Goal: Task Accomplishment & Management: Complete application form

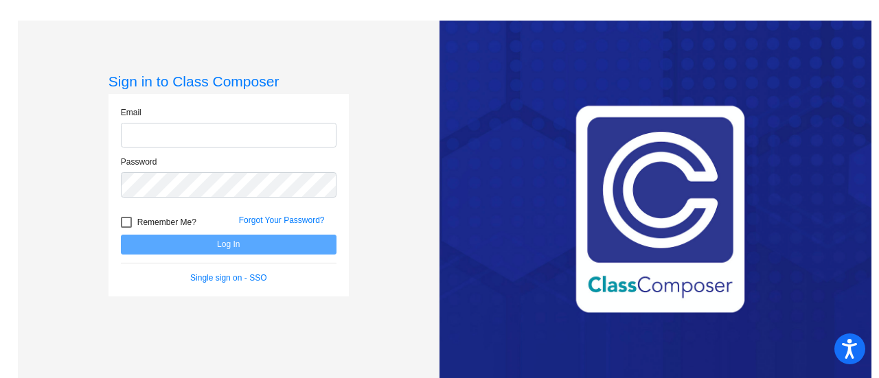
type input "[EMAIL_ADDRESS][DOMAIN_NAME]"
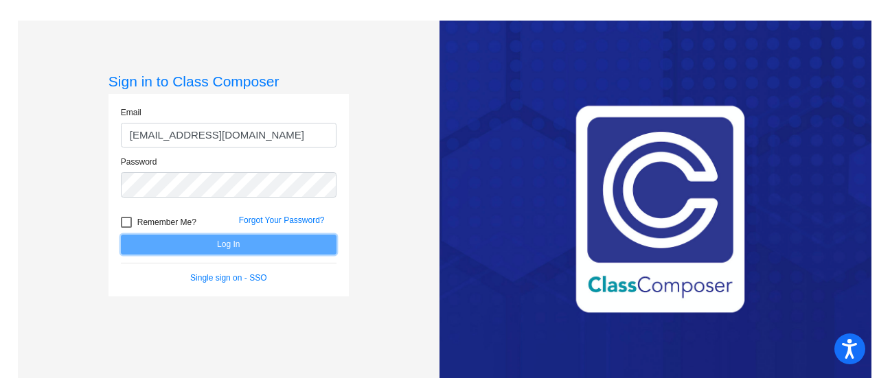
click at [247, 244] on button "Log In" at bounding box center [229, 245] width 216 height 20
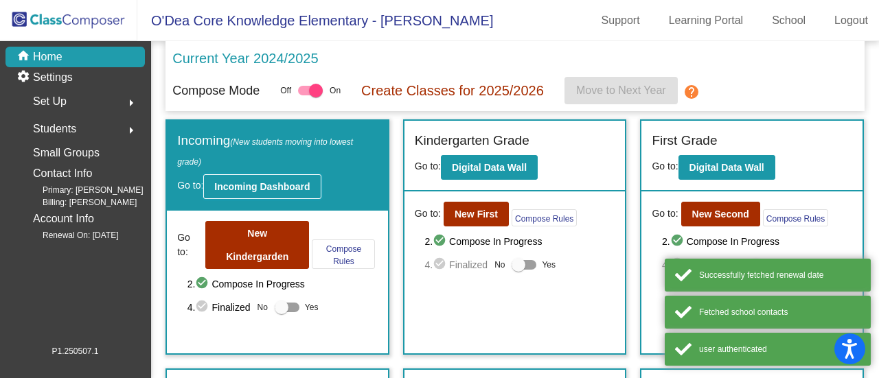
click at [256, 190] on b "Incoming Dashboard" at bounding box center [261, 186] width 95 height 11
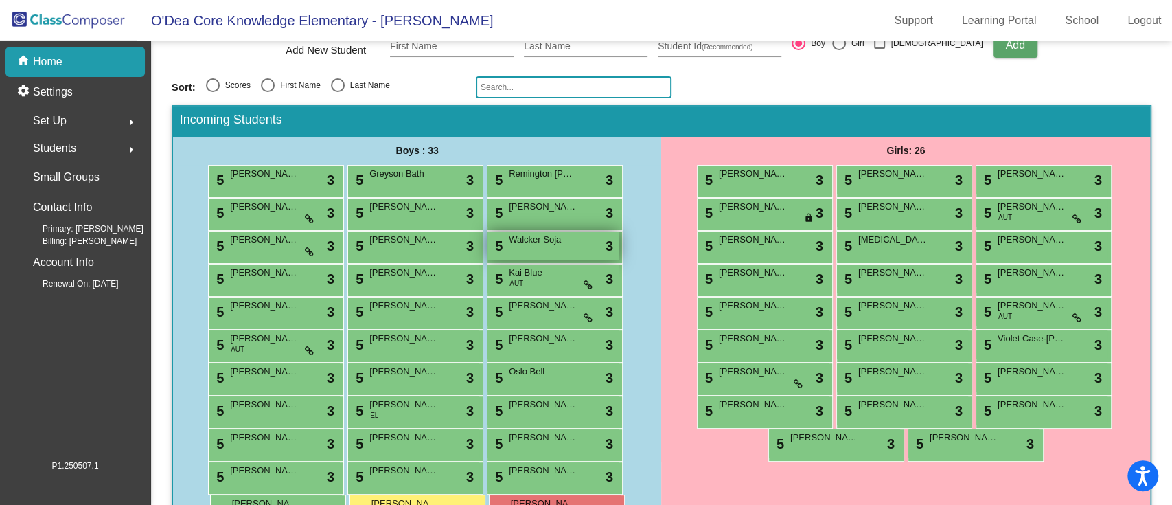
scroll to position [229, 0]
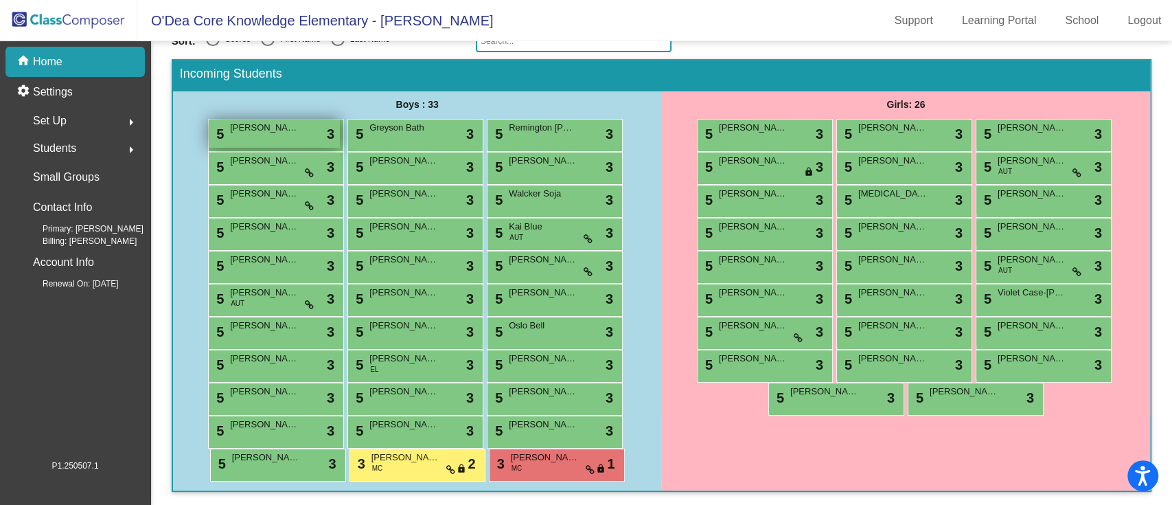
click at [296, 134] on div "5 [PERSON_NAME] lock do_not_disturb_alt 3" at bounding box center [274, 133] width 131 height 28
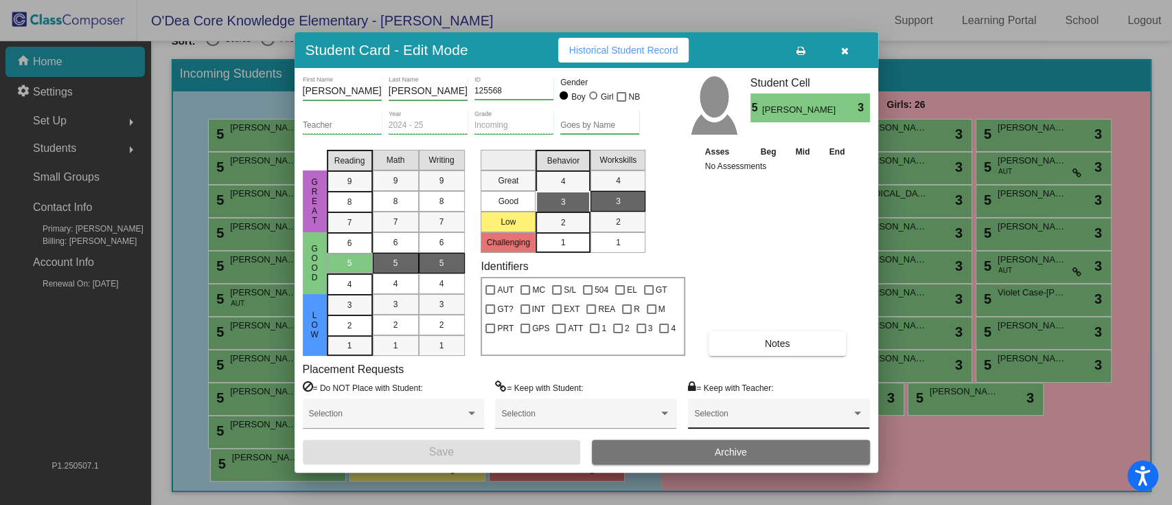
click at [748, 378] on span at bounding box center [772, 418] width 157 height 10
click at [754, 354] on span "[PERSON_NAME]" at bounding box center [778, 360] width 169 height 25
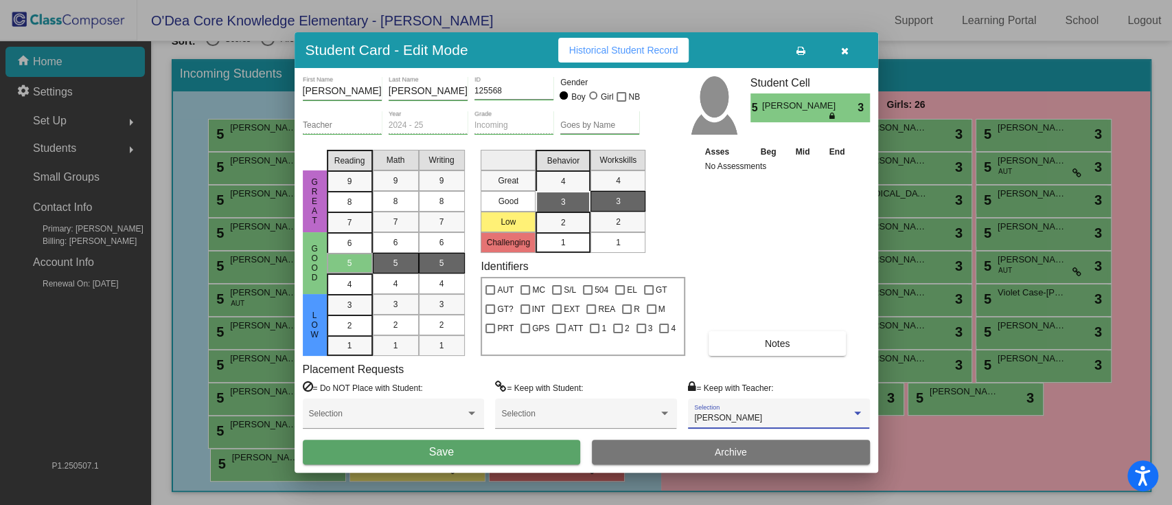
click at [481, 378] on button "Save" at bounding box center [442, 452] width 278 height 25
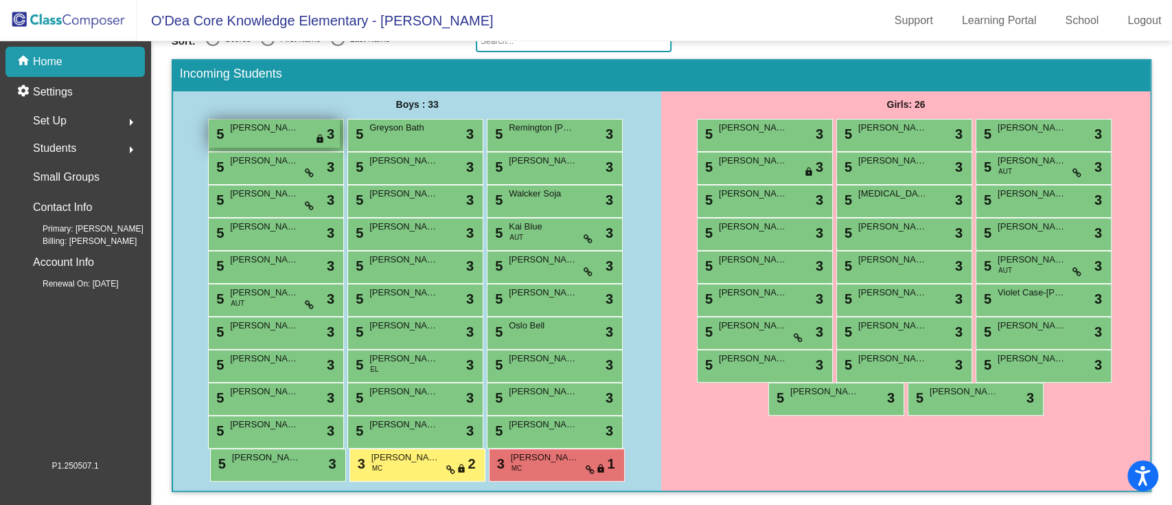
click at [284, 139] on div "5 [PERSON_NAME] lock do_not_disturb_alt 3" at bounding box center [274, 133] width 131 height 28
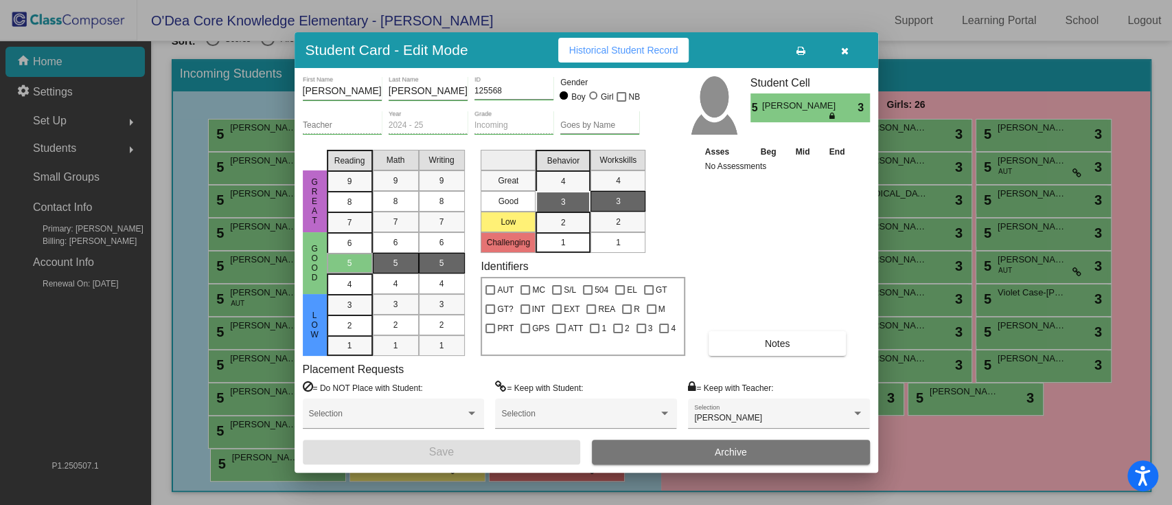
click at [622, 244] on div "1" at bounding box center [618, 242] width 27 height 21
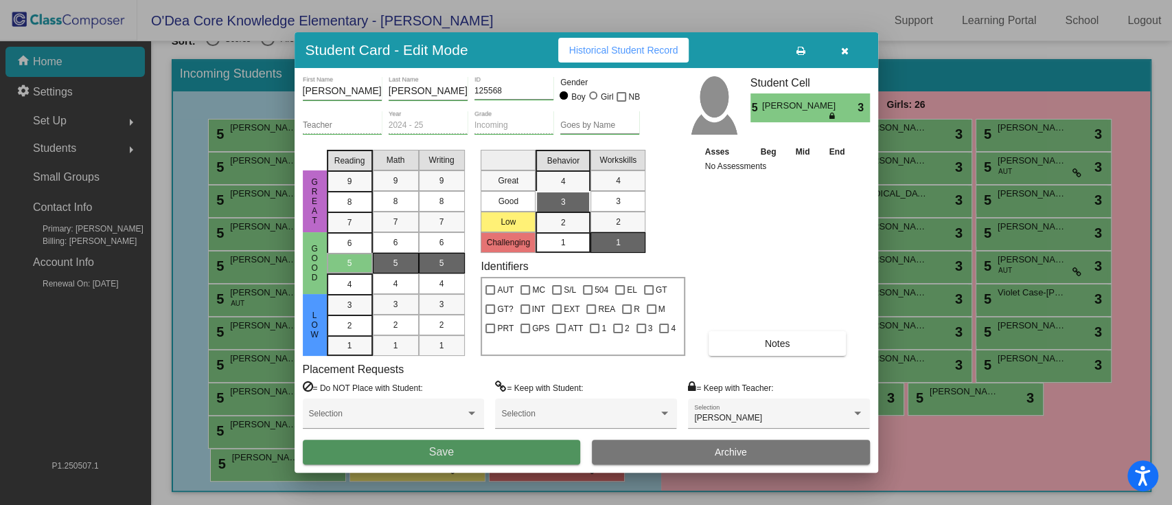
click at [434, 378] on span "Save" at bounding box center [441, 452] width 25 height 12
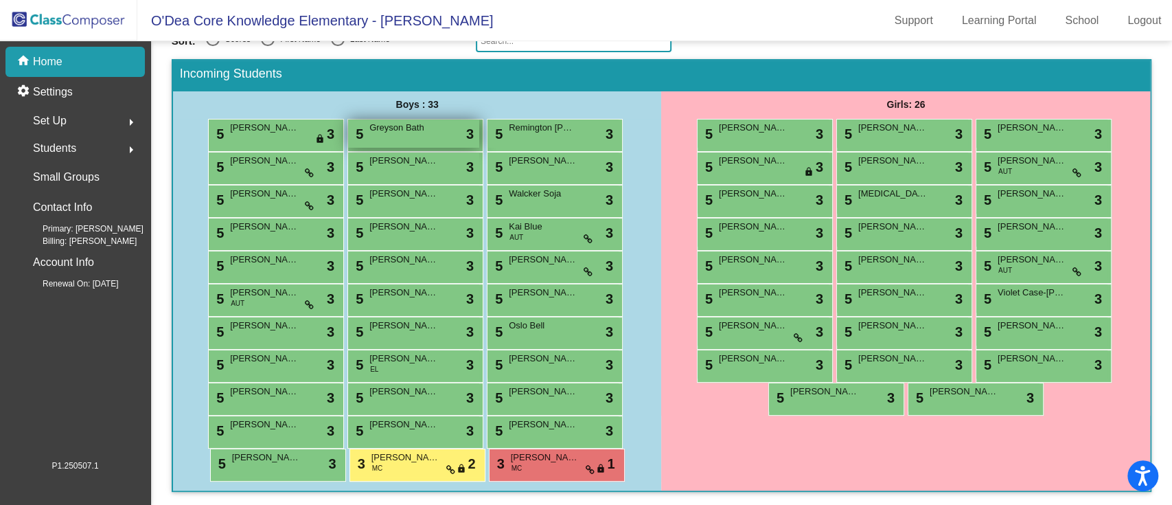
click at [405, 137] on div "5 Greyson Bath lock do_not_disturb_alt 3" at bounding box center [413, 133] width 131 height 28
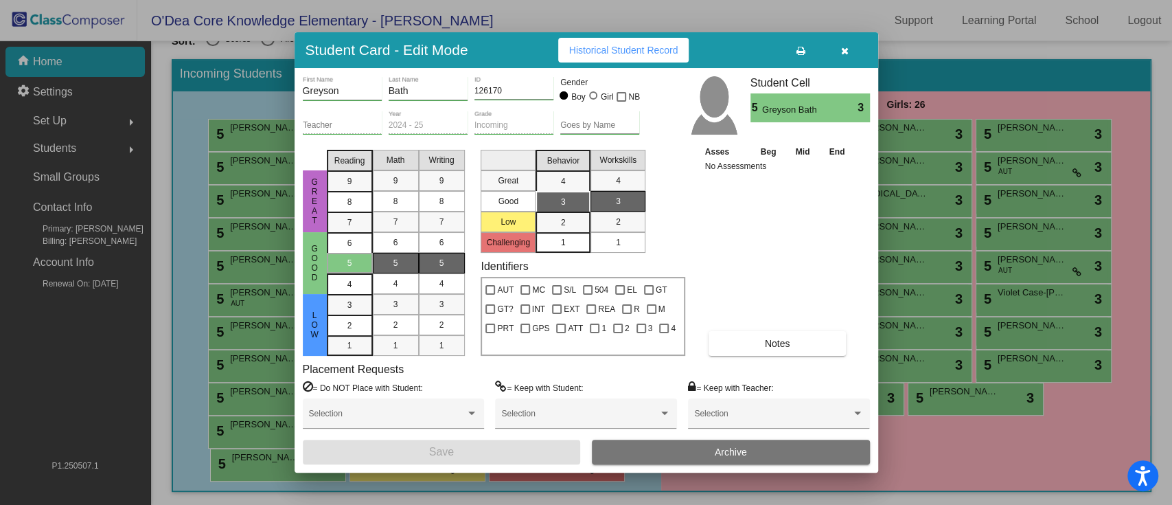
click at [847, 47] on icon "button" at bounding box center [845, 51] width 8 height 10
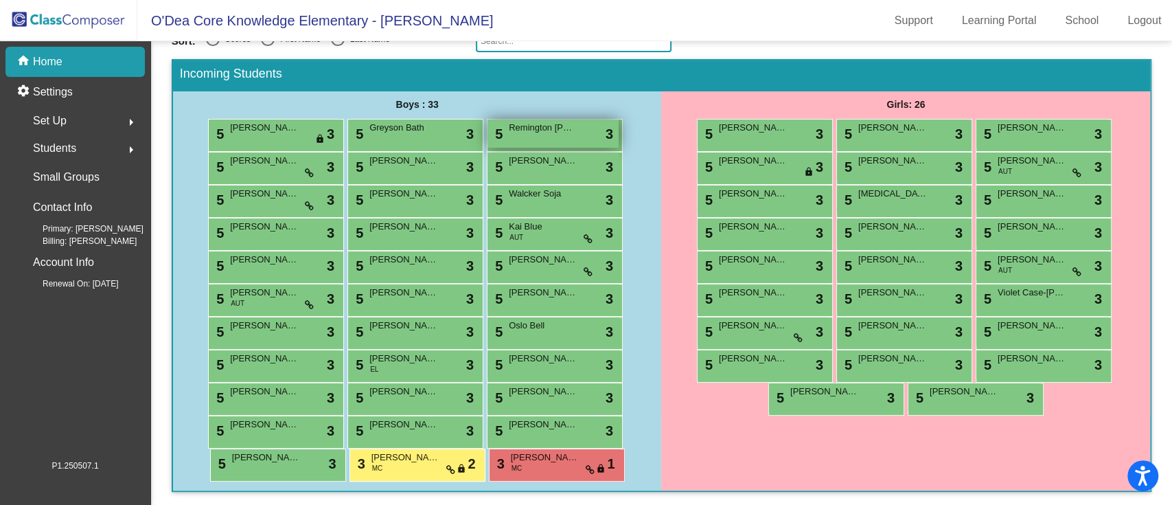
click at [560, 130] on span "Remington [PERSON_NAME]" at bounding box center [543, 128] width 69 height 14
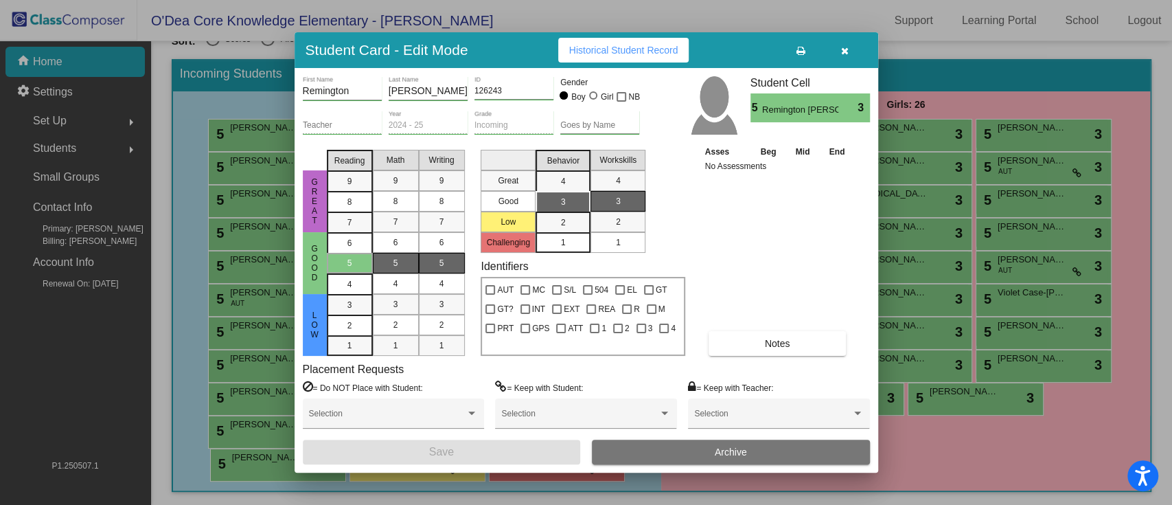
click at [612, 239] on div "1" at bounding box center [618, 242] width 27 height 21
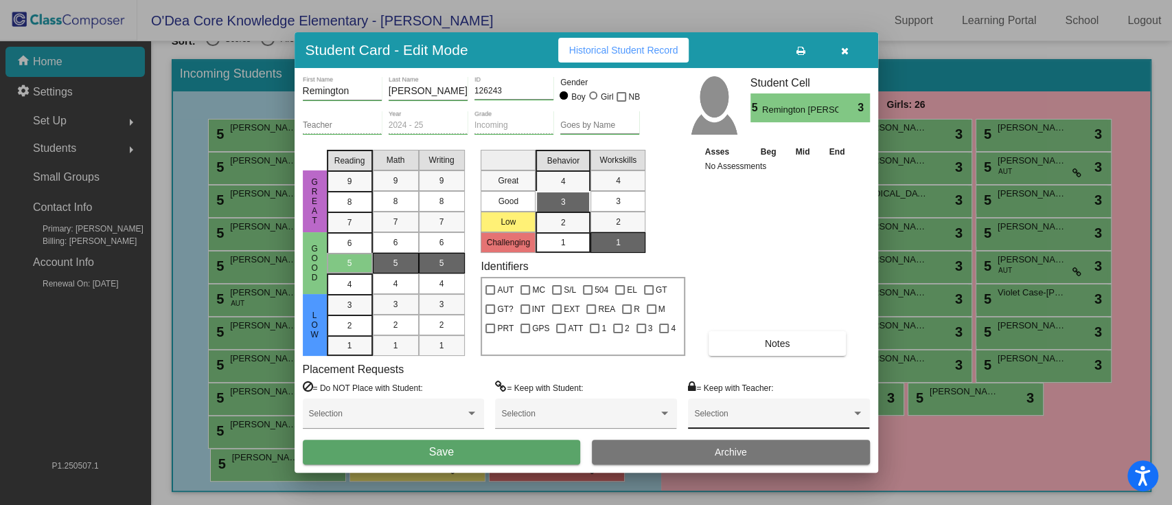
click at [713, 378] on div "Selection" at bounding box center [778, 417] width 169 height 25
click at [621, 378] on div at bounding box center [586, 252] width 1172 height 505
click at [607, 378] on span at bounding box center [579, 418] width 157 height 10
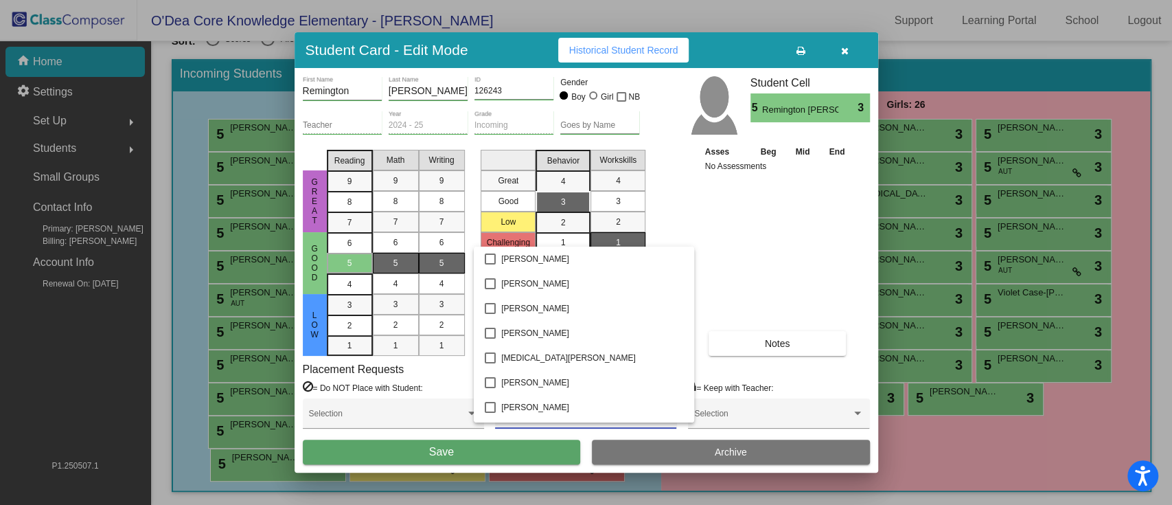
scroll to position [541, 0]
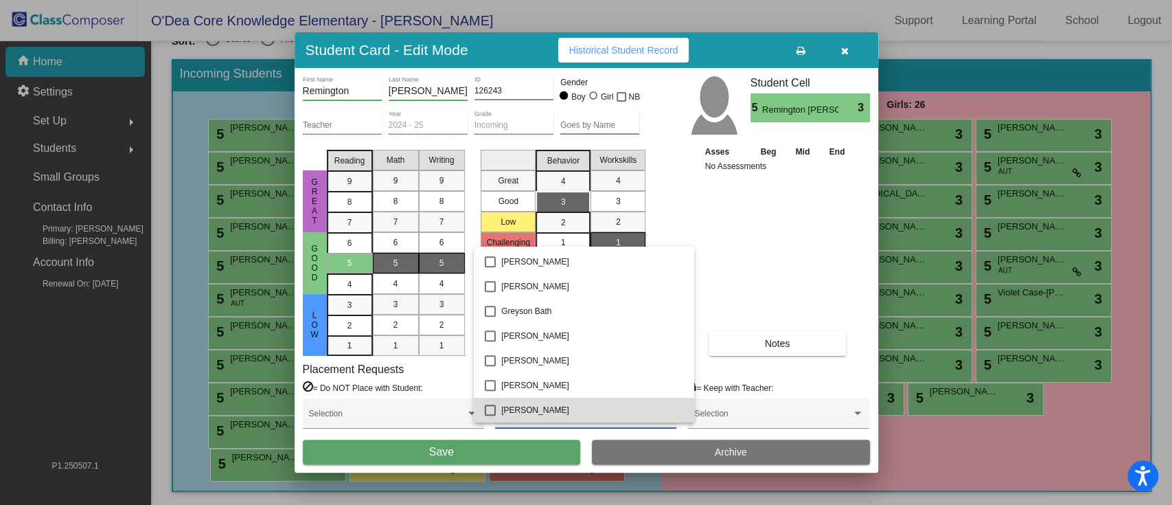
click at [607, 378] on span "[PERSON_NAME]" at bounding box center [592, 410] width 182 height 25
click at [539, 378] on div at bounding box center [586, 252] width 1172 height 505
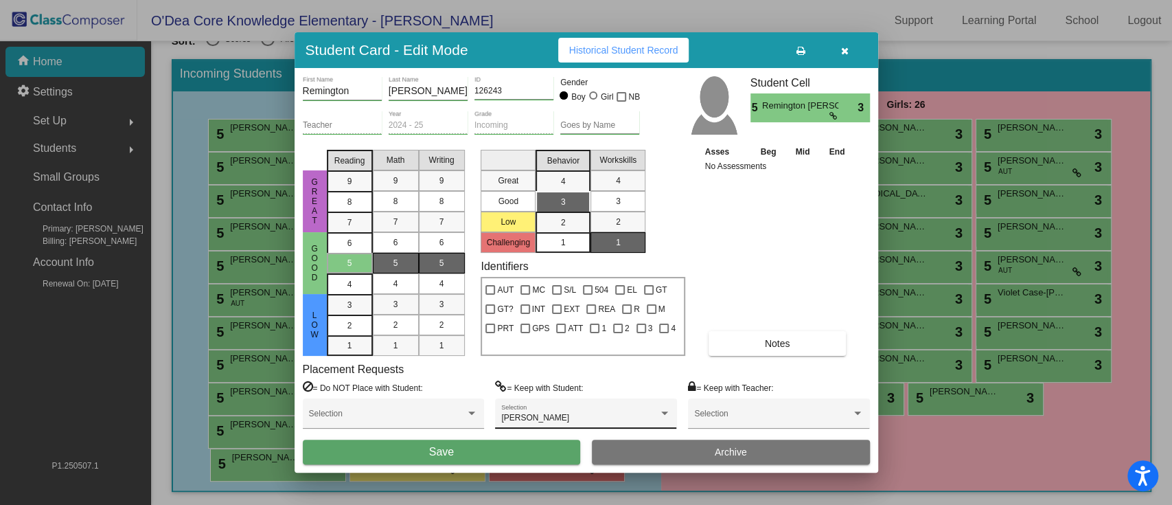
click at [424, 378] on button "Save" at bounding box center [442, 452] width 278 height 25
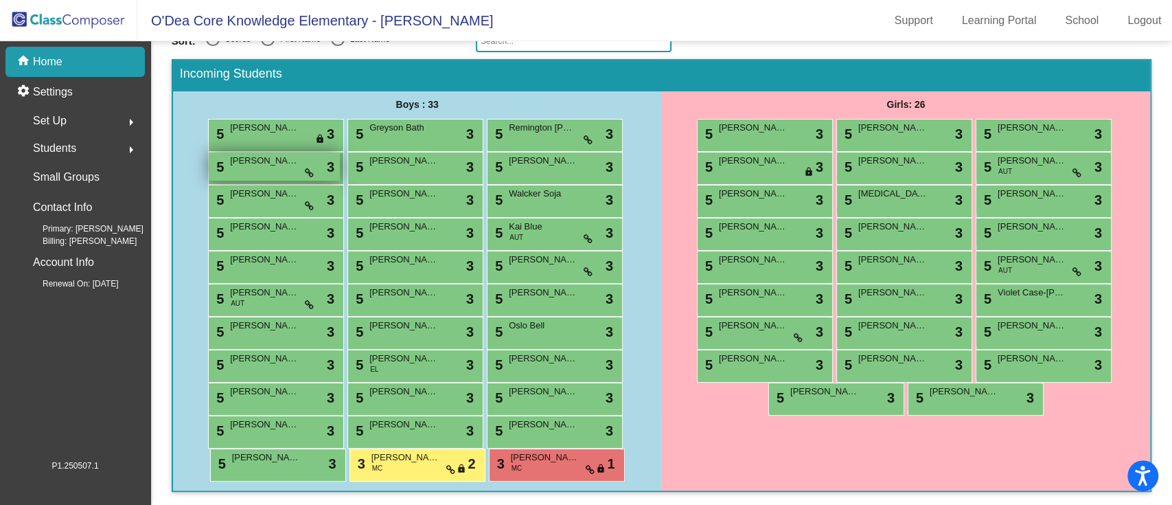
click at [292, 168] on div "5 [PERSON_NAME] lock do_not_disturb_alt 3" at bounding box center [274, 166] width 131 height 28
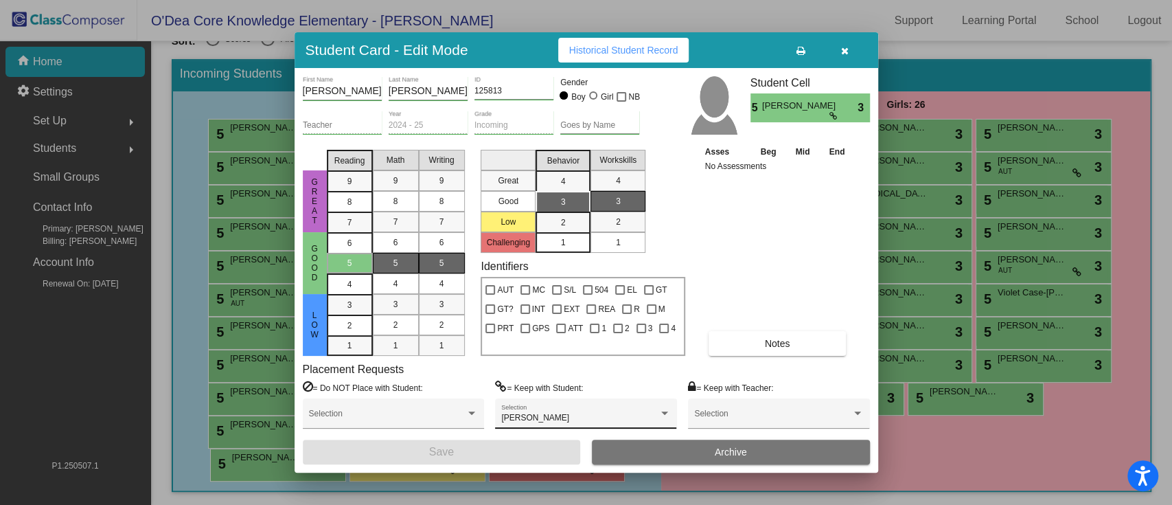
click at [532, 378] on div "[PERSON_NAME] Selection" at bounding box center [585, 417] width 169 height 25
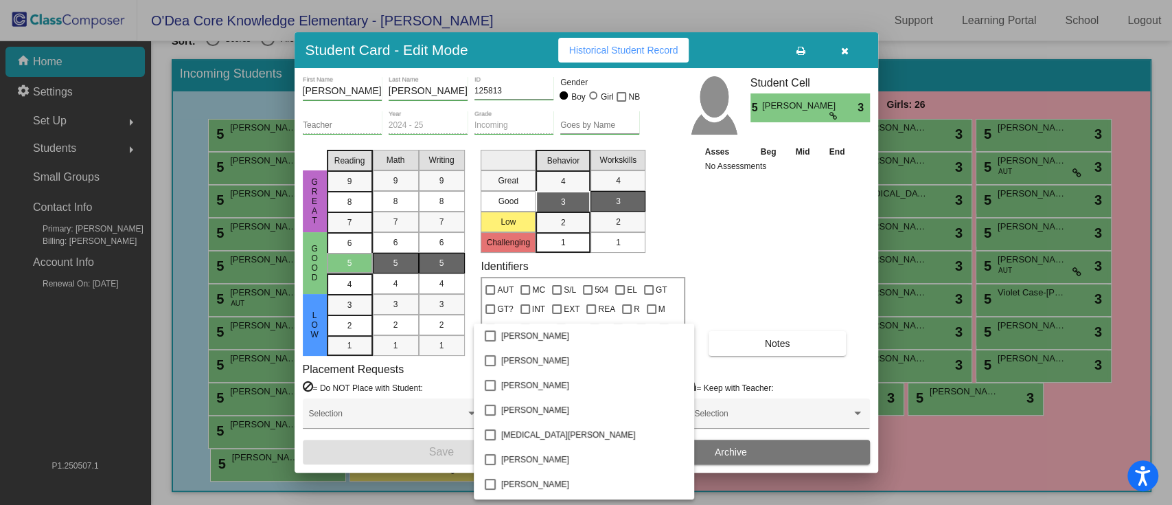
scroll to position [784, 0]
click at [760, 257] on div at bounding box center [586, 252] width 1172 height 505
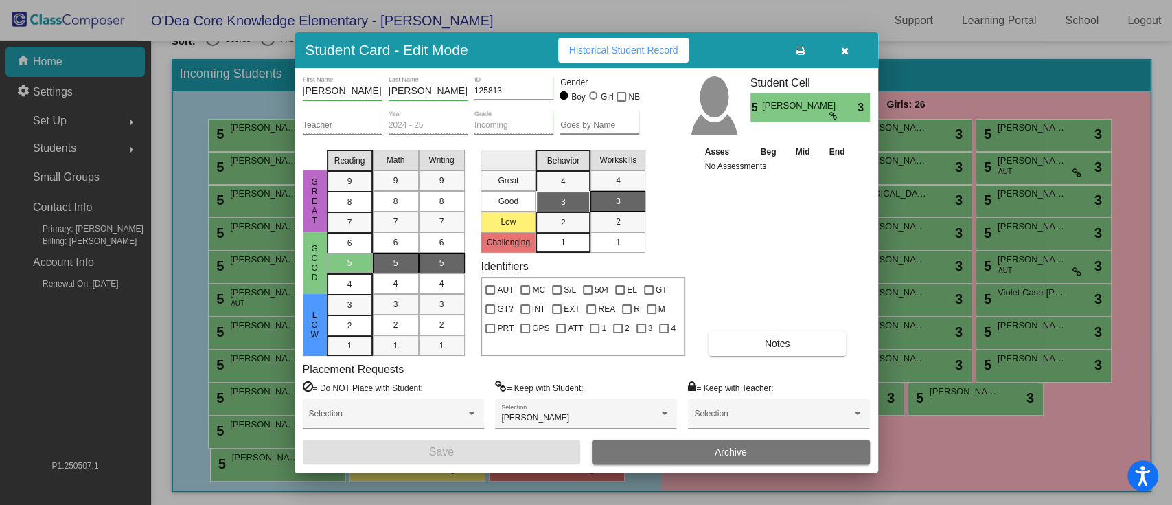
click at [844, 53] on icon "button" at bounding box center [845, 51] width 8 height 10
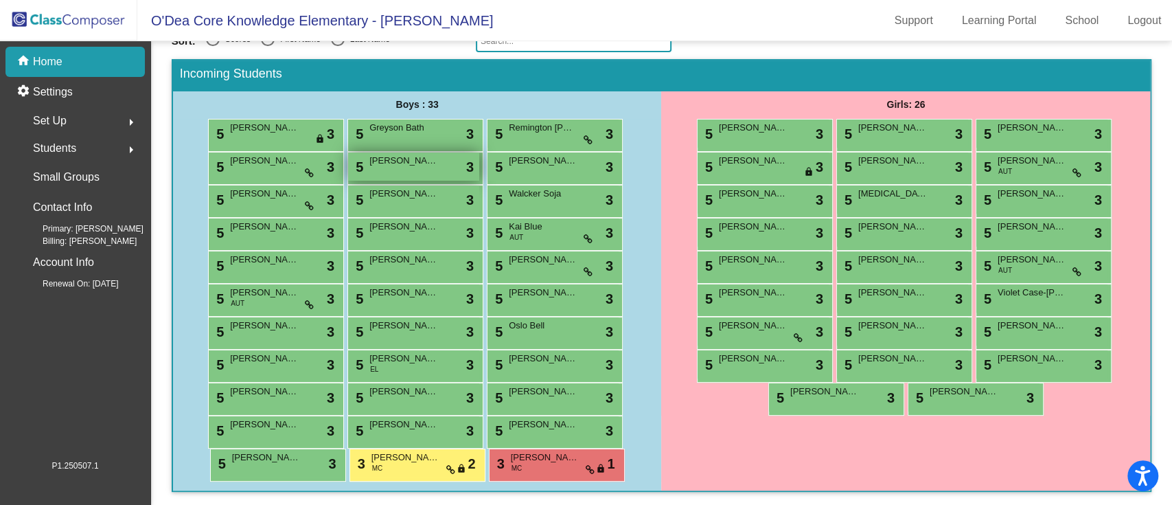
click at [419, 162] on span "[PERSON_NAME]" at bounding box center [403, 161] width 69 height 14
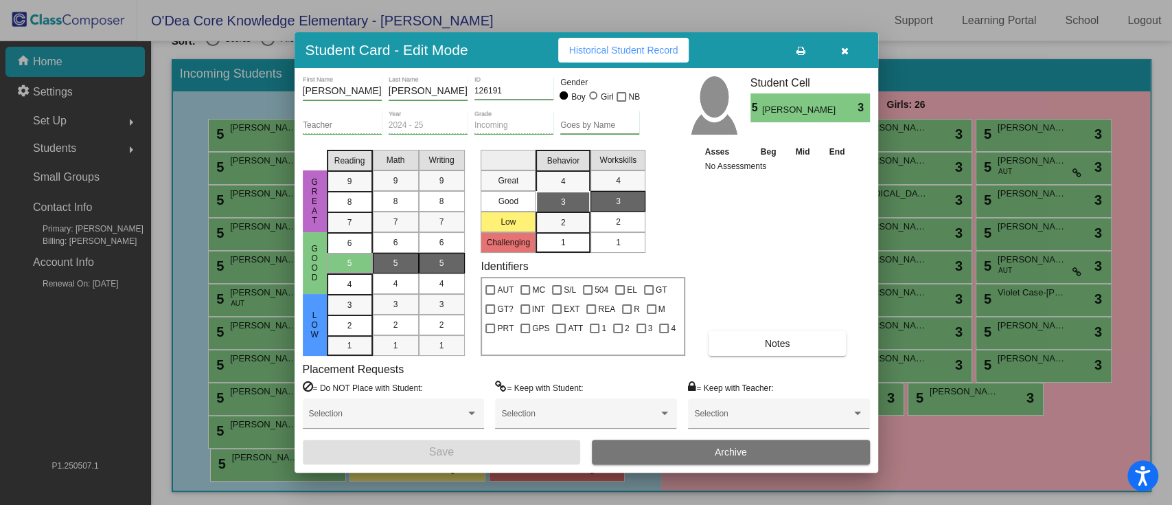
click at [620, 228] on span "2" at bounding box center [618, 222] width 5 height 12
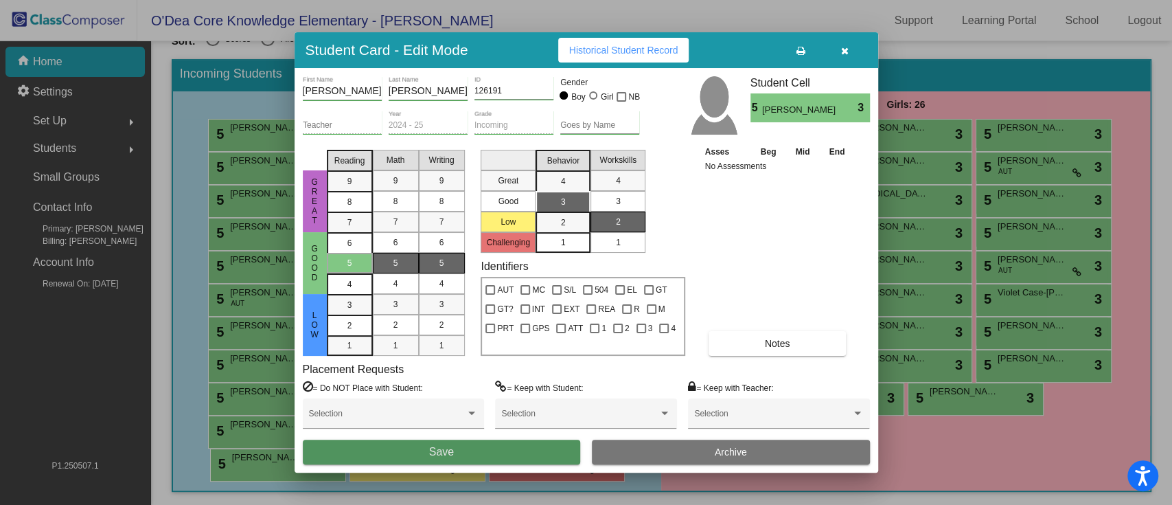
click at [515, 378] on button "Save" at bounding box center [442, 452] width 278 height 25
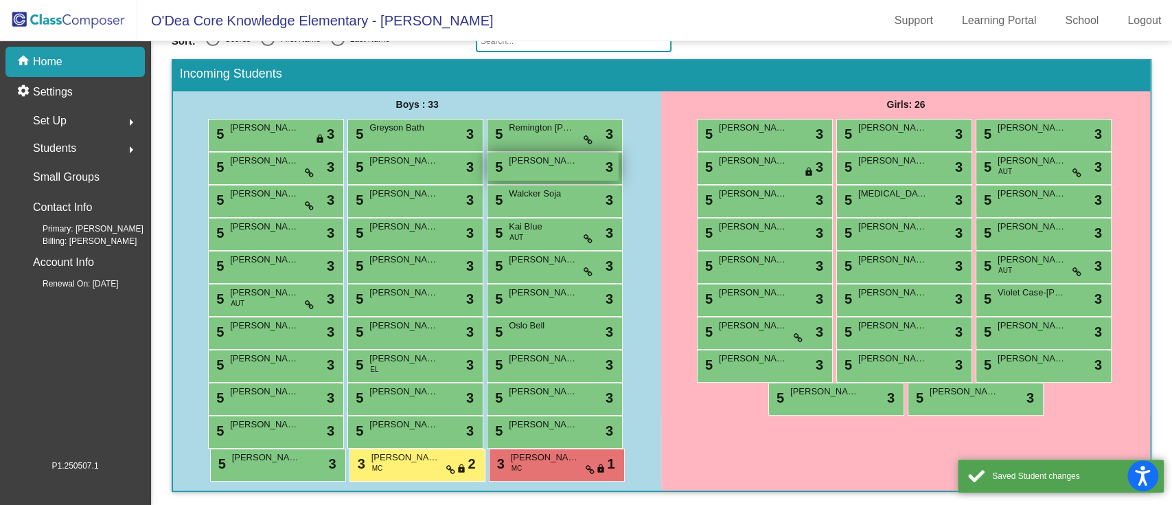
click at [544, 172] on div "5 [PERSON_NAME] [PERSON_NAME] lock do_not_disturb_alt 3" at bounding box center [553, 166] width 131 height 28
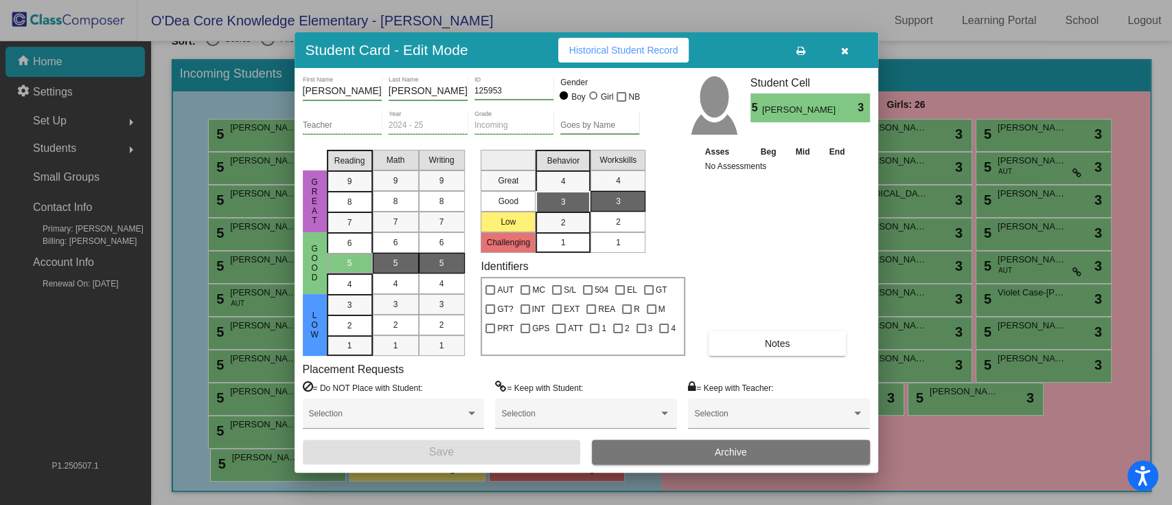
click at [619, 221] on span "2" at bounding box center [618, 222] width 5 height 12
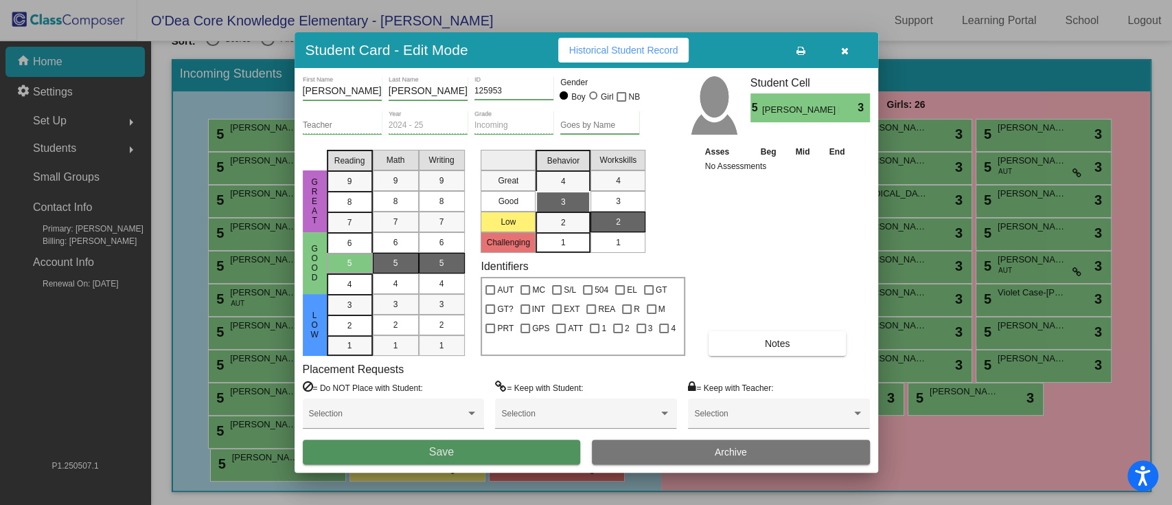
click at [479, 378] on button "Save" at bounding box center [442, 452] width 278 height 25
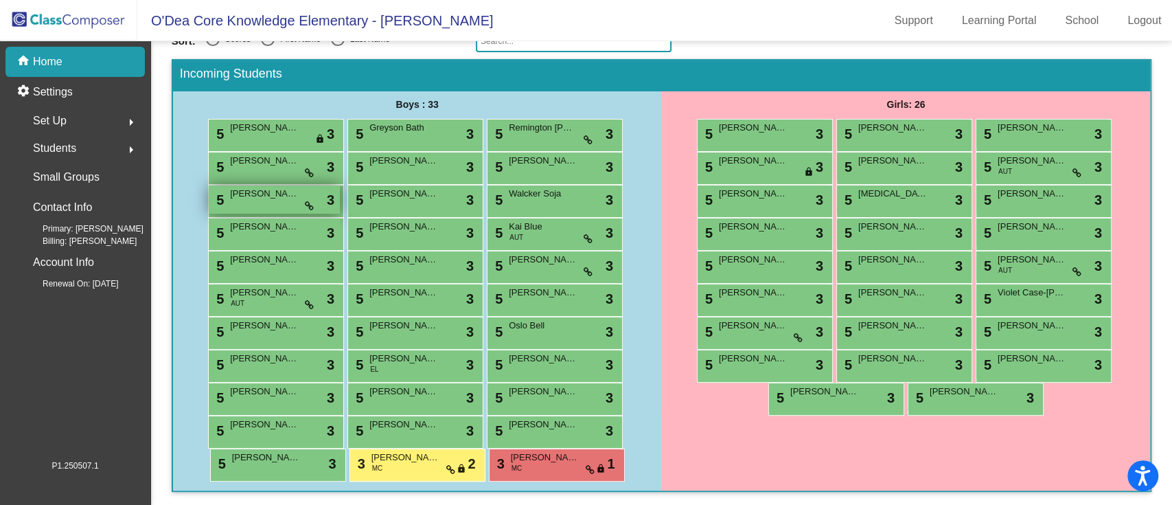
click at [284, 200] on div "5 [PERSON_NAME] lock do_not_disturb_alt 3" at bounding box center [274, 199] width 131 height 28
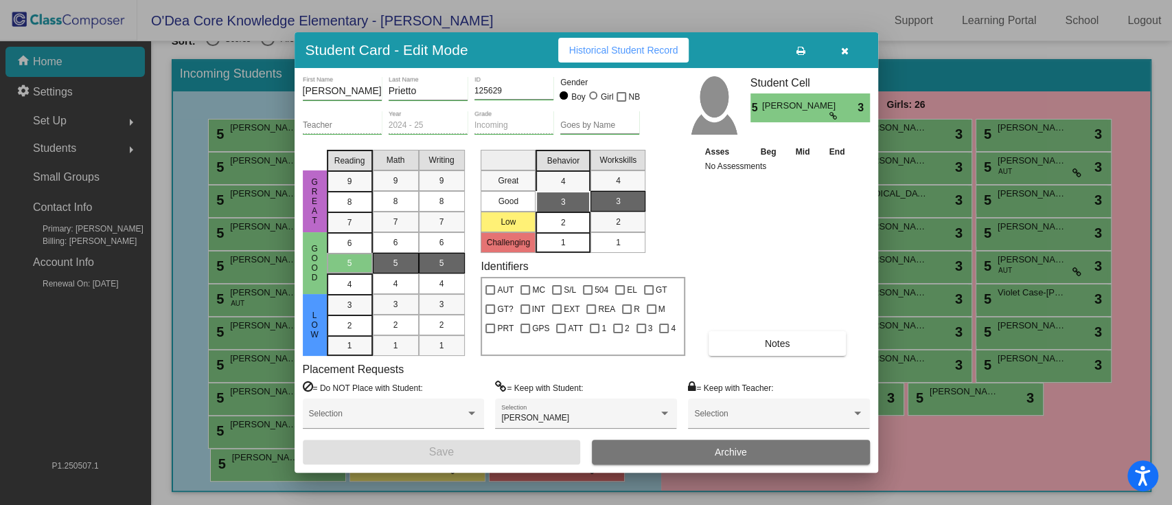
click at [578, 225] on mat-list-option "2" at bounding box center [563, 222] width 55 height 21
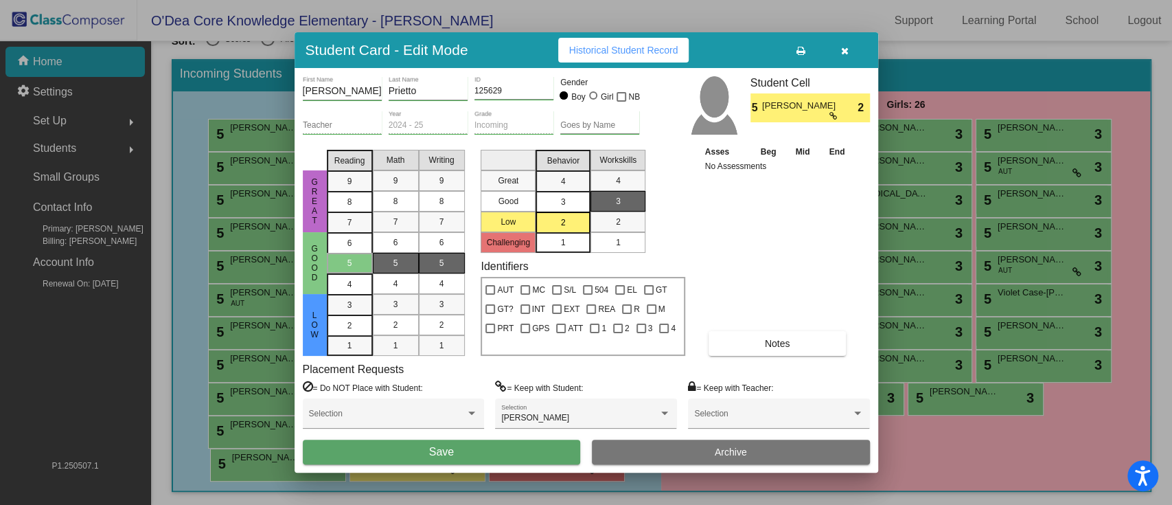
click at [501, 378] on button "Save" at bounding box center [442, 452] width 278 height 25
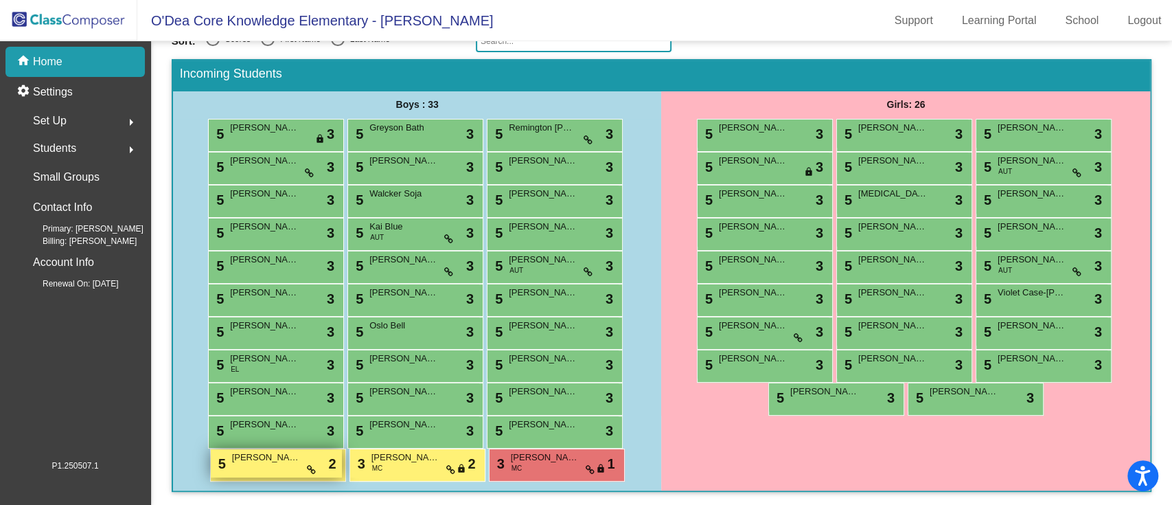
click at [280, 378] on span "[PERSON_NAME]" at bounding box center [266, 458] width 69 height 14
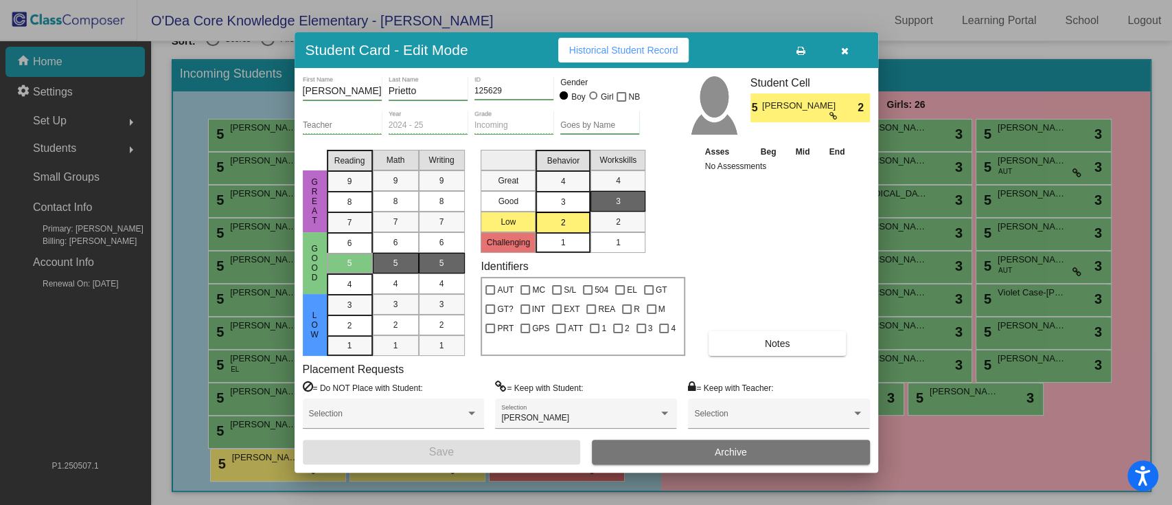
click at [845, 47] on icon "button" at bounding box center [845, 51] width 8 height 10
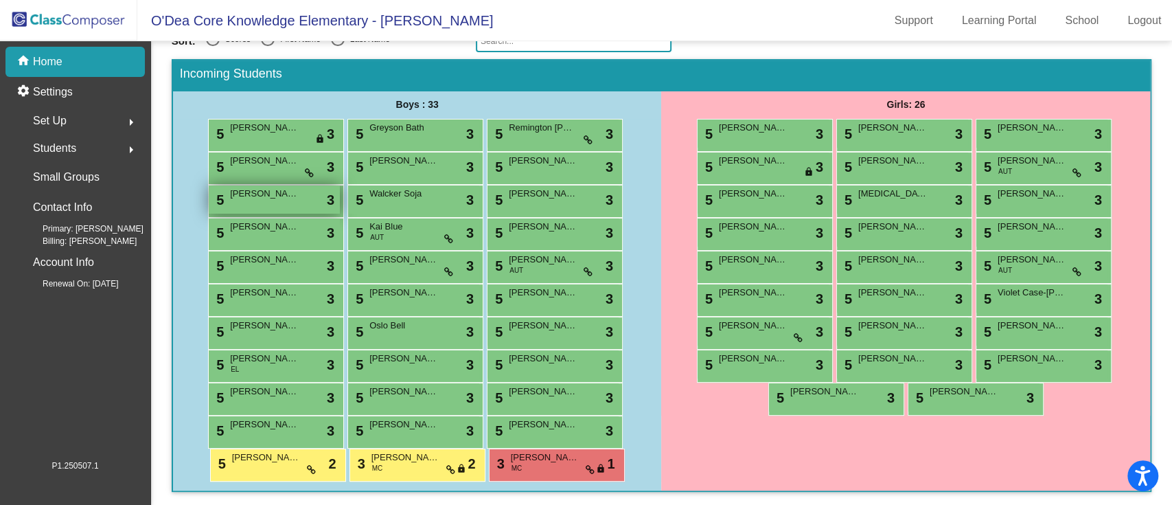
click at [275, 201] on div "5 [PERSON_NAME] lock do_not_disturb_alt 3" at bounding box center [274, 199] width 131 height 28
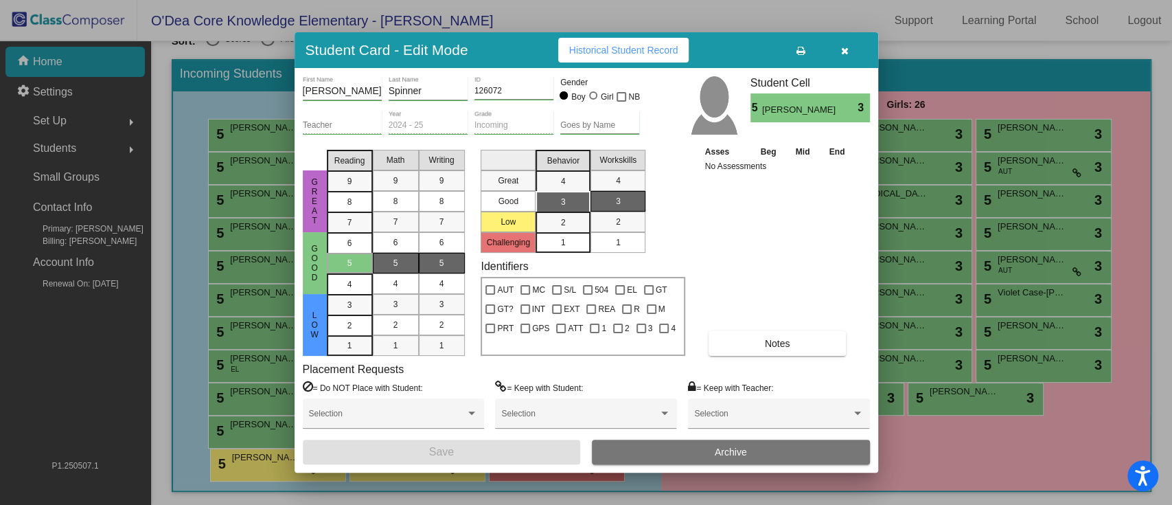
click at [843, 54] on icon "button" at bounding box center [845, 51] width 8 height 10
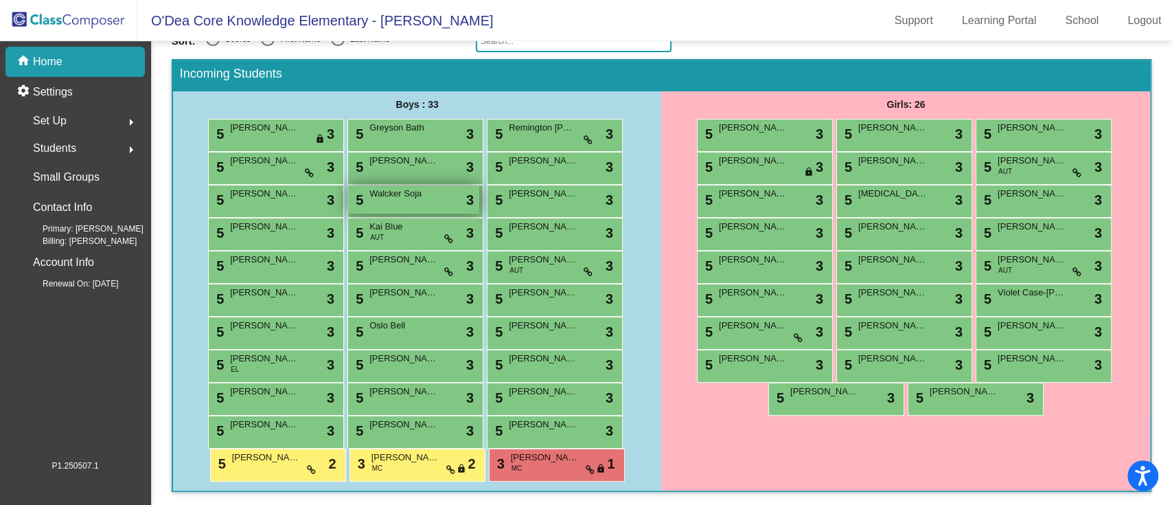
click at [402, 194] on span "Walcker Soja" at bounding box center [403, 194] width 69 height 14
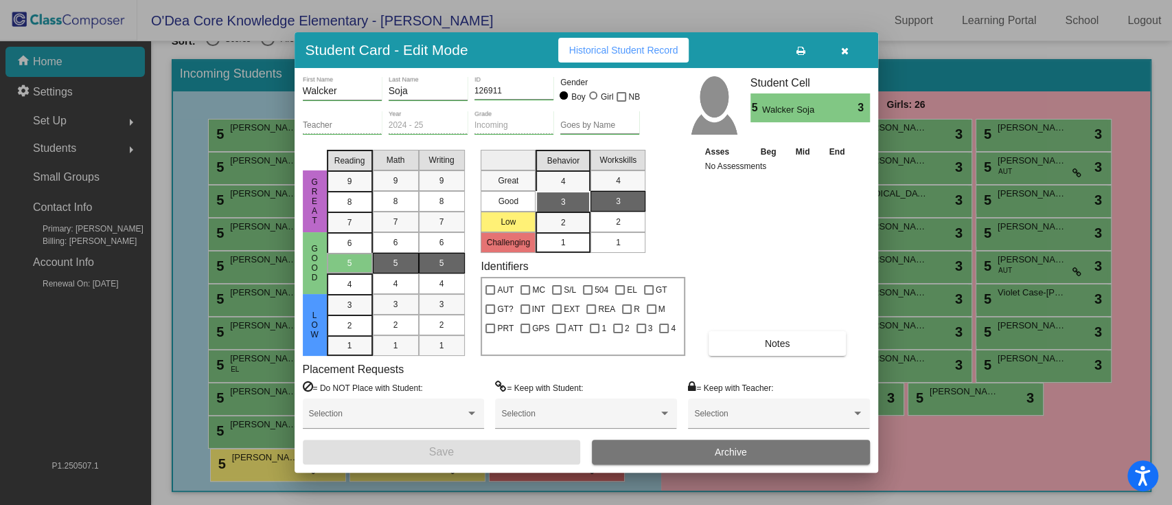
drag, startPoint x: 565, startPoint y: 220, endPoint x: 637, endPoint y: 220, distance: 72.8
click at [572, 220] on div "2" at bounding box center [563, 222] width 27 height 21
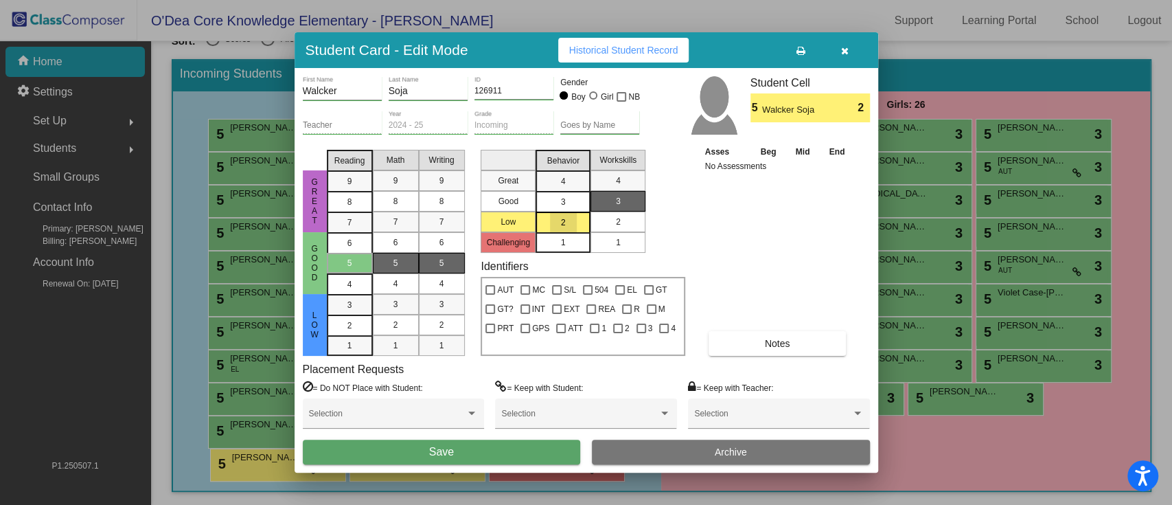
click at [630, 219] on div "2" at bounding box center [618, 222] width 27 height 21
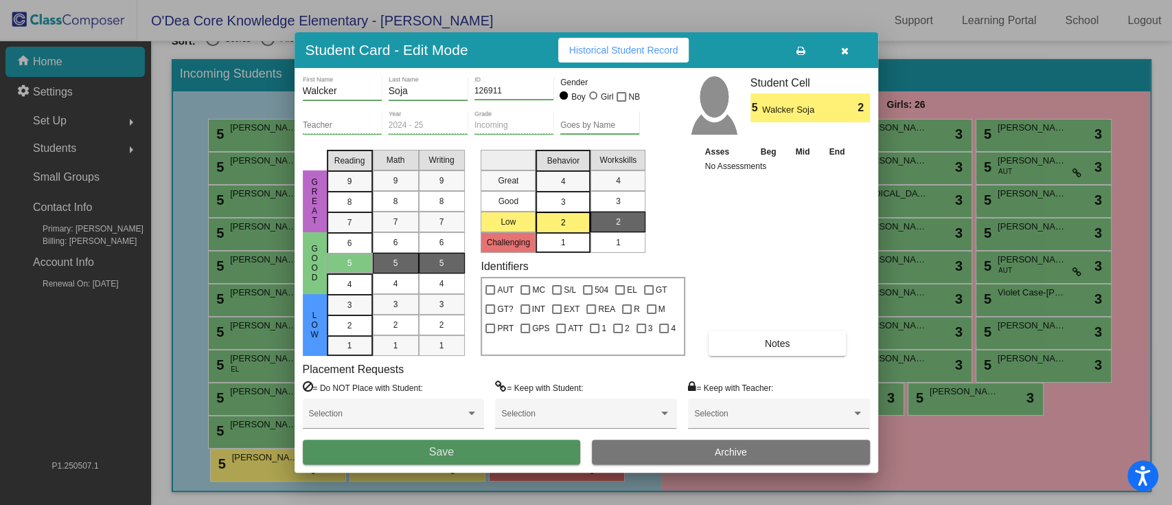
click at [492, 378] on button "Save" at bounding box center [442, 452] width 278 height 25
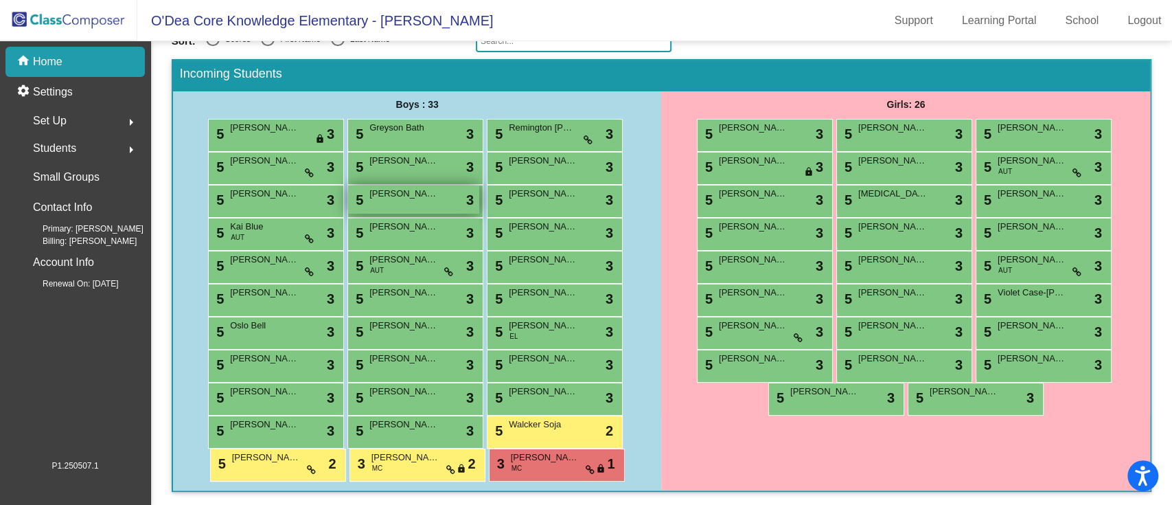
click at [397, 196] on span "[PERSON_NAME]" at bounding box center [403, 194] width 69 height 14
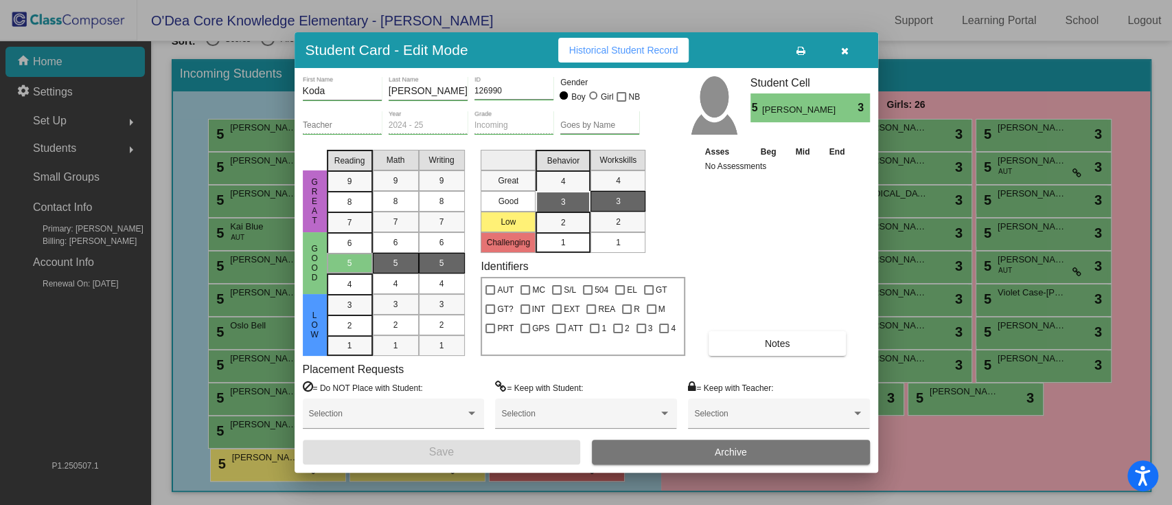
click at [635, 239] on mat-list-option "1" at bounding box center [618, 242] width 55 height 21
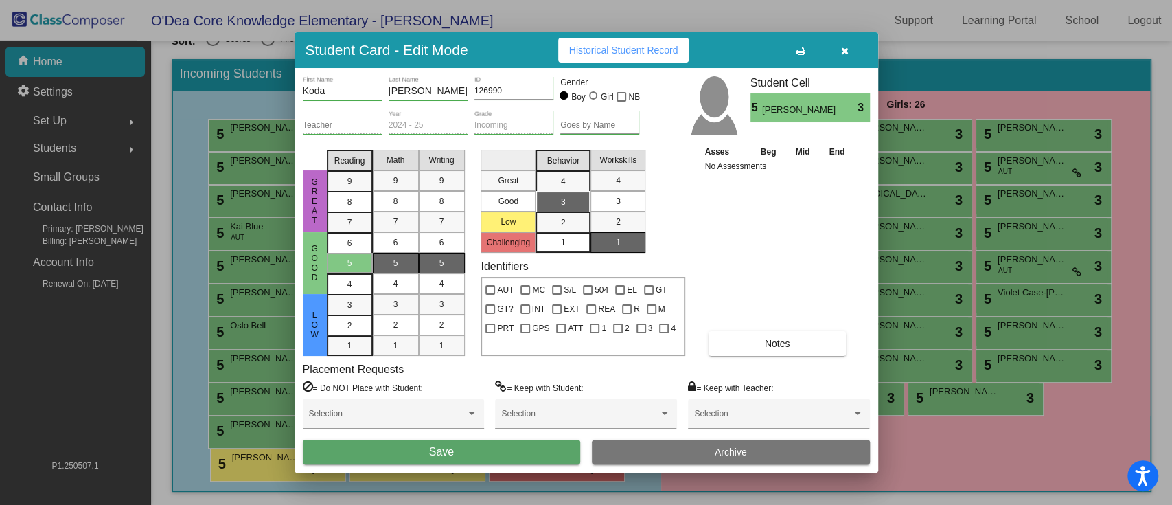
click at [463, 378] on button "Save" at bounding box center [442, 452] width 278 height 25
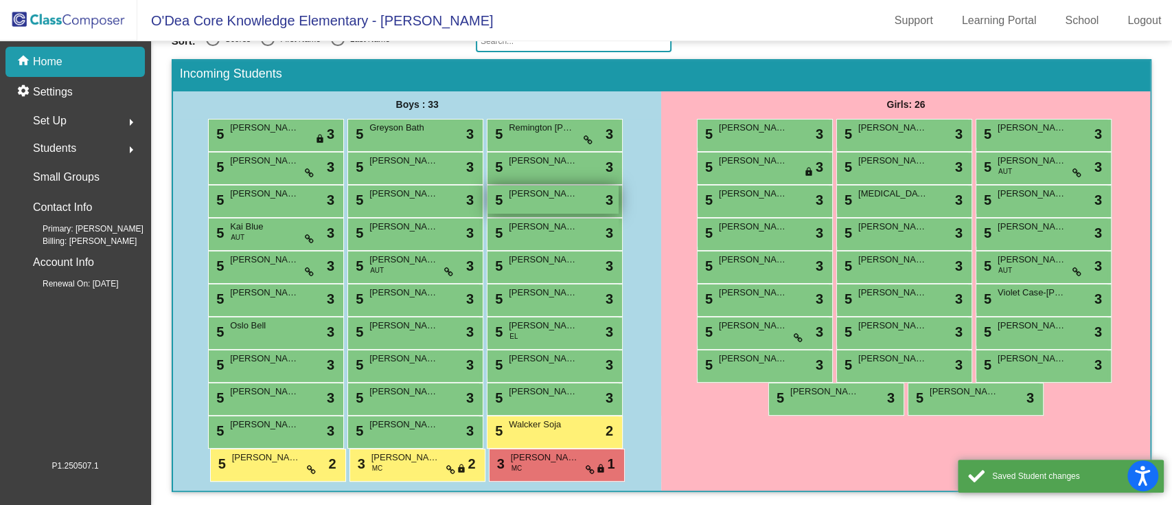
click at [556, 202] on div "5 [PERSON_NAME] lock do_not_disturb_alt 3" at bounding box center [553, 199] width 131 height 28
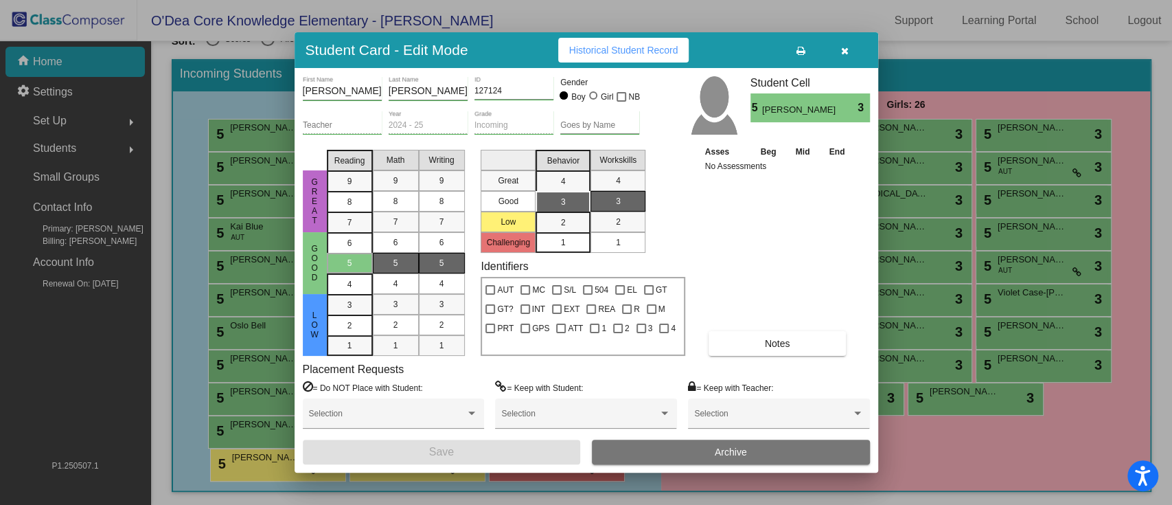
click at [839, 50] on button "button" at bounding box center [845, 50] width 44 height 25
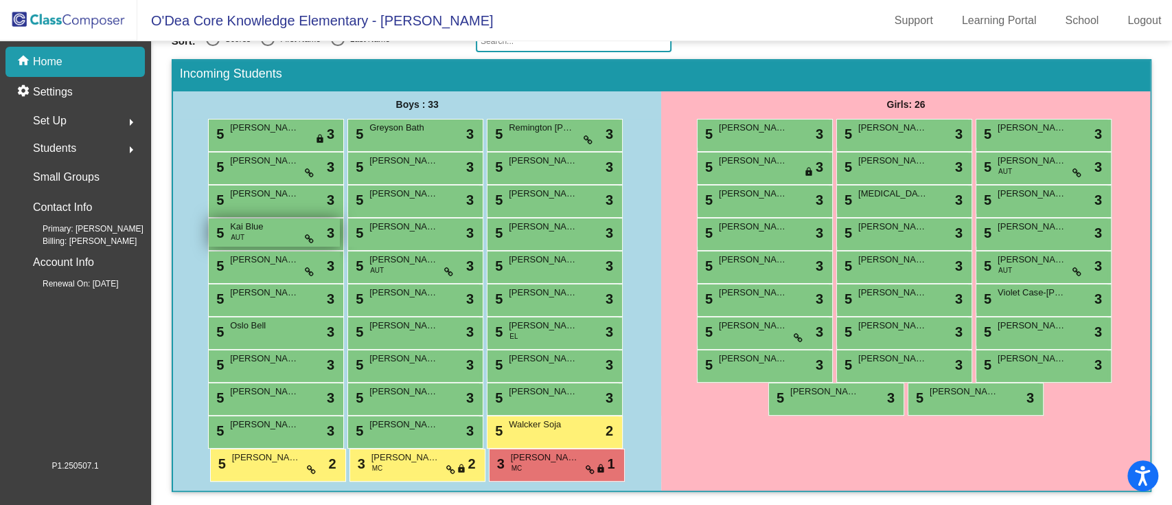
click at [264, 227] on span "Kai Blue" at bounding box center [264, 227] width 69 height 14
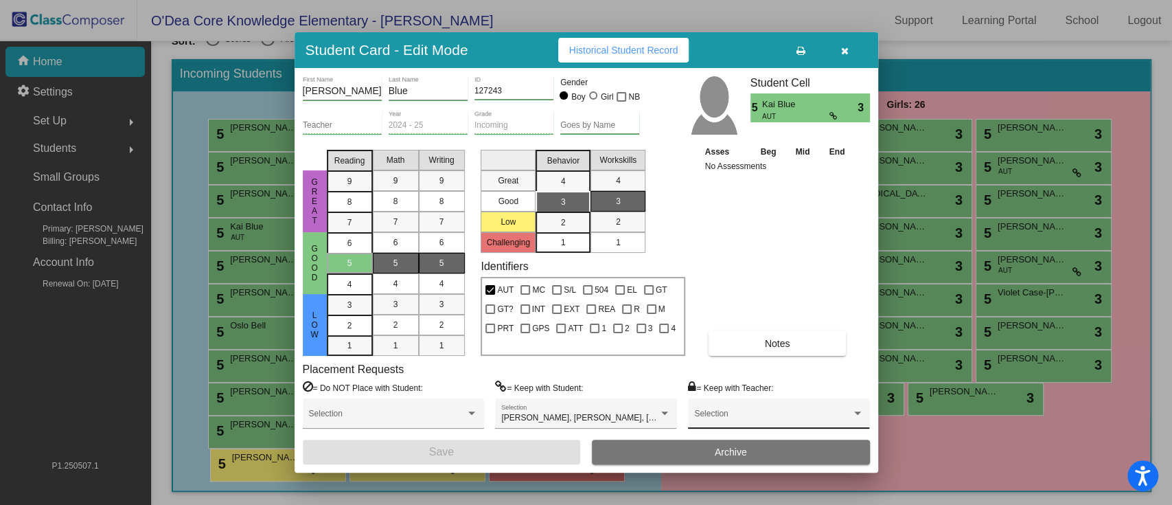
click at [768, 378] on div "Selection" at bounding box center [778, 417] width 169 height 25
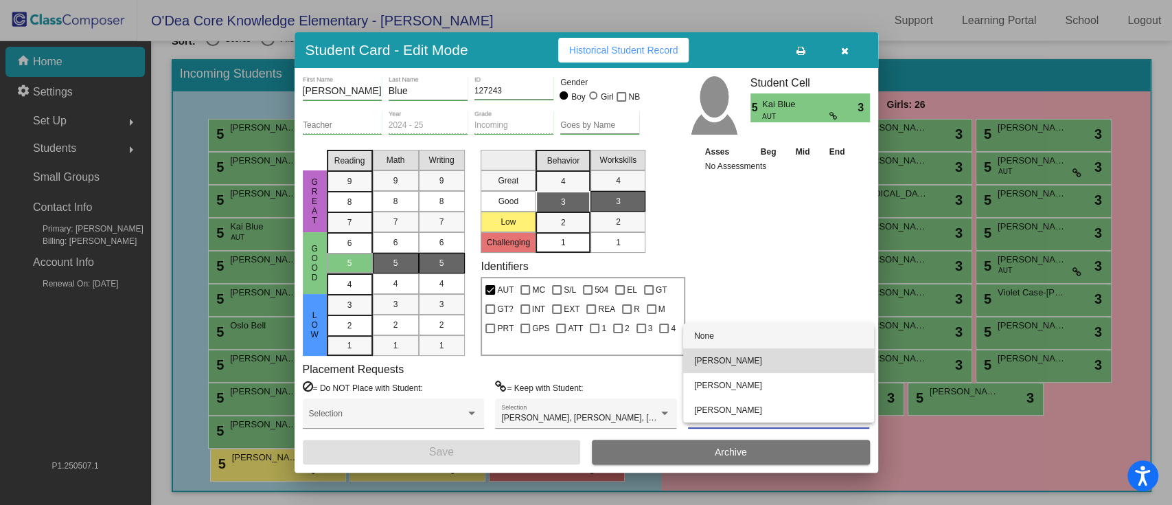
click at [753, 363] on span "[PERSON_NAME]" at bounding box center [778, 360] width 169 height 25
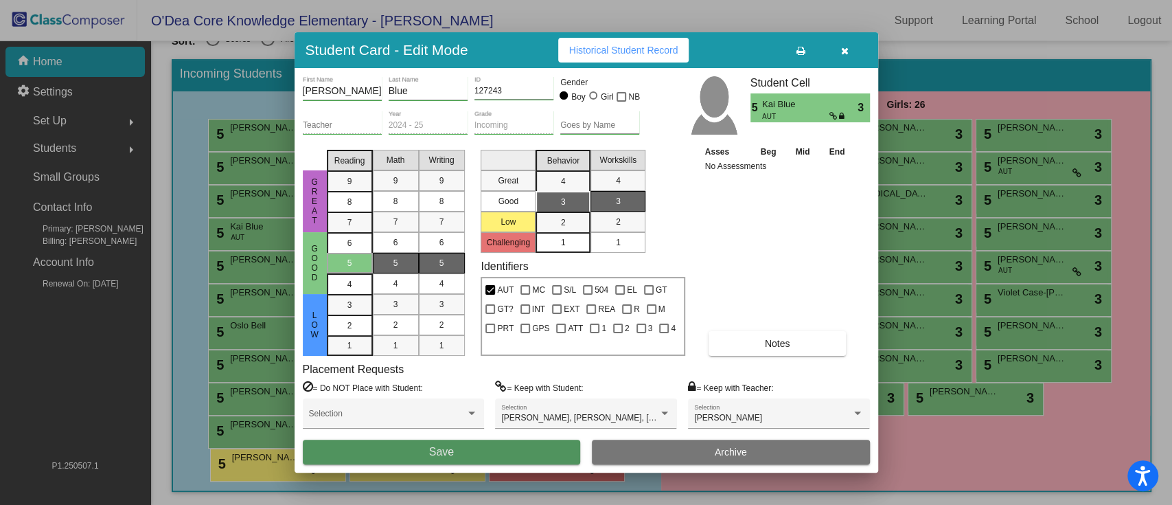
click at [473, 378] on button "Save" at bounding box center [442, 452] width 278 height 25
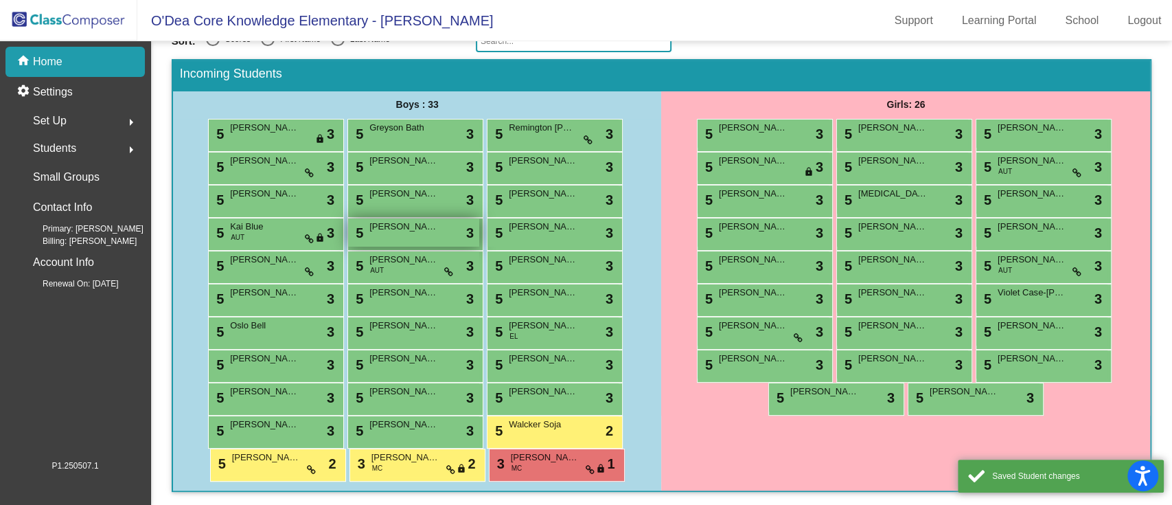
click at [418, 234] on div "5 Khaius Clendon lock do_not_disturb_alt 3" at bounding box center [413, 232] width 131 height 28
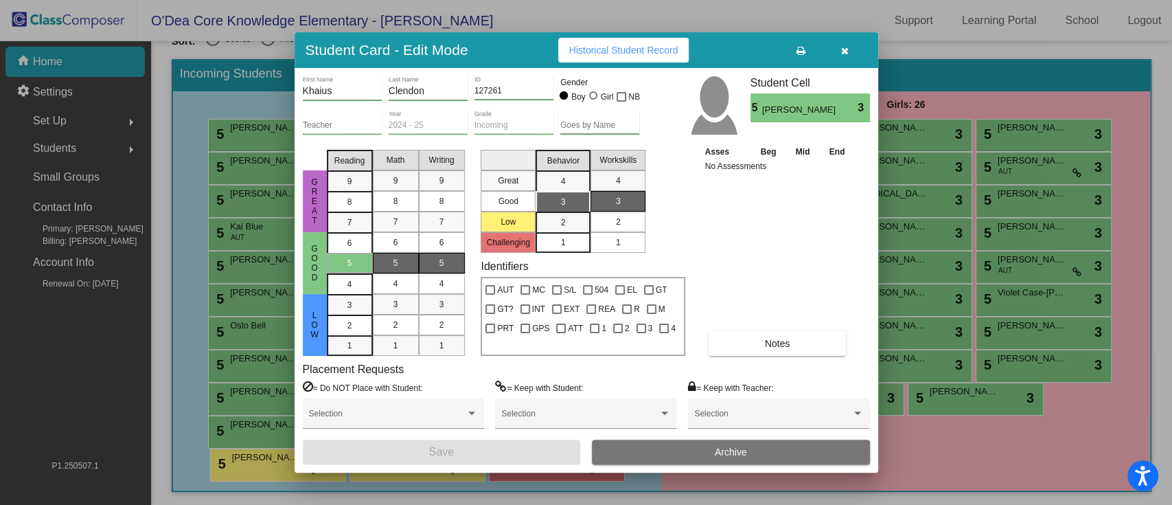
click at [591, 220] on mat-list-option "2" at bounding box center [618, 222] width 55 height 21
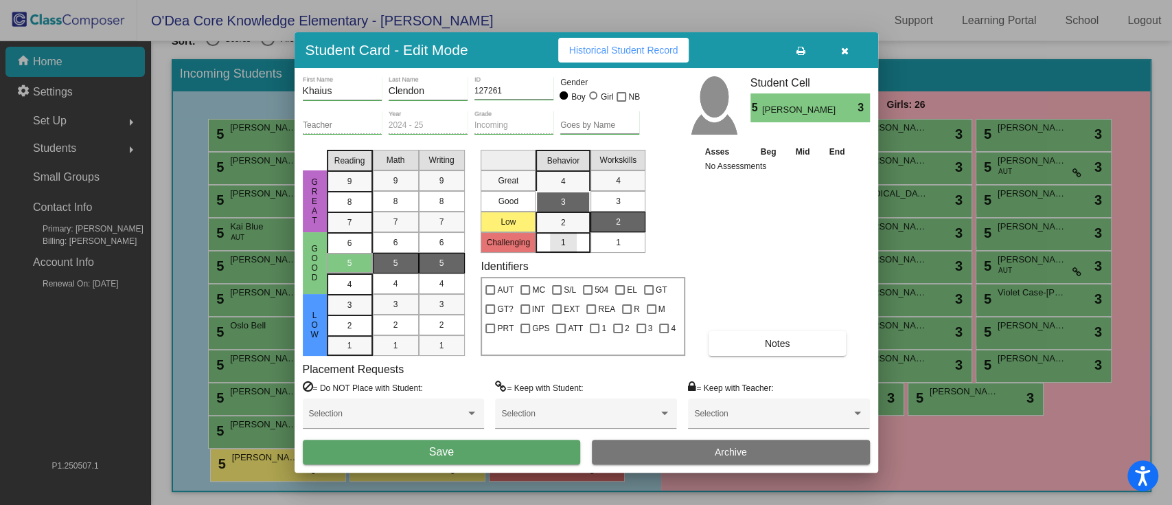
click at [564, 234] on div "1" at bounding box center [563, 242] width 27 height 21
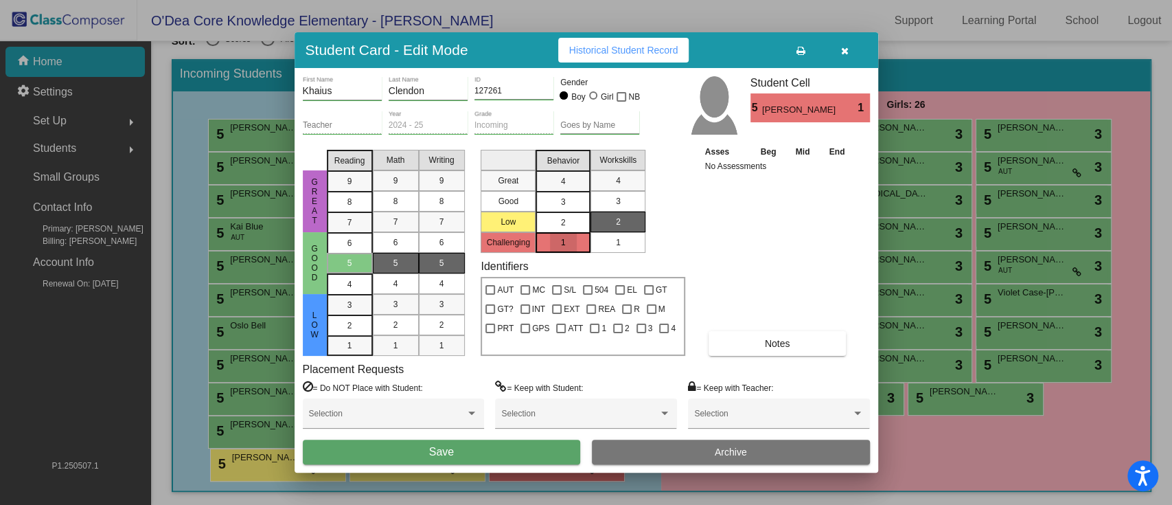
click at [563, 220] on span "2" at bounding box center [563, 222] width 5 height 12
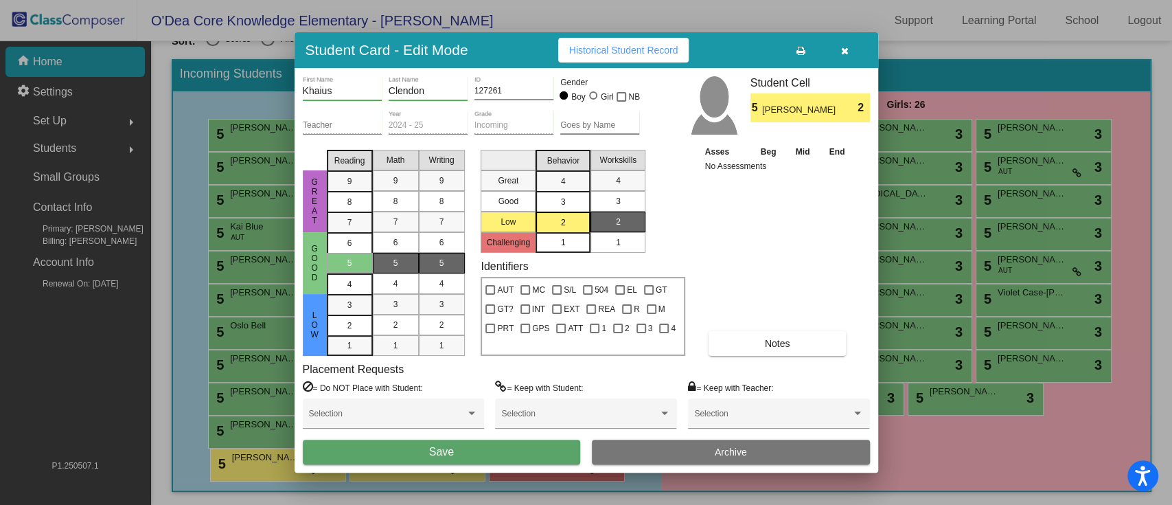
click at [610, 201] on div "3" at bounding box center [618, 201] width 27 height 21
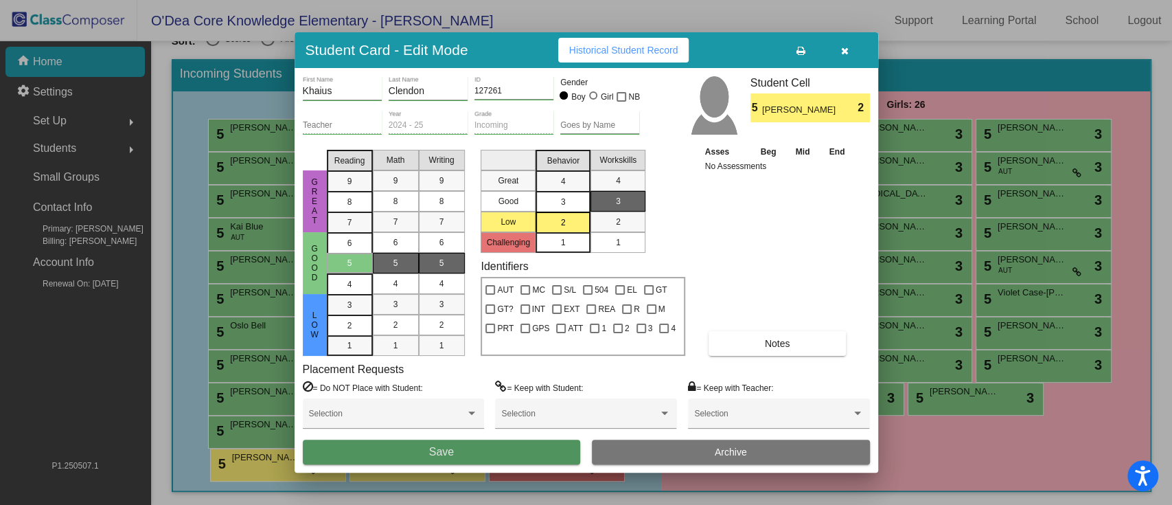
click at [522, 378] on button "Save" at bounding box center [442, 452] width 278 height 25
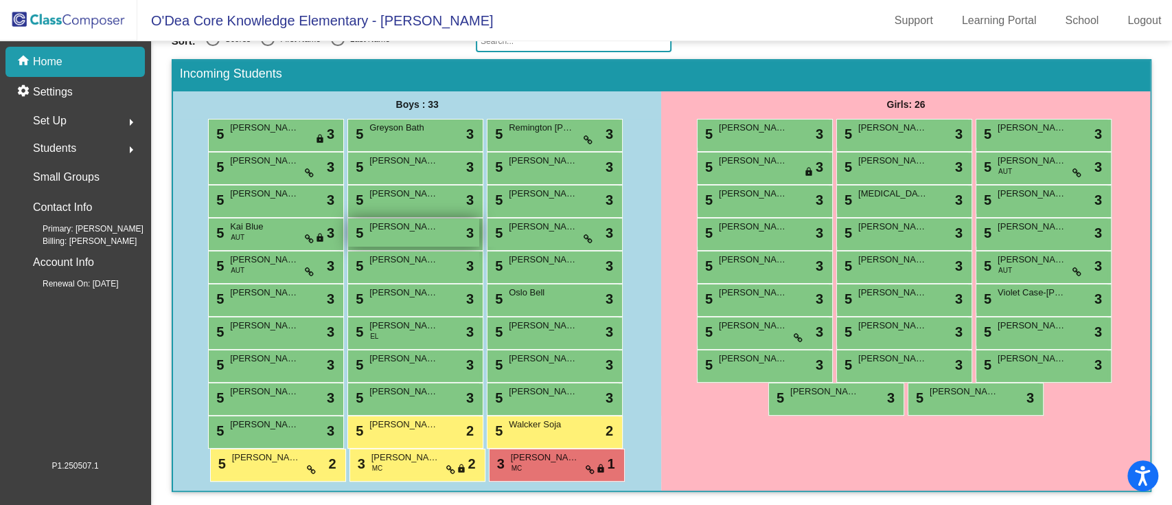
click at [411, 229] on span "[PERSON_NAME] [PERSON_NAME]" at bounding box center [403, 227] width 69 height 14
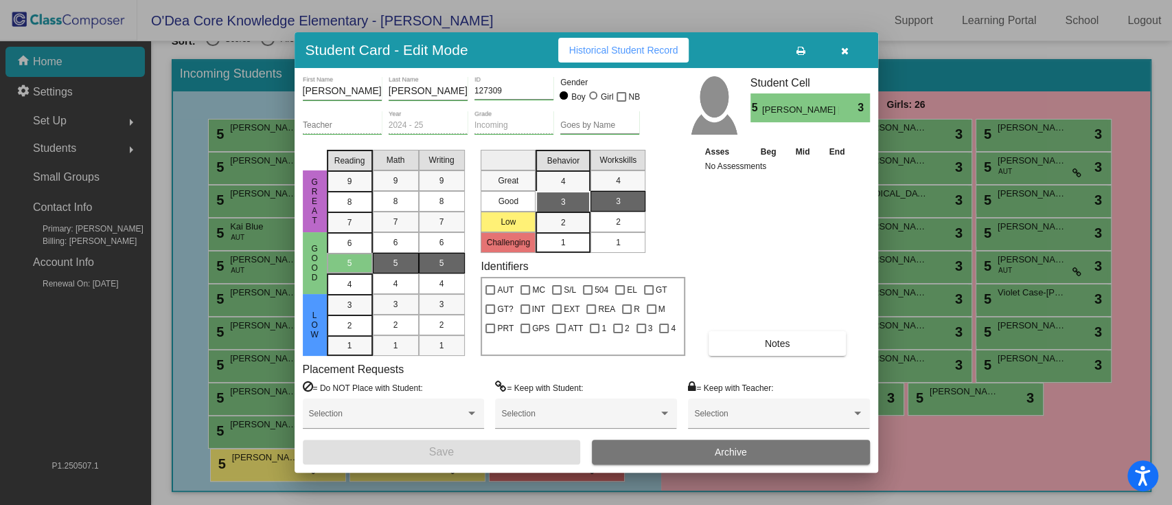
click at [621, 226] on div "2" at bounding box center [618, 222] width 27 height 21
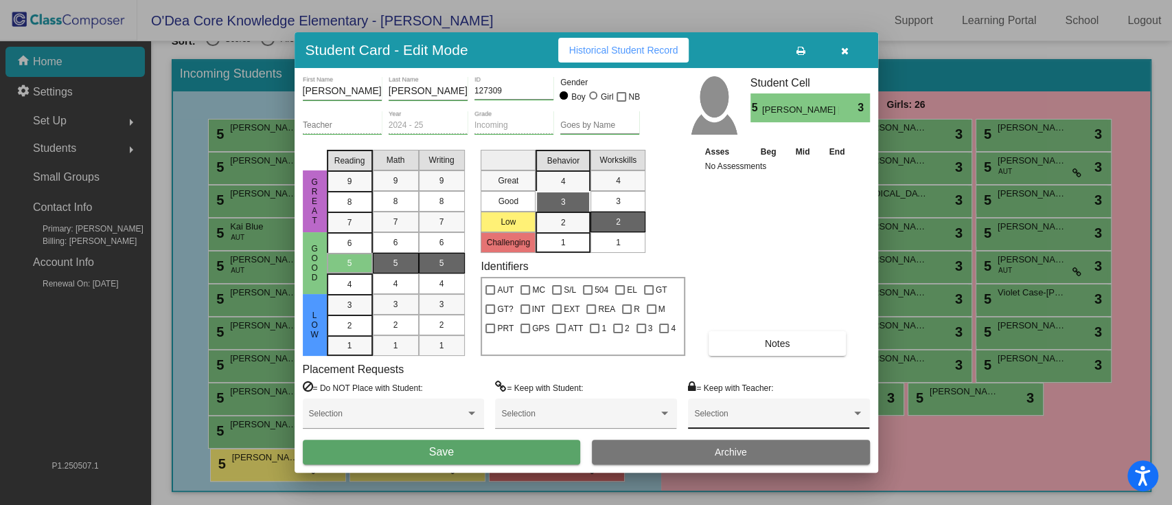
click at [714, 378] on span at bounding box center [772, 418] width 157 height 10
click at [604, 378] on div at bounding box center [586, 252] width 1172 height 505
click at [617, 201] on span "3" at bounding box center [618, 201] width 5 height 12
click at [565, 218] on span "2" at bounding box center [563, 222] width 5 height 12
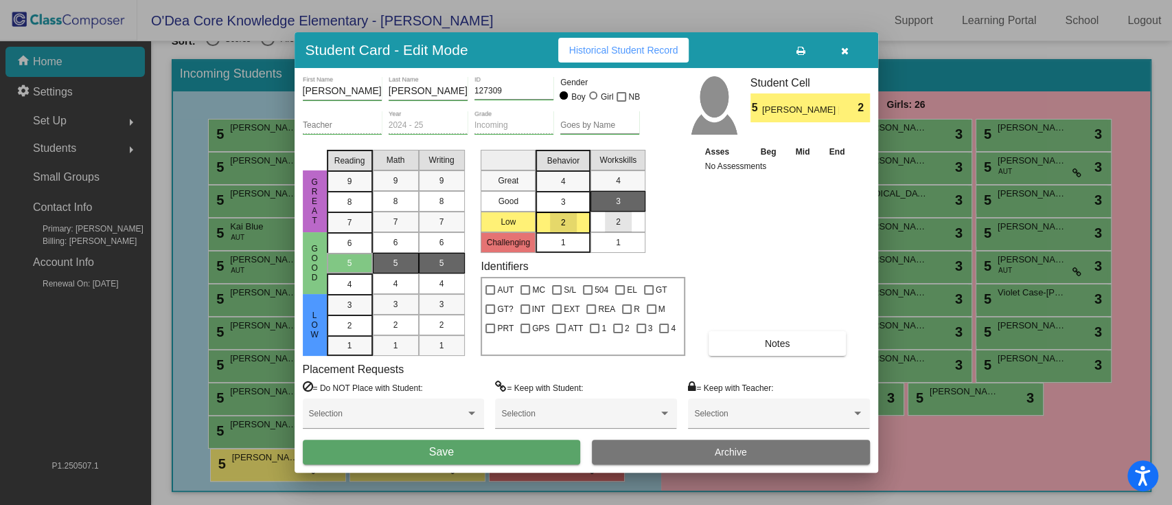
click at [610, 217] on div "2" at bounding box center [618, 222] width 27 height 21
click at [454, 378] on button "Save" at bounding box center [442, 452] width 278 height 25
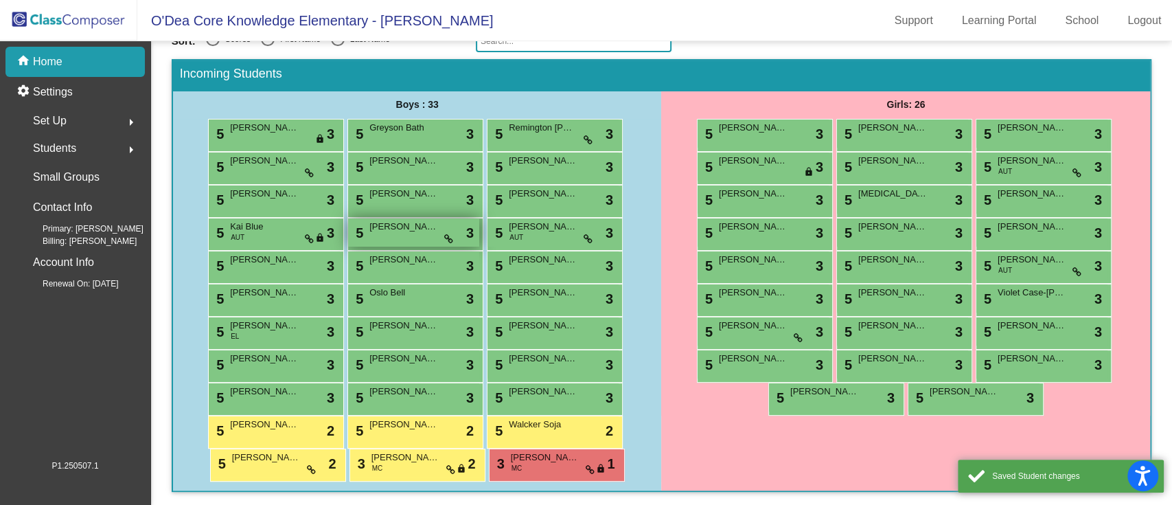
click at [414, 225] on span "[PERSON_NAME]" at bounding box center [403, 227] width 69 height 14
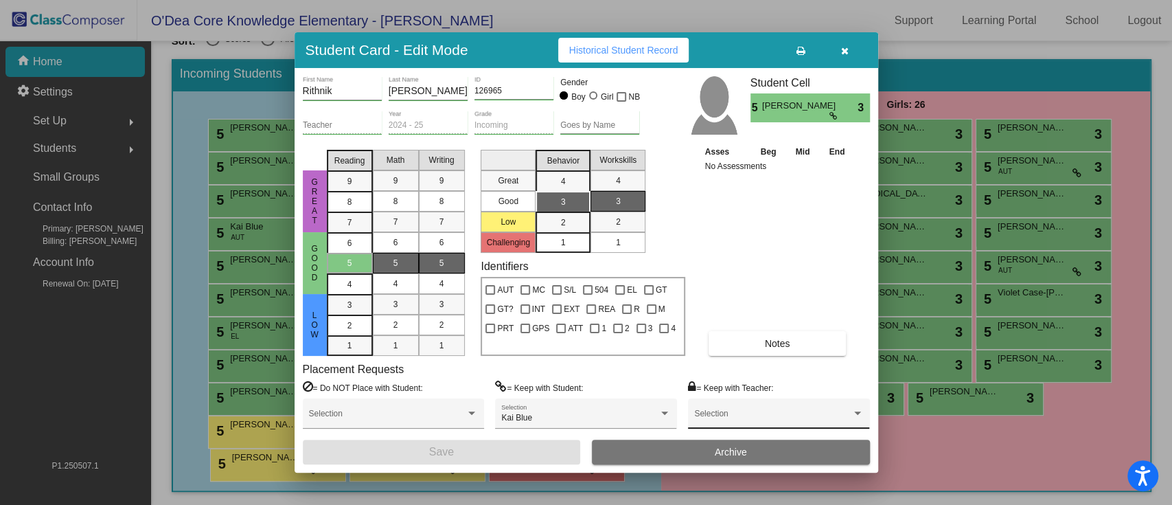
click at [747, 378] on span at bounding box center [772, 418] width 157 height 10
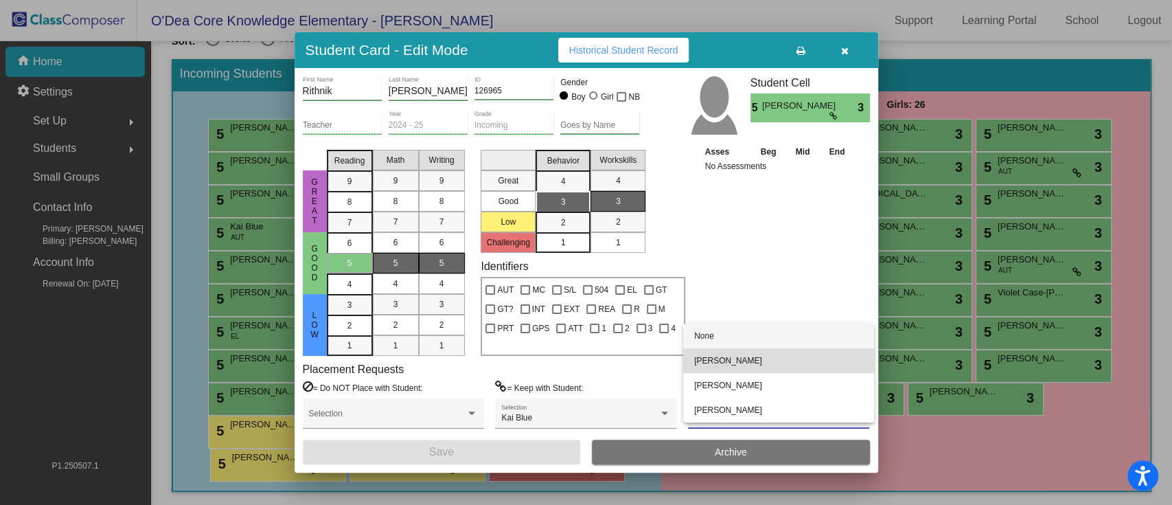
click at [727, 358] on span "[PERSON_NAME]" at bounding box center [778, 360] width 169 height 25
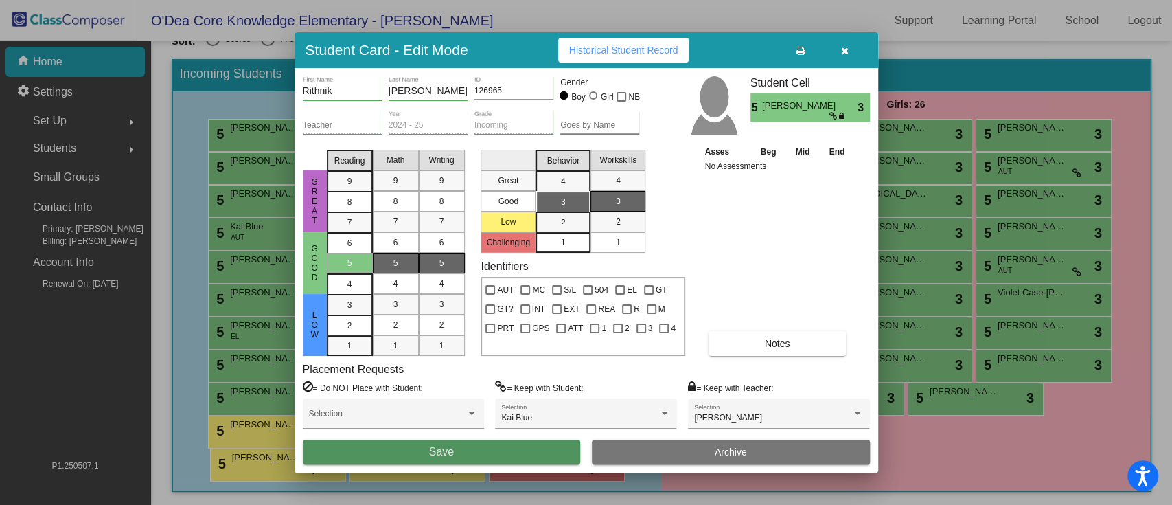
click at [519, 378] on button "Save" at bounding box center [442, 452] width 278 height 25
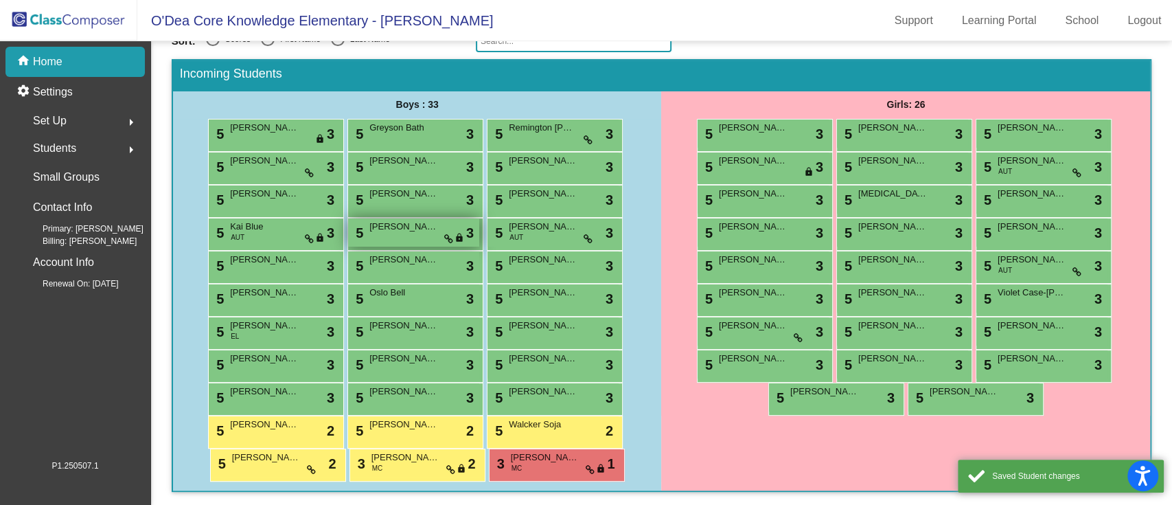
click at [407, 227] on span "[PERSON_NAME]" at bounding box center [403, 227] width 69 height 14
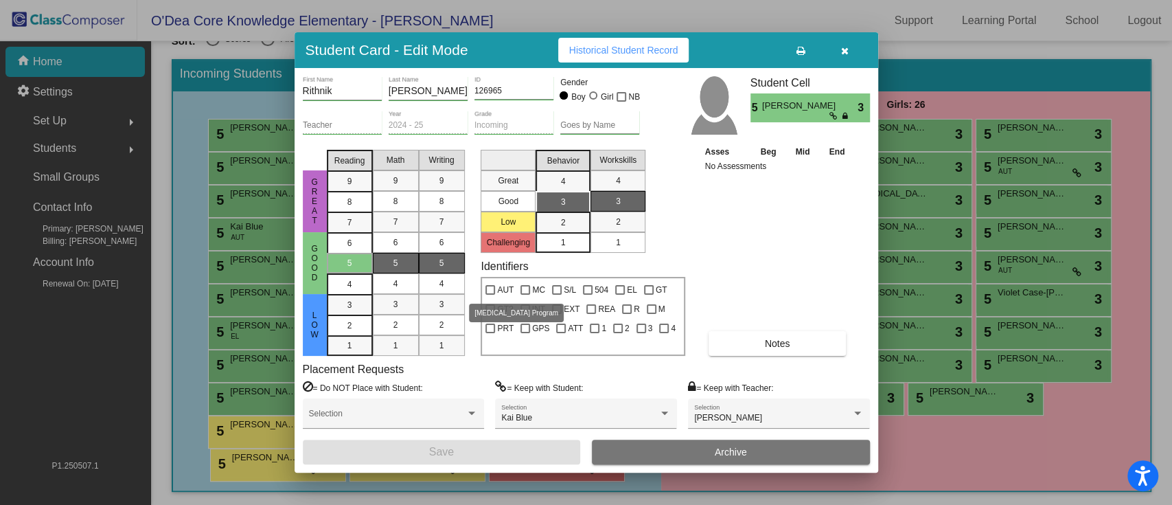
click at [495, 292] on label "AUT" at bounding box center [500, 290] width 28 height 16
click at [490, 295] on input "AUT" at bounding box center [490, 295] width 1 height 1
checkbox input "true"
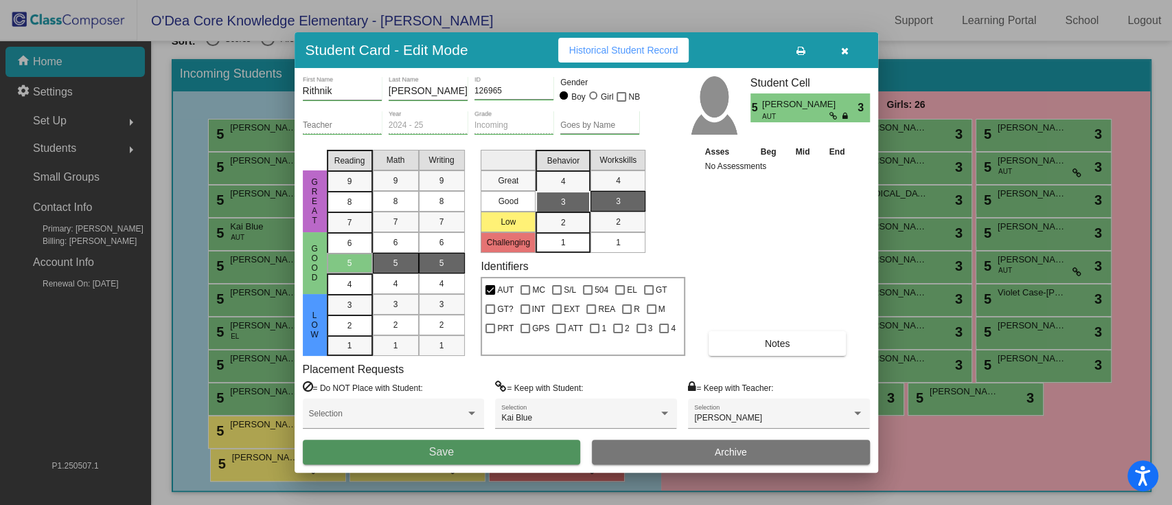
click at [440, 378] on span "Save" at bounding box center [441, 452] width 25 height 12
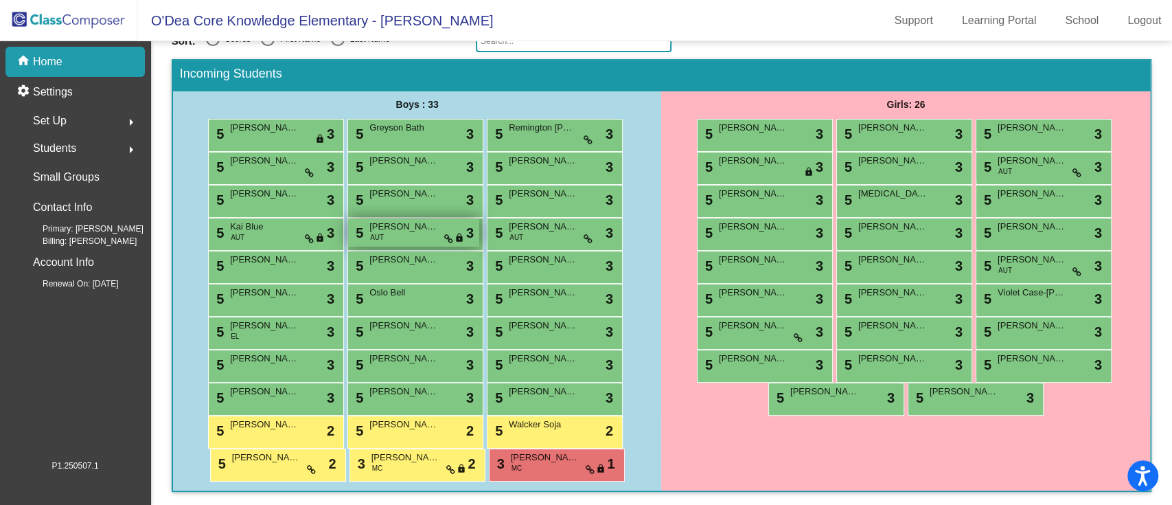
click at [411, 229] on span "[PERSON_NAME]" at bounding box center [403, 227] width 69 height 14
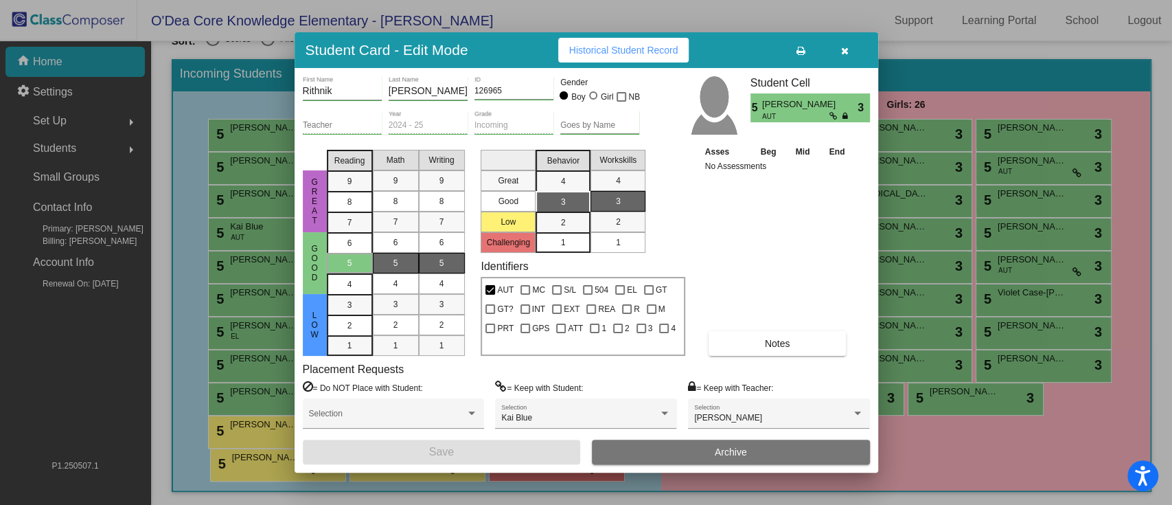
click at [560, 234] on div "1" at bounding box center [563, 242] width 27 height 21
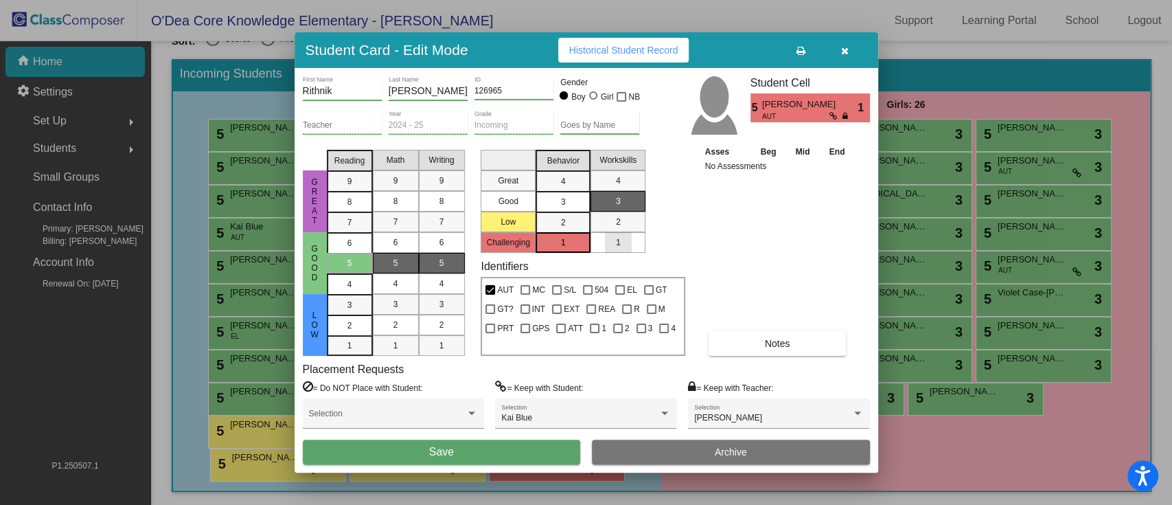
click at [619, 239] on span "1" at bounding box center [618, 242] width 5 height 12
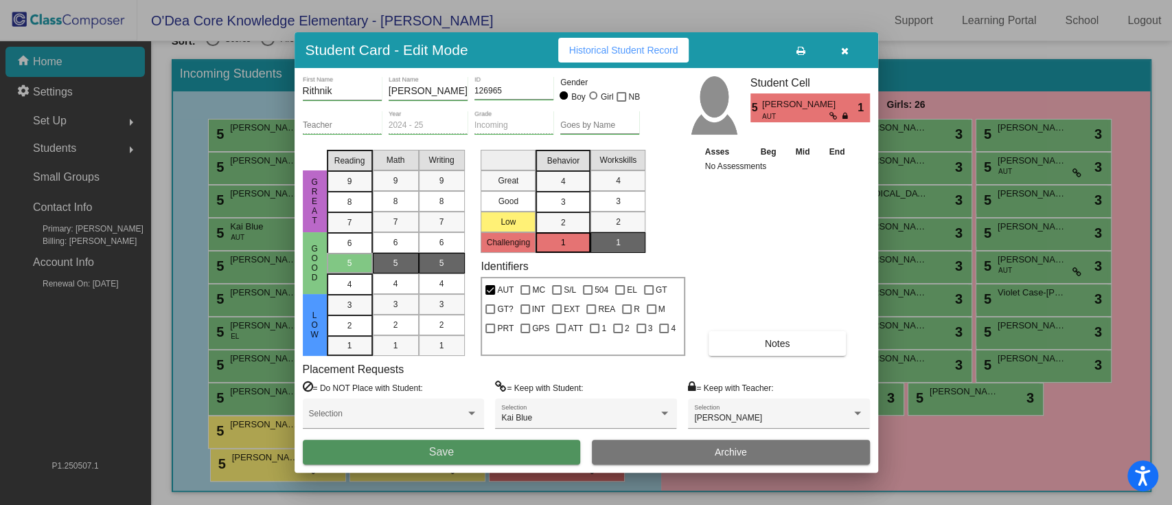
click at [451, 378] on span "Save" at bounding box center [441, 452] width 25 height 12
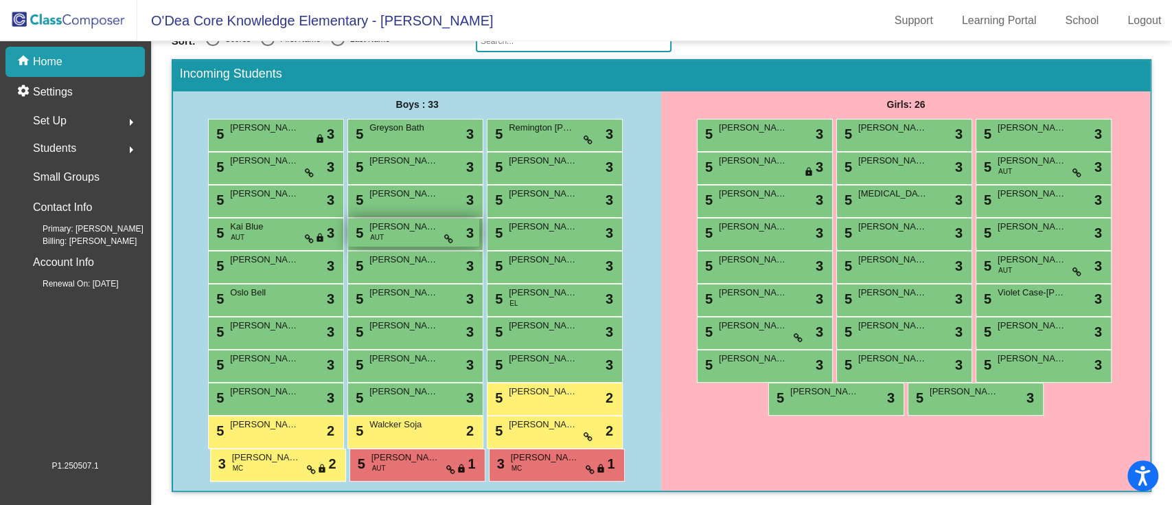
click at [389, 229] on span "[PERSON_NAME]" at bounding box center [403, 227] width 69 height 14
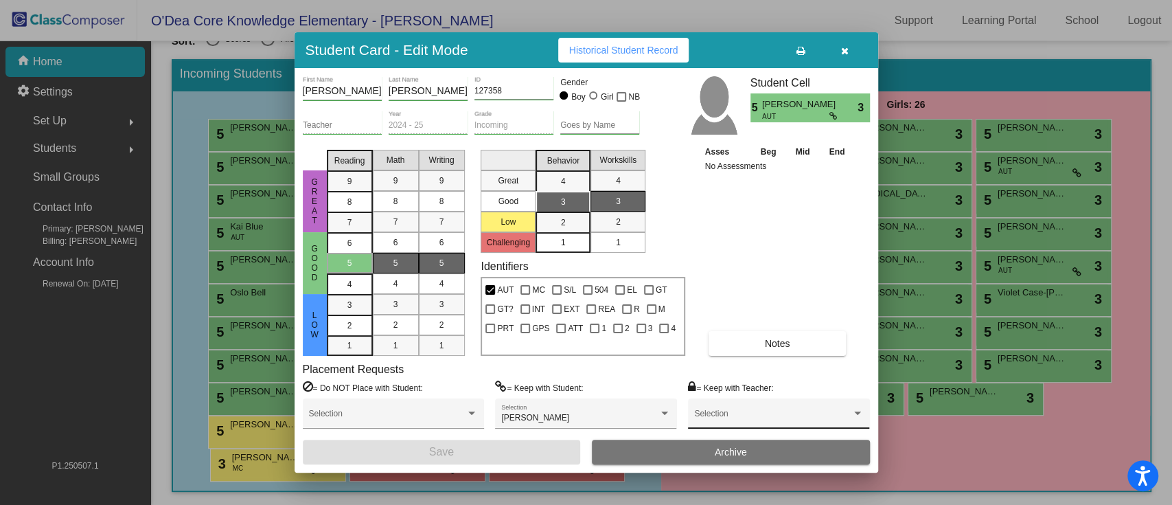
click at [726, 378] on div "Selection" at bounding box center [778, 417] width 169 height 25
click at [738, 365] on span "[PERSON_NAME]" at bounding box center [778, 360] width 169 height 25
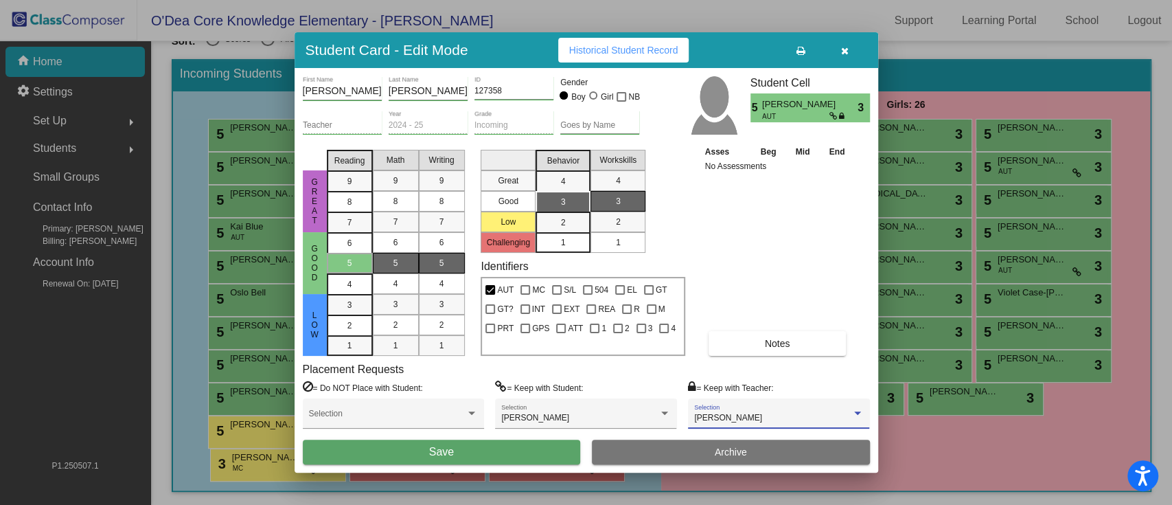
click at [713, 378] on span "[PERSON_NAME]" at bounding box center [728, 418] width 68 height 10
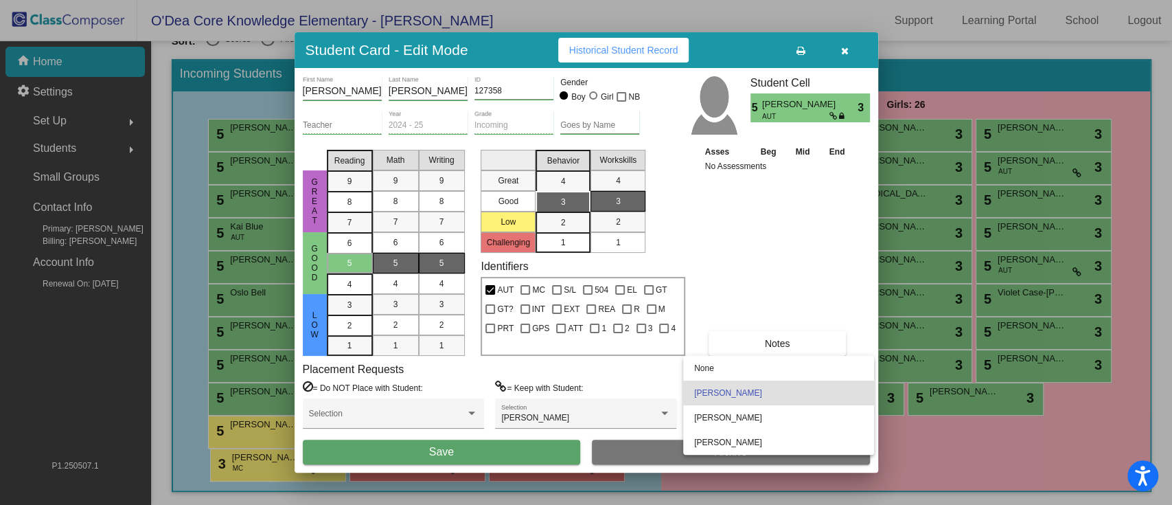
click at [841, 47] on div at bounding box center [586, 252] width 1172 height 505
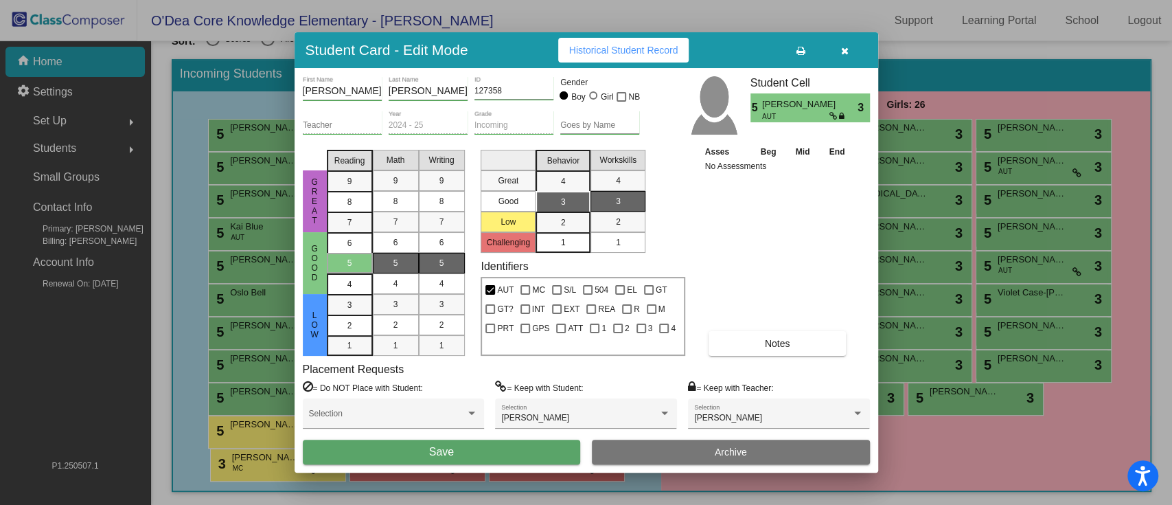
click at [848, 57] on button "button" at bounding box center [845, 50] width 44 height 25
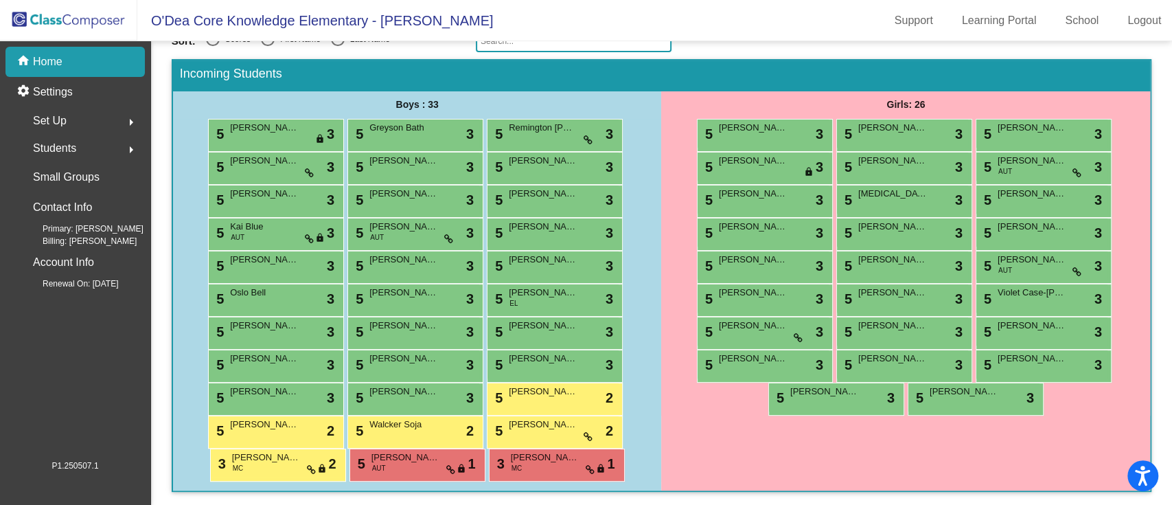
click at [69, 144] on span "Students" at bounding box center [54, 148] width 43 height 19
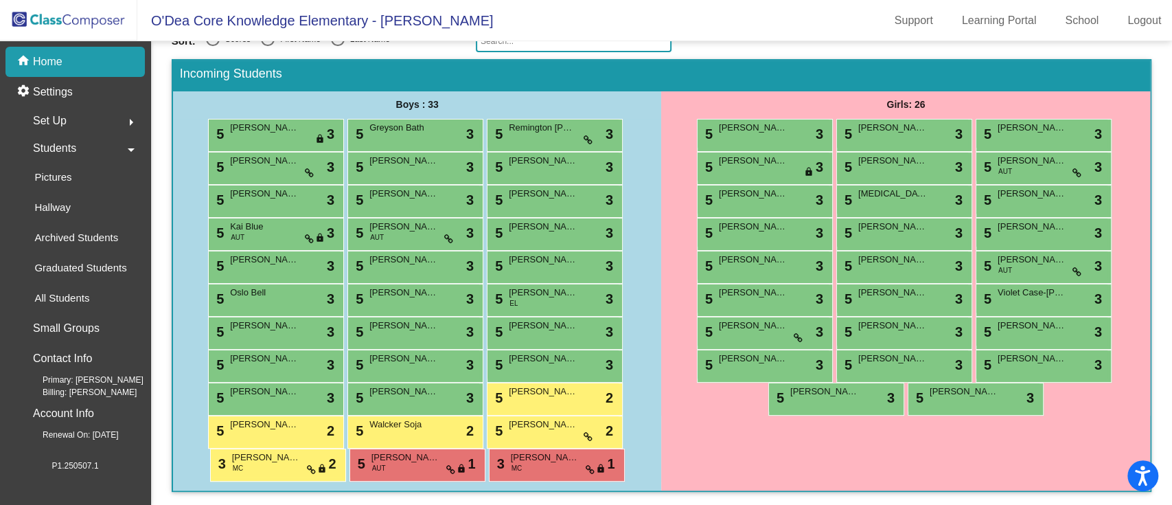
click at [76, 119] on div "Set Up arrow_right" at bounding box center [79, 120] width 131 height 27
click at [66, 239] on p "Classes" at bounding box center [52, 240] width 36 height 16
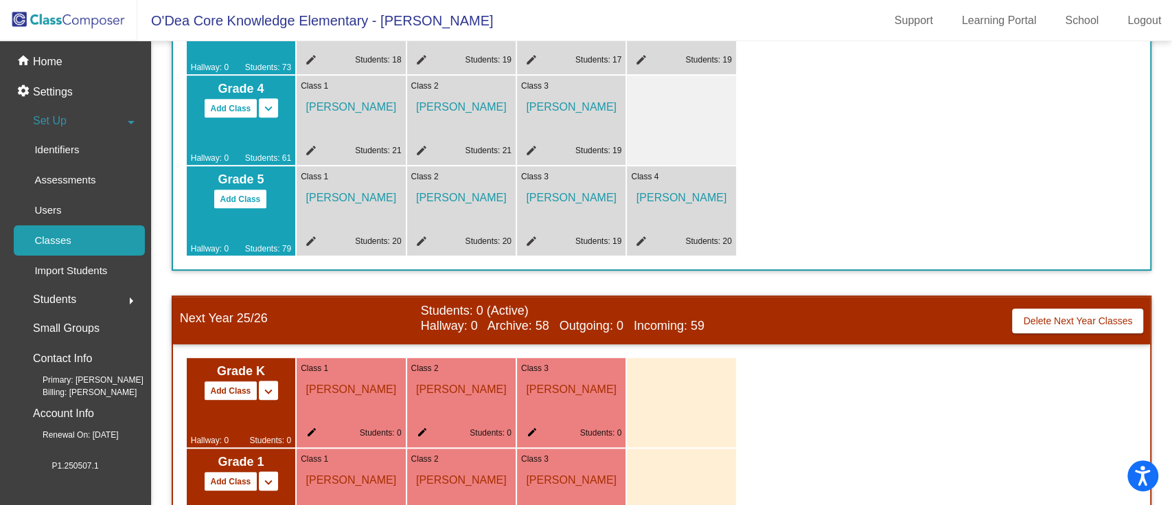
scroll to position [470, 0]
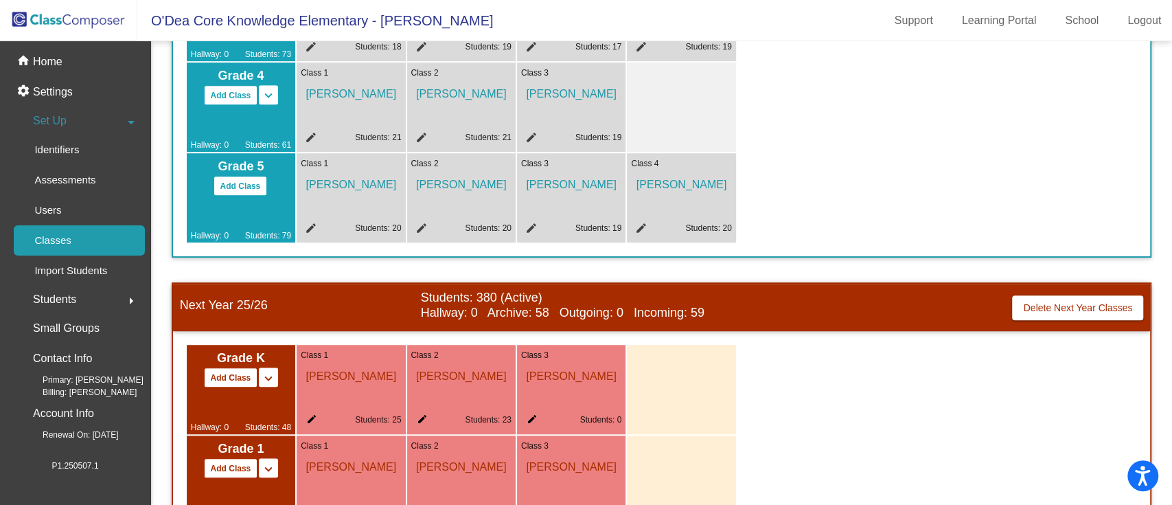
click at [533, 378] on mat-icon "edit" at bounding box center [529, 421] width 16 height 16
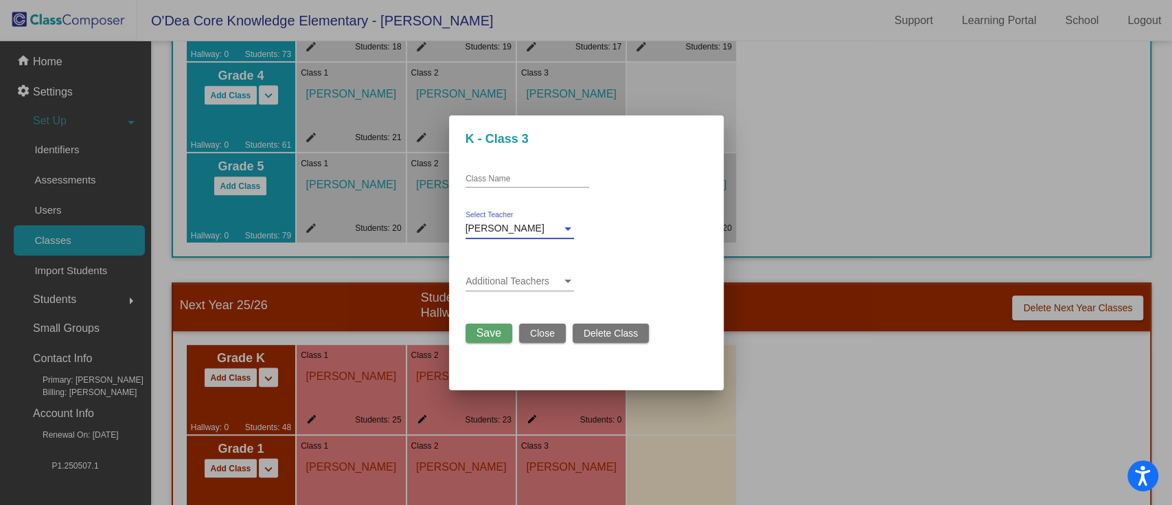
click at [522, 225] on div "[PERSON_NAME]" at bounding box center [514, 228] width 96 height 11
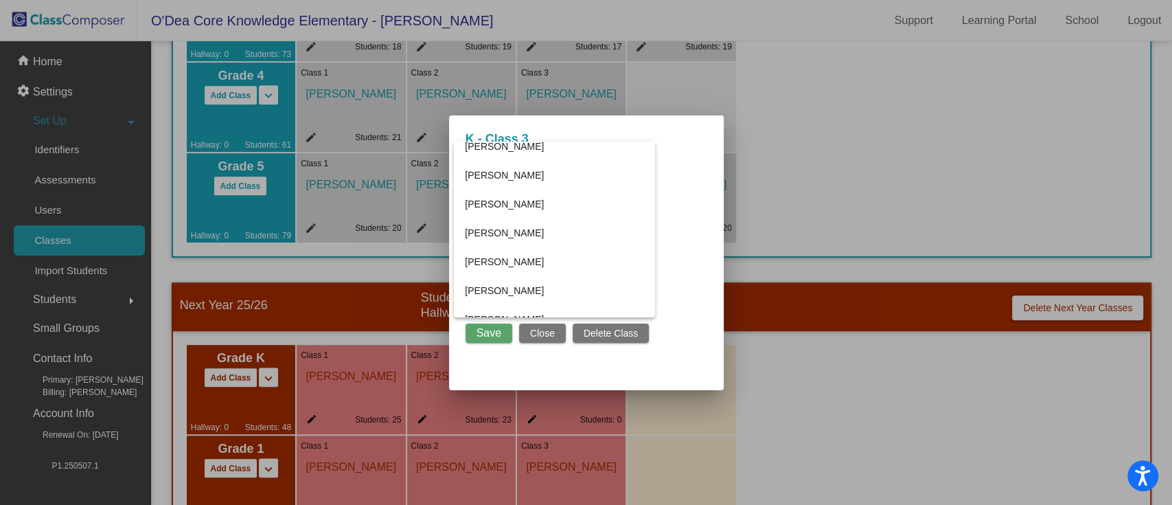
scroll to position [457, 0]
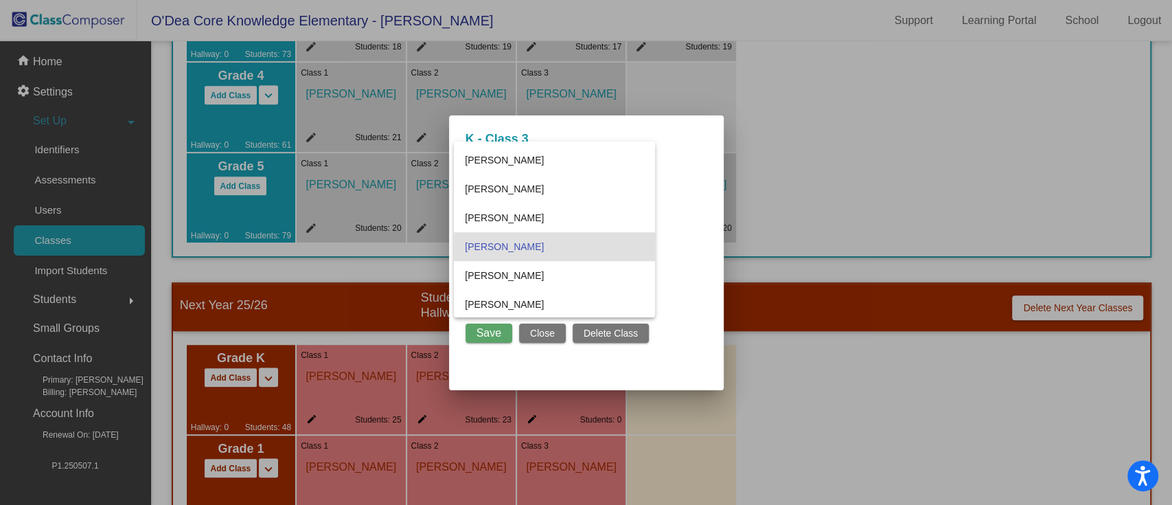
click at [545, 336] on div at bounding box center [586, 252] width 1172 height 505
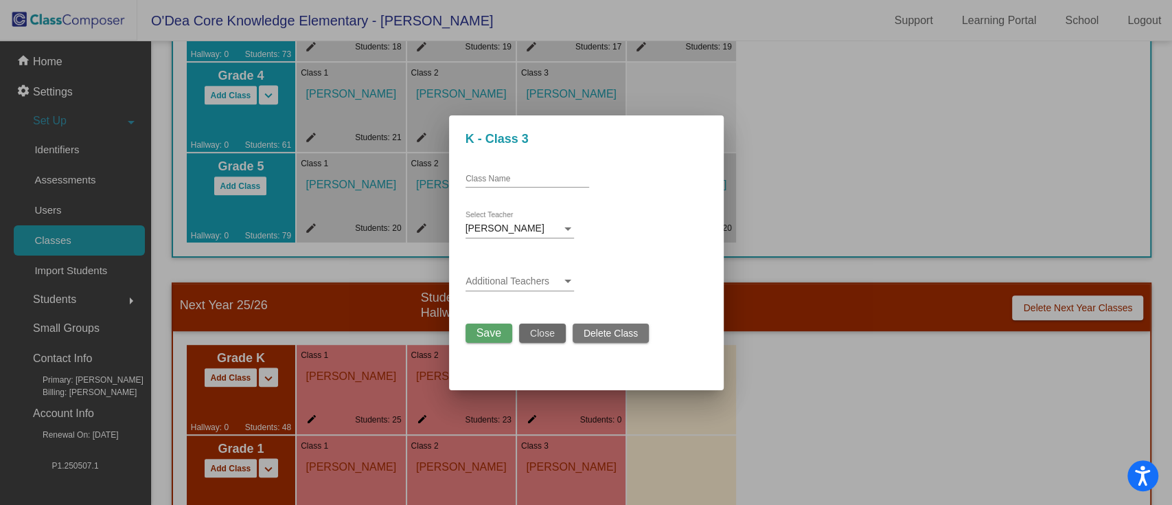
click at [535, 330] on span "Close" at bounding box center [542, 333] width 25 height 11
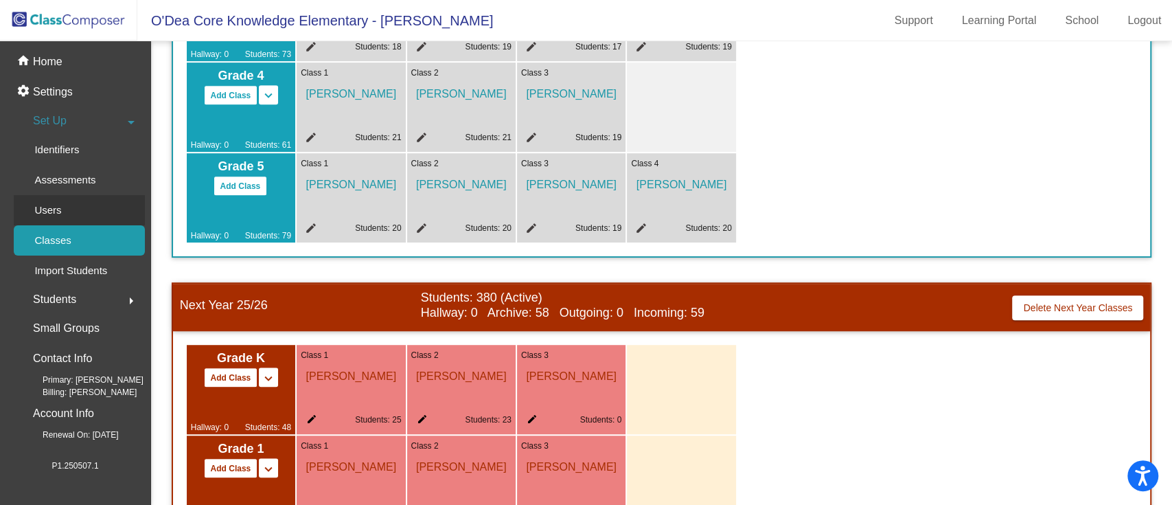
click at [78, 210] on link "Users" at bounding box center [79, 210] width 131 height 30
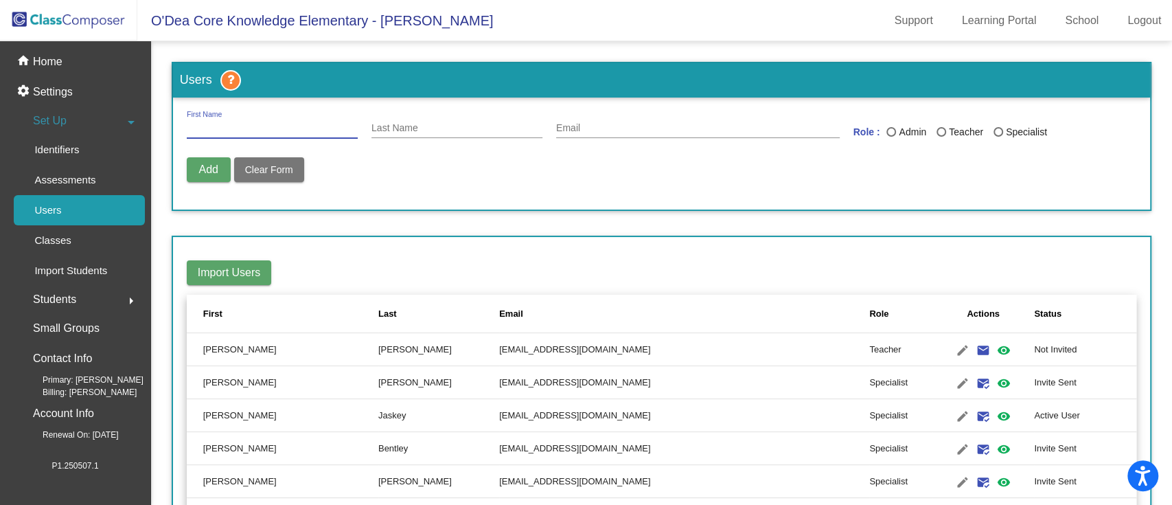
click at [236, 128] on input "First Name" at bounding box center [272, 128] width 171 height 11
type input "[PERSON_NAME]"
type input "Behls"
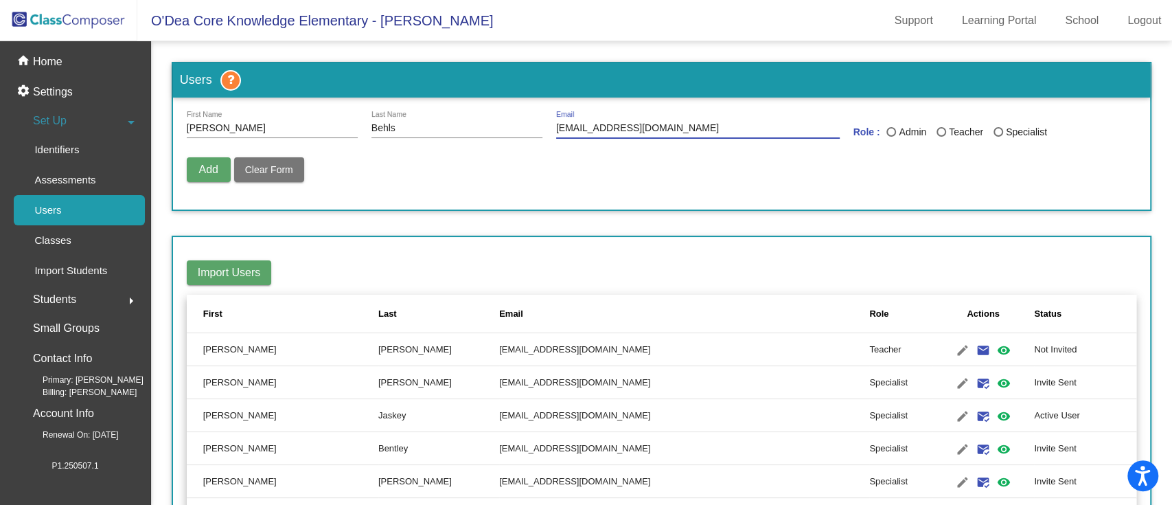
type input "[EMAIL_ADDRESS][DOMAIN_NAME]"
click at [878, 131] on div "Last Name" at bounding box center [942, 132] width 10 height 10
click at [878, 137] on input "Teacher" at bounding box center [941, 137] width 1 height 1
radio input "true"
click at [214, 167] on span "Add" at bounding box center [208, 169] width 19 height 12
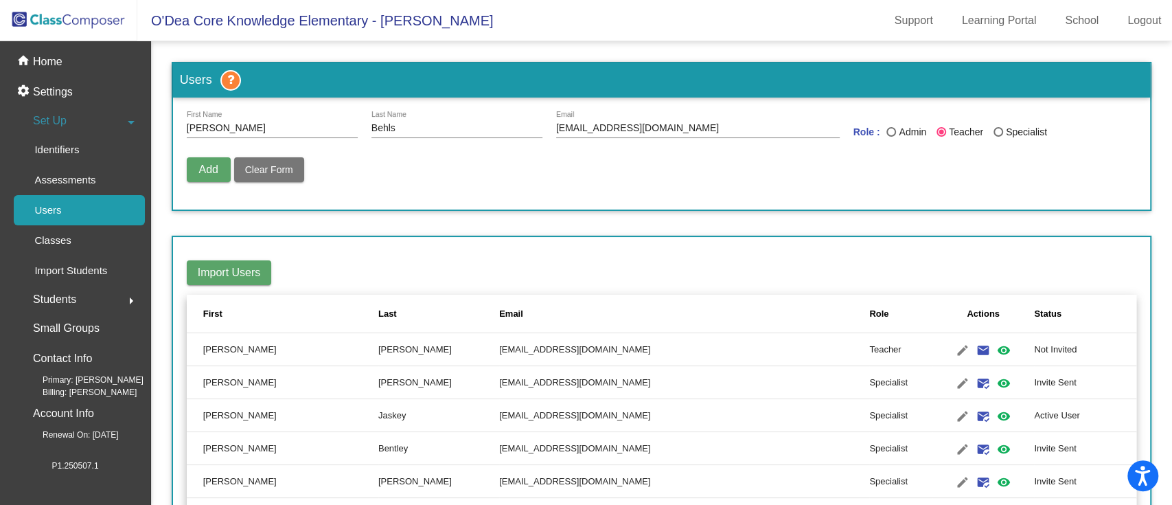
radio input "false"
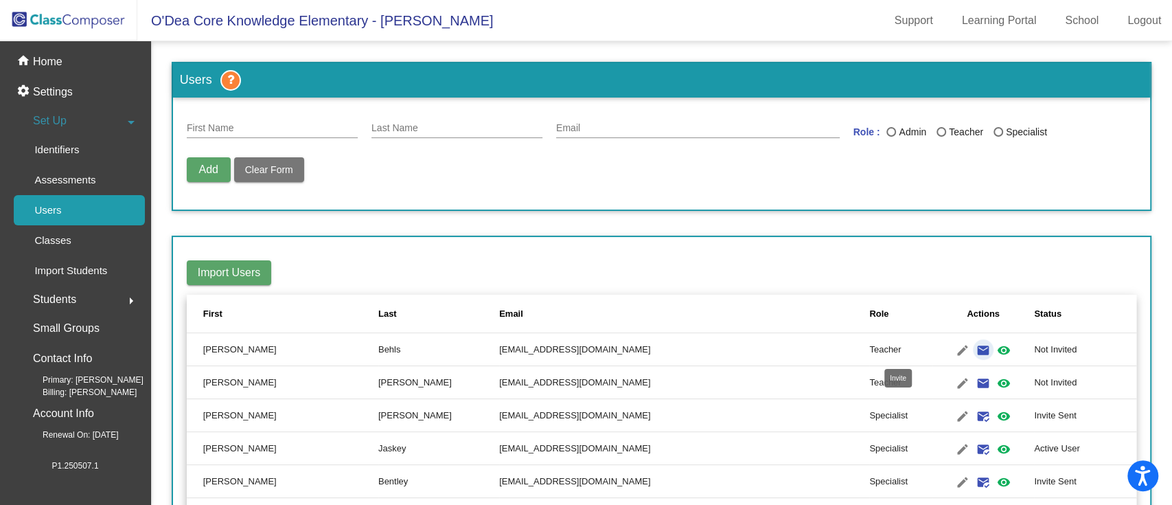
click at [878, 350] on mat-icon "email" at bounding box center [983, 350] width 16 height 16
click at [69, 241] on p "Classes" at bounding box center [52, 240] width 36 height 16
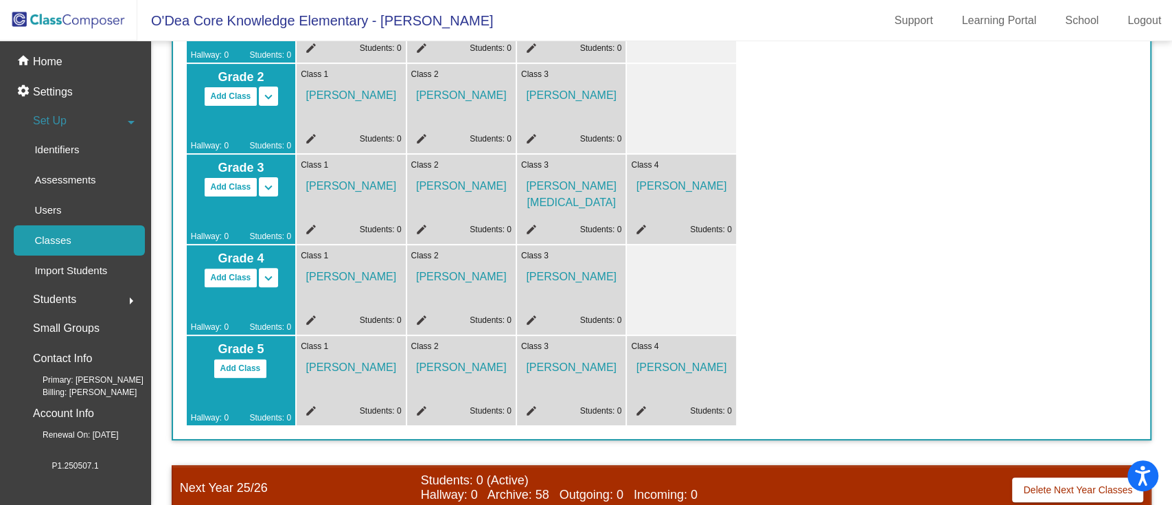
scroll to position [470, 0]
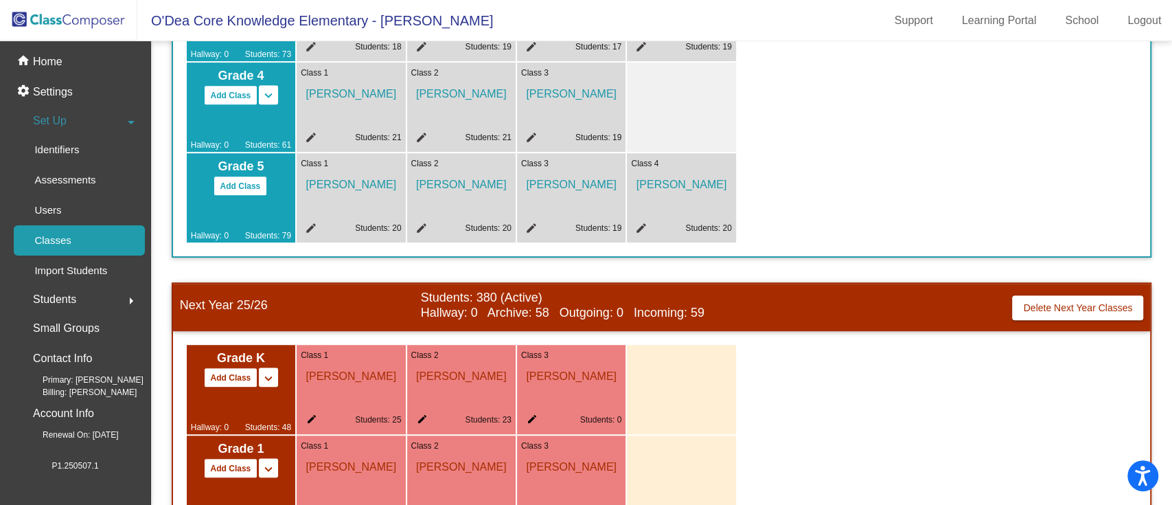
click at [537, 378] on mat-icon "edit" at bounding box center [529, 421] width 16 height 16
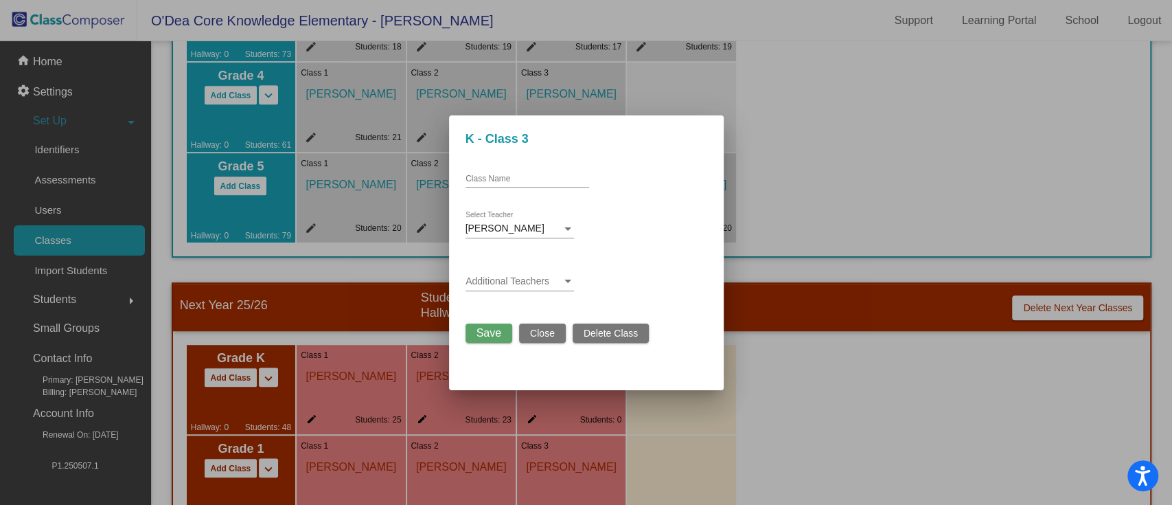
click at [569, 229] on div at bounding box center [568, 228] width 7 height 3
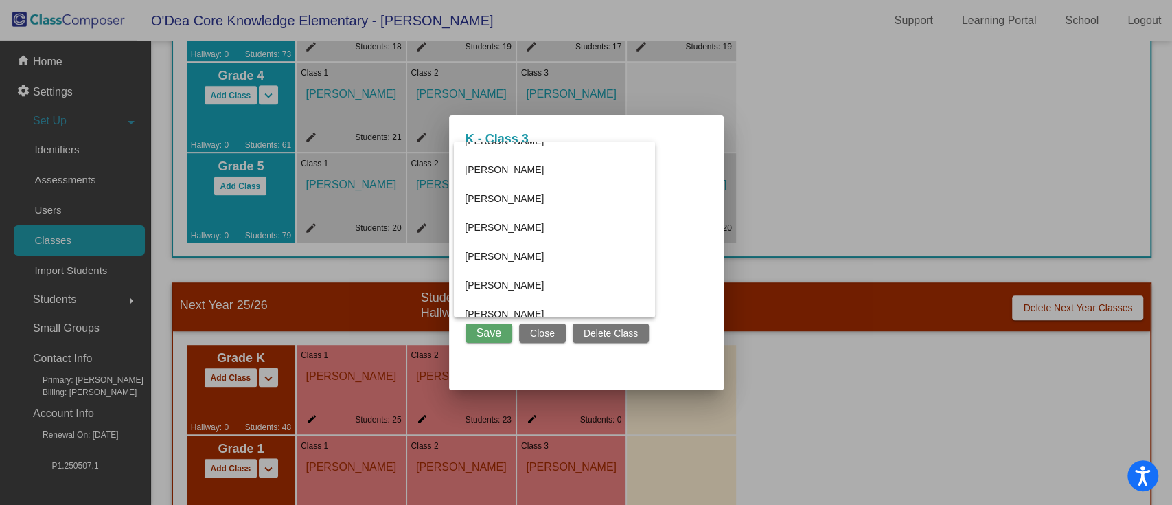
scroll to position [183, 0]
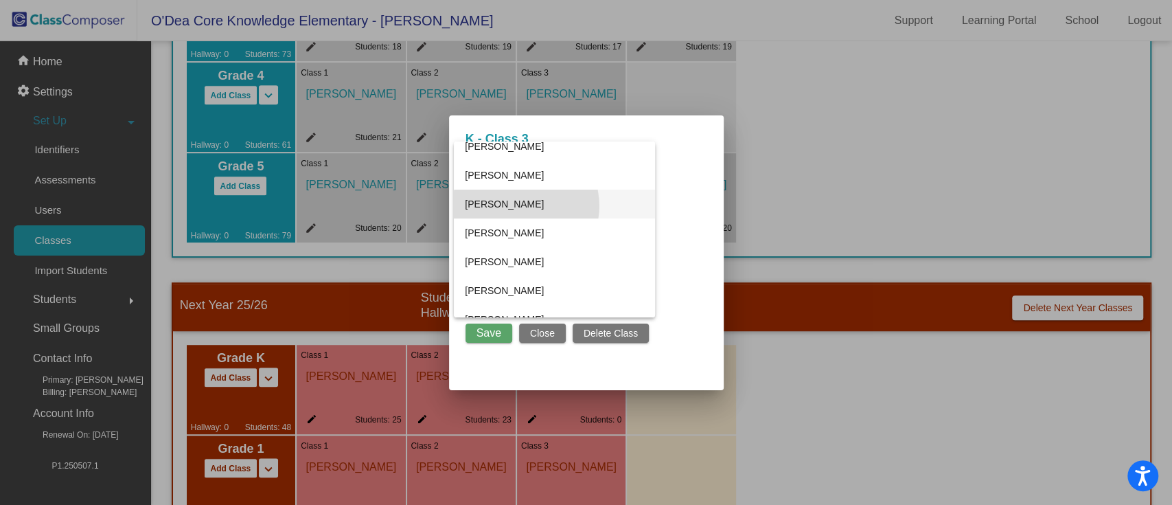
click at [526, 205] on span "[PERSON_NAME]" at bounding box center [554, 204] width 179 height 29
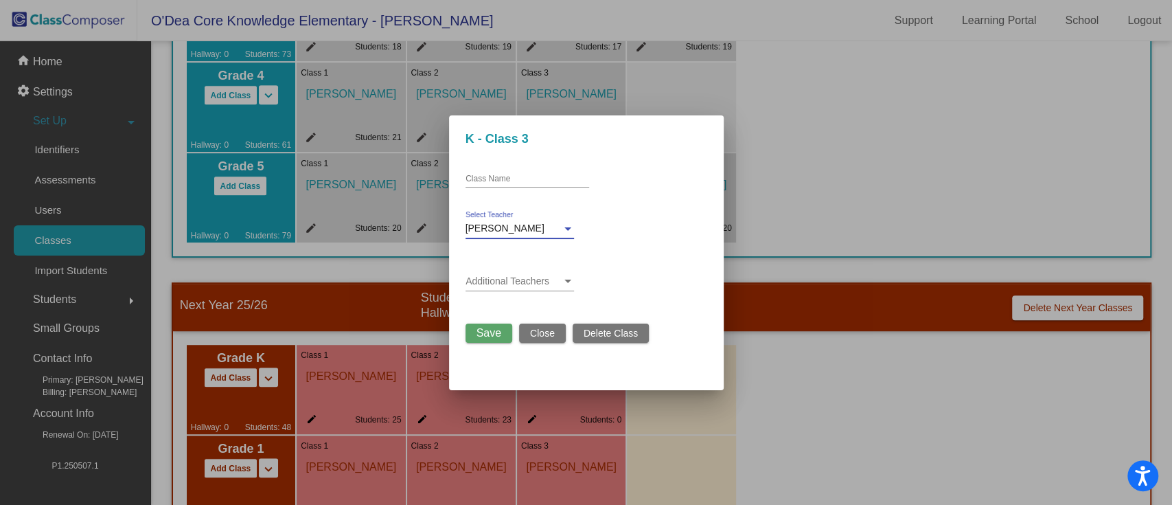
click at [493, 335] on span "Save" at bounding box center [489, 333] width 25 height 12
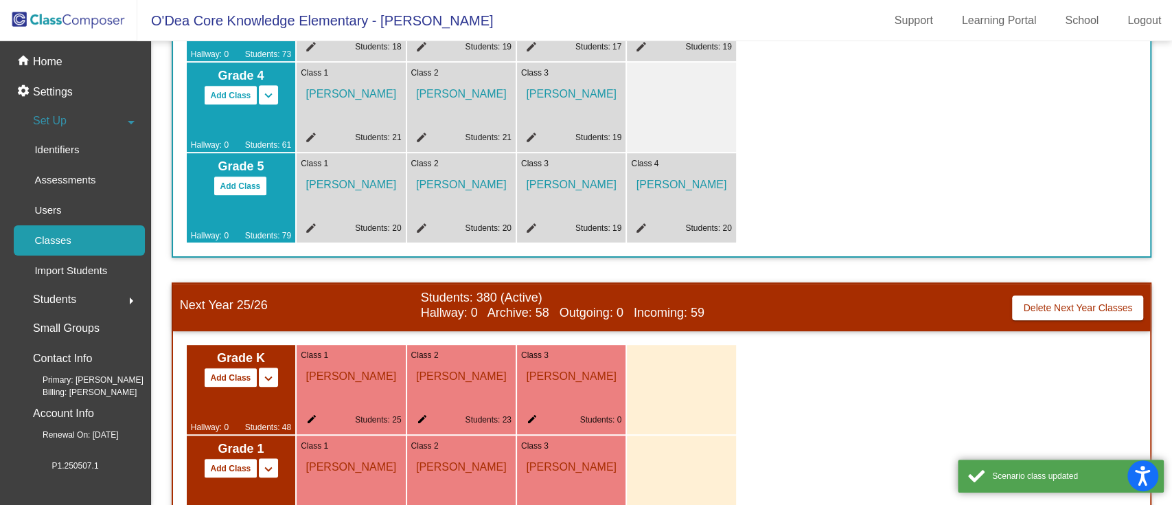
click at [54, 21] on img at bounding box center [68, 20] width 137 height 41
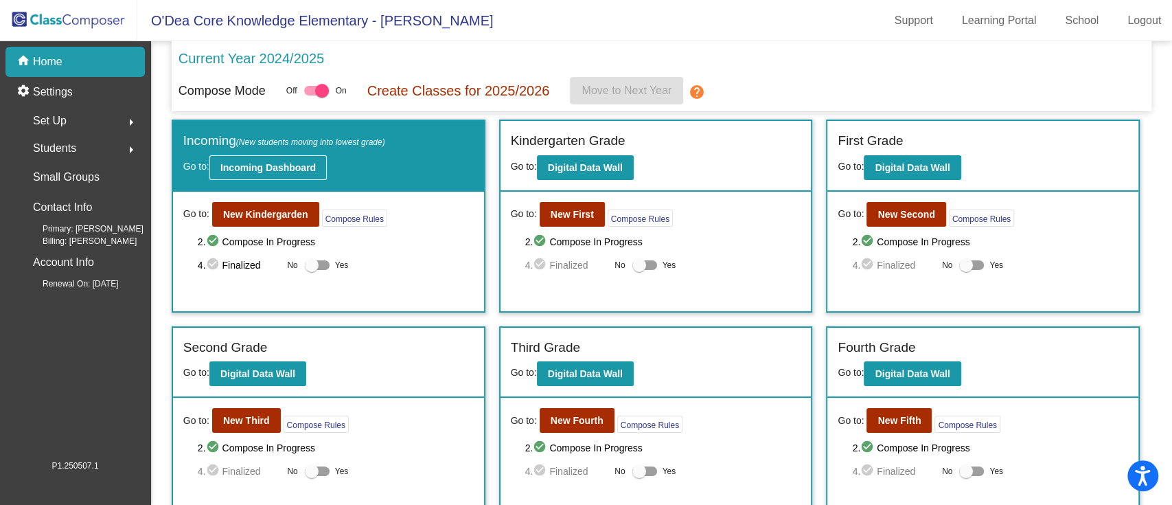
click at [263, 167] on b "Incoming Dashboard" at bounding box center [267, 167] width 95 height 11
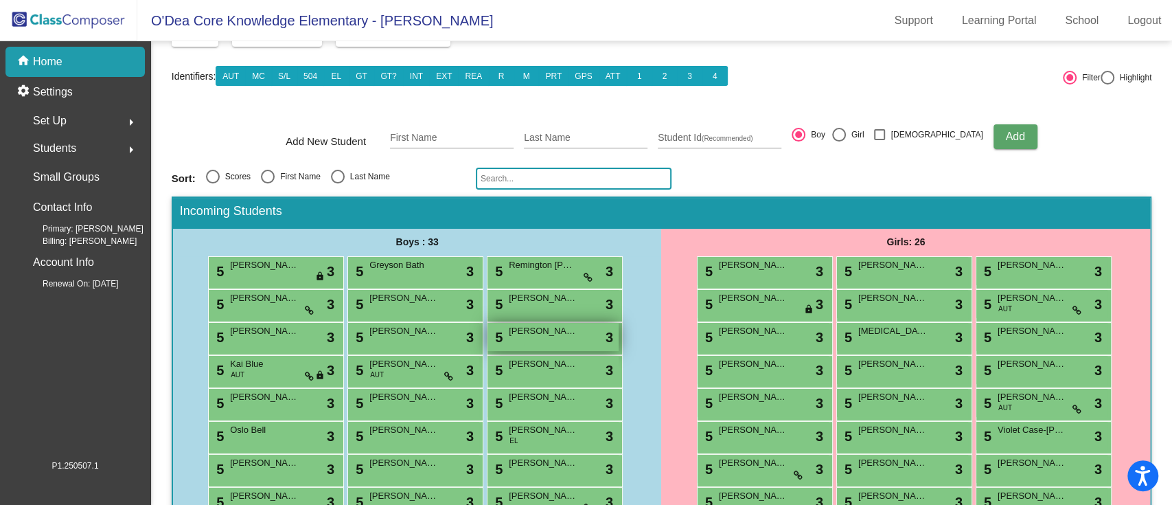
scroll to position [183, 0]
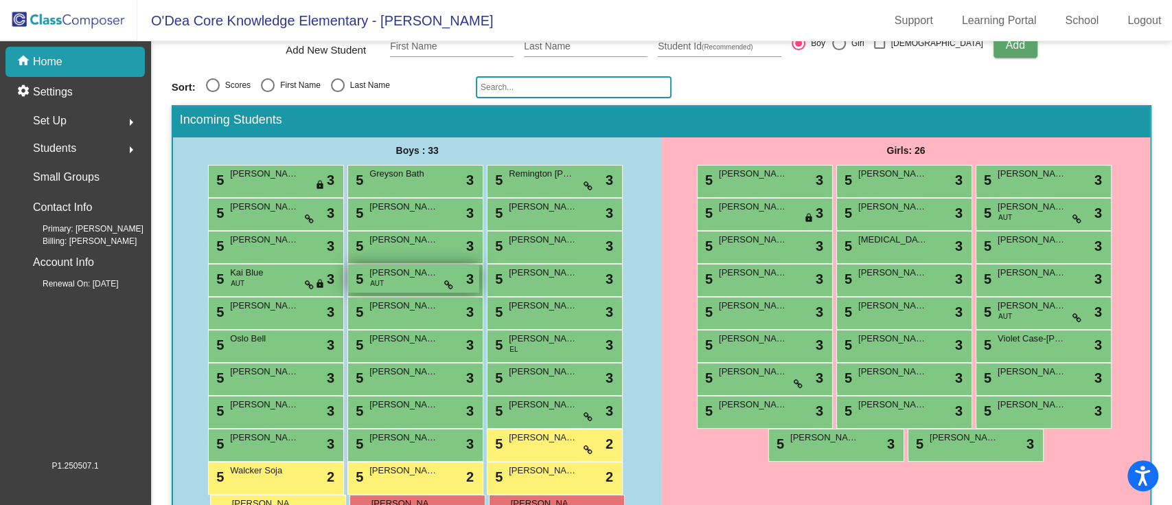
click at [416, 288] on div "5 [PERSON_NAME] AUT lock do_not_disturb_alt 3" at bounding box center [413, 278] width 131 height 28
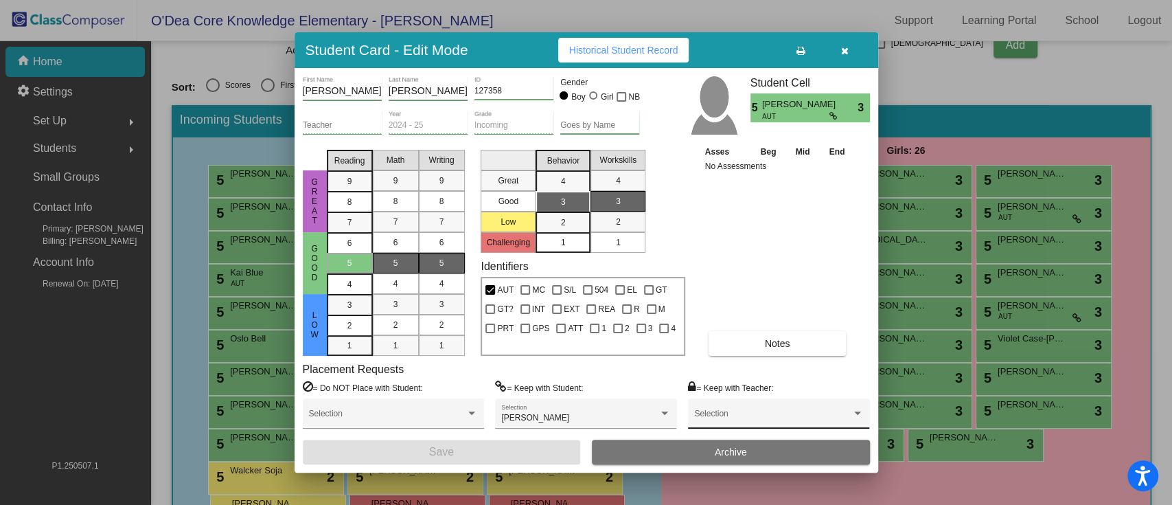
click at [736, 378] on div "Selection" at bounding box center [778, 417] width 169 height 25
click at [725, 378] on span "[PERSON_NAME]" at bounding box center [778, 410] width 169 height 25
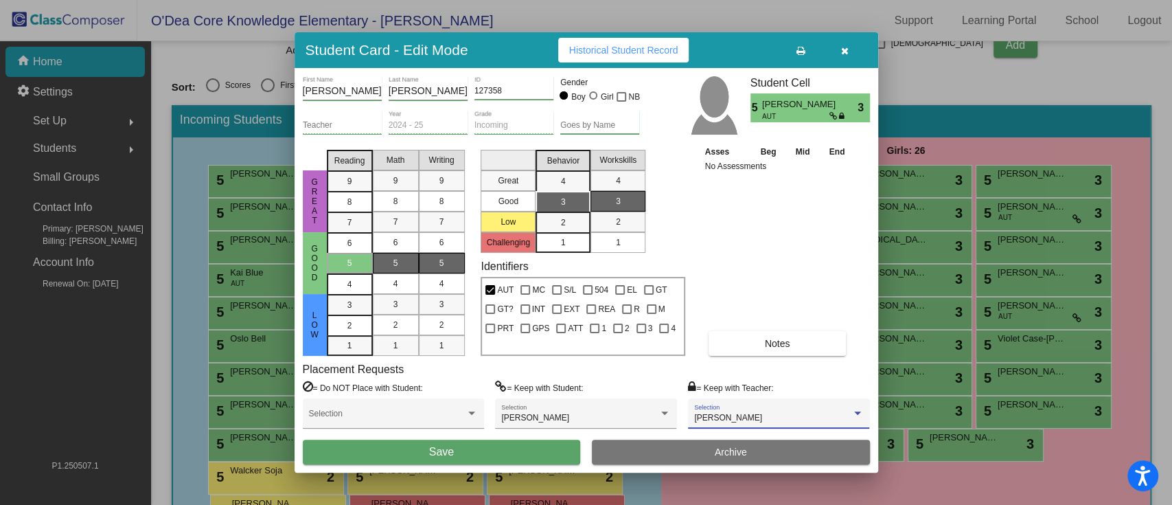
click at [489, 378] on button "Save" at bounding box center [442, 452] width 278 height 25
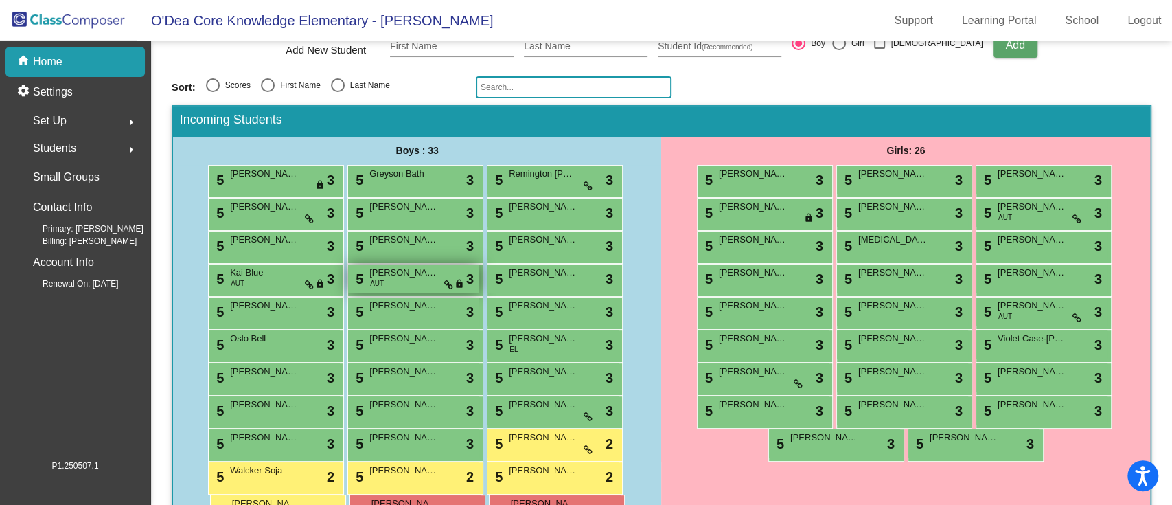
click at [387, 271] on span "[PERSON_NAME]" at bounding box center [403, 273] width 69 height 14
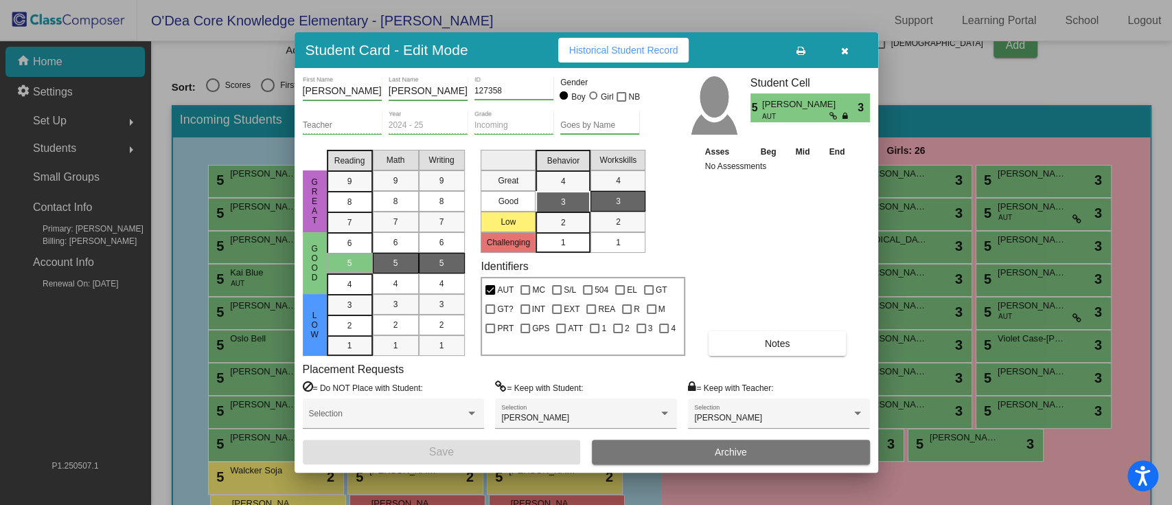
click at [567, 246] on div "1" at bounding box center [563, 242] width 27 height 21
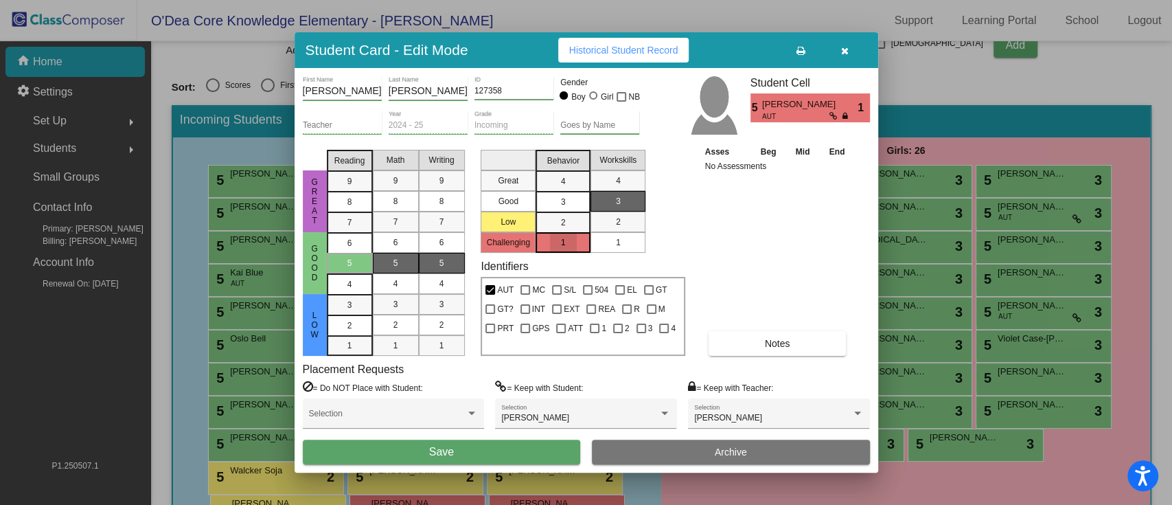
click at [610, 237] on div "1" at bounding box center [618, 242] width 27 height 21
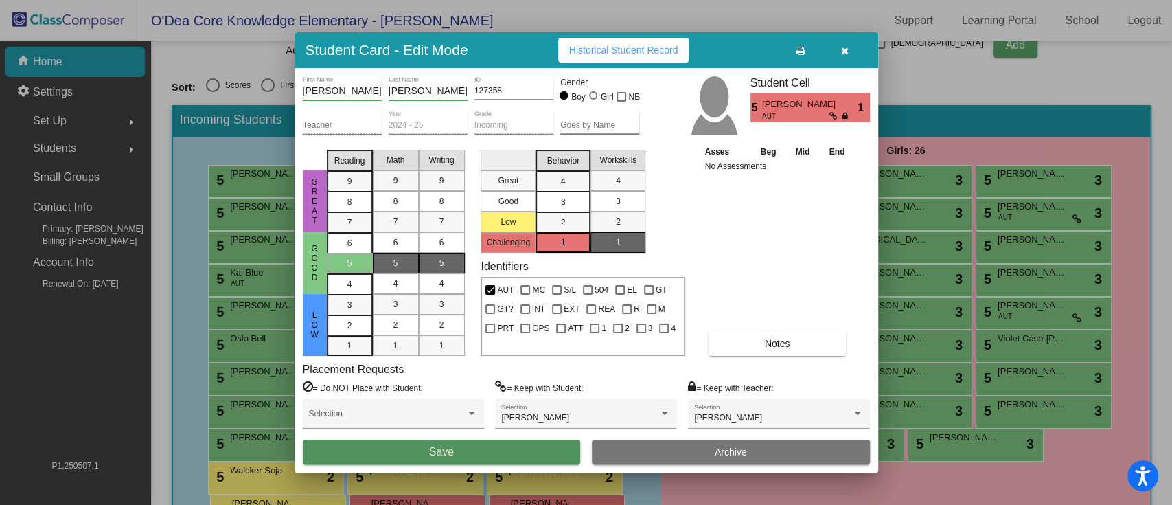
click at [492, 378] on button "Save" at bounding box center [442, 452] width 278 height 25
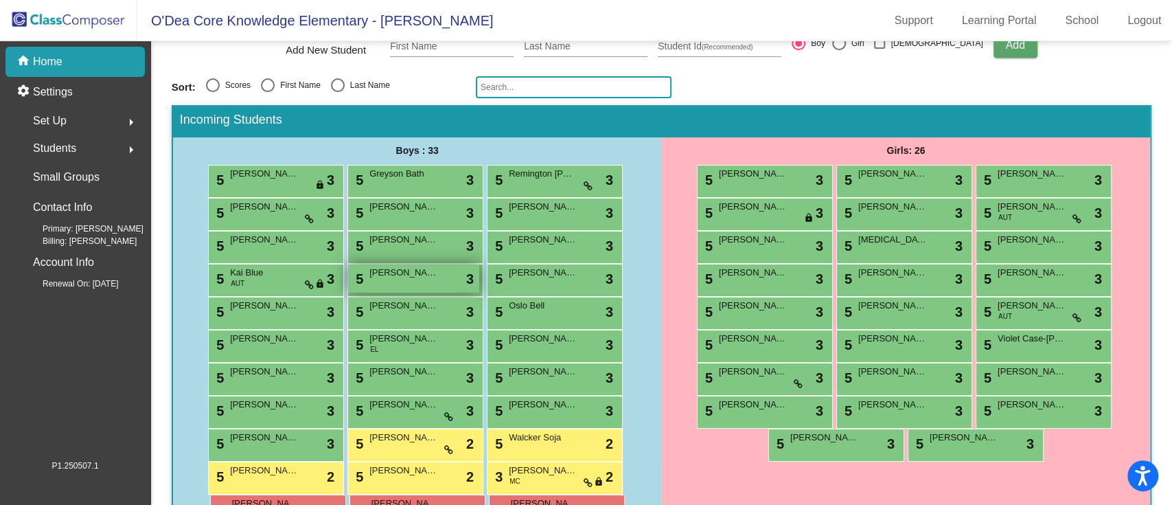
click at [401, 277] on span "[PERSON_NAME]" at bounding box center [403, 273] width 69 height 14
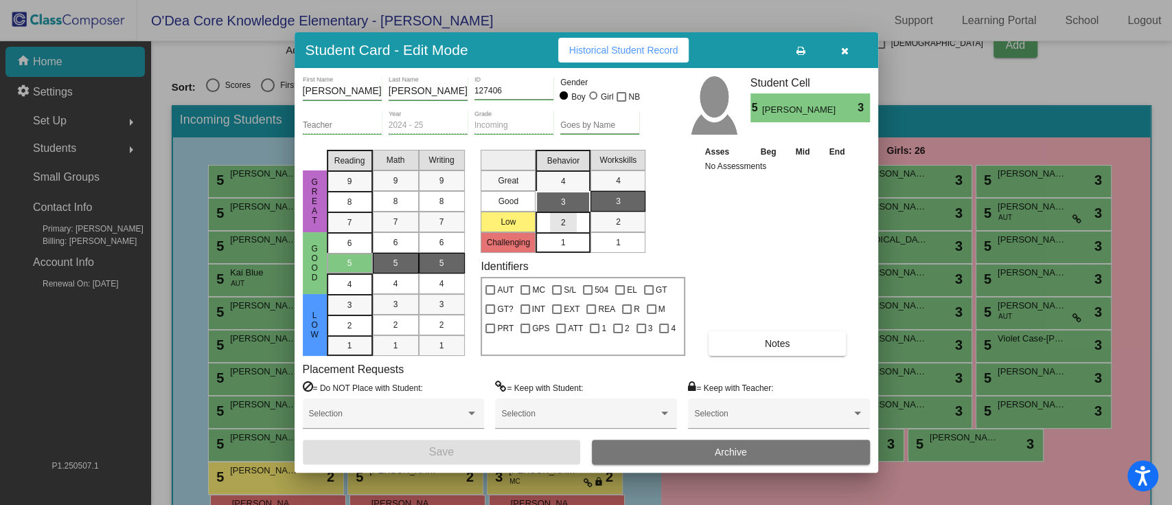
click at [545, 220] on mat-list-option "2" at bounding box center [563, 222] width 55 height 21
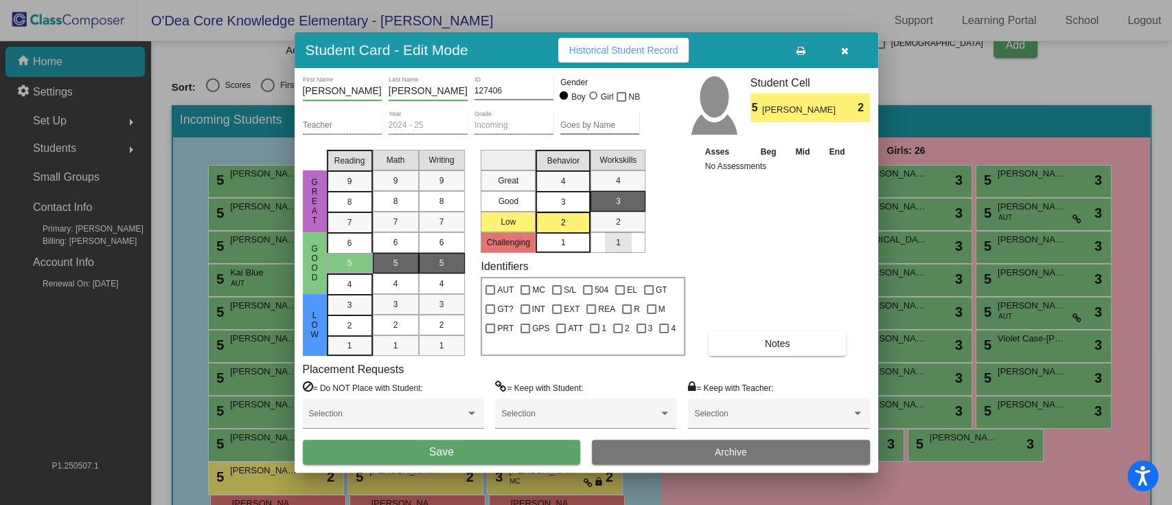
click at [626, 244] on div "1" at bounding box center [618, 242] width 27 height 21
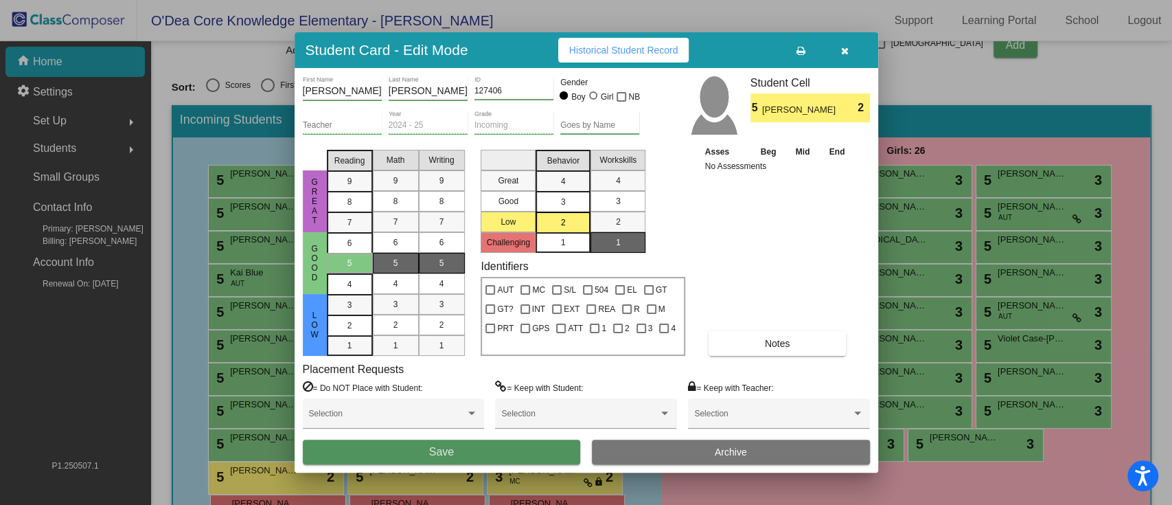
click at [519, 378] on button "Save" at bounding box center [442, 452] width 278 height 25
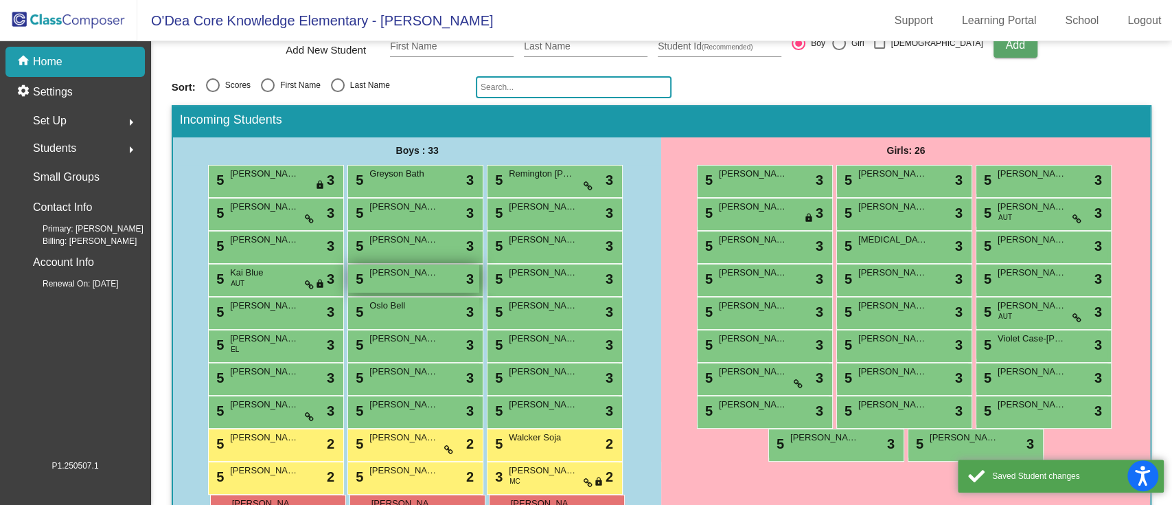
click at [399, 271] on span "[PERSON_NAME]" at bounding box center [403, 273] width 69 height 14
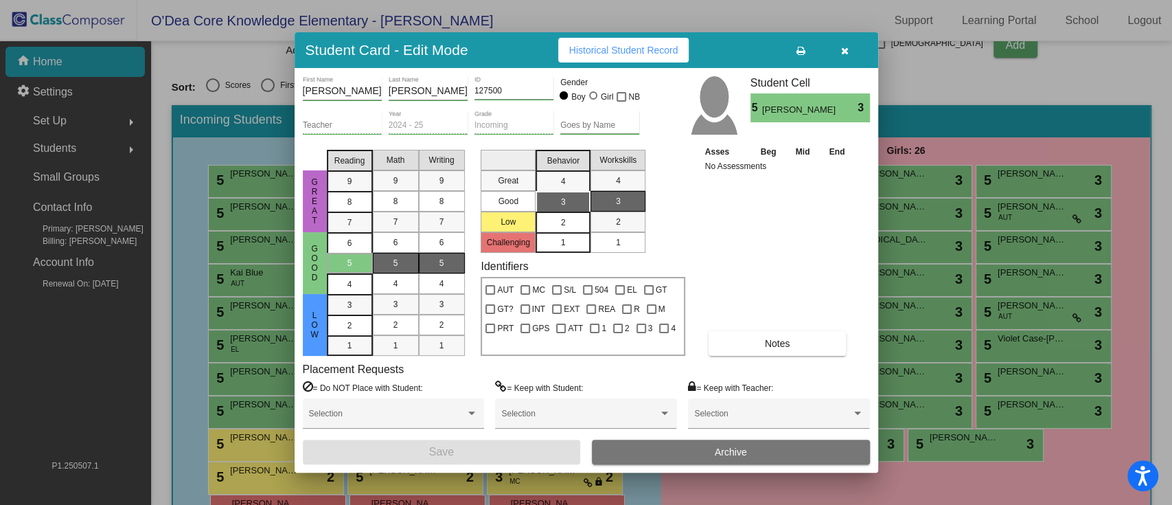
click at [555, 223] on div "2" at bounding box center [563, 222] width 27 height 21
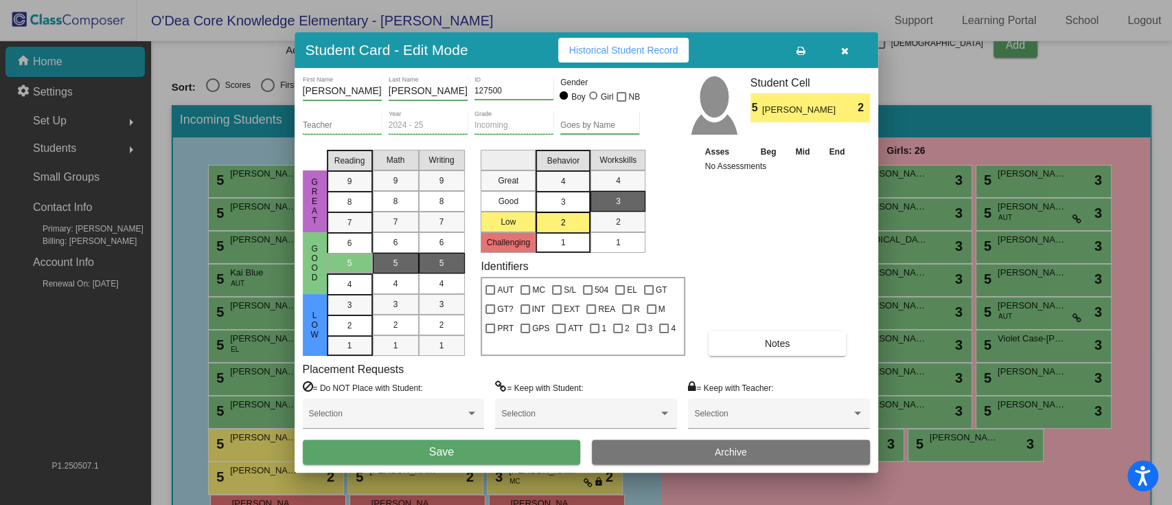
click at [568, 191] on div "3" at bounding box center [563, 181] width 27 height 21
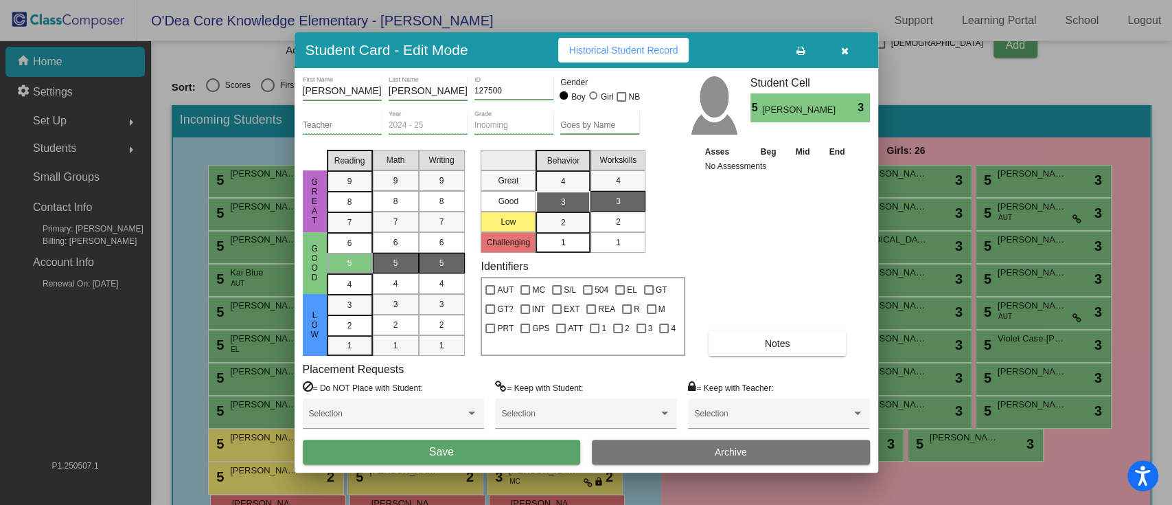
click at [613, 220] on div "2" at bounding box center [618, 222] width 27 height 21
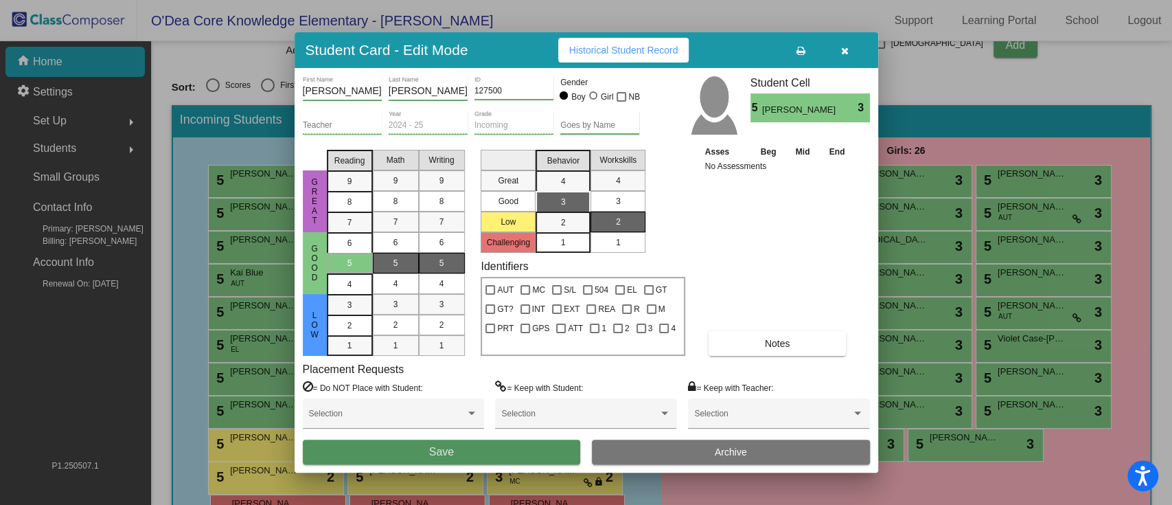
click at [494, 378] on button "Save" at bounding box center [442, 452] width 278 height 25
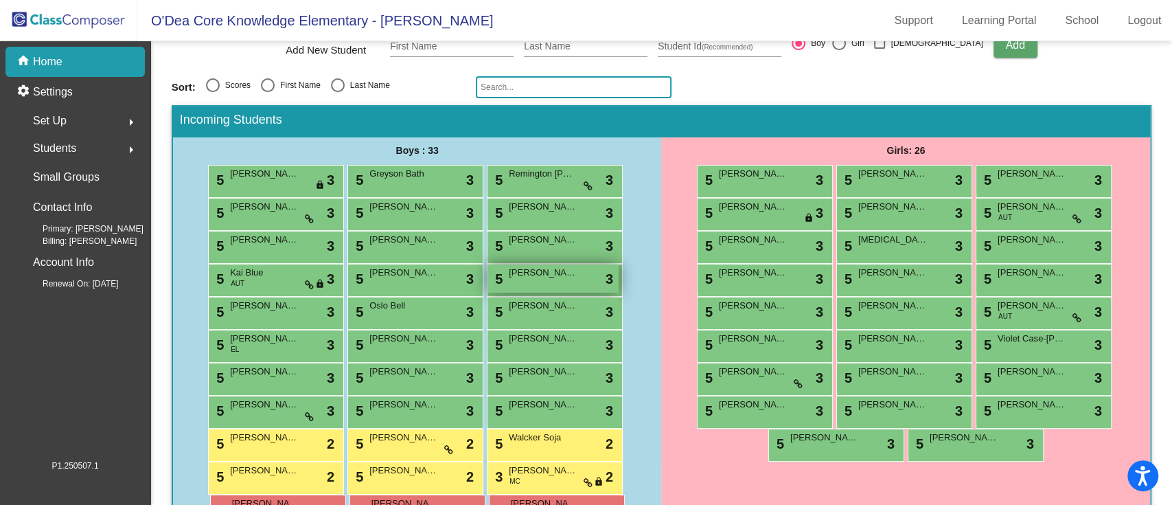
click at [534, 283] on div "5 [PERSON_NAME] lock do_not_disturb_alt 3" at bounding box center [553, 278] width 131 height 28
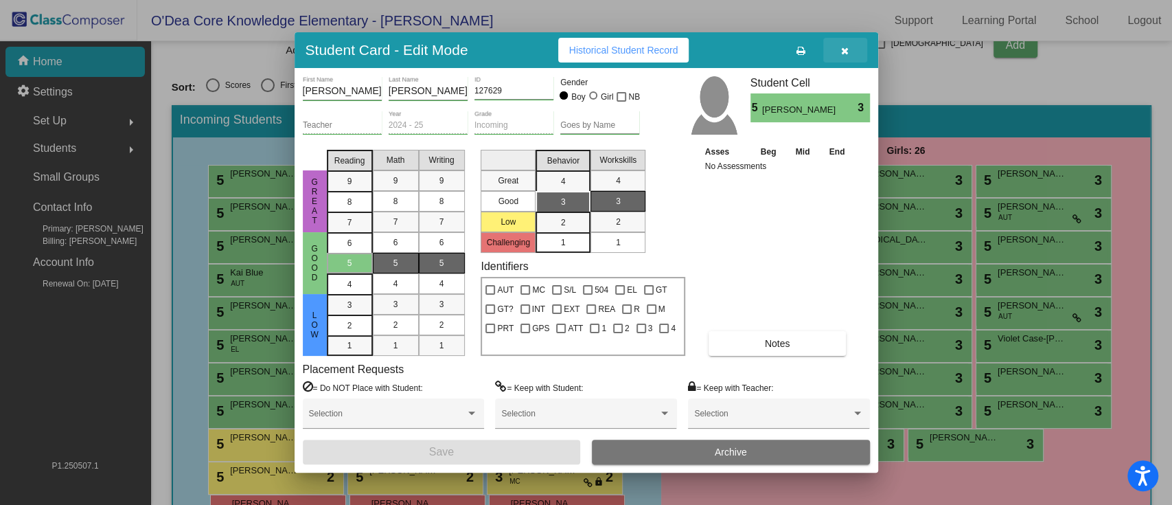
click at [841, 49] on icon "button" at bounding box center [845, 51] width 8 height 10
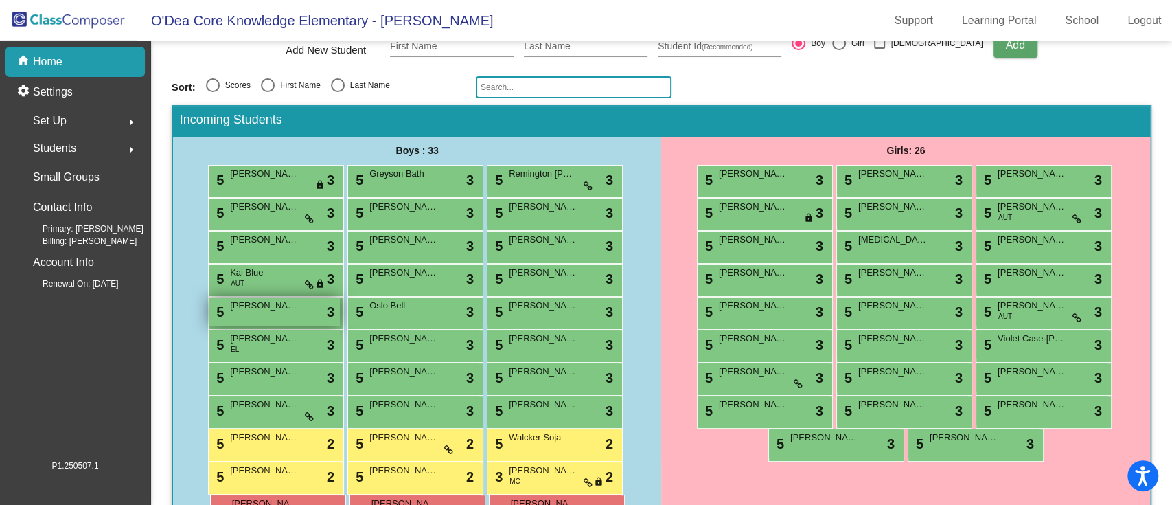
click at [251, 311] on div "5 [PERSON_NAME] [PERSON_NAME] lock do_not_disturb_alt 3" at bounding box center [274, 311] width 131 height 28
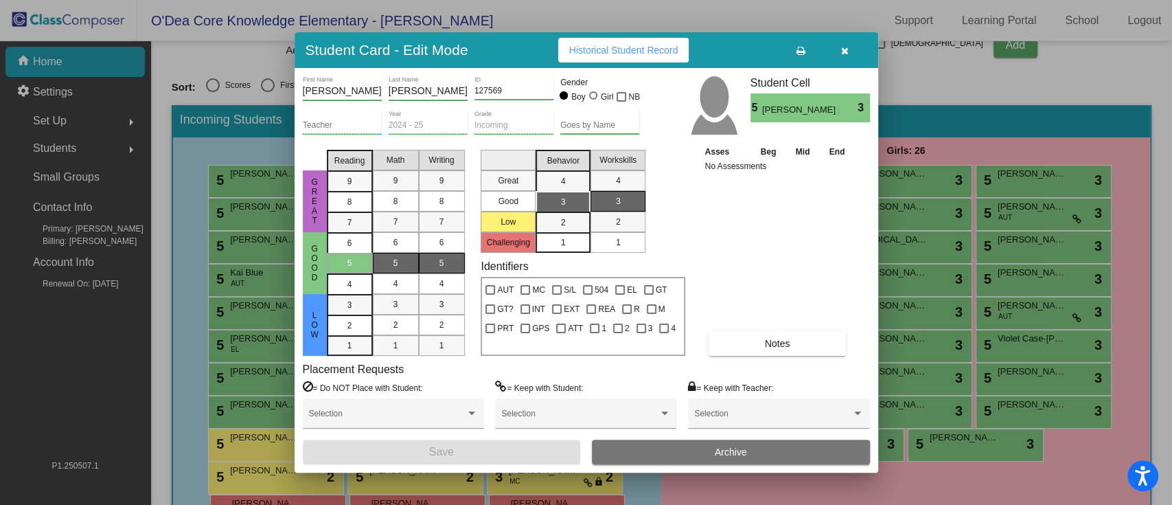
click at [842, 47] on icon "button" at bounding box center [845, 51] width 8 height 10
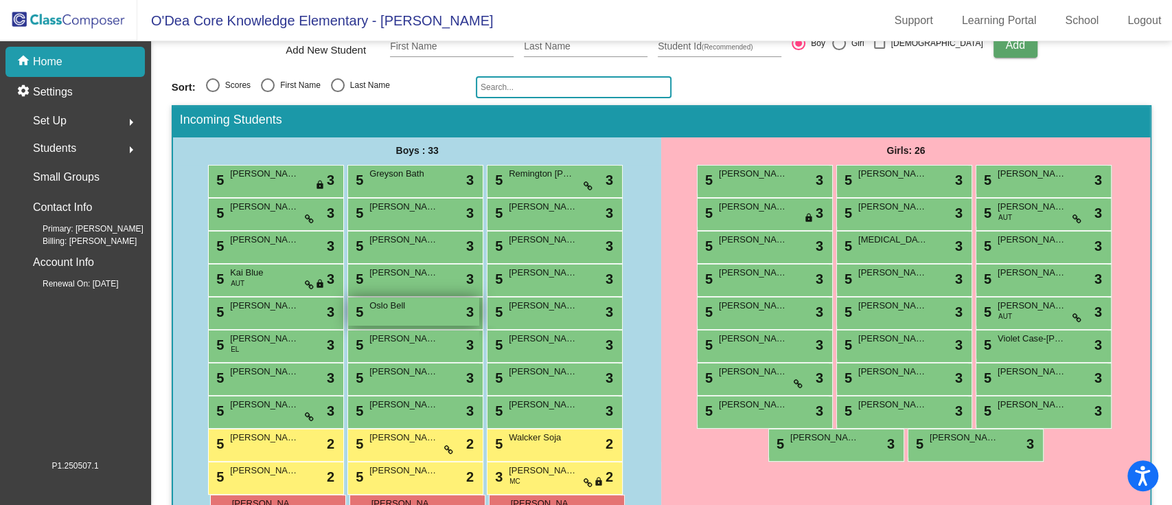
click at [363, 308] on div "5 Oslo Bell lock do_not_disturb_alt 3" at bounding box center [413, 311] width 131 height 28
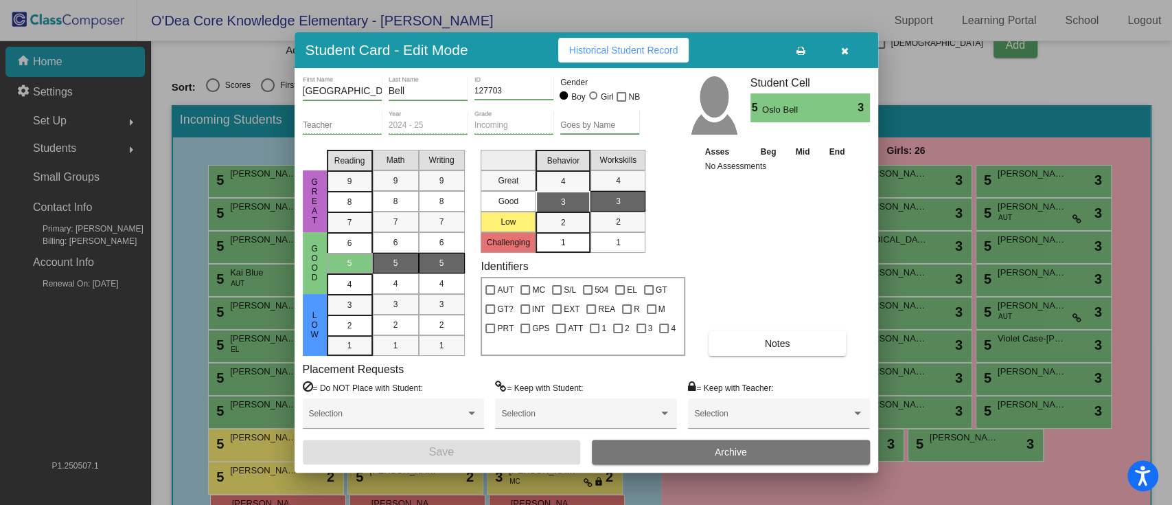
click at [565, 243] on span "1" at bounding box center [563, 242] width 5 height 12
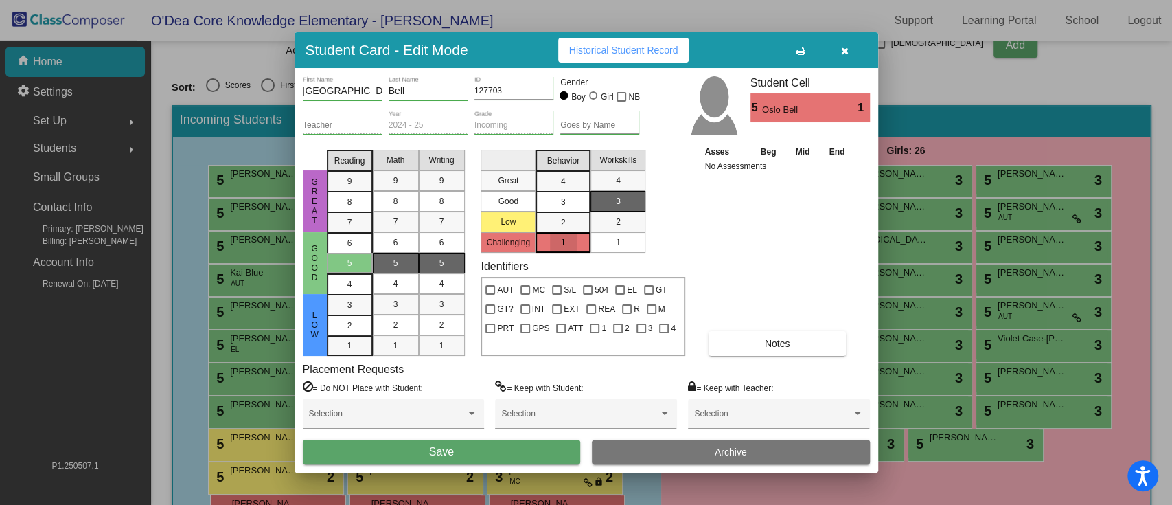
click at [607, 238] on div "1" at bounding box center [618, 242] width 27 height 21
click at [499, 378] on button "Save" at bounding box center [442, 452] width 278 height 25
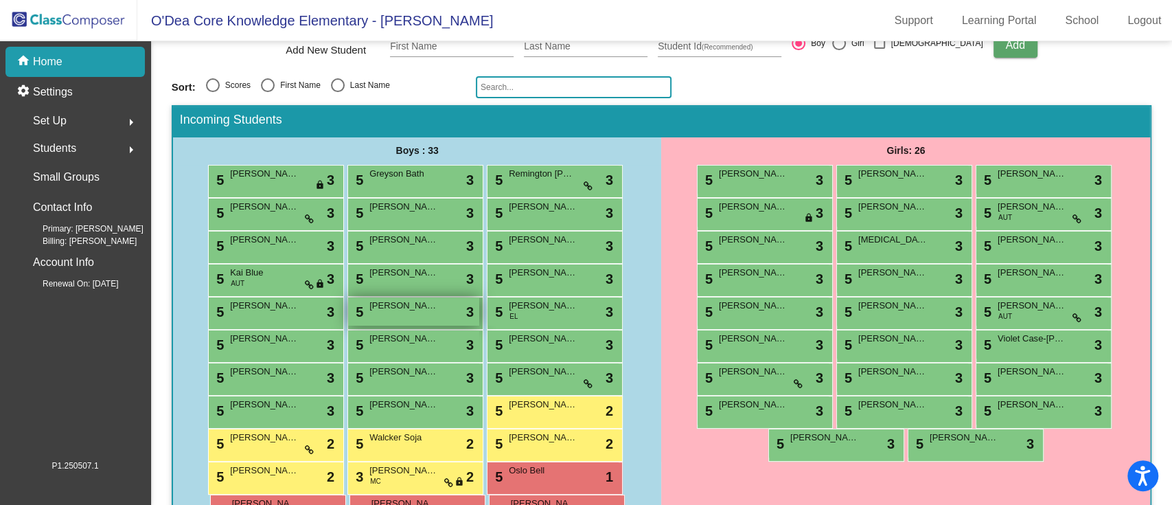
click at [420, 314] on div "5 [PERSON_NAME] lock do_not_disturb_alt 3" at bounding box center [413, 311] width 131 height 28
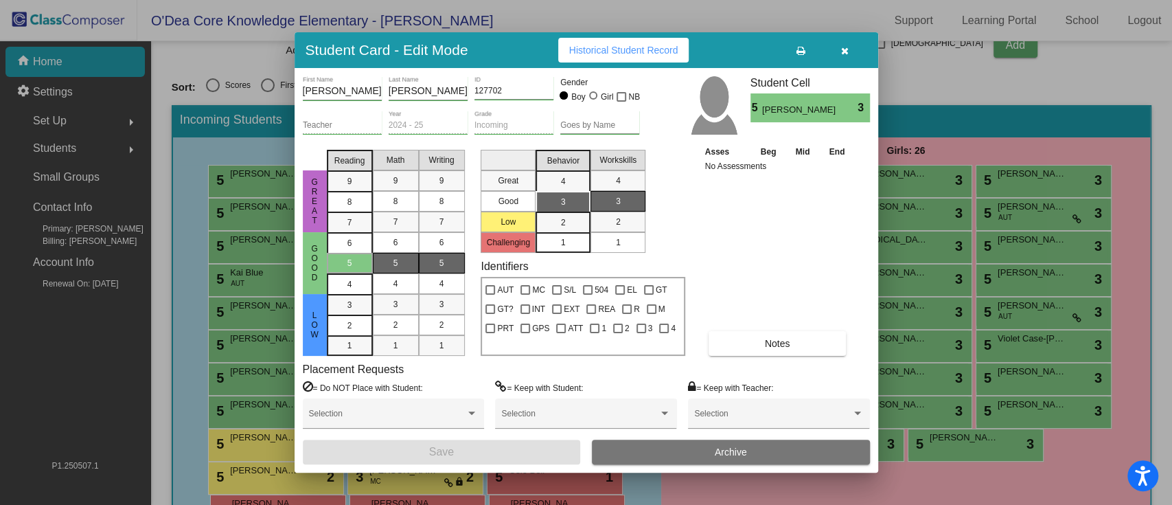
click at [567, 233] on div "1" at bounding box center [563, 242] width 27 height 21
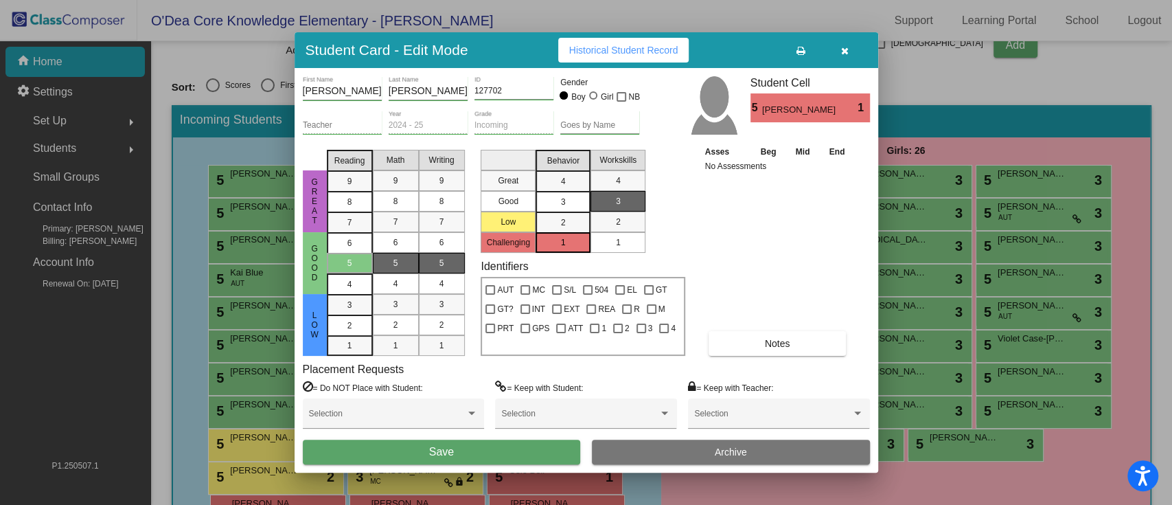
click at [615, 234] on div "1" at bounding box center [618, 242] width 27 height 21
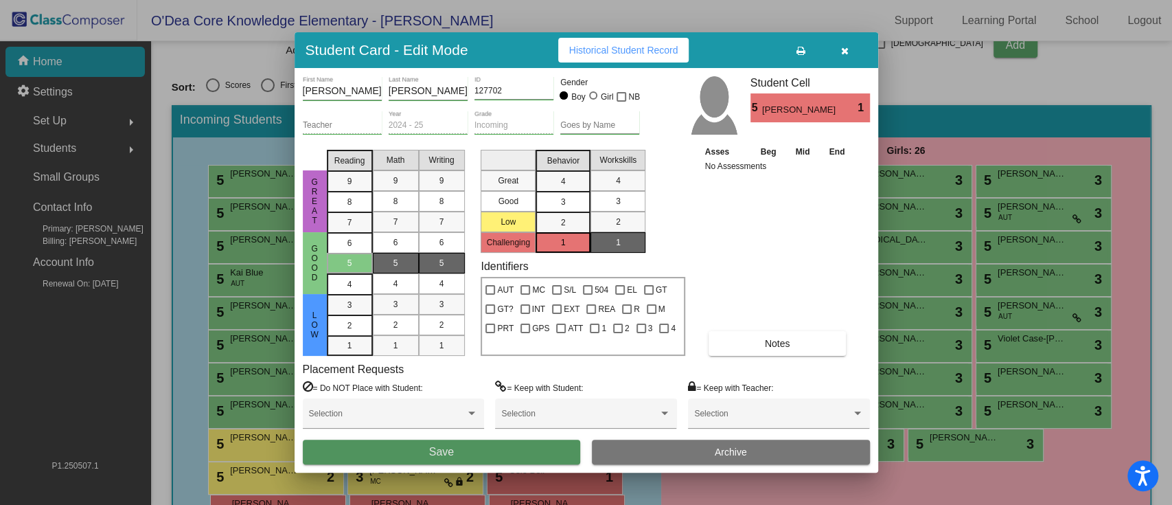
click at [454, 378] on button "Save" at bounding box center [442, 452] width 278 height 25
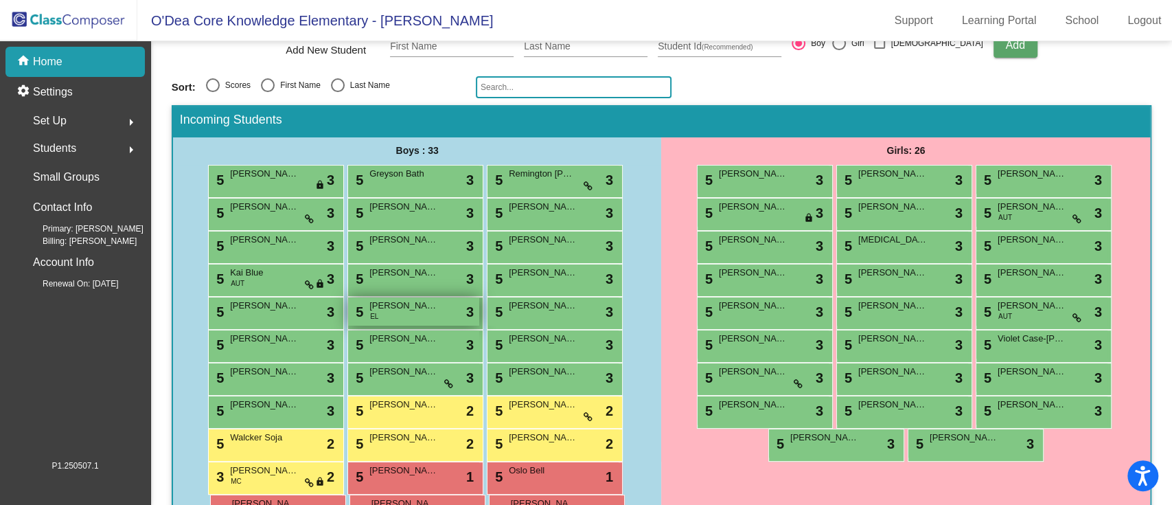
click at [412, 314] on div "5 [PERSON_NAME] EL lock do_not_disturb_alt 3" at bounding box center [413, 311] width 131 height 28
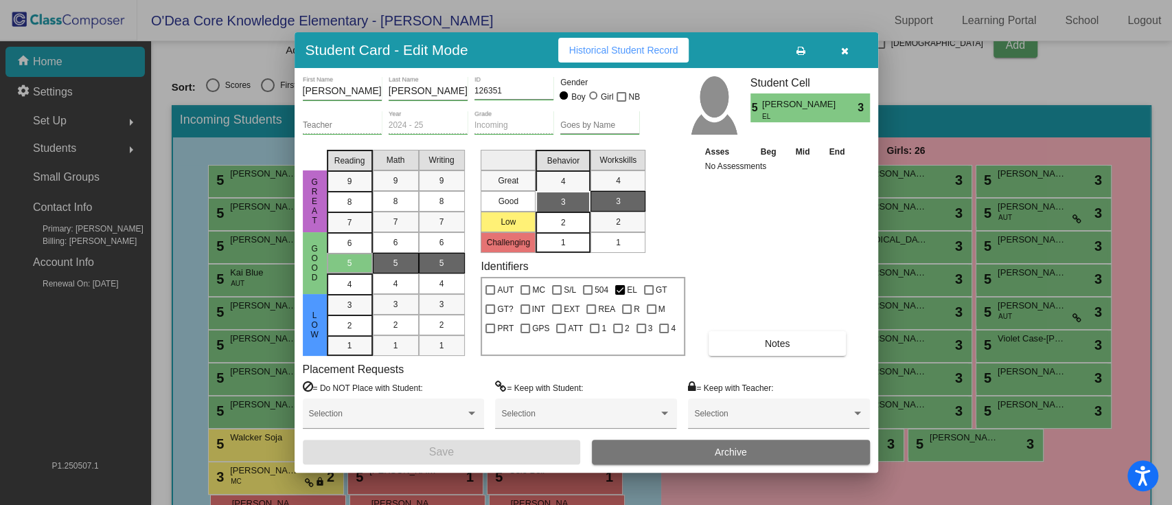
click at [577, 226] on mat-list-option "2" at bounding box center [563, 222] width 55 height 21
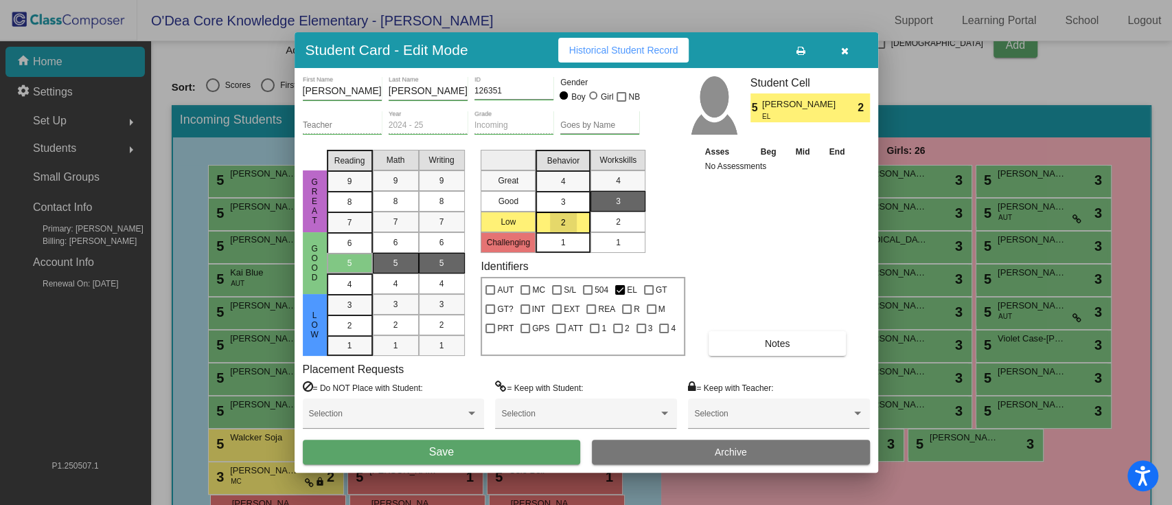
click at [624, 226] on div "2" at bounding box center [618, 222] width 27 height 21
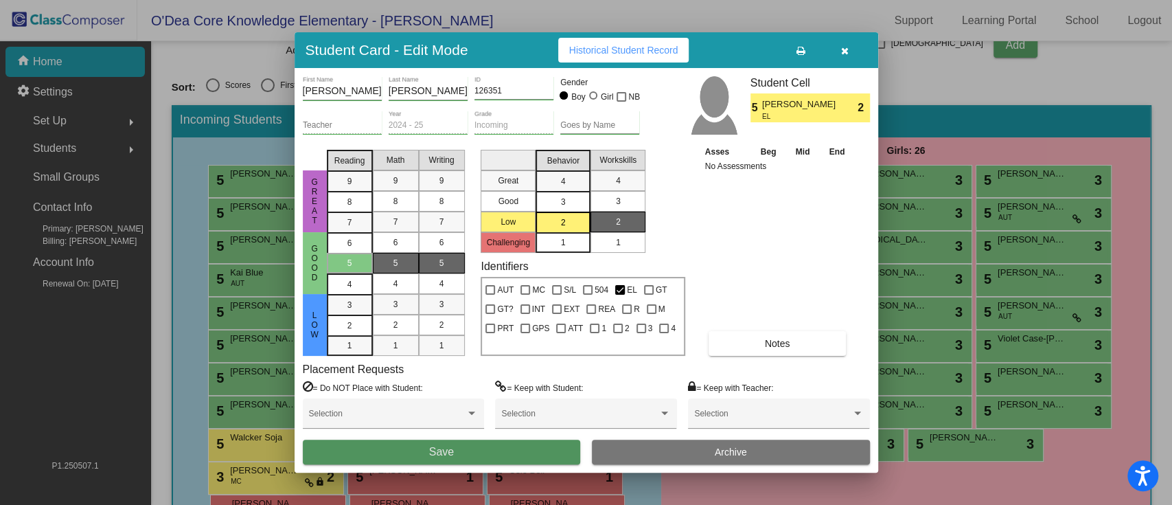
click at [456, 378] on button "Save" at bounding box center [442, 452] width 278 height 25
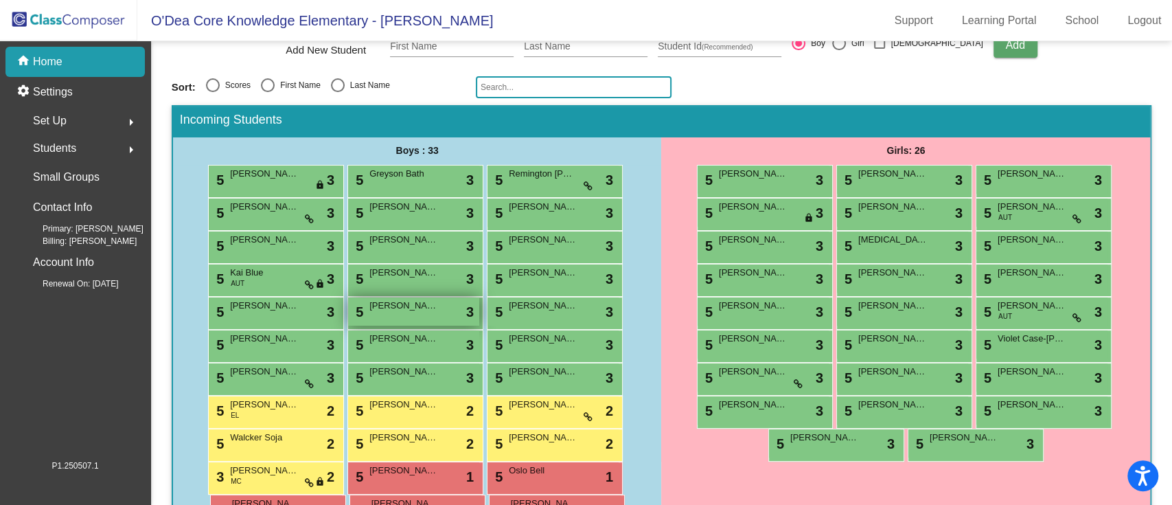
click at [435, 309] on span "[PERSON_NAME]" at bounding box center [403, 306] width 69 height 14
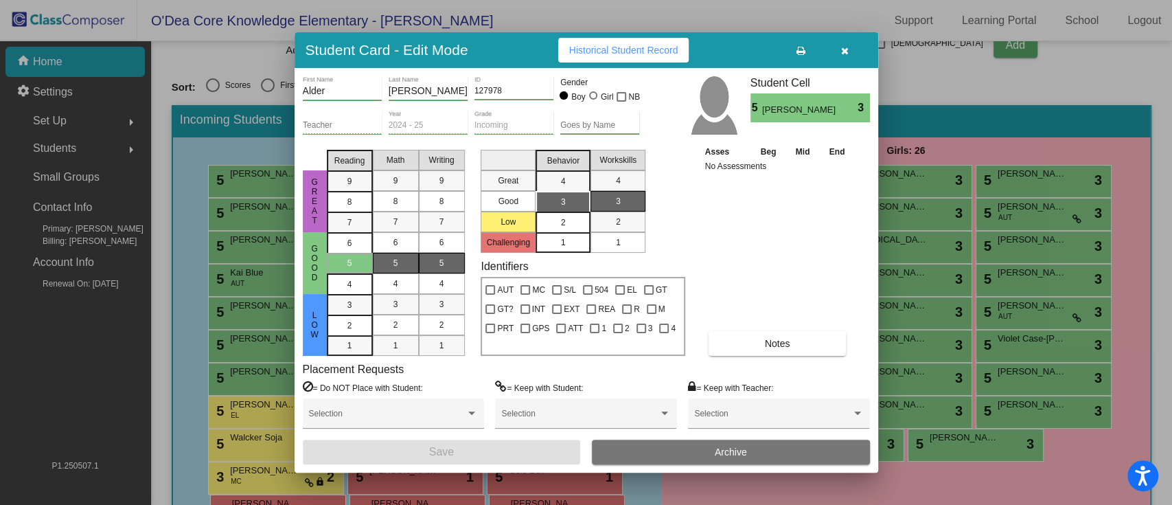
click at [560, 227] on div "2" at bounding box center [563, 222] width 27 height 21
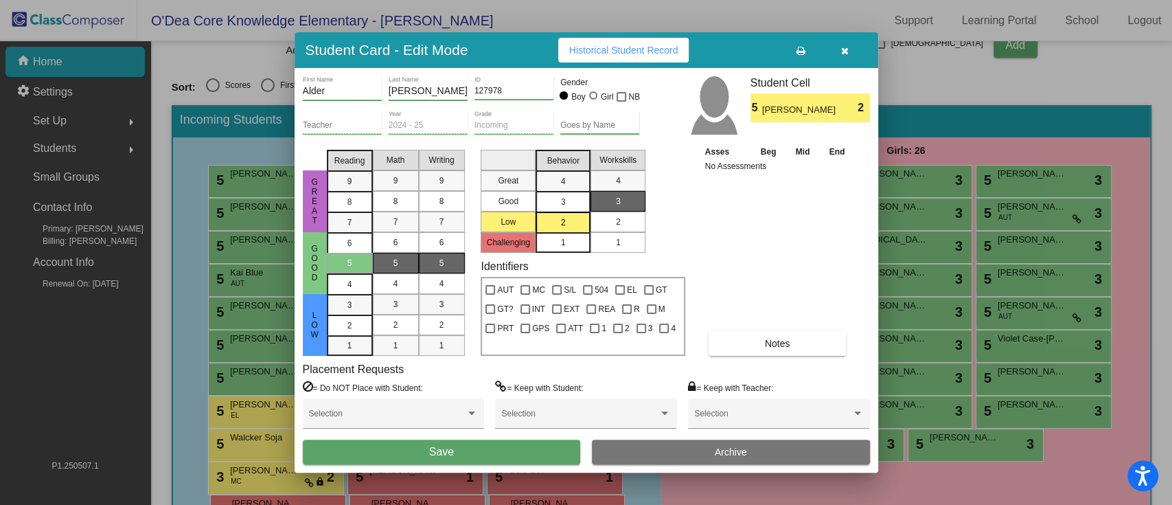
click at [628, 218] on div "2" at bounding box center [618, 222] width 27 height 21
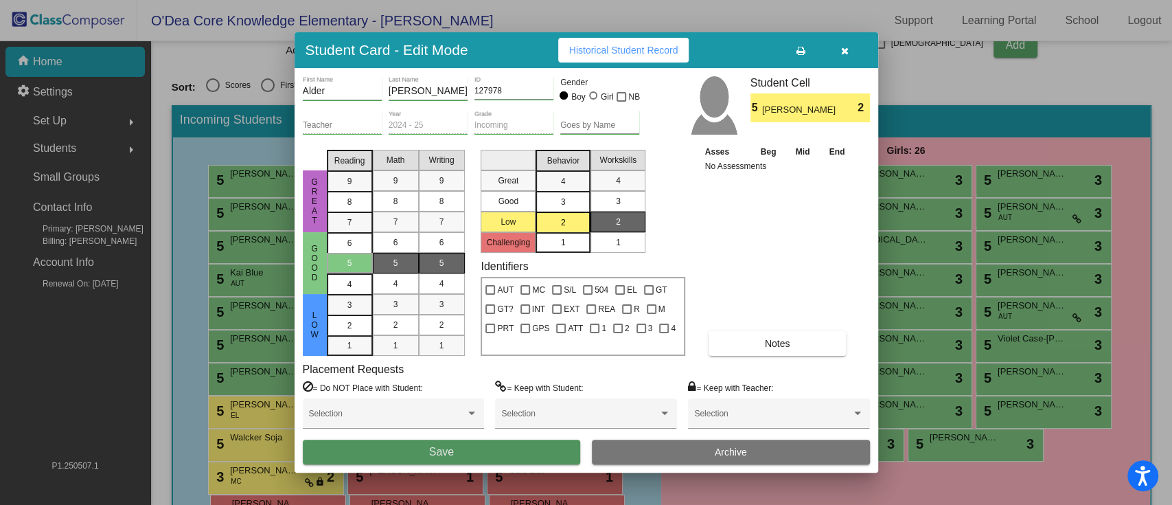
click at [438, 378] on span "Save" at bounding box center [441, 452] width 25 height 12
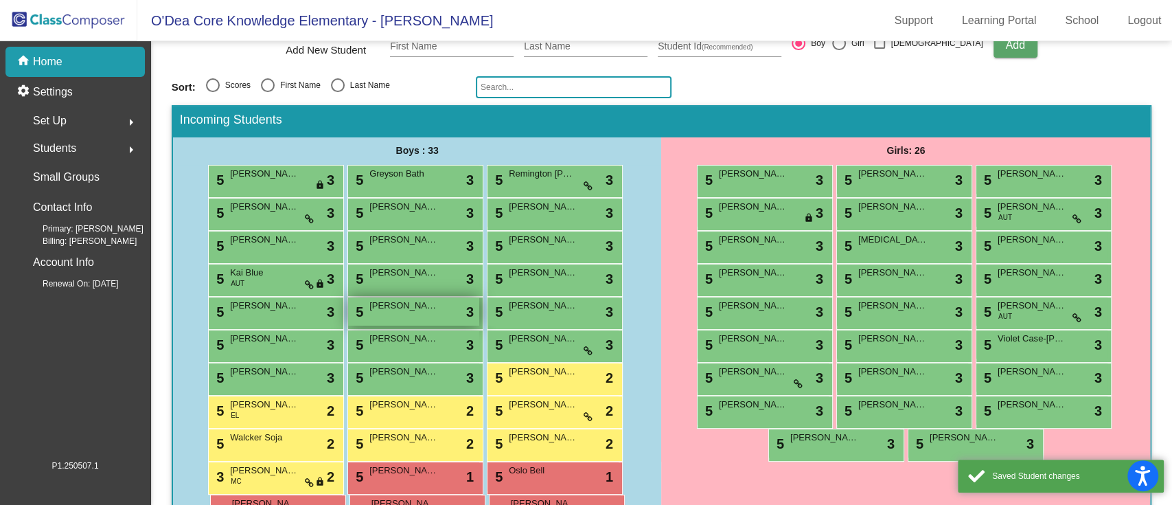
click at [417, 313] on div "5 [PERSON_NAME] lock do_not_disturb_alt 3" at bounding box center [413, 311] width 131 height 28
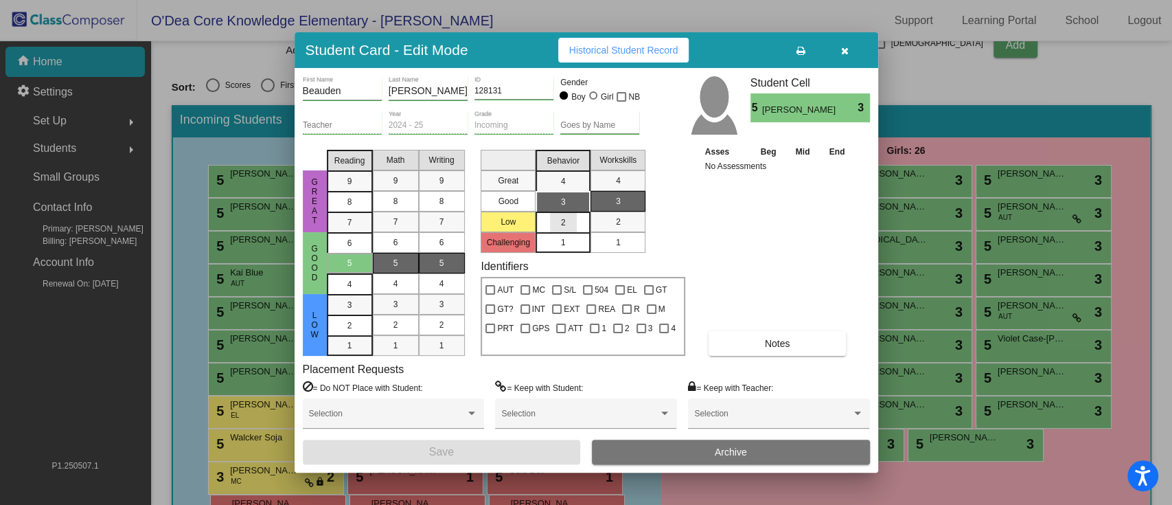
click at [567, 217] on div "2" at bounding box center [563, 222] width 27 height 21
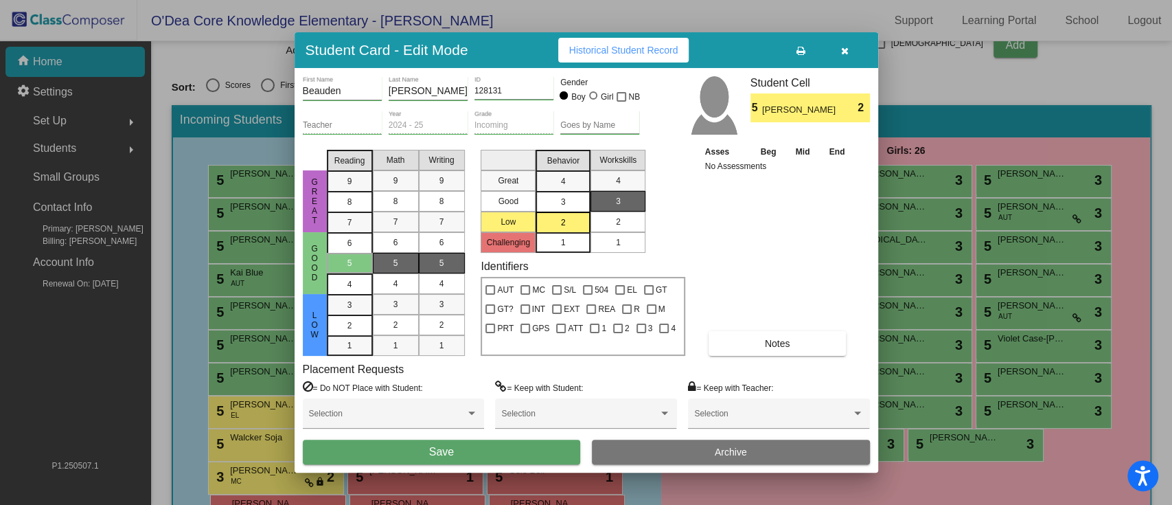
click at [604, 223] on mat-list-option "2" at bounding box center [618, 222] width 55 height 21
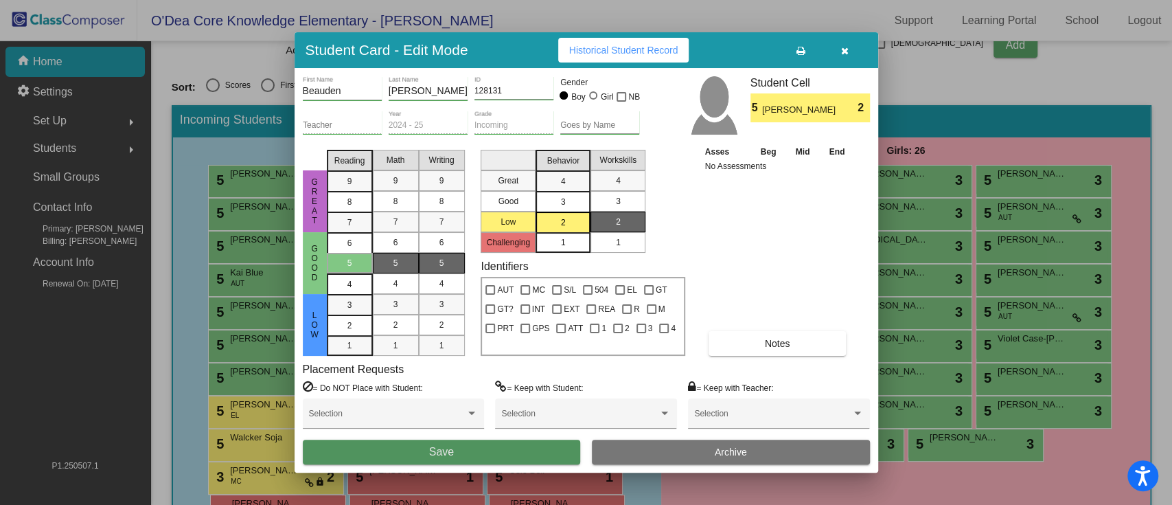
click at [434, 378] on span "Save" at bounding box center [441, 452] width 25 height 12
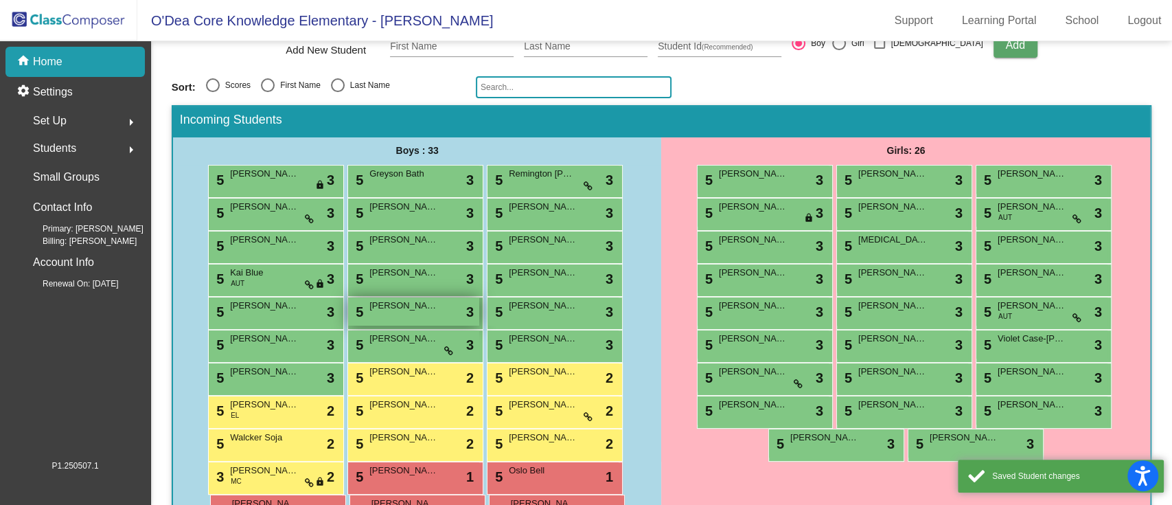
click at [403, 313] on div "5 [PERSON_NAME] lock do_not_disturb_alt 3" at bounding box center [413, 311] width 131 height 28
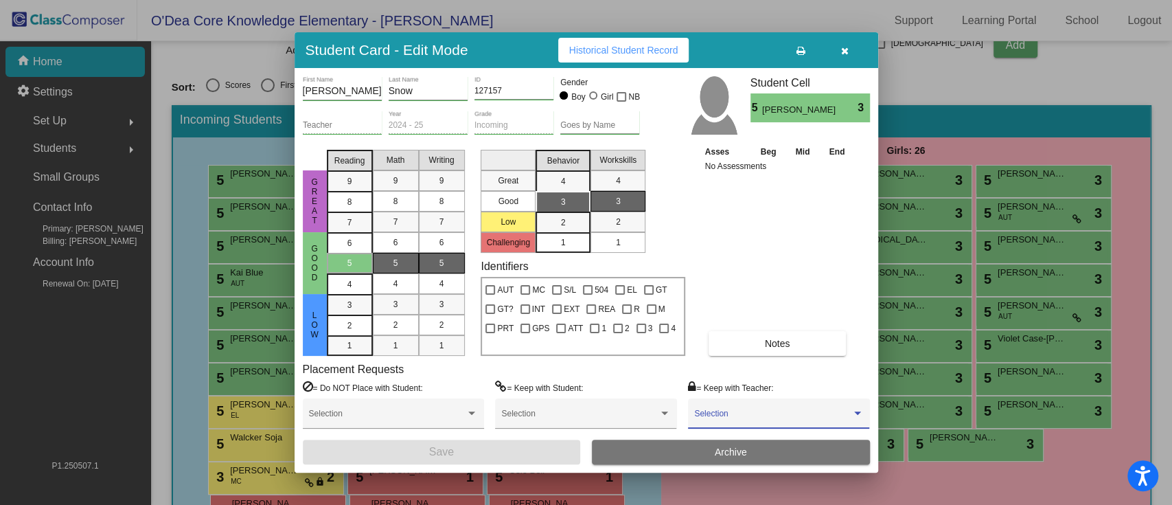
click at [777, 378] on span at bounding box center [772, 418] width 157 height 10
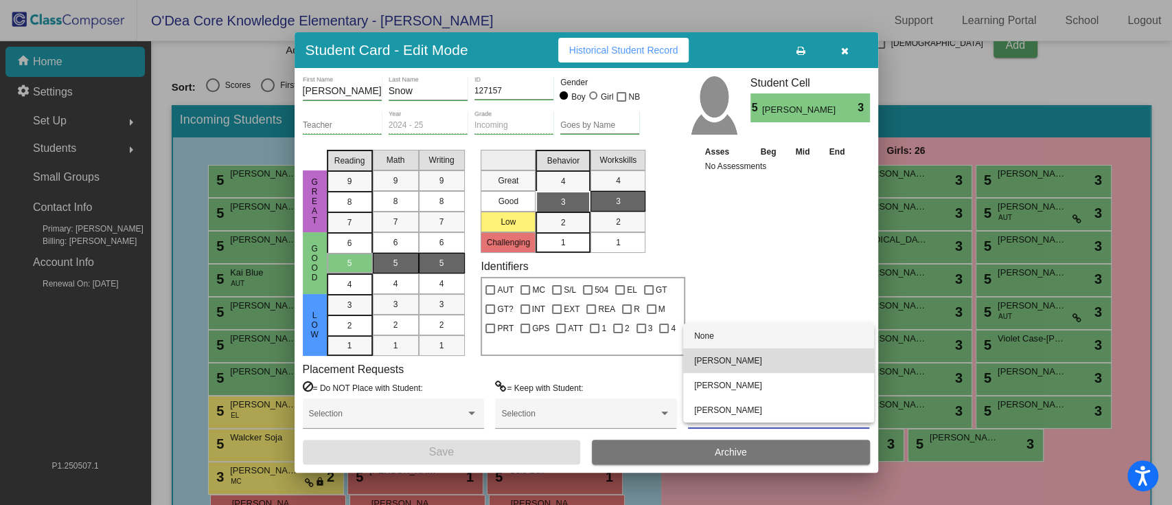
click at [747, 359] on span "[PERSON_NAME]" at bounding box center [778, 360] width 169 height 25
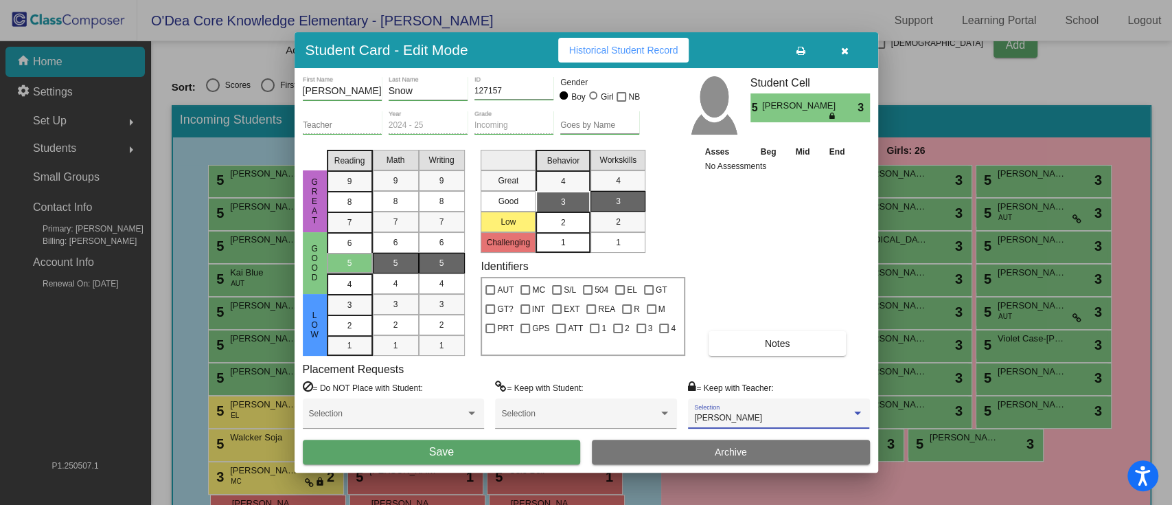
click at [546, 223] on mat-list-option "2" at bounding box center [563, 222] width 55 height 21
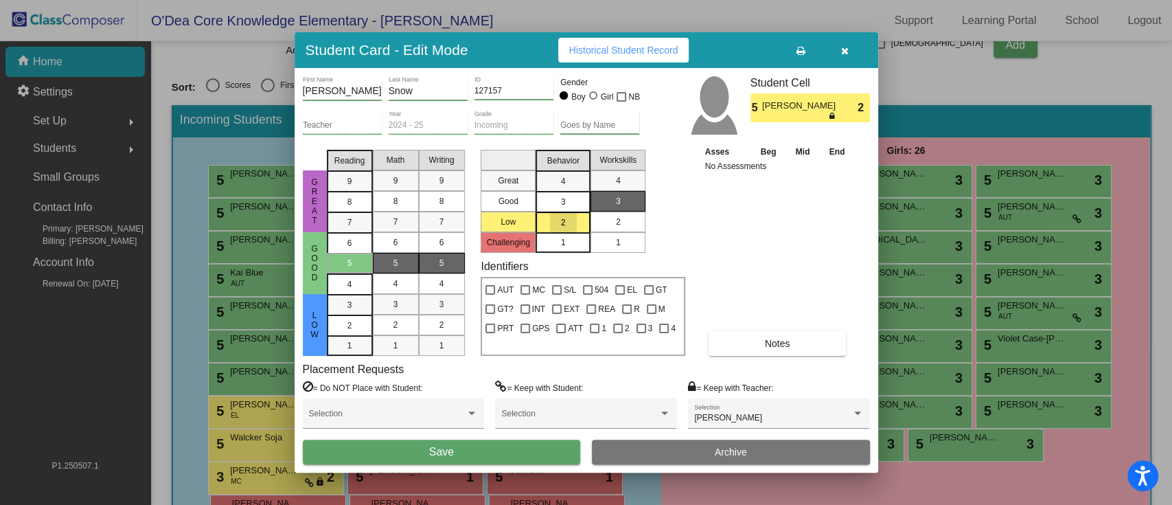
click at [611, 218] on div "2" at bounding box center [618, 222] width 27 height 21
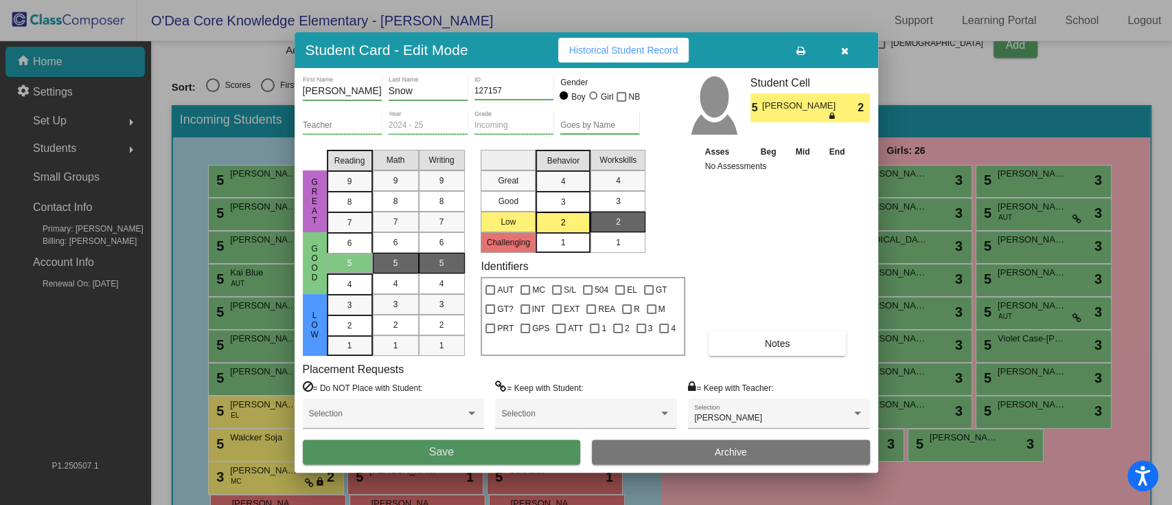
click at [458, 378] on button "Save" at bounding box center [442, 452] width 278 height 25
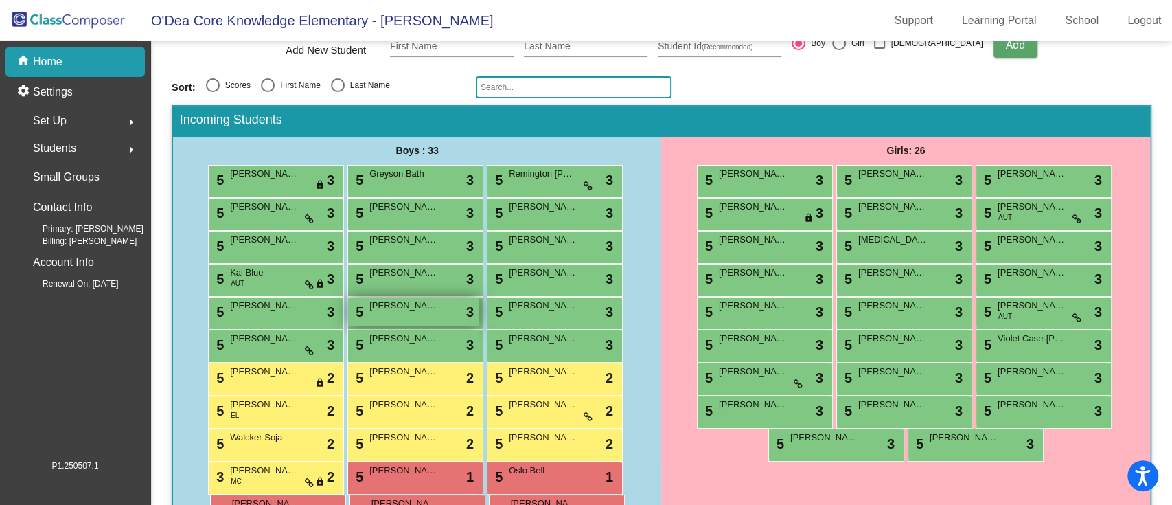
click at [408, 310] on span "[PERSON_NAME]" at bounding box center [403, 306] width 69 height 14
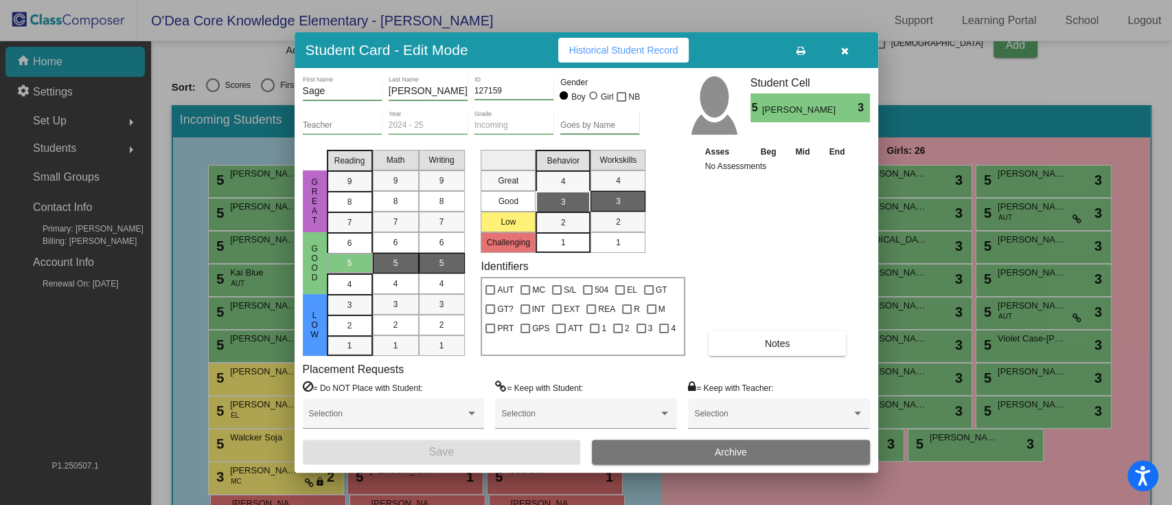
click at [318, 93] on input "Sage" at bounding box center [342, 91] width 79 height 11
click at [319, 92] on input "Sage" at bounding box center [342, 91] width 79 height 11
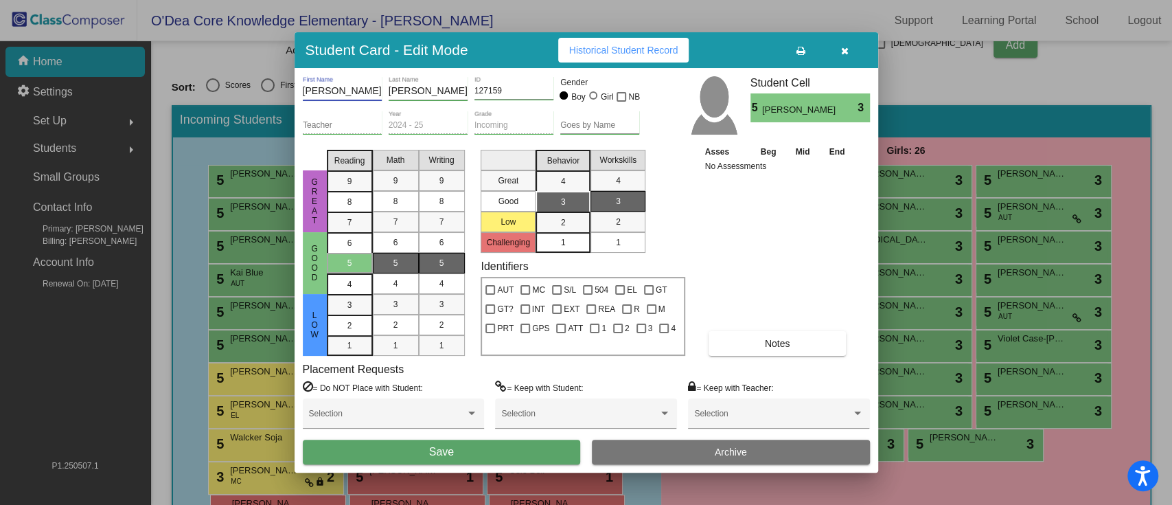
type input "[PERSON_NAME]"
type input "Sage"
click at [573, 227] on div "2" at bounding box center [563, 222] width 27 height 21
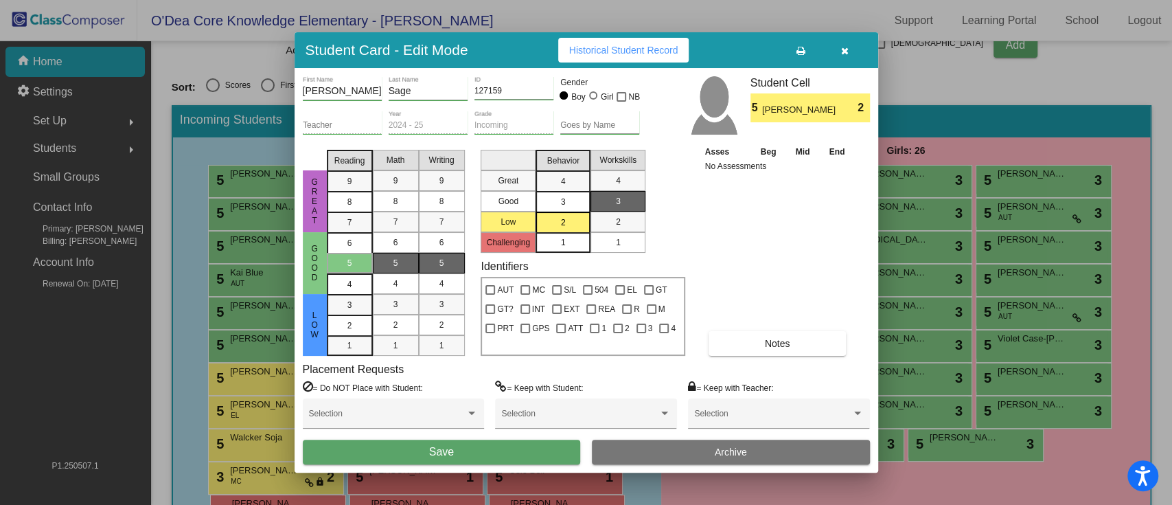
click at [565, 242] on span "1" at bounding box center [563, 242] width 5 height 12
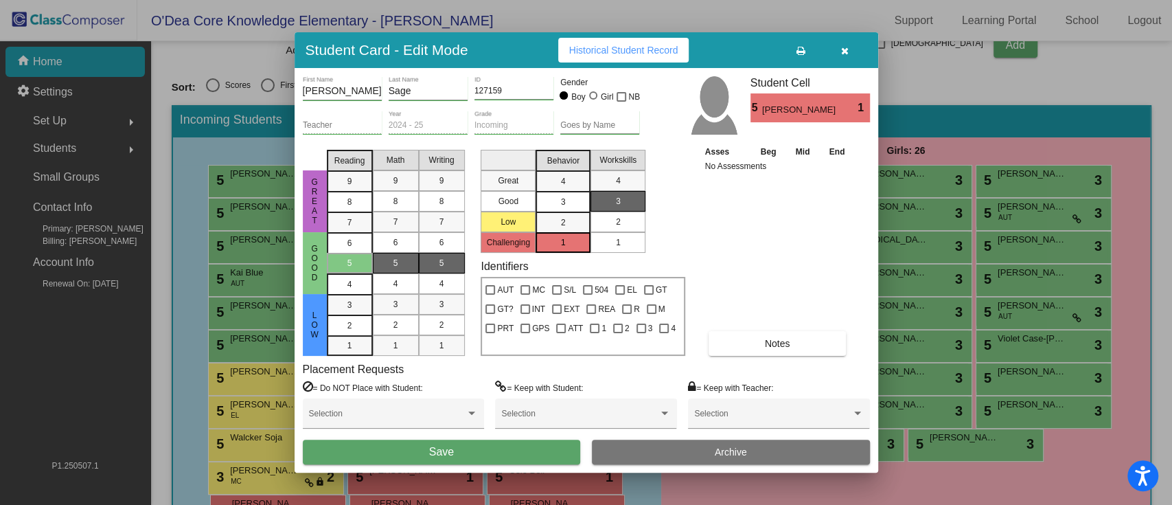
click at [624, 217] on div "2" at bounding box center [618, 222] width 27 height 21
click at [507, 378] on button "Save" at bounding box center [442, 452] width 278 height 25
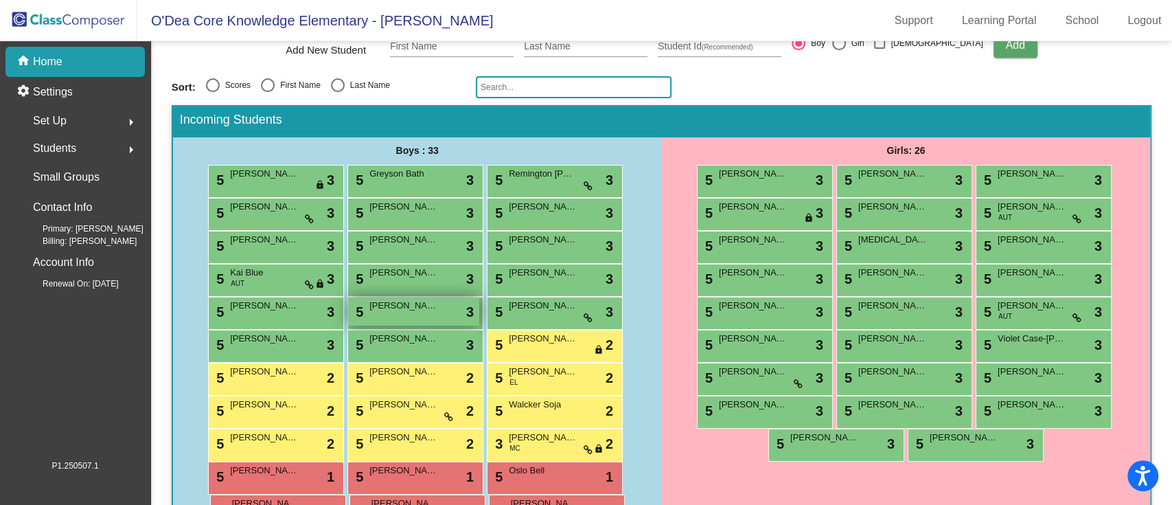
click at [414, 312] on div "5 [PERSON_NAME] lock do_not_disturb_alt 3" at bounding box center [413, 311] width 131 height 28
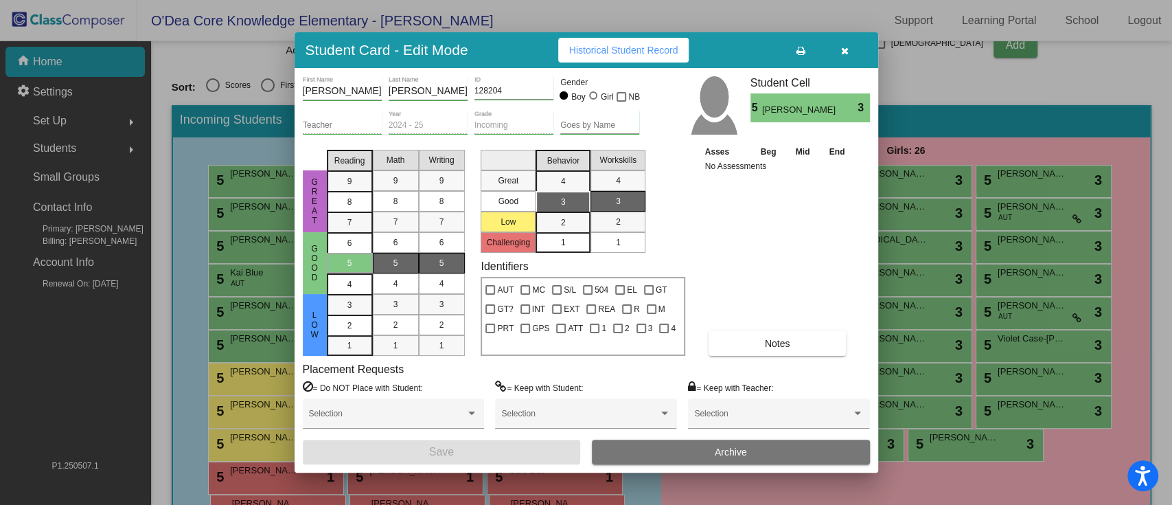
click at [845, 49] on icon "button" at bounding box center [845, 51] width 8 height 10
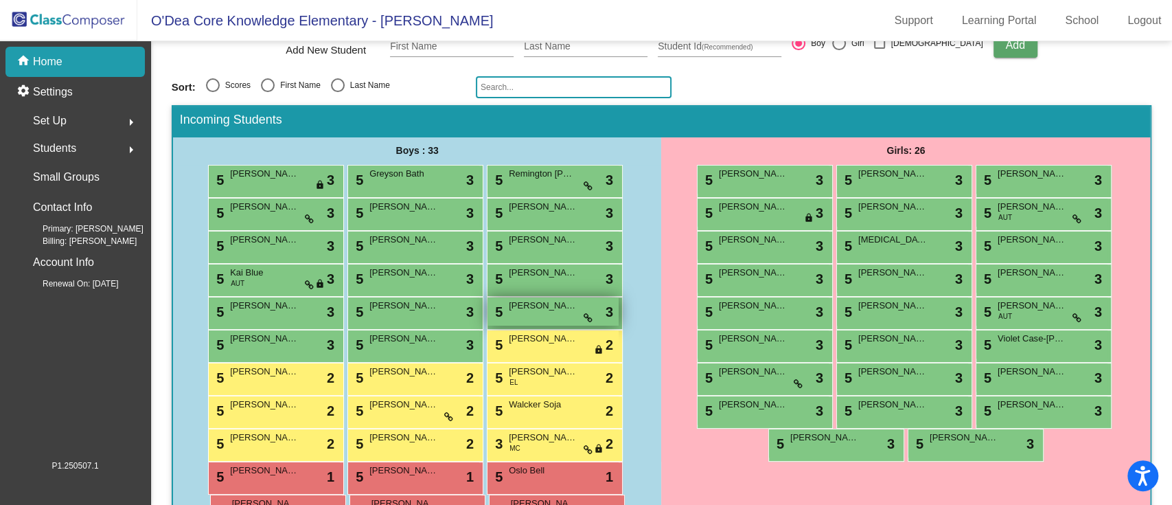
click at [527, 303] on span "[PERSON_NAME]" at bounding box center [543, 306] width 69 height 14
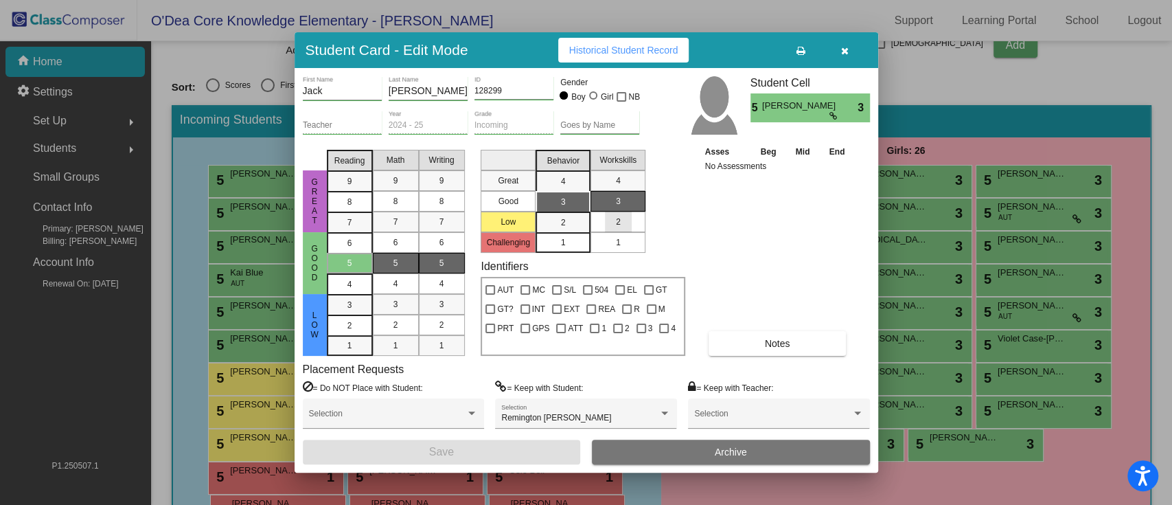
click at [621, 223] on div "2" at bounding box center [618, 222] width 27 height 21
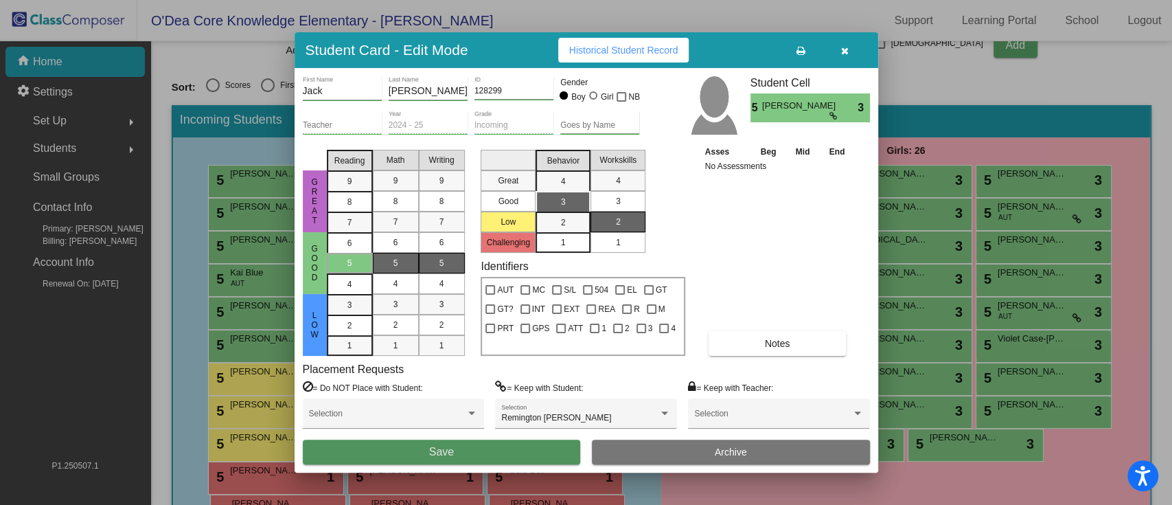
click at [490, 378] on button "Save" at bounding box center [442, 452] width 278 height 25
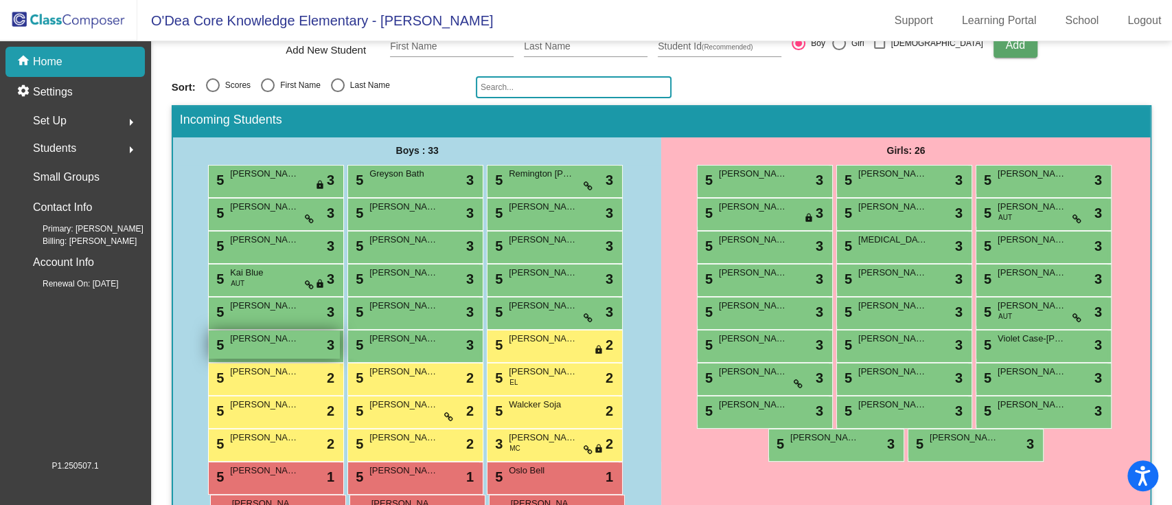
click at [275, 344] on div "5 [PERSON_NAME] [PERSON_NAME] lock do_not_disturb_alt 3" at bounding box center [274, 344] width 131 height 28
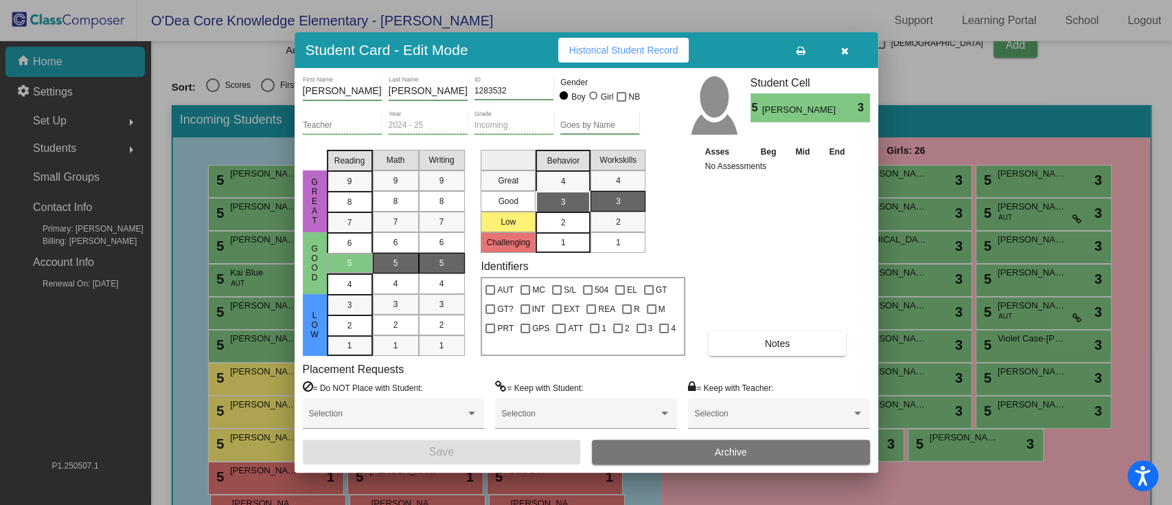
click at [571, 223] on div "2" at bounding box center [563, 222] width 27 height 21
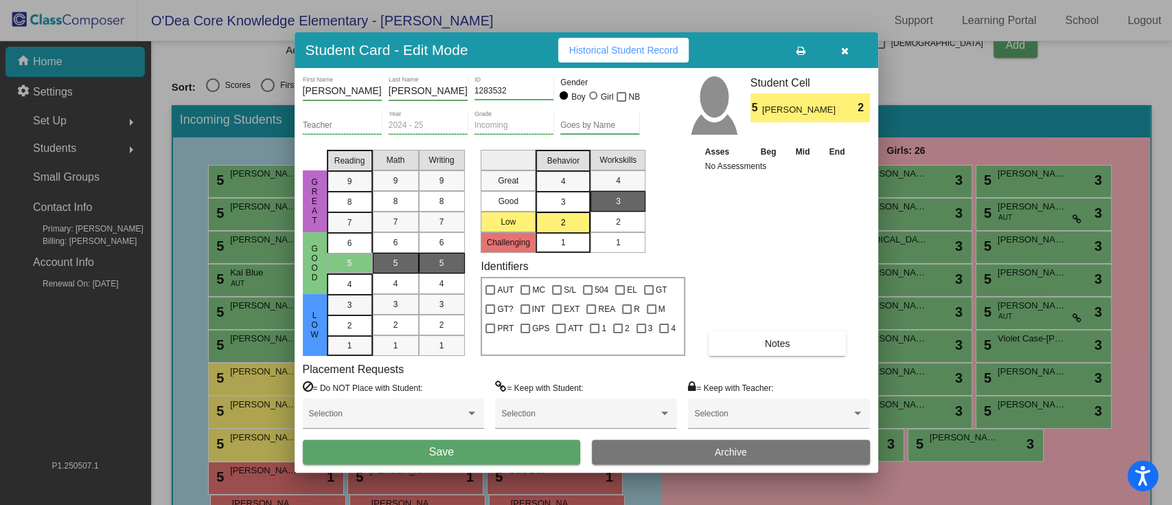
click at [614, 218] on div "2" at bounding box center [618, 222] width 27 height 21
click at [427, 378] on div "Selection" at bounding box center [393, 417] width 169 height 25
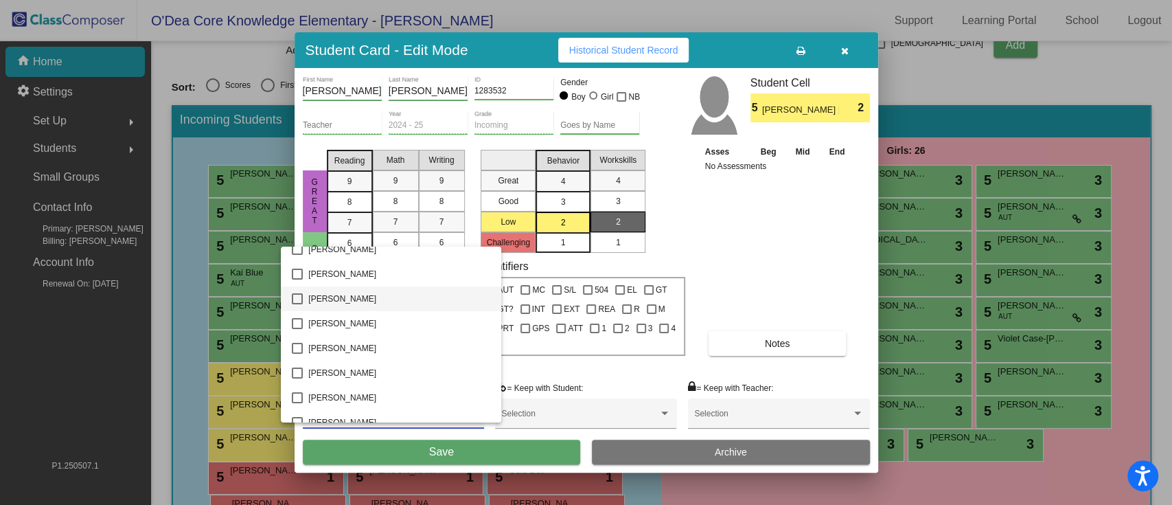
click at [386, 300] on span "[PERSON_NAME]" at bounding box center [399, 298] width 182 height 25
click at [401, 378] on div at bounding box center [586, 252] width 1172 height 505
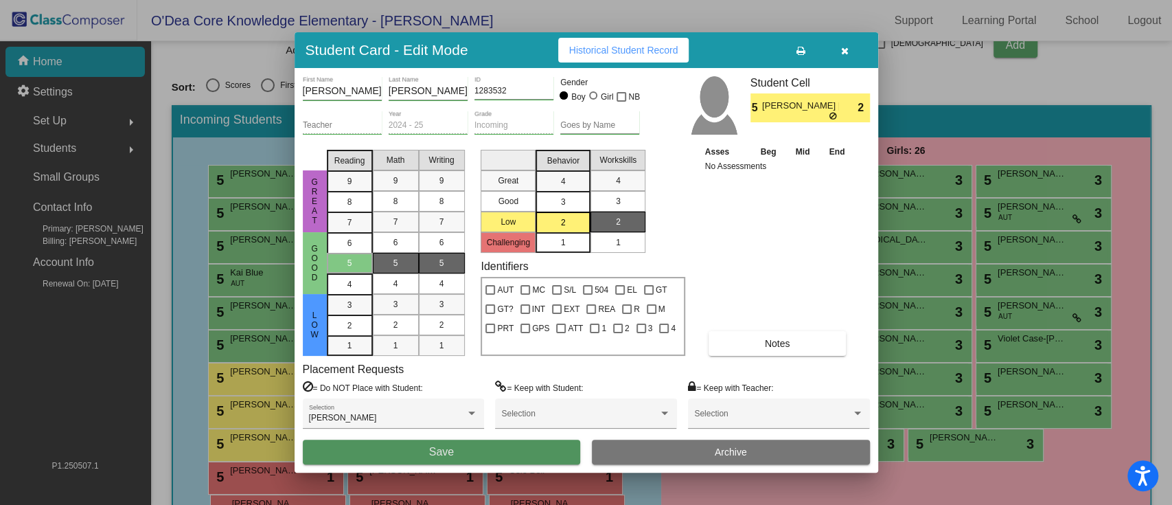
click at [401, 378] on button "Save" at bounding box center [442, 452] width 278 height 25
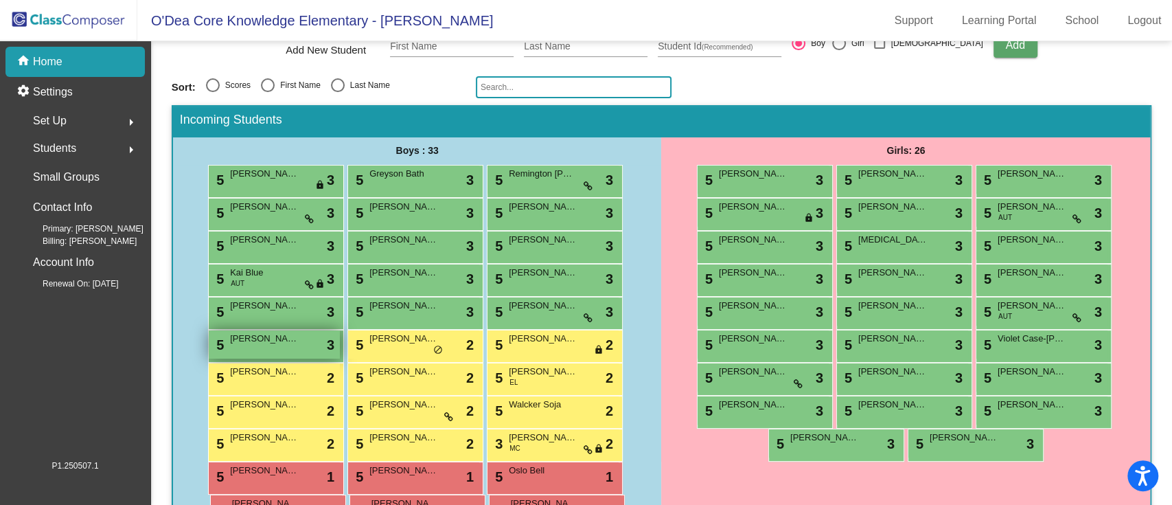
click at [294, 341] on span "[PERSON_NAME]" at bounding box center [264, 339] width 69 height 14
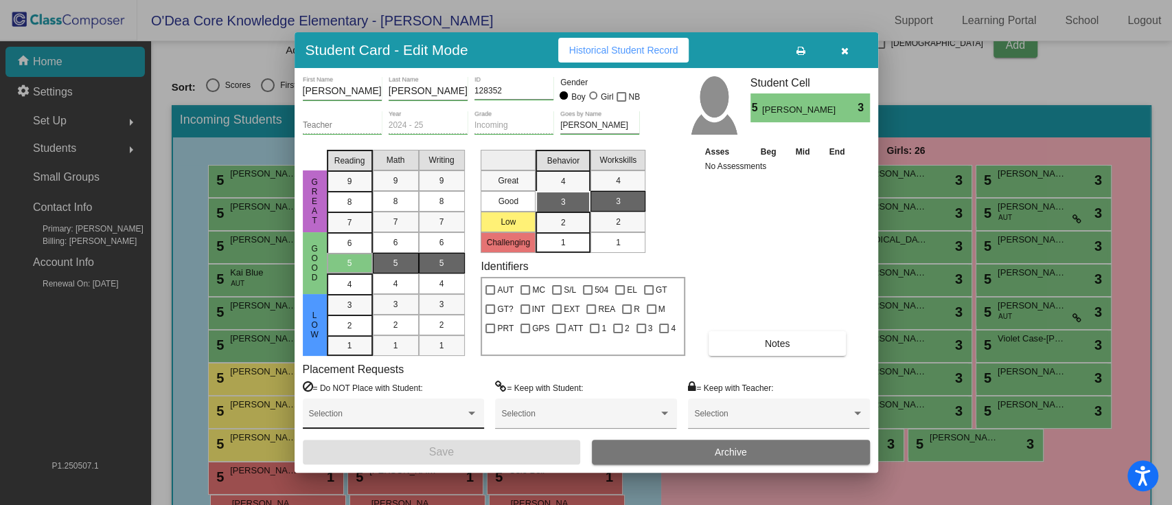
click at [345, 378] on div "Selection" at bounding box center [393, 417] width 169 height 25
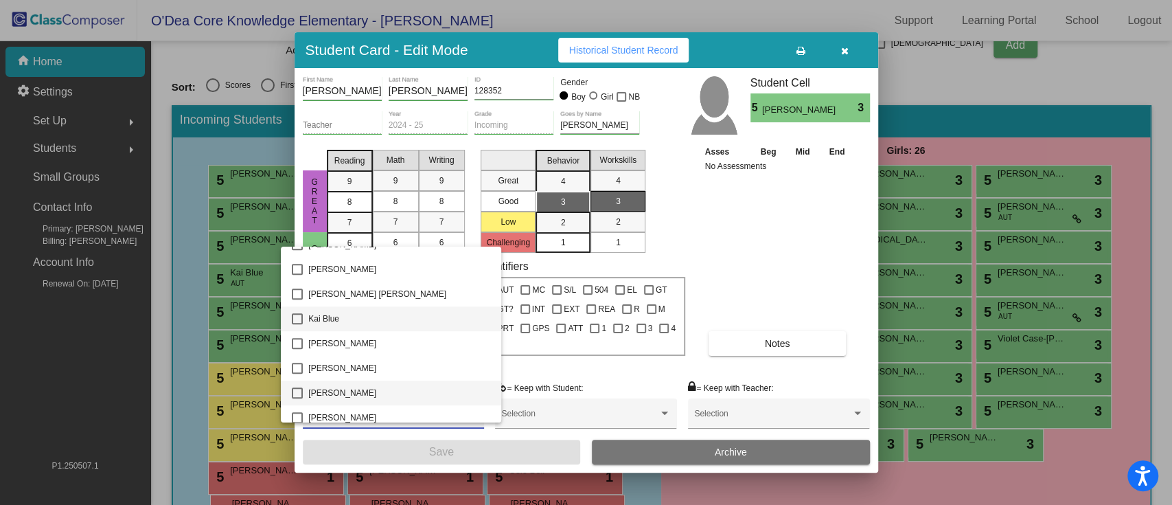
scroll to position [774, 0]
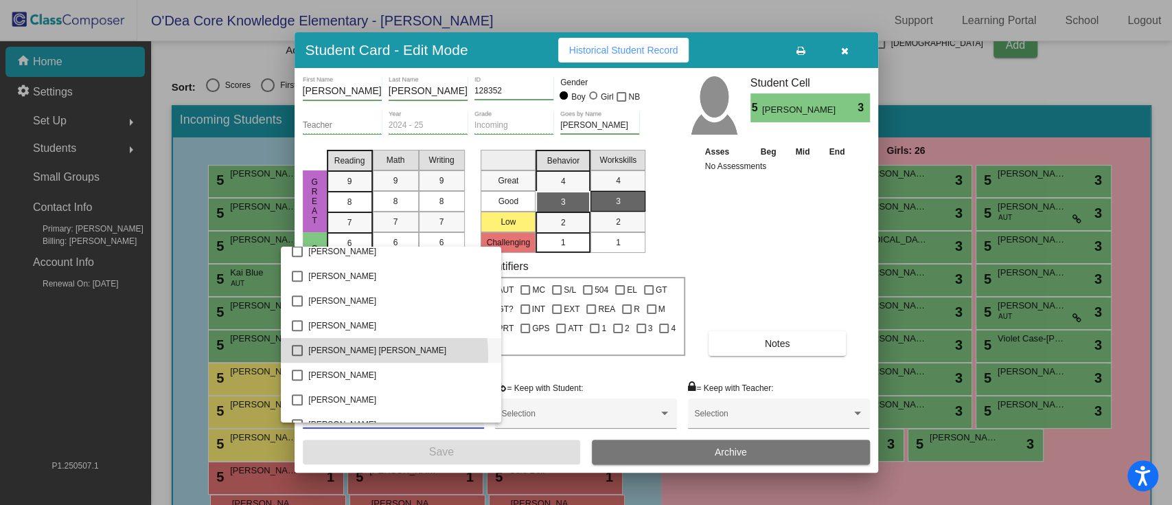
click at [362, 354] on span "[PERSON_NAME] [PERSON_NAME]" at bounding box center [399, 350] width 182 height 25
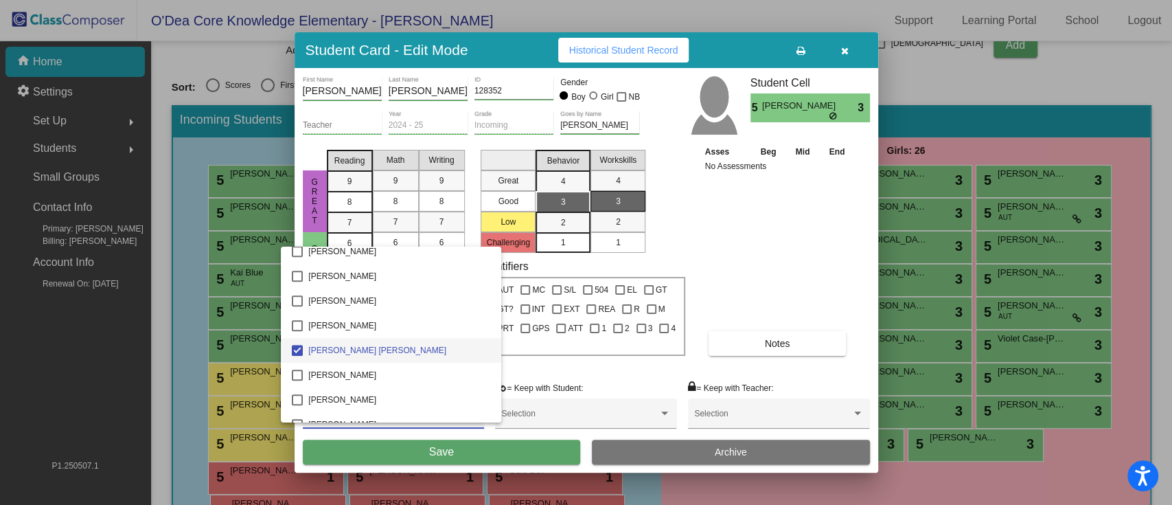
click at [736, 250] on div at bounding box center [586, 252] width 1172 height 505
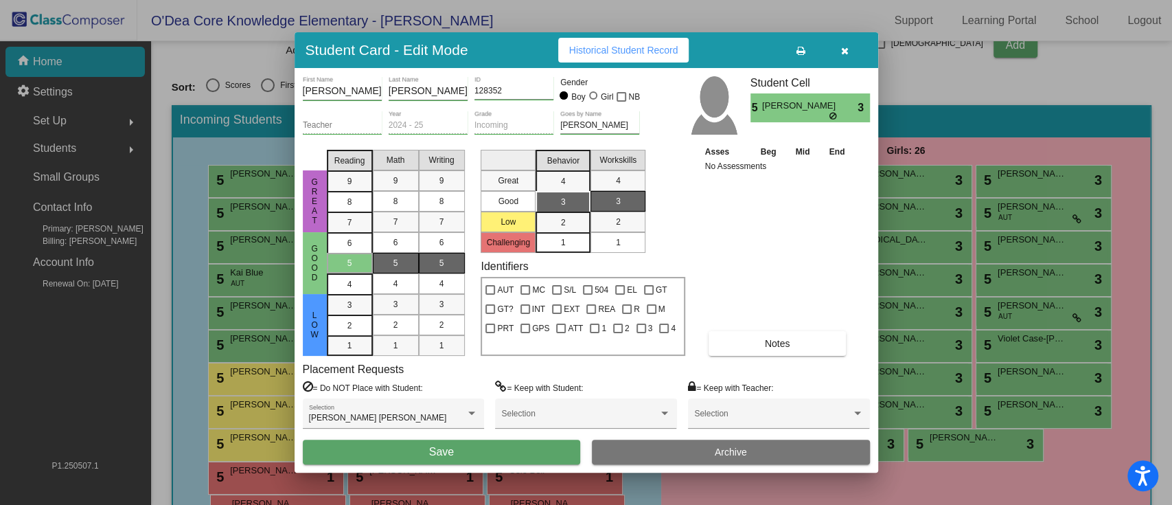
click at [555, 240] on div "1" at bounding box center [563, 242] width 27 height 21
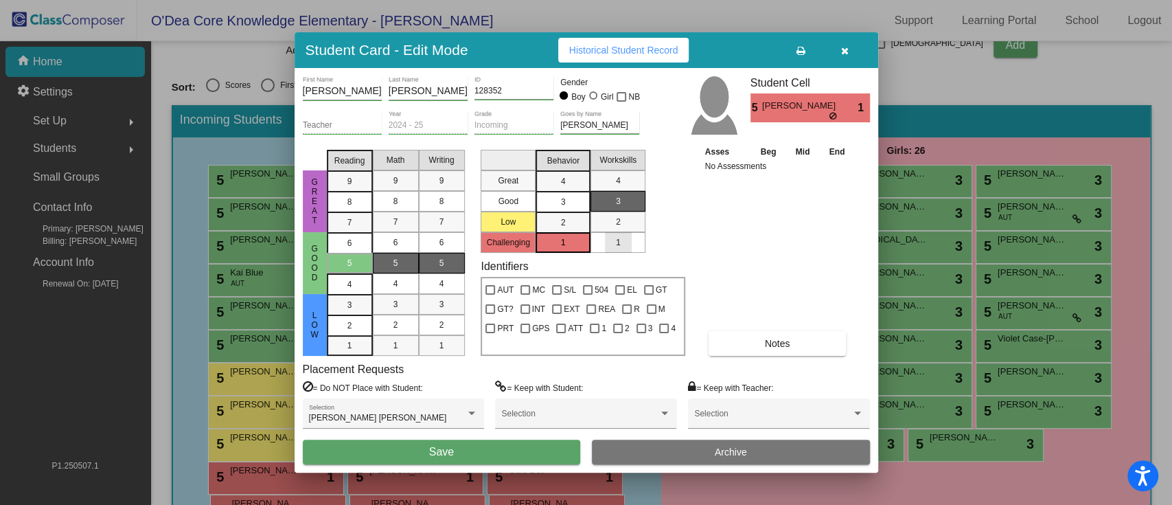
click at [619, 244] on span "1" at bounding box center [618, 242] width 5 height 12
click at [566, 223] on div "2" at bounding box center [563, 222] width 27 height 21
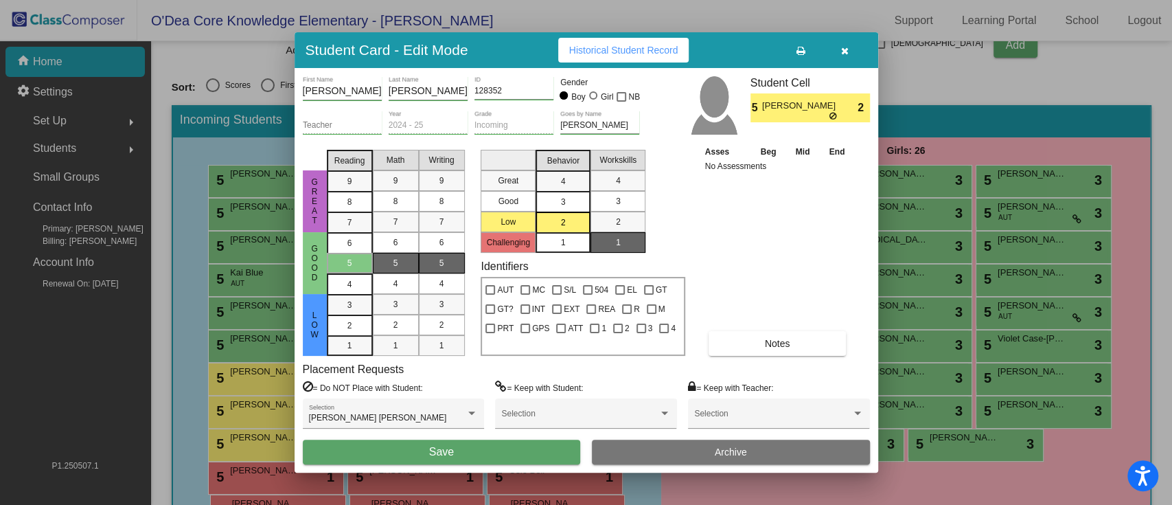
drag, startPoint x: 569, startPoint y: 239, endPoint x: 587, endPoint y: 239, distance: 17.2
click at [569, 240] on div "1" at bounding box center [563, 242] width 27 height 21
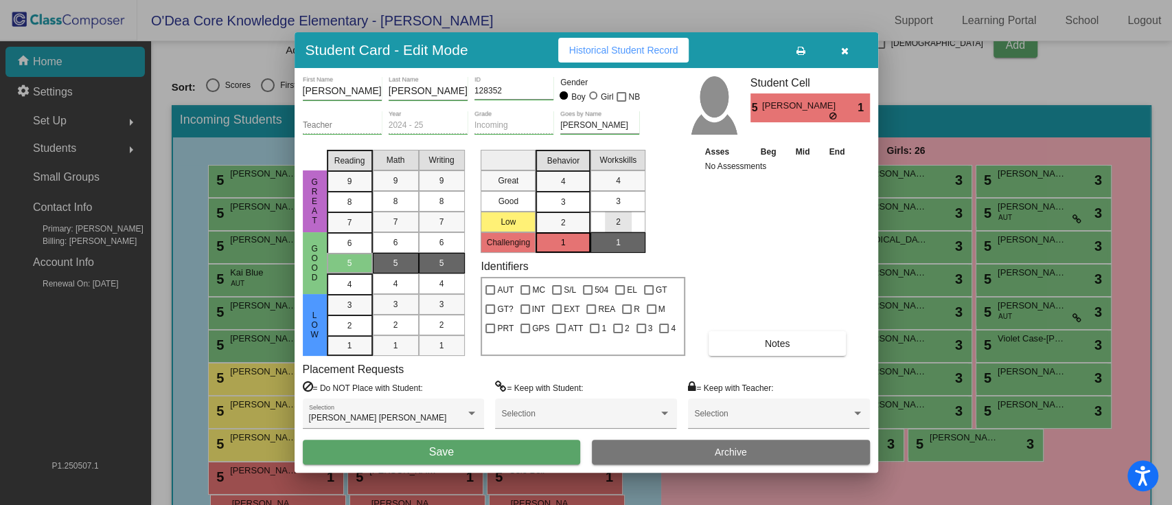
click at [624, 223] on div "2" at bounding box center [618, 222] width 27 height 21
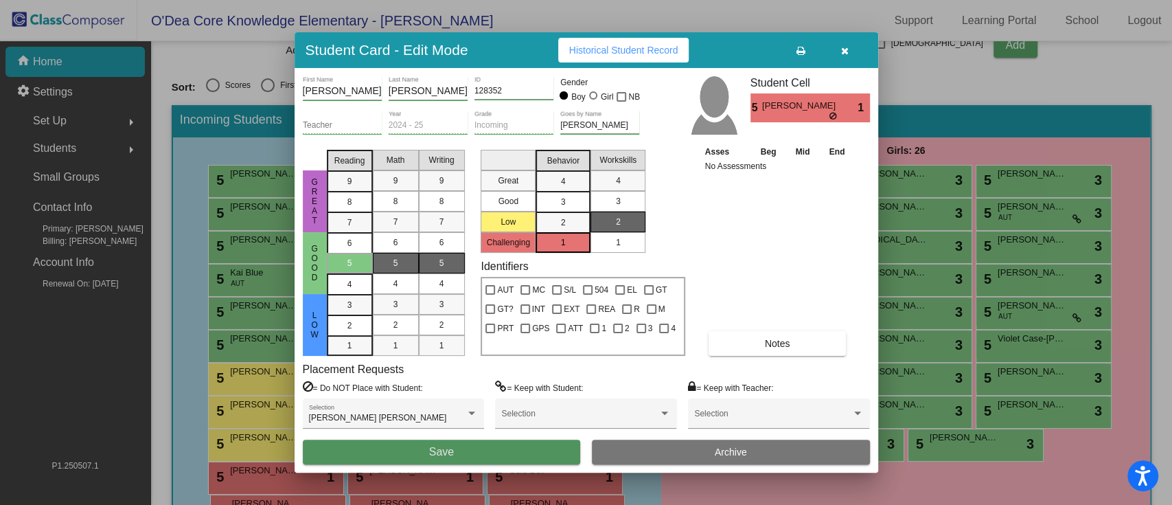
click at [497, 378] on button "Save" at bounding box center [442, 452] width 278 height 25
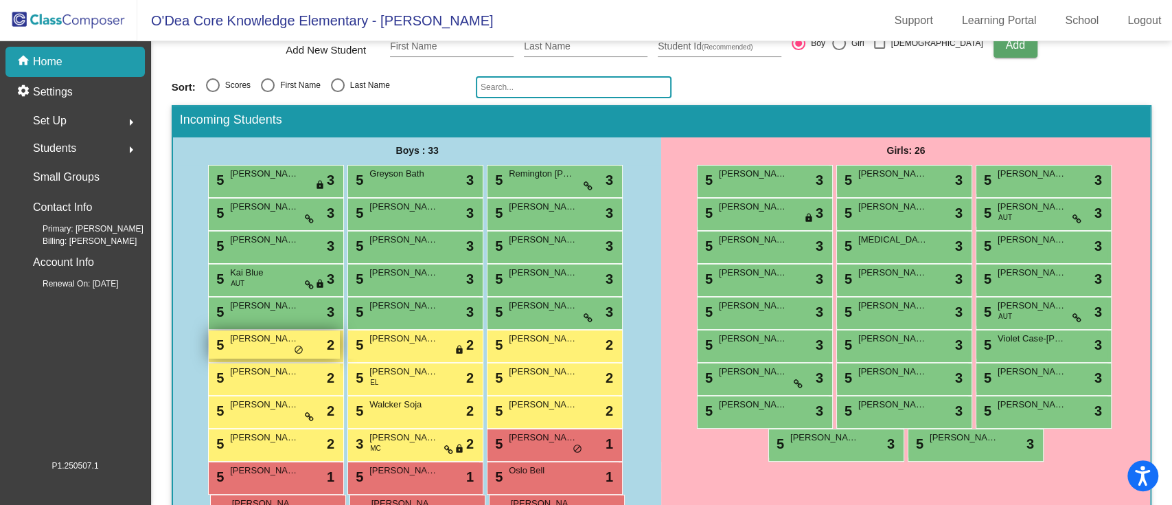
scroll to position [229, 0]
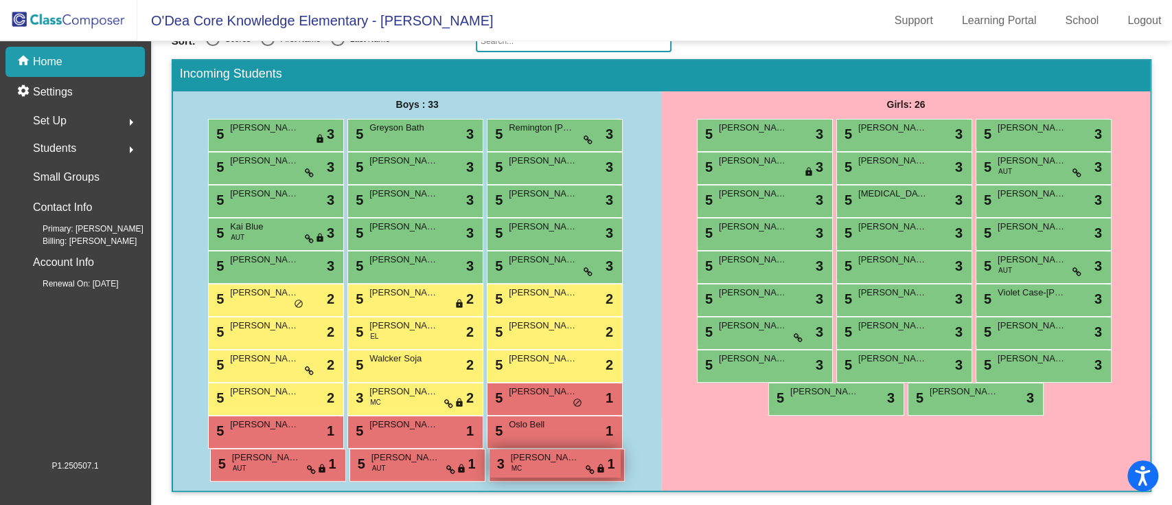
click at [539, 378] on span "[PERSON_NAME]" at bounding box center [545, 458] width 69 height 14
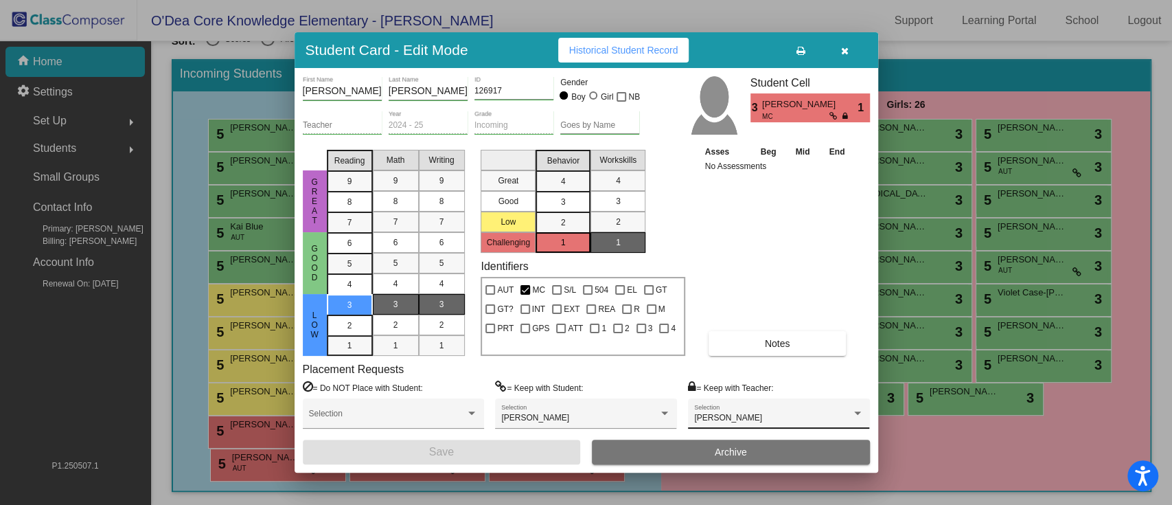
click at [723, 378] on div "[PERSON_NAME] Selection" at bounding box center [778, 417] width 169 height 25
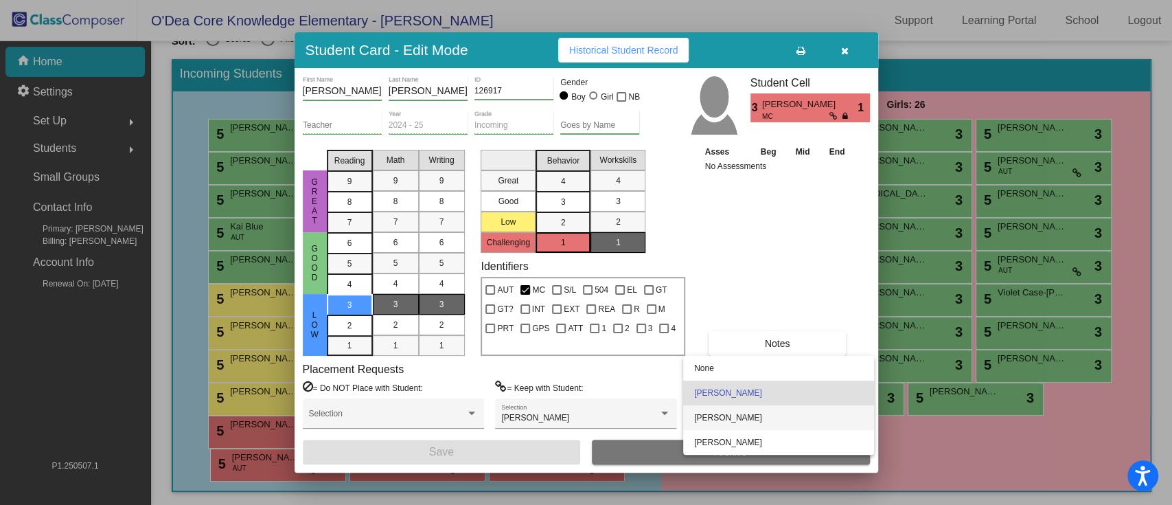
click at [718, 378] on span "[PERSON_NAME]" at bounding box center [778, 417] width 169 height 25
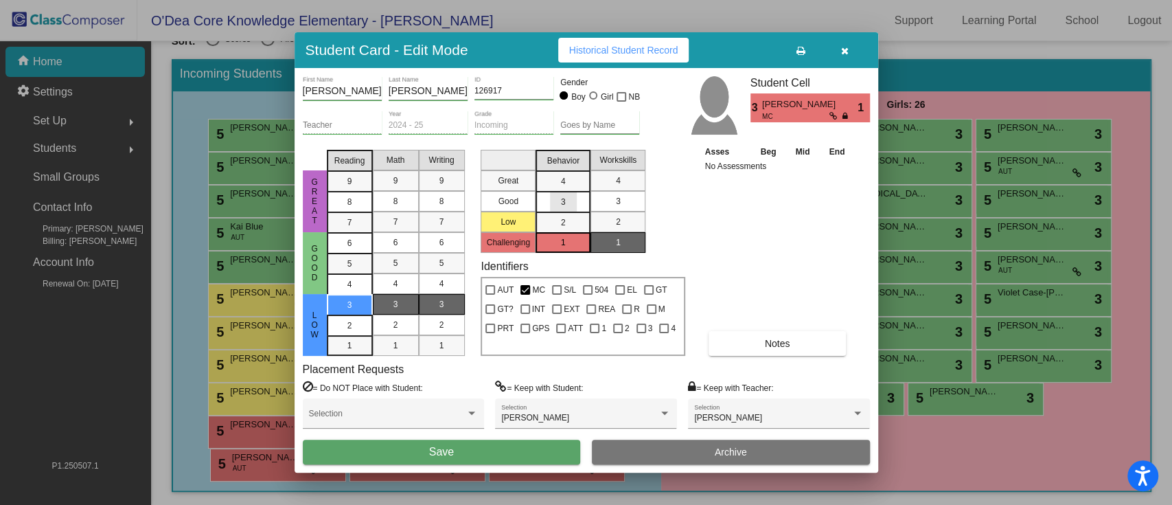
click at [572, 192] on div "3" at bounding box center [563, 181] width 27 height 21
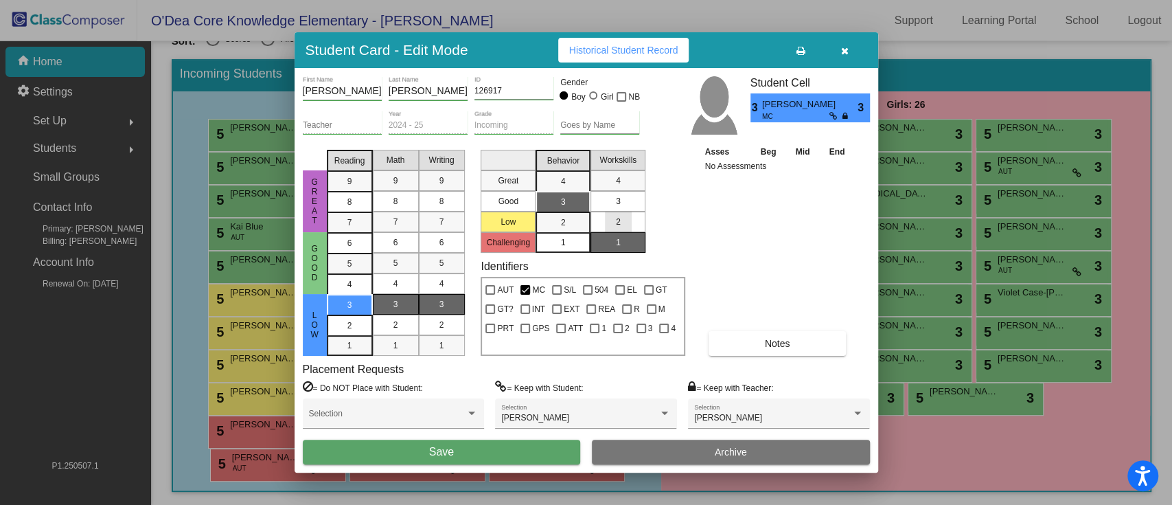
click at [622, 226] on div "2" at bounding box center [618, 222] width 27 height 21
click at [473, 378] on button "Save" at bounding box center [442, 452] width 278 height 25
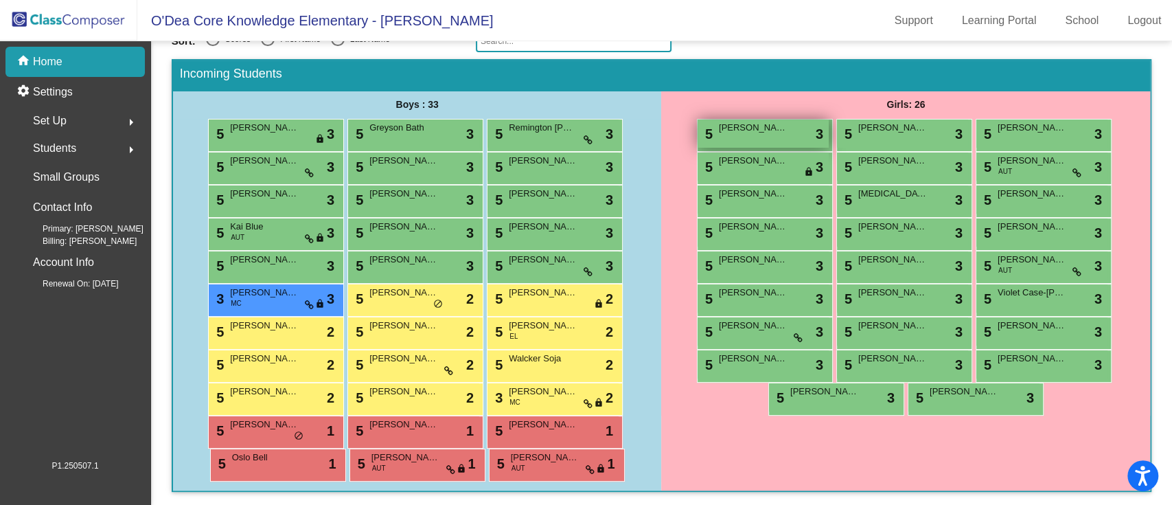
click at [775, 139] on div "5 [PERSON_NAME] lock do_not_disturb_alt 3" at bounding box center [763, 133] width 131 height 28
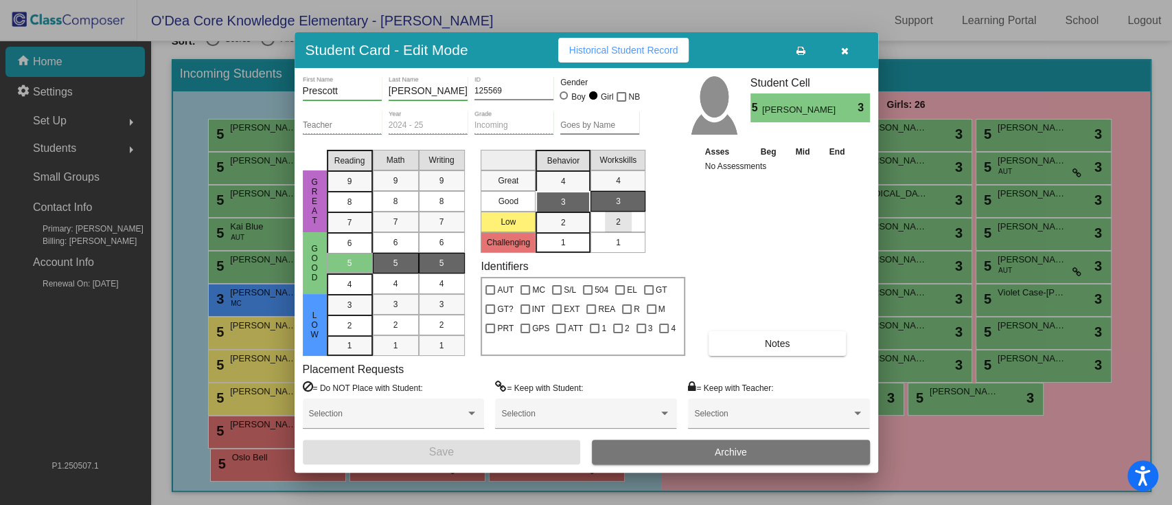
click at [632, 223] on mat-list-option "2" at bounding box center [618, 222] width 55 height 21
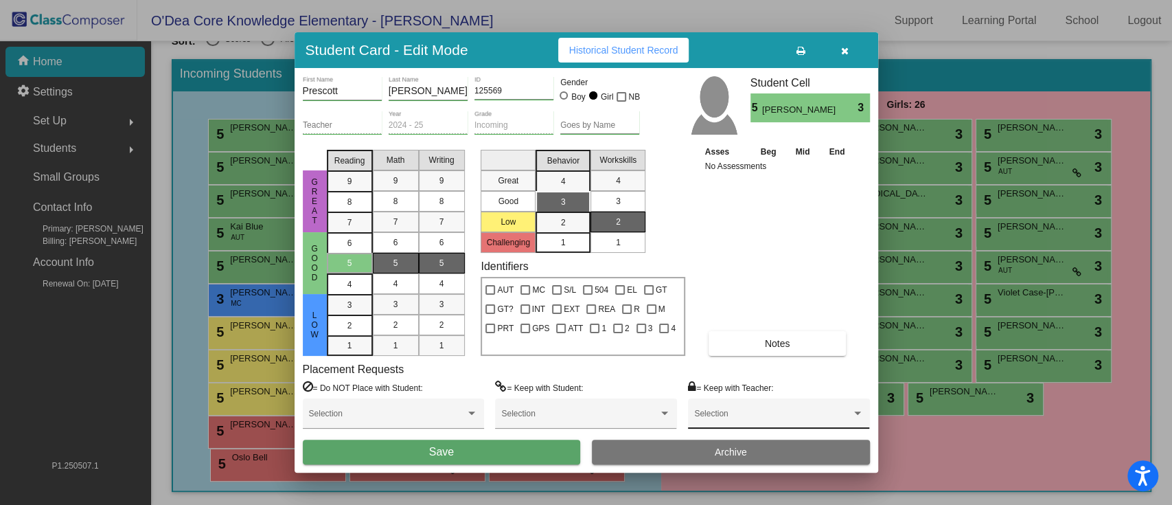
click at [711, 378] on span at bounding box center [772, 418] width 157 height 10
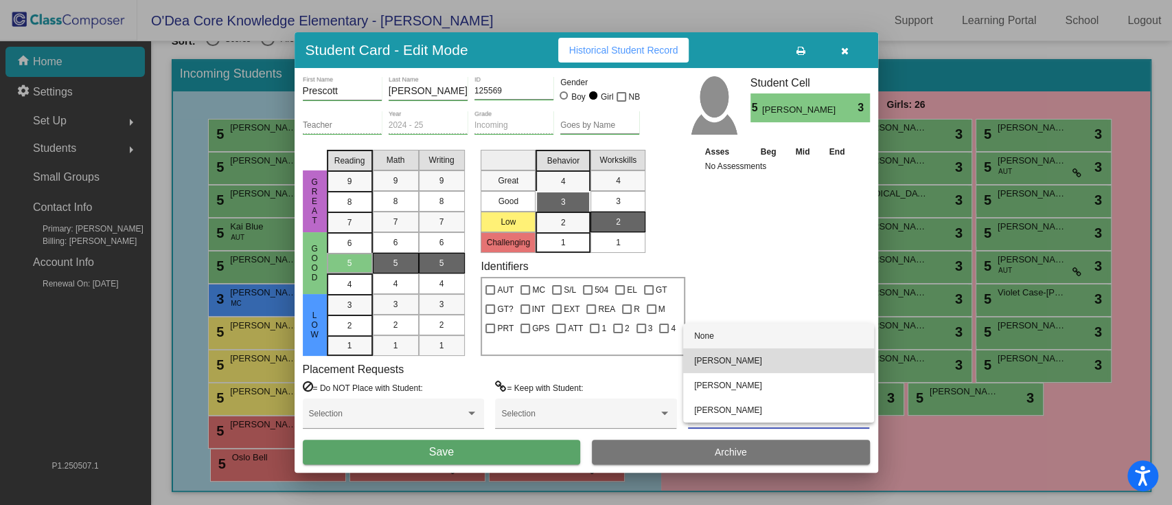
click at [722, 360] on span "[PERSON_NAME]" at bounding box center [778, 360] width 169 height 25
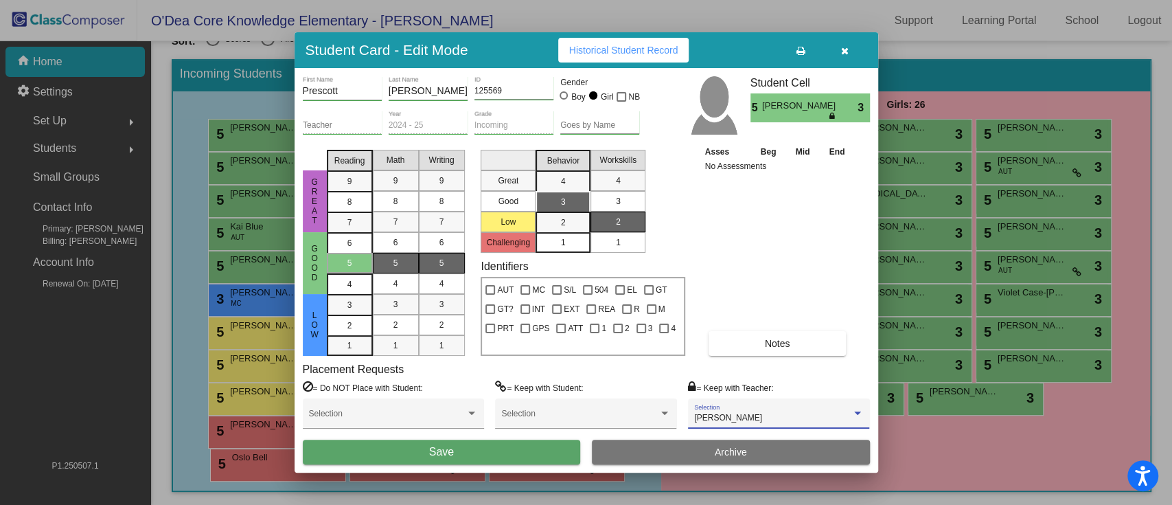
click at [549, 378] on button "Save" at bounding box center [442, 452] width 278 height 25
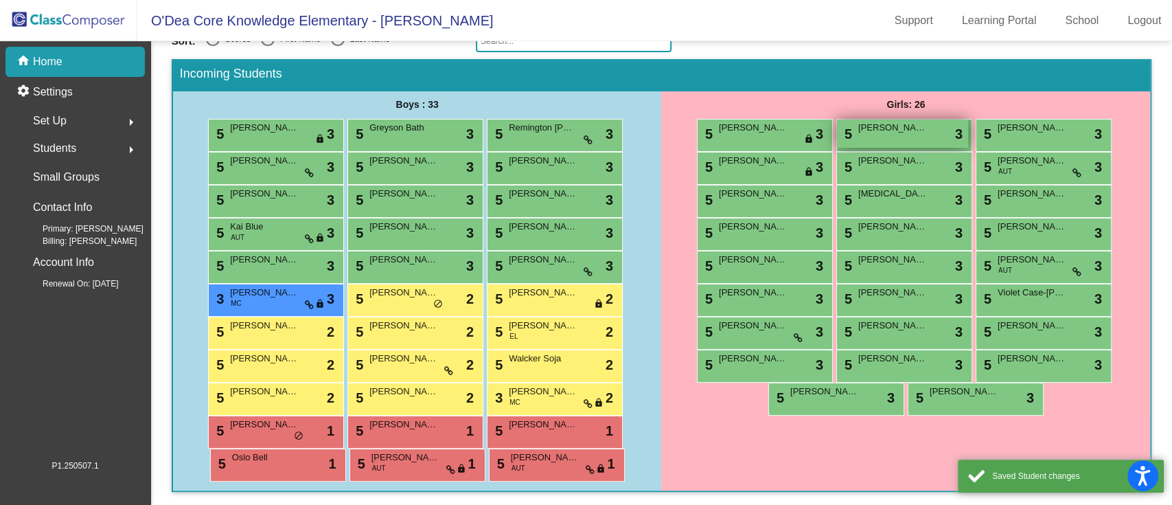
click at [878, 131] on span "[PERSON_NAME]" at bounding box center [892, 128] width 69 height 14
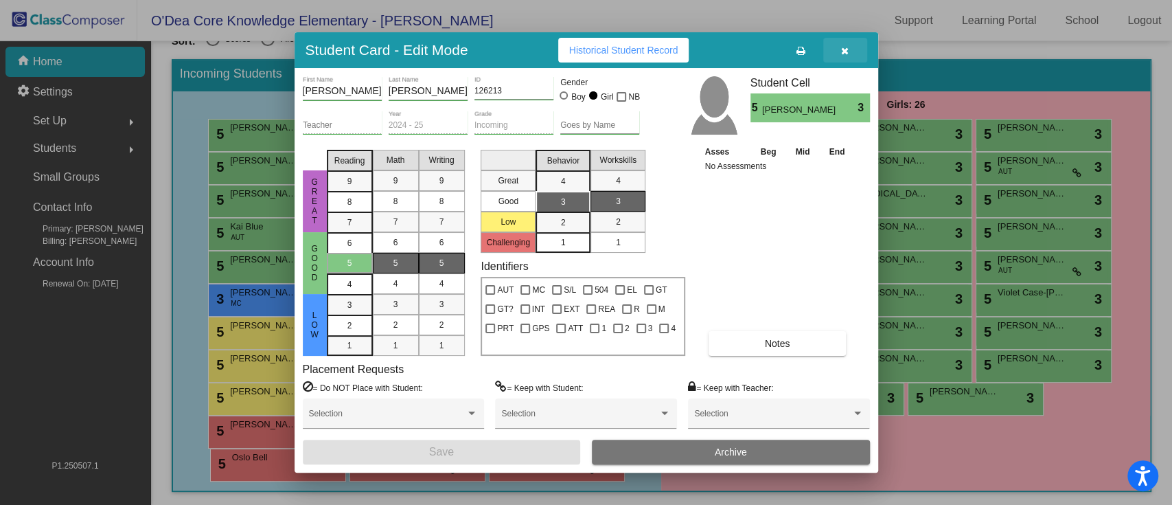
click at [846, 52] on icon "button" at bounding box center [845, 51] width 8 height 10
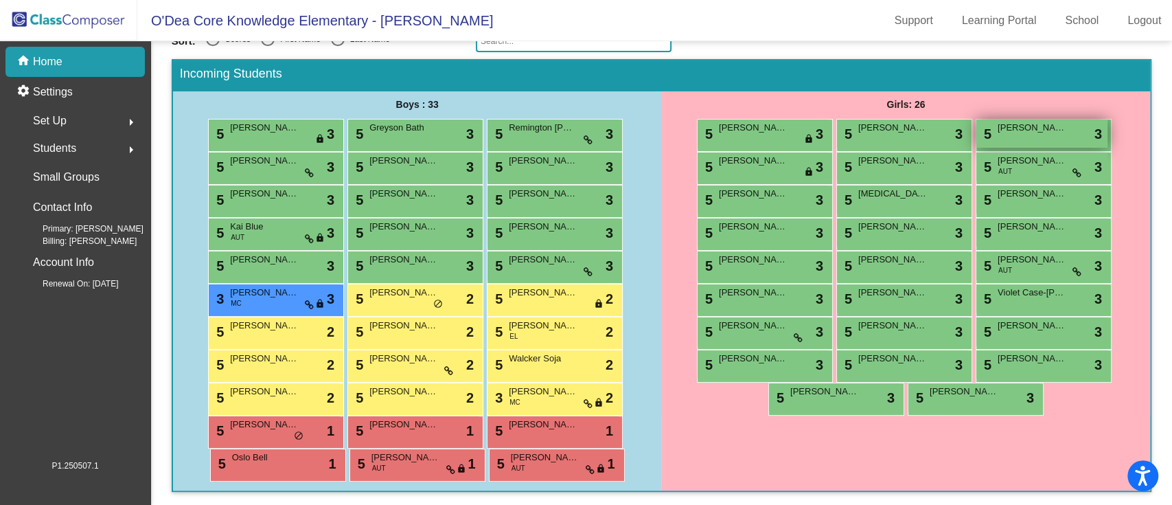
click at [878, 134] on div "5 [PERSON_NAME] lock do_not_disturb_alt 3" at bounding box center [1042, 133] width 131 height 28
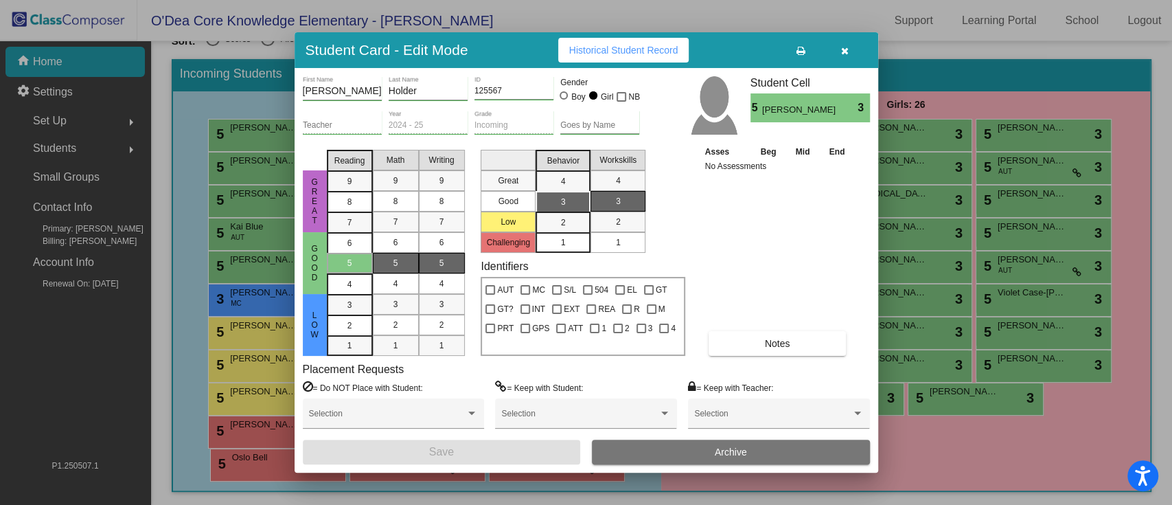
click at [845, 52] on icon "button" at bounding box center [845, 51] width 8 height 10
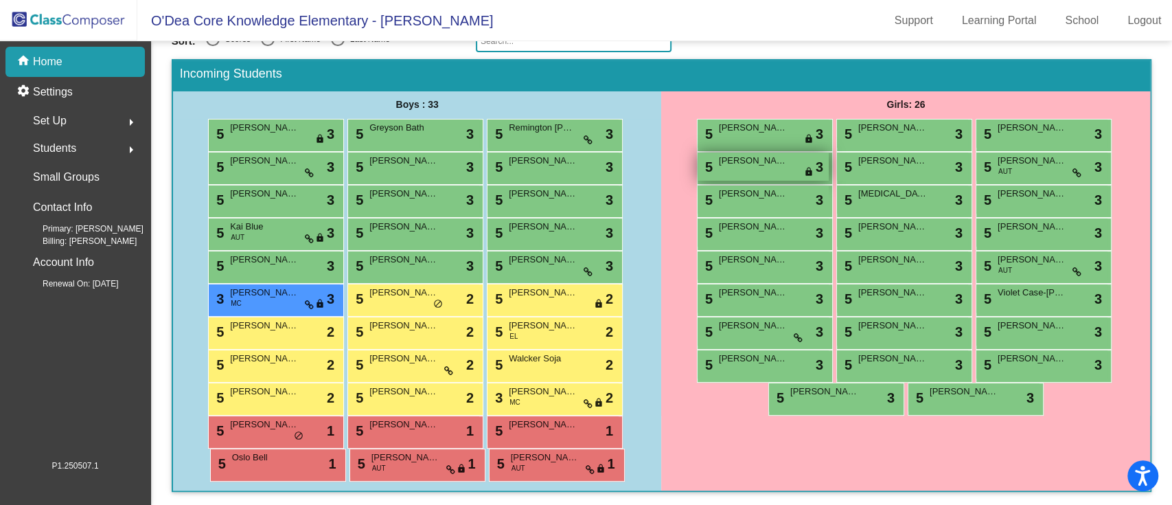
click at [745, 161] on span "[PERSON_NAME]" at bounding box center [753, 161] width 69 height 14
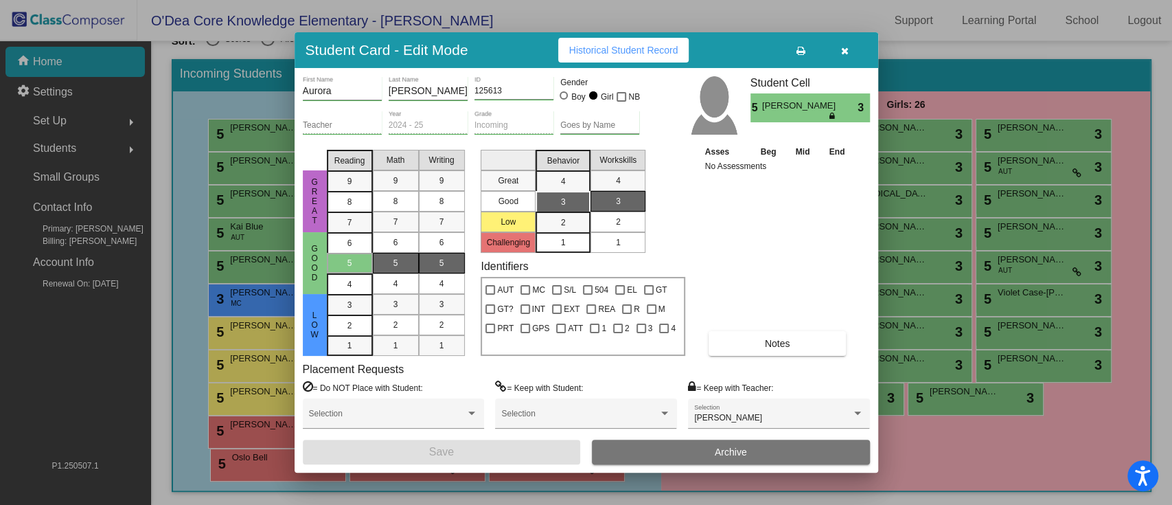
click at [620, 221] on span "2" at bounding box center [618, 222] width 5 height 12
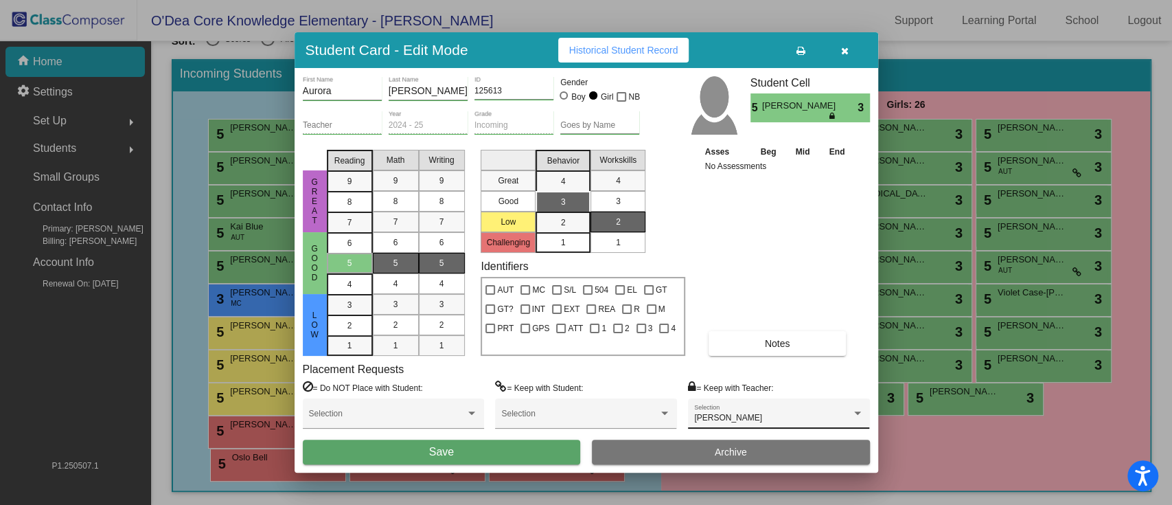
click at [783, 378] on div "[PERSON_NAME] Selection" at bounding box center [778, 417] width 169 height 25
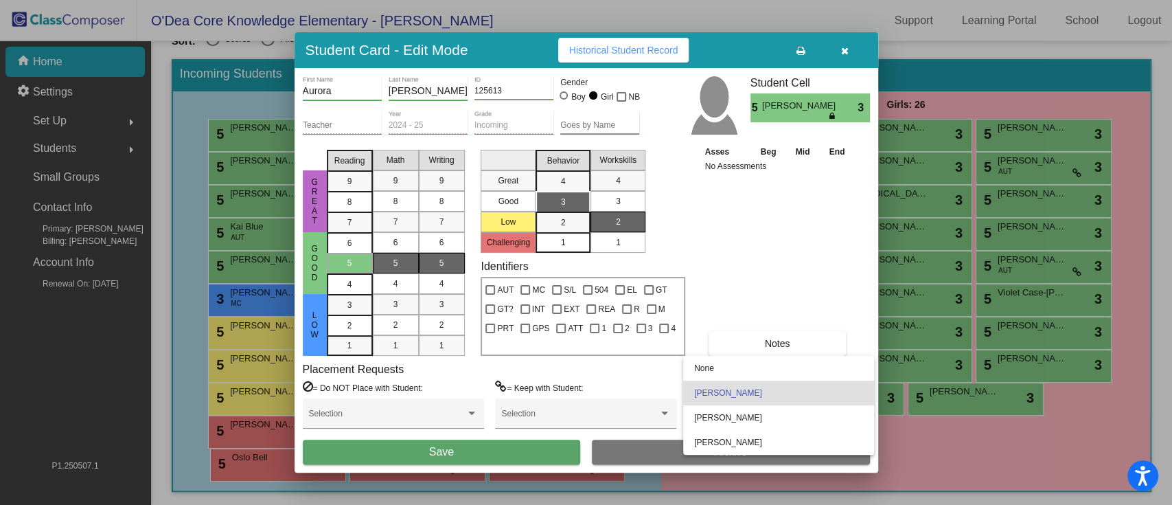
click at [490, 378] on div at bounding box center [586, 252] width 1172 height 505
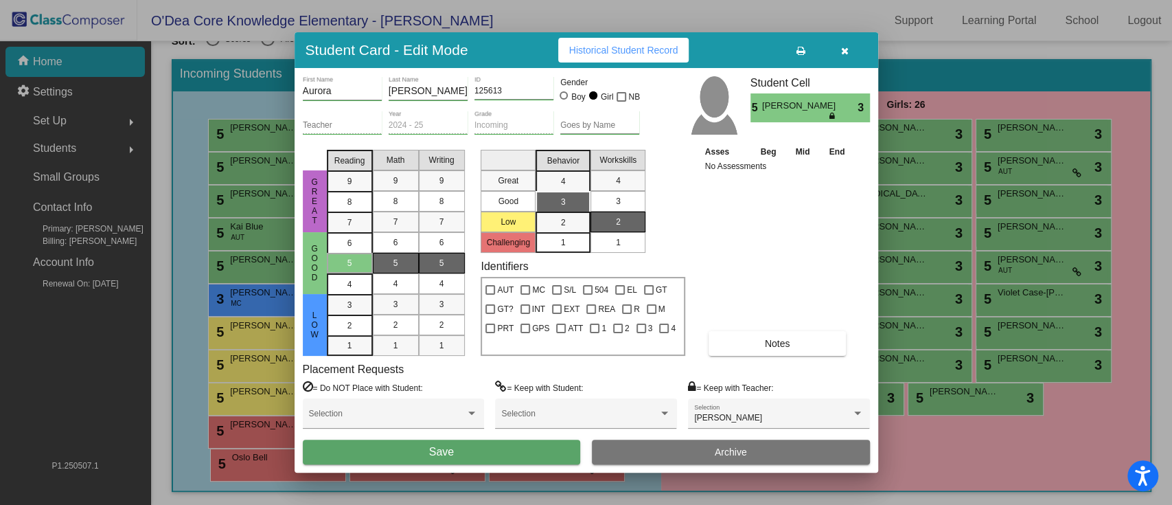
click at [490, 378] on button "Save" at bounding box center [442, 452] width 278 height 25
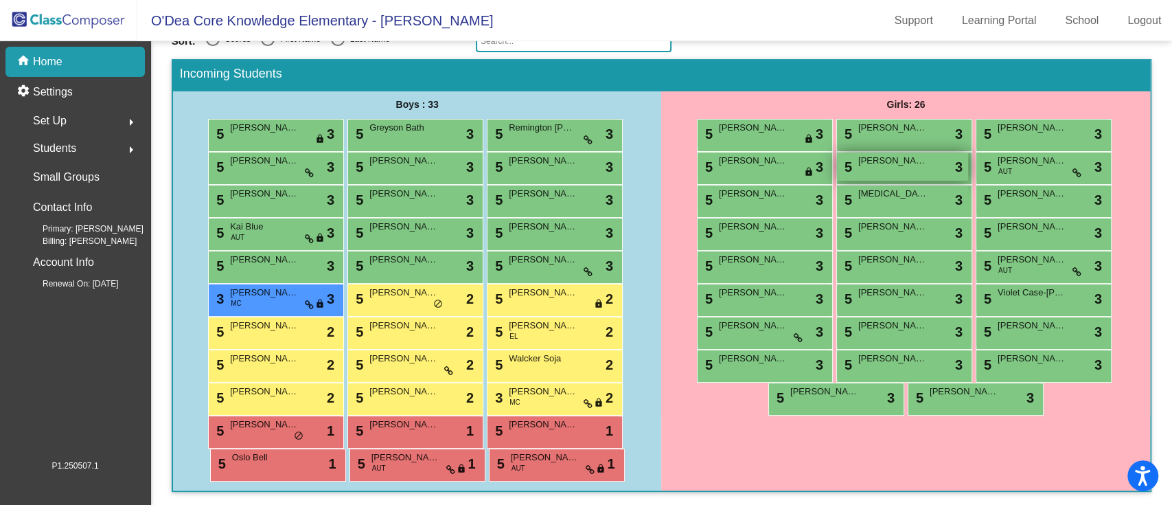
click at [878, 163] on span "[PERSON_NAME]" at bounding box center [892, 161] width 69 height 14
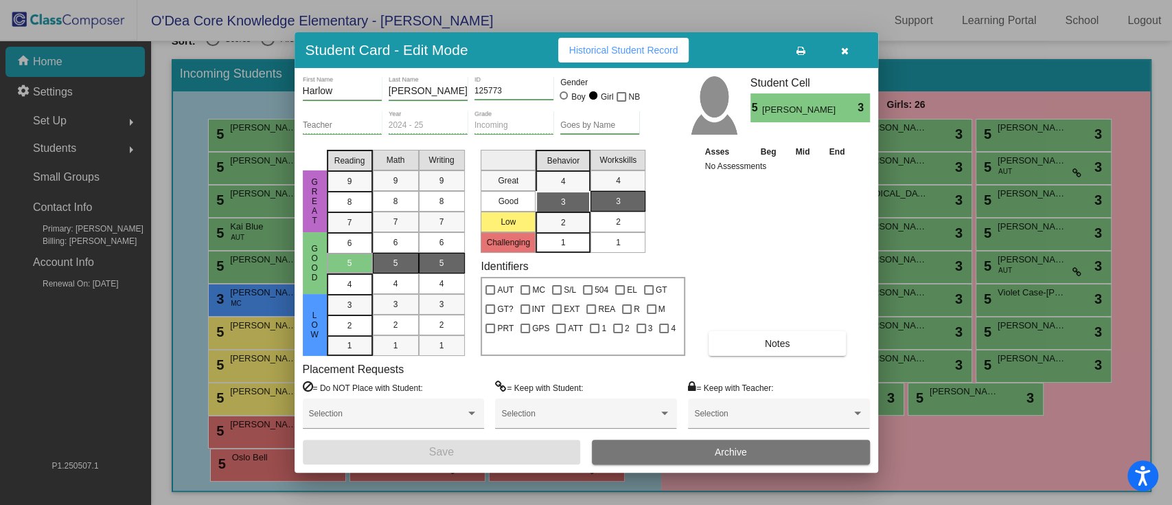
click at [622, 222] on div "2" at bounding box center [618, 222] width 27 height 21
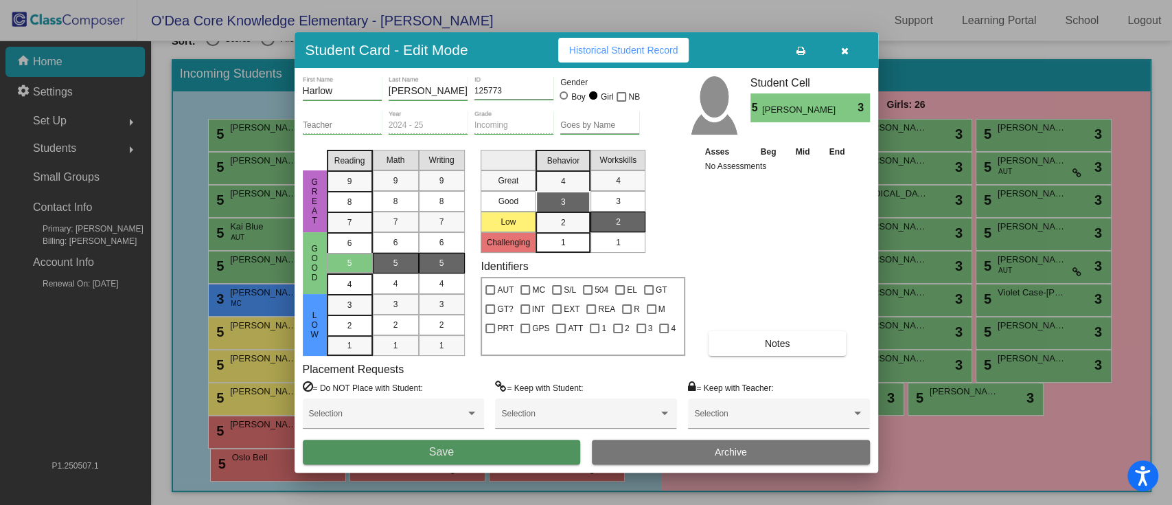
click at [492, 378] on button "Save" at bounding box center [442, 452] width 278 height 25
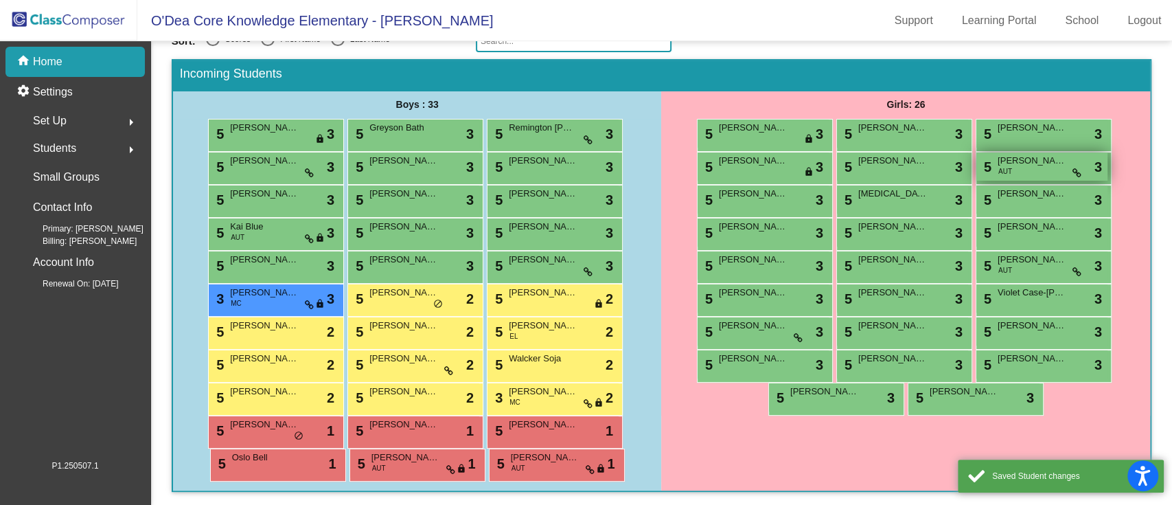
click at [878, 161] on span "[PERSON_NAME]" at bounding box center [1032, 161] width 69 height 14
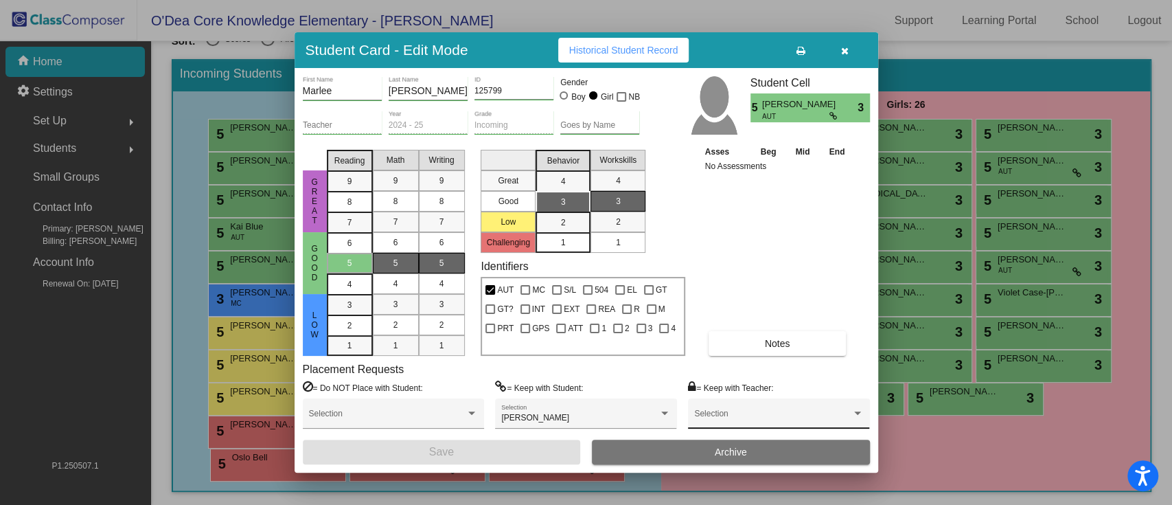
click at [751, 378] on div "Selection" at bounding box center [778, 417] width 169 height 25
click at [751, 378] on span "[PERSON_NAME]" at bounding box center [778, 410] width 169 height 25
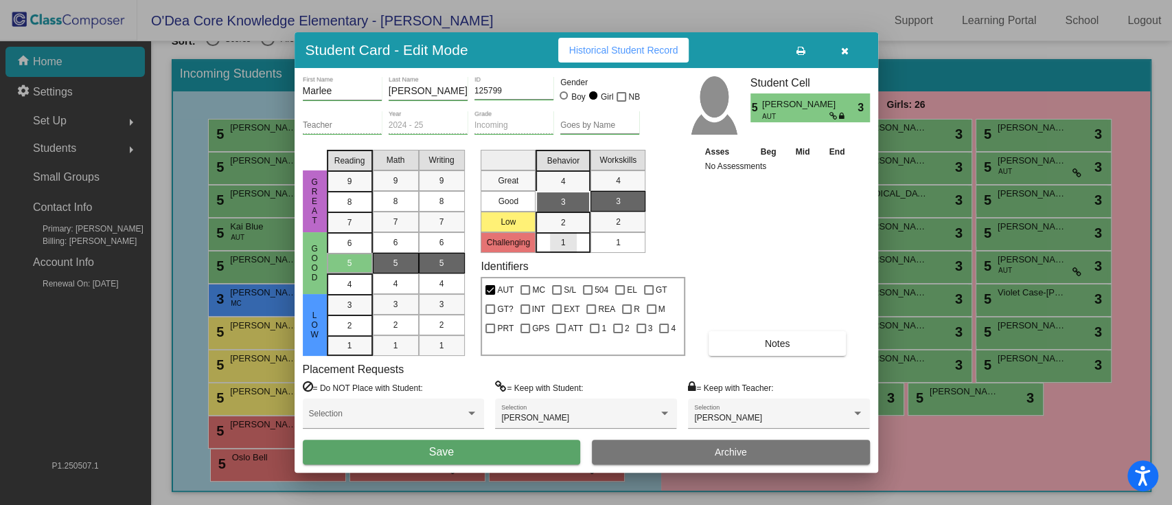
click at [570, 239] on div "1" at bounding box center [563, 242] width 27 height 21
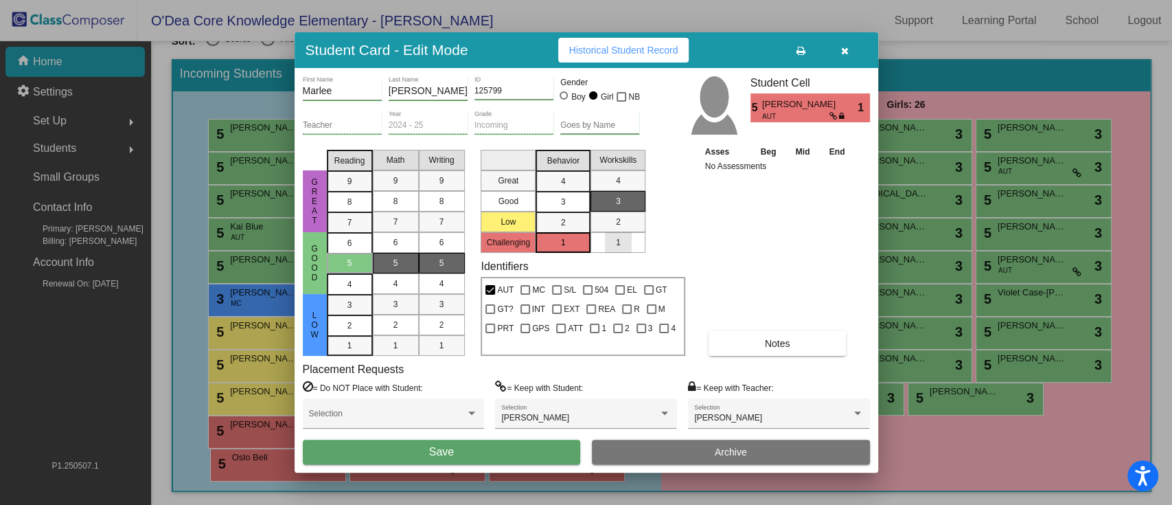
click at [633, 245] on mat-list-option "1" at bounding box center [618, 242] width 55 height 21
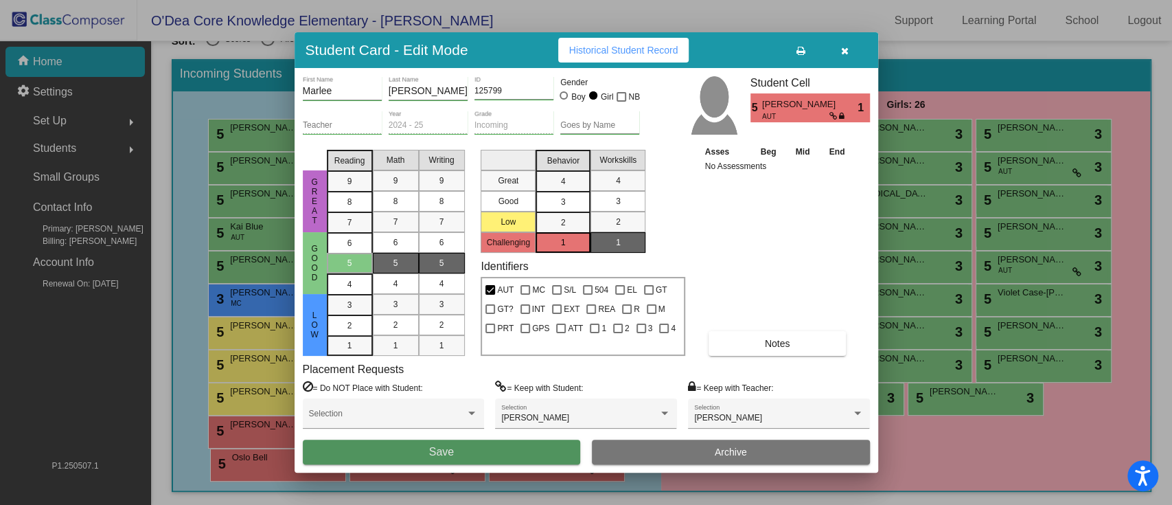
click at [485, 378] on button "Save" at bounding box center [442, 452] width 278 height 25
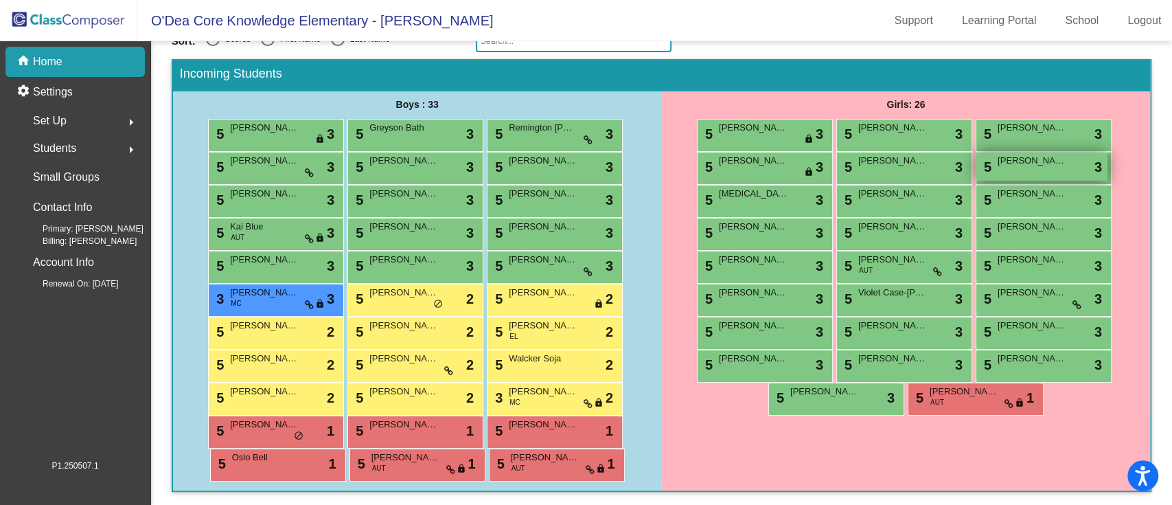
click at [878, 163] on span "[PERSON_NAME]" at bounding box center [1032, 161] width 69 height 14
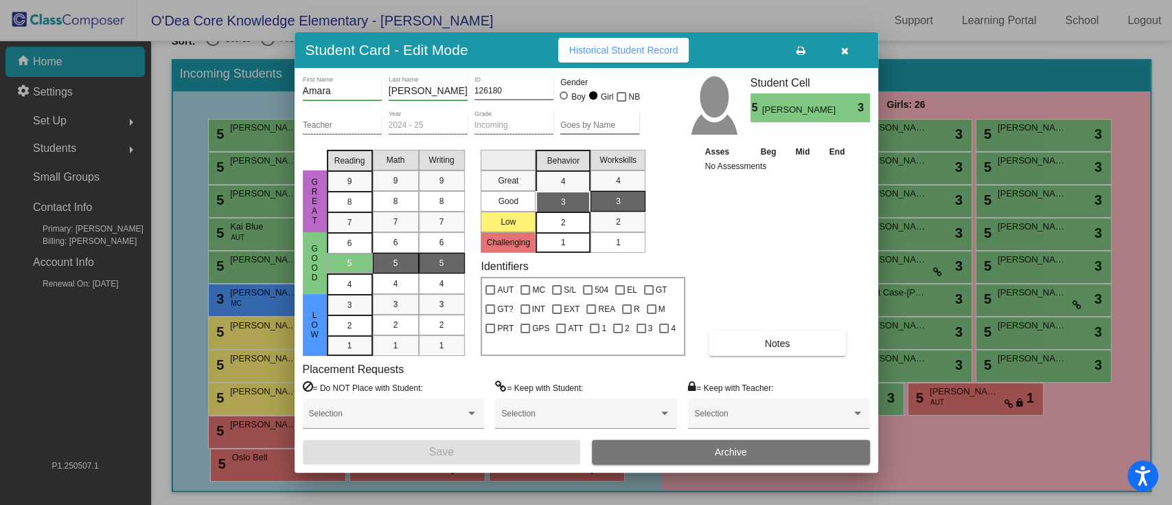
click at [569, 224] on div "2" at bounding box center [563, 222] width 27 height 21
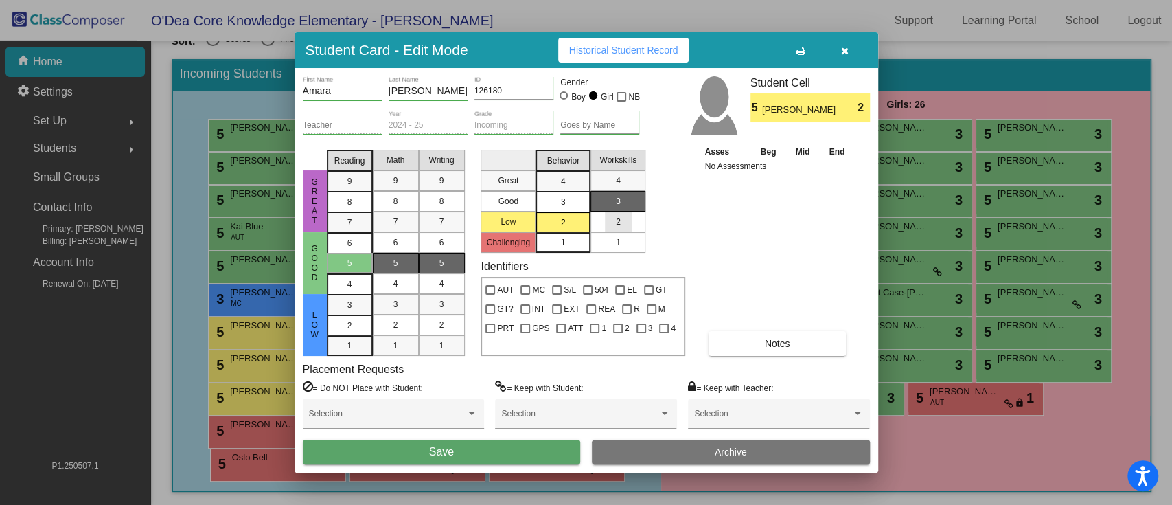
click at [613, 213] on div "2" at bounding box center [618, 222] width 27 height 21
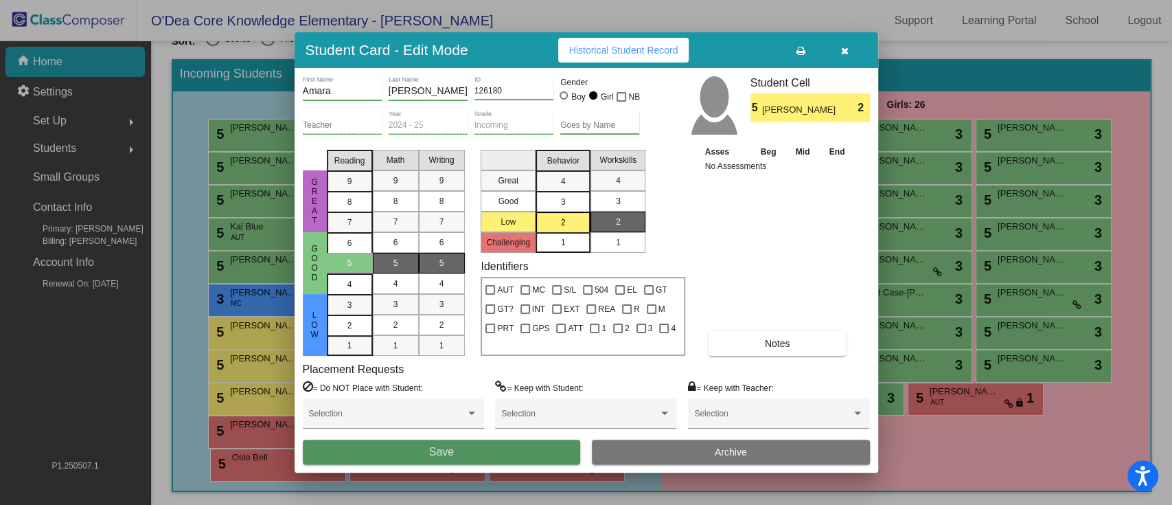
click at [505, 378] on button "Save" at bounding box center [442, 452] width 278 height 25
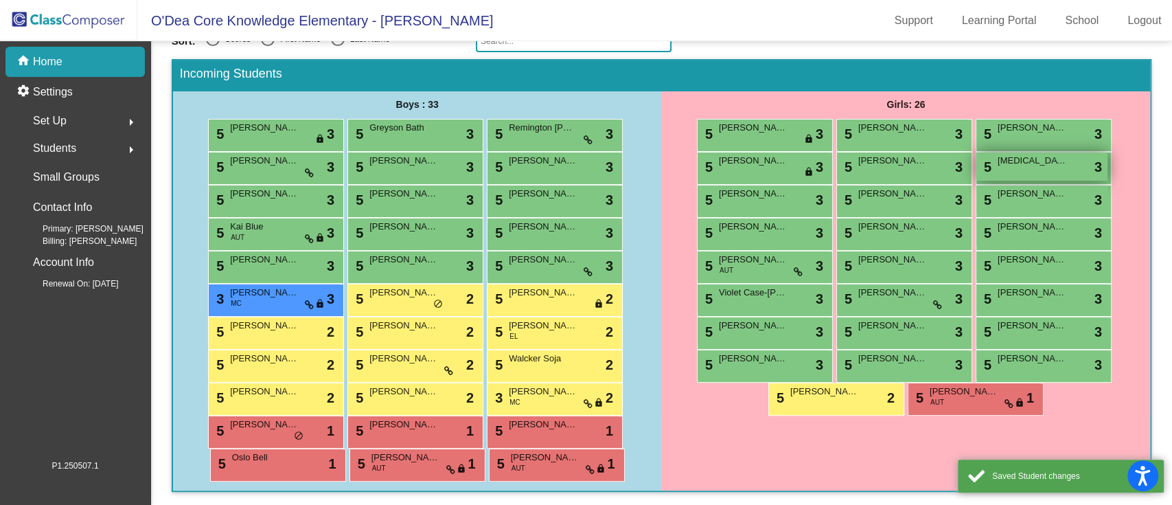
click at [878, 168] on div "5 [MEDICAL_DATA][PERSON_NAME] lock do_not_disturb_alt 3" at bounding box center [1042, 166] width 131 height 28
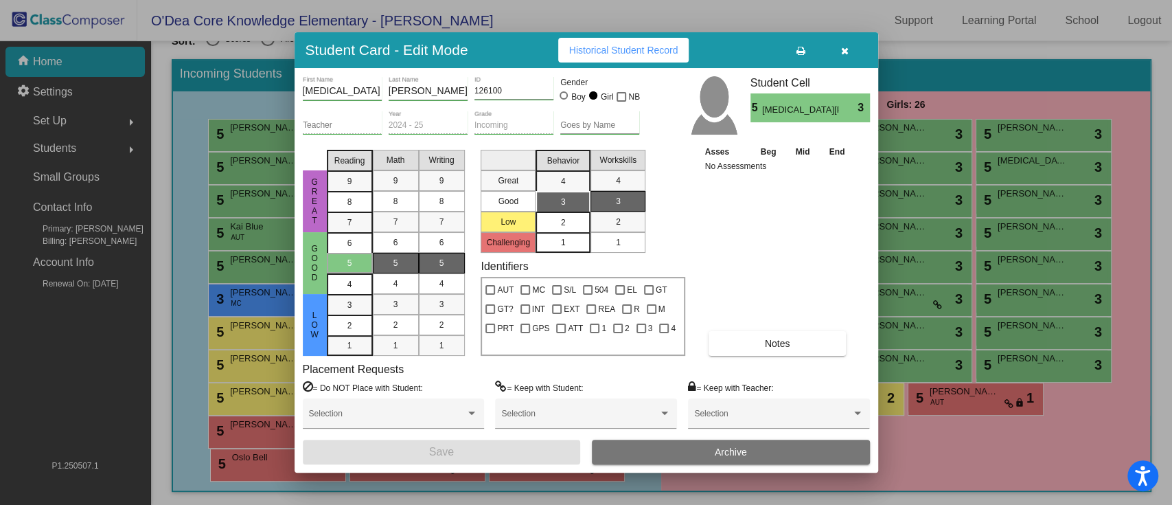
click at [576, 221] on div "2" at bounding box center [563, 222] width 27 height 21
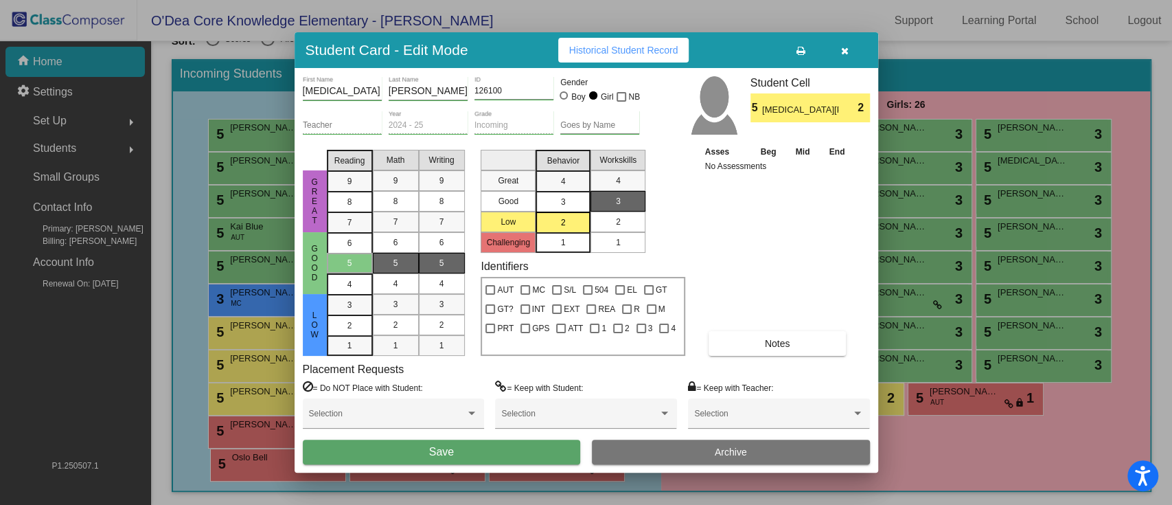
click at [616, 223] on span "2" at bounding box center [618, 222] width 5 height 12
click at [735, 378] on span at bounding box center [772, 418] width 157 height 10
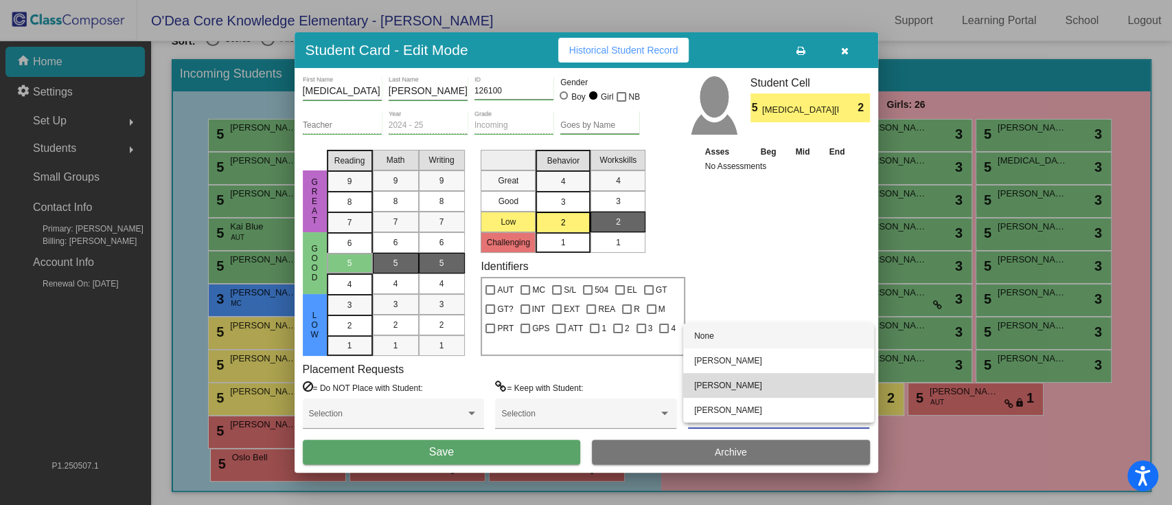
click at [738, 378] on span "[PERSON_NAME]" at bounding box center [778, 385] width 169 height 25
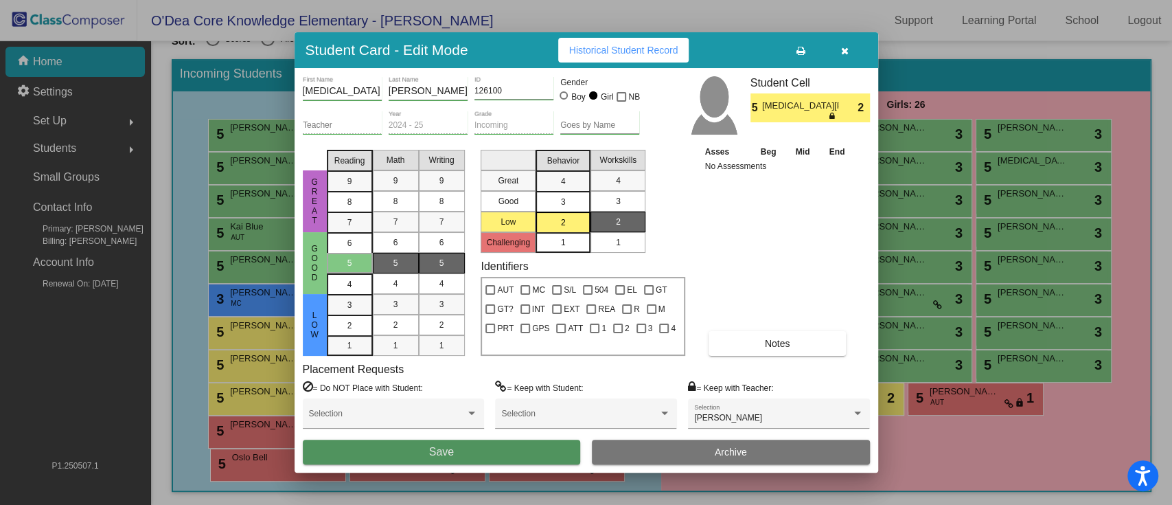
click at [492, 378] on button "Save" at bounding box center [442, 452] width 278 height 25
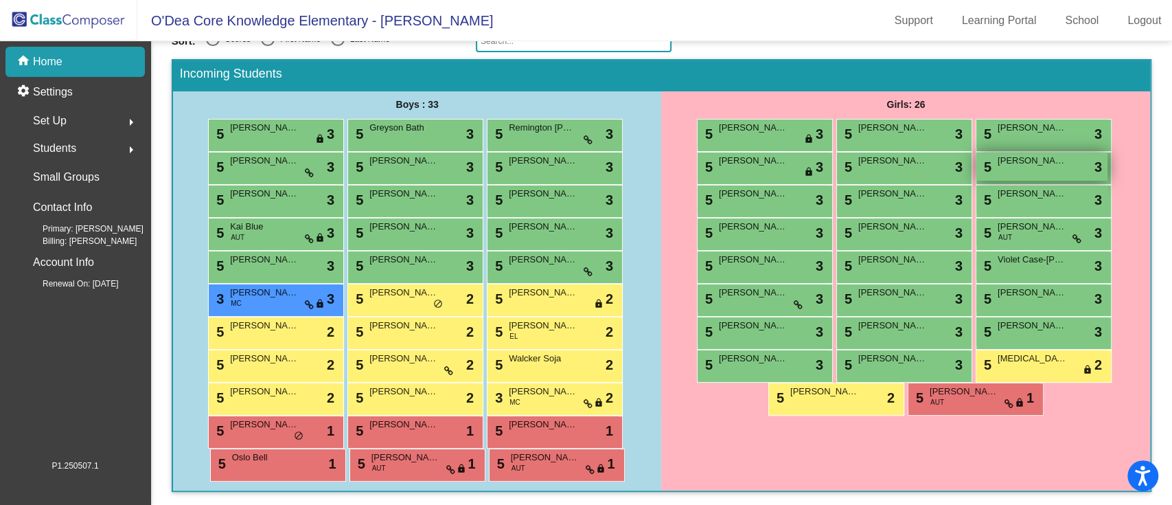
click at [878, 161] on span "[PERSON_NAME]" at bounding box center [1032, 161] width 69 height 14
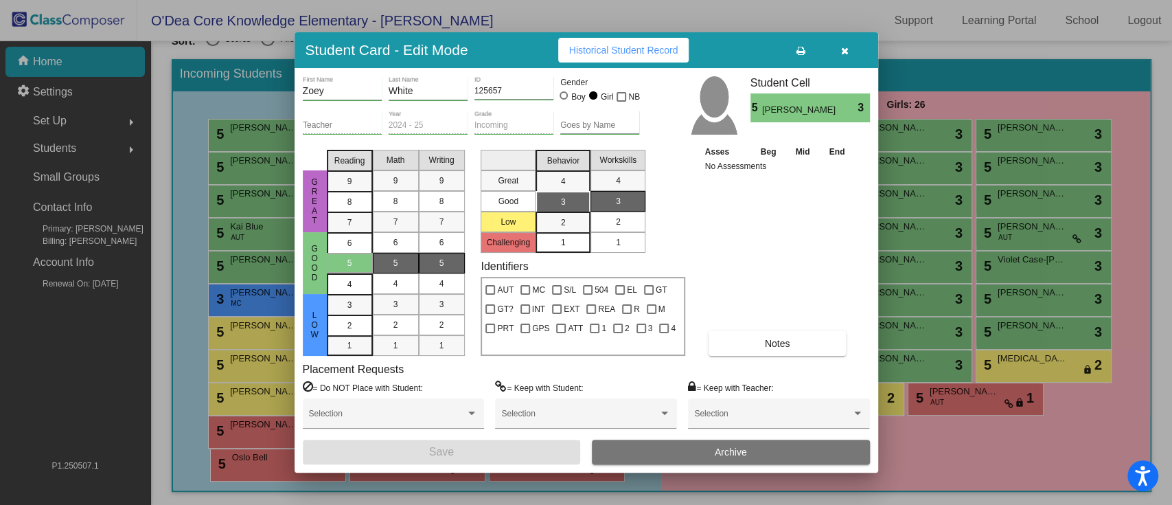
click at [629, 224] on div "2" at bounding box center [618, 222] width 27 height 21
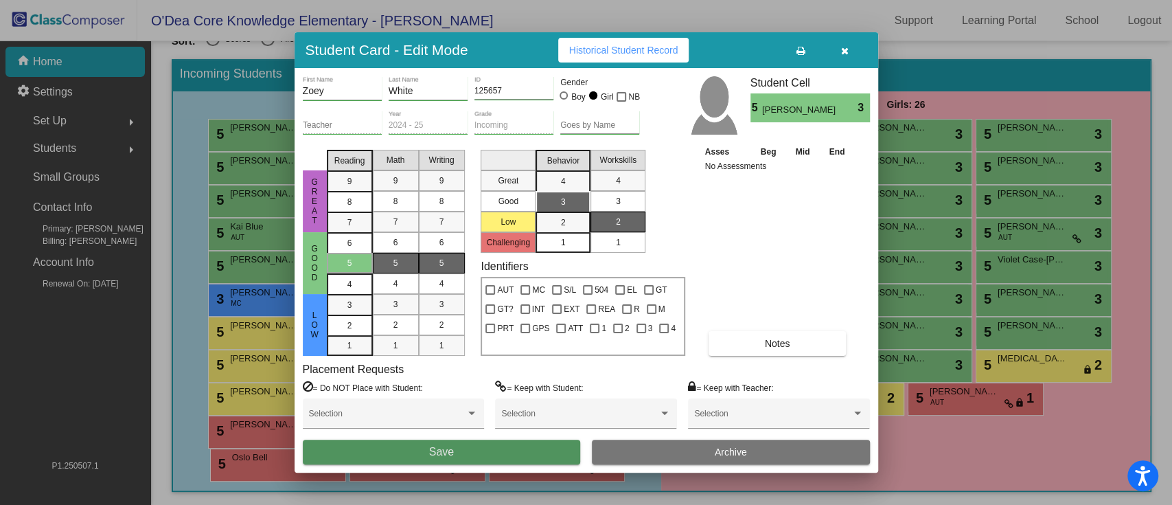
click at [528, 378] on button "Save" at bounding box center [442, 452] width 278 height 25
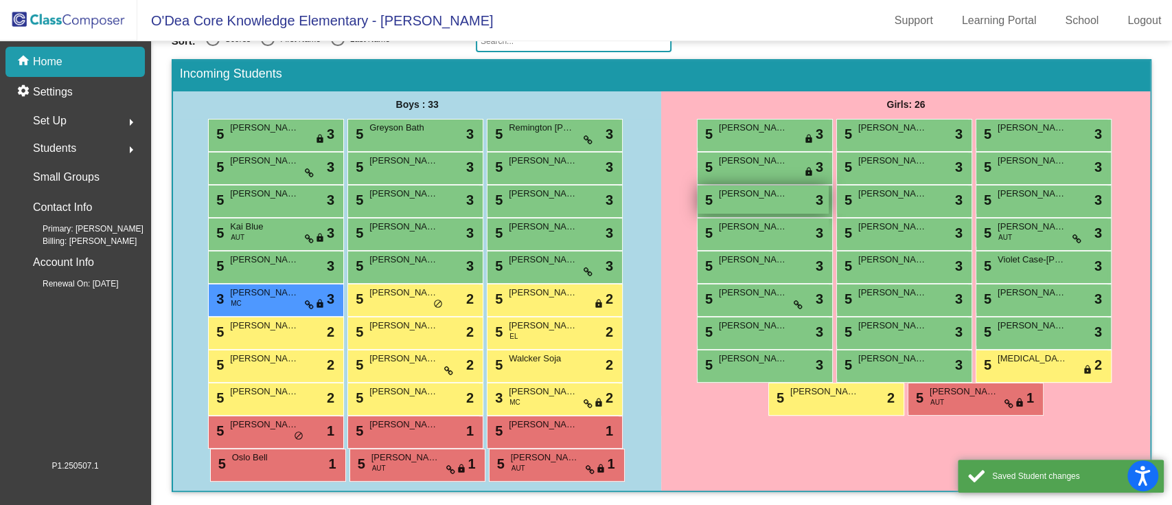
click at [749, 203] on div "5 [PERSON_NAME] lock do_not_disturb_alt 3" at bounding box center [763, 199] width 131 height 28
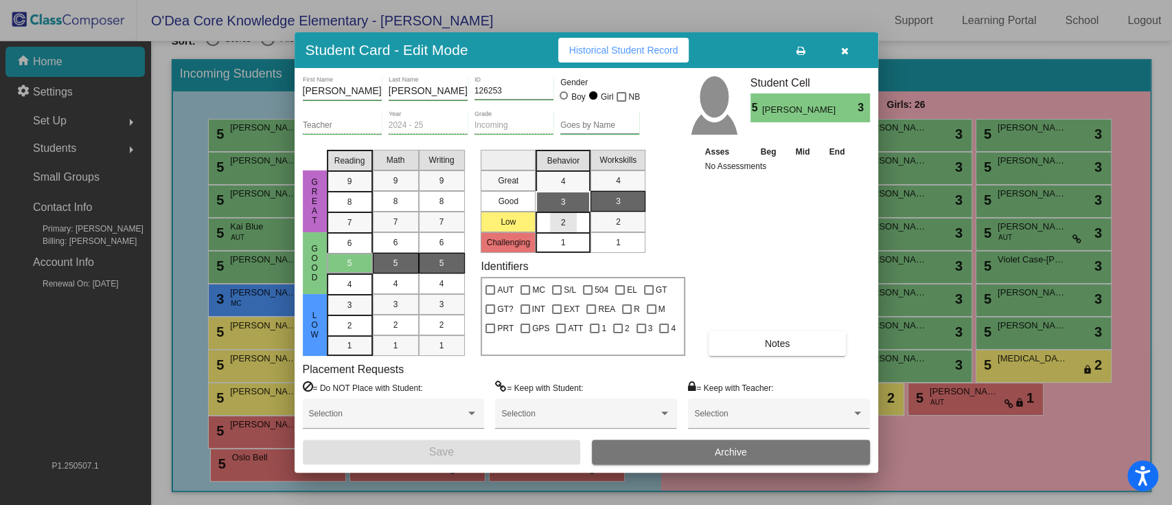
click at [569, 221] on div "2" at bounding box center [563, 222] width 27 height 21
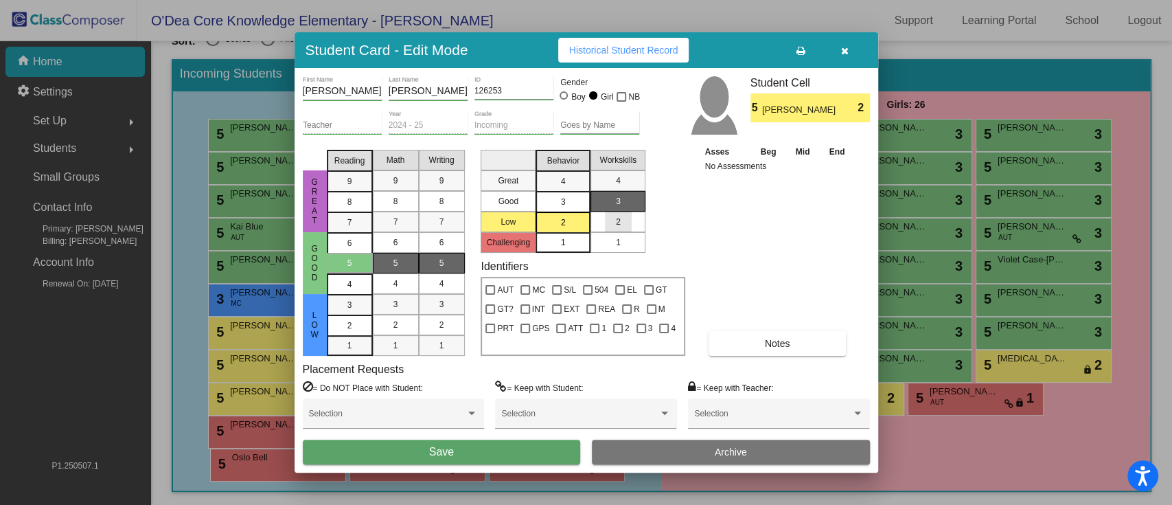
click at [610, 216] on div "2" at bounding box center [618, 222] width 27 height 21
click at [478, 378] on button "Save" at bounding box center [442, 452] width 278 height 25
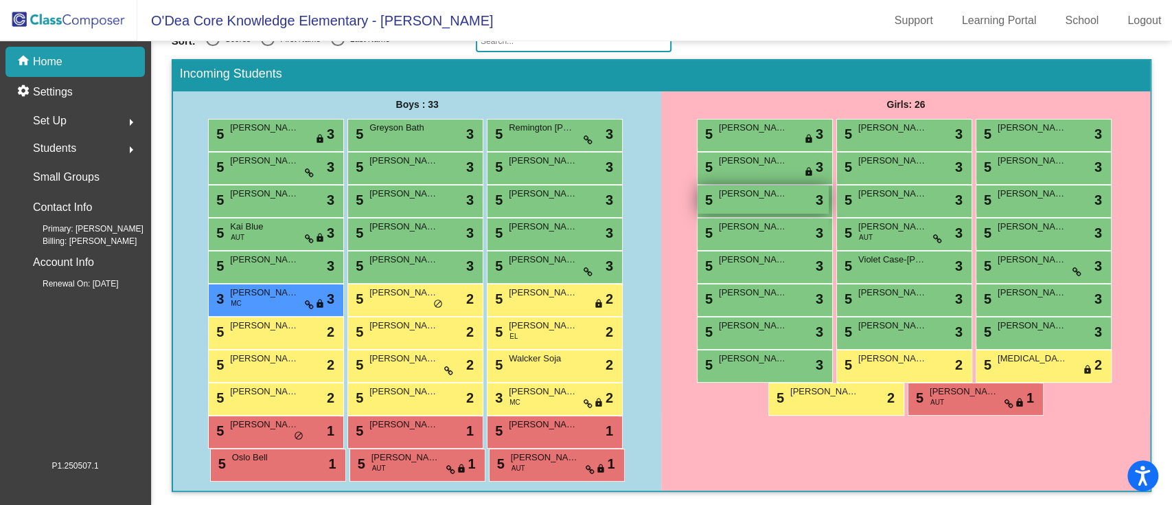
click at [744, 203] on div "5 [PERSON_NAME] lock do_not_disturb_alt 3" at bounding box center [763, 199] width 131 height 28
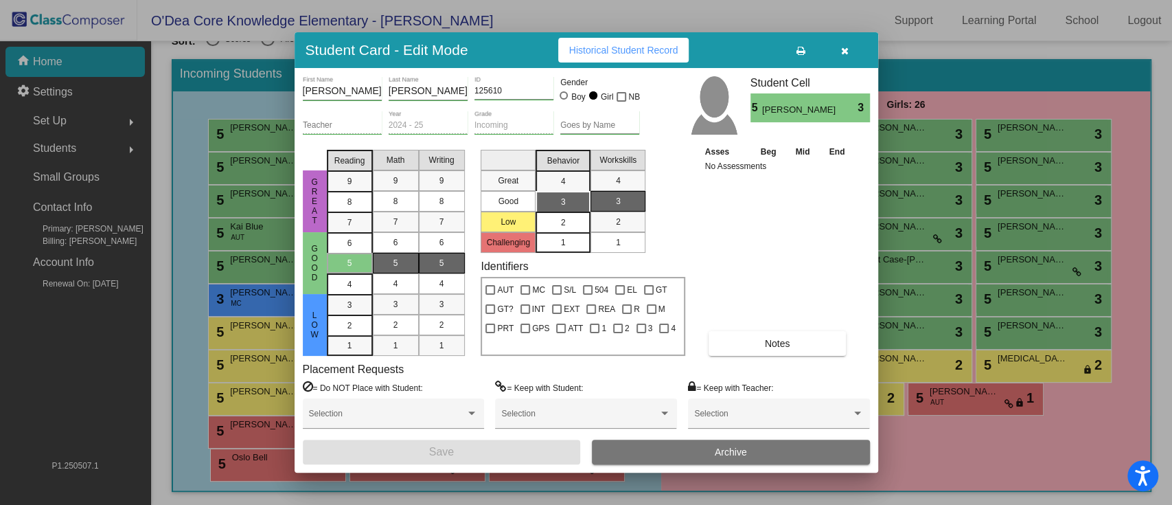
click at [568, 216] on div "2" at bounding box center [563, 222] width 27 height 21
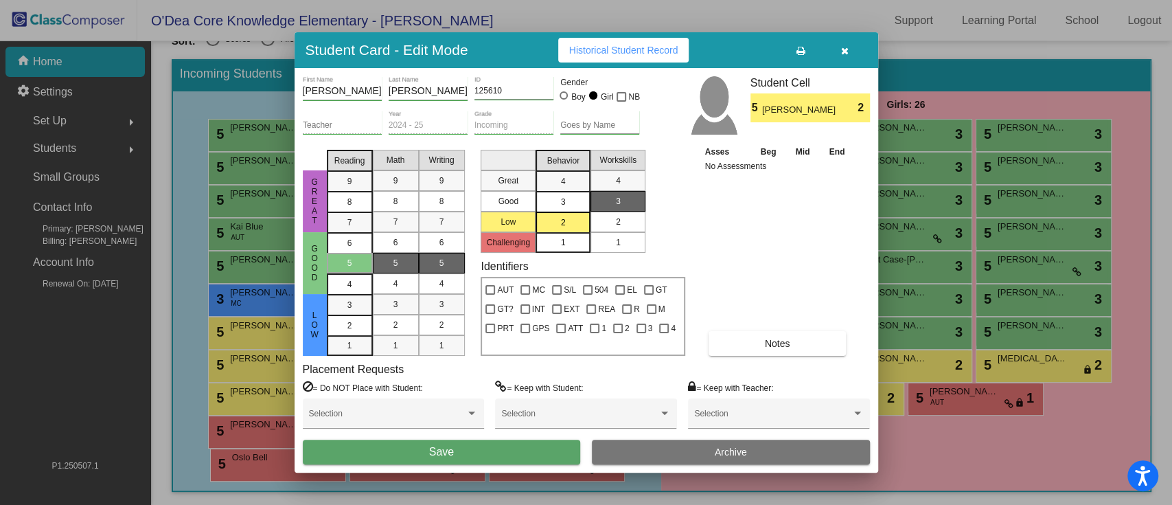
click at [604, 222] on mat-list-option "2" at bounding box center [618, 222] width 55 height 21
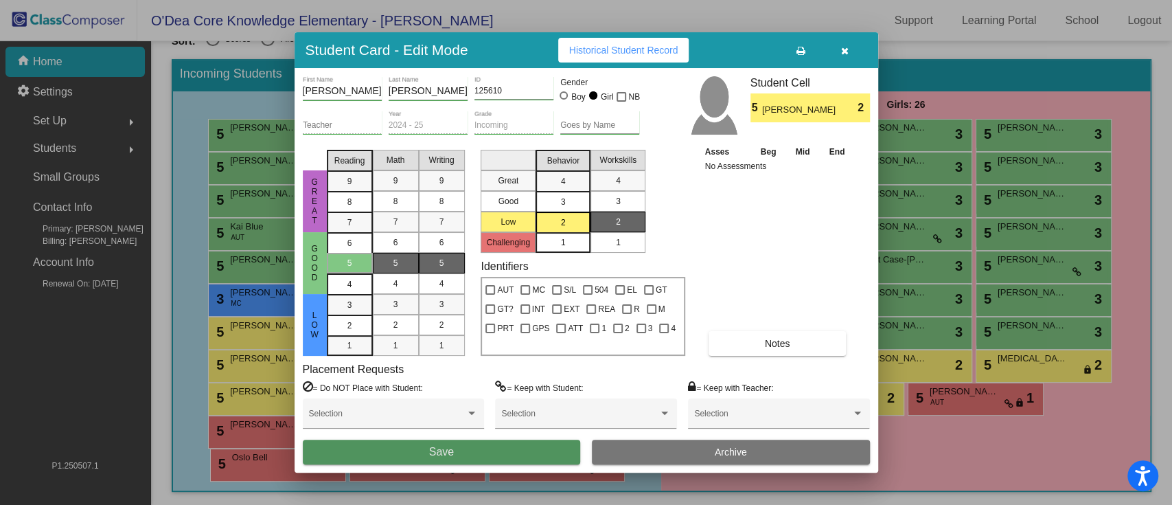
click at [503, 378] on button "Save" at bounding box center [442, 452] width 278 height 25
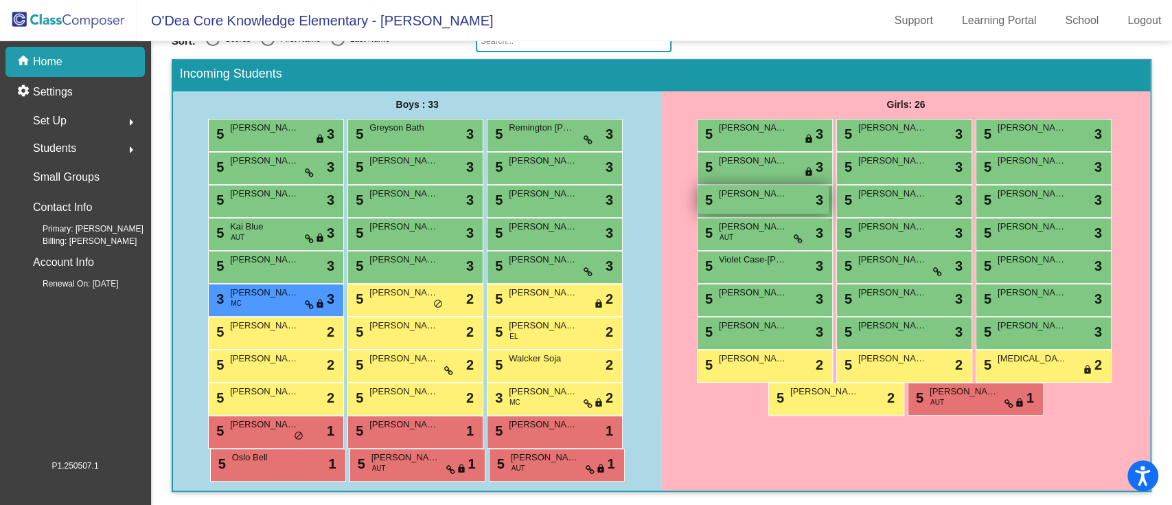
click at [734, 200] on div "5 [PERSON_NAME] lock do_not_disturb_alt 3" at bounding box center [763, 199] width 131 height 28
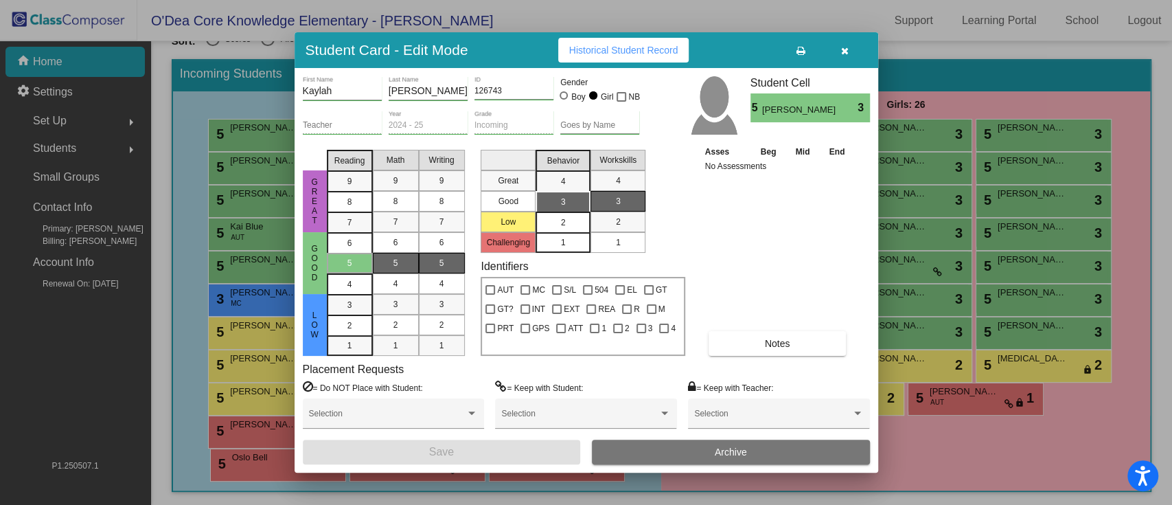
click at [570, 225] on div "2" at bounding box center [563, 222] width 27 height 21
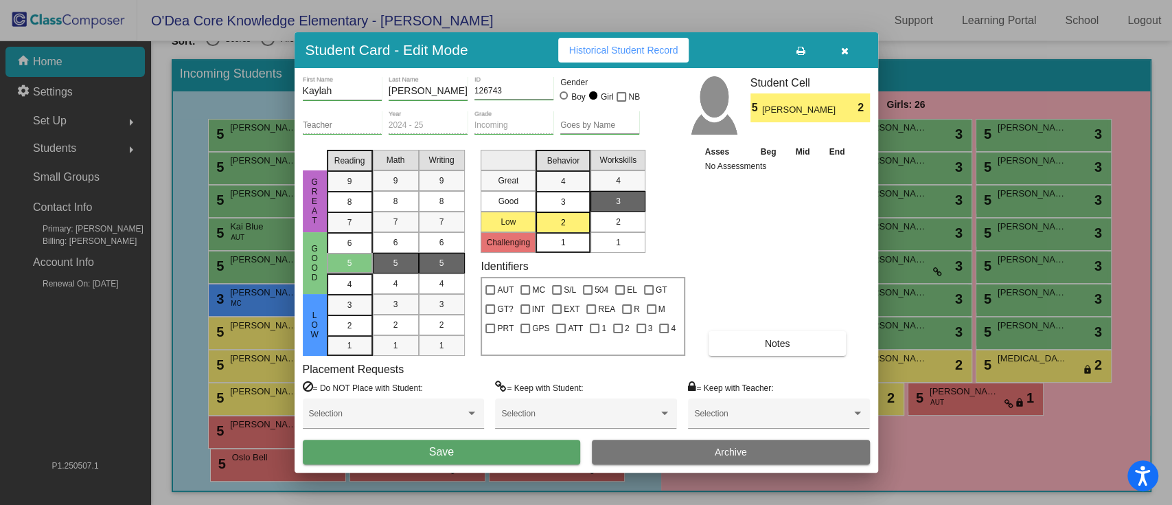
click at [625, 217] on div "2" at bounding box center [618, 222] width 27 height 21
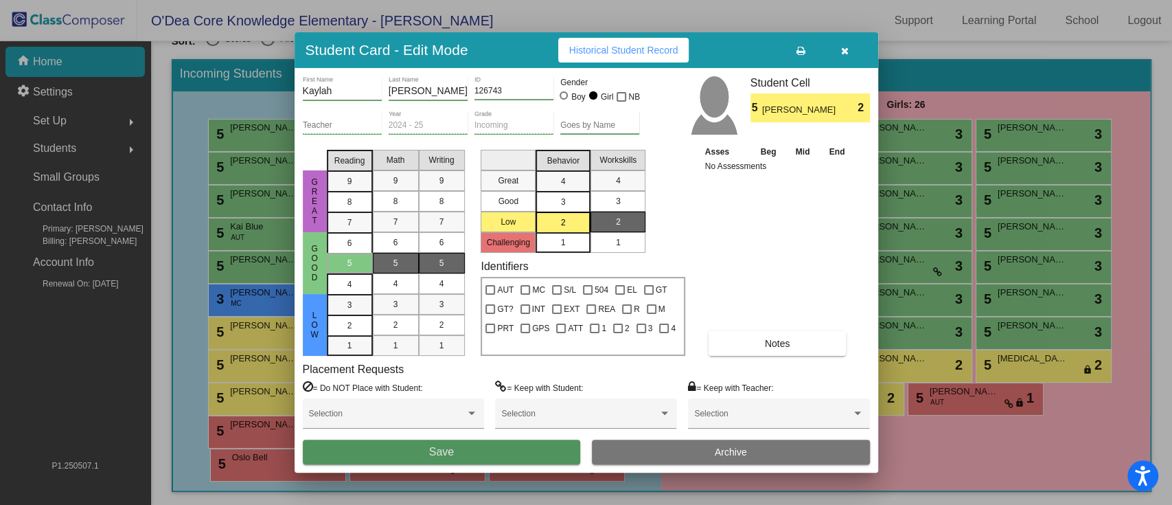
click at [505, 378] on button "Save" at bounding box center [442, 452] width 278 height 25
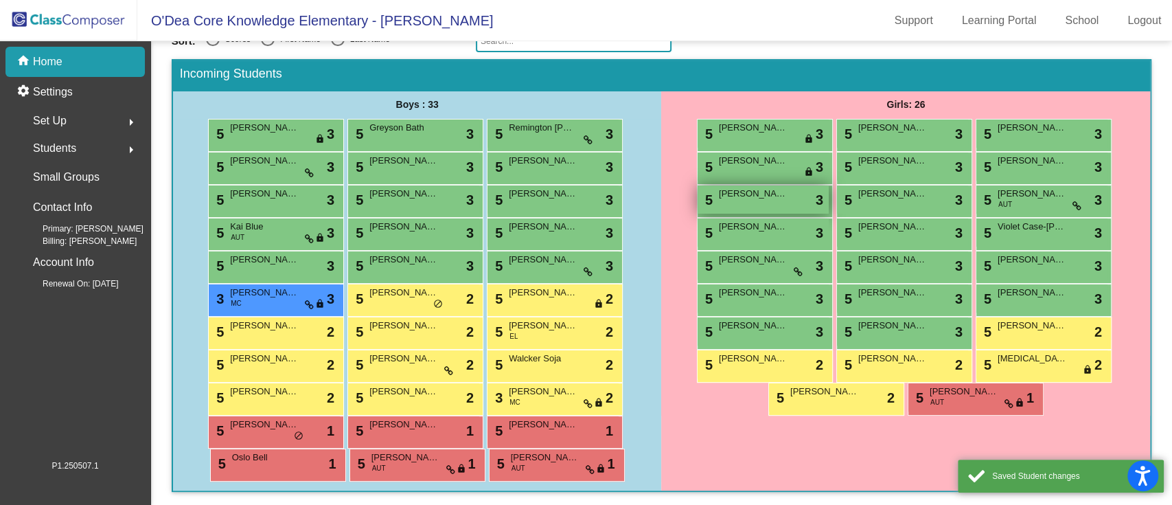
click at [775, 200] on div "5 [PERSON_NAME] lock do_not_disturb_alt 3" at bounding box center [763, 199] width 131 height 28
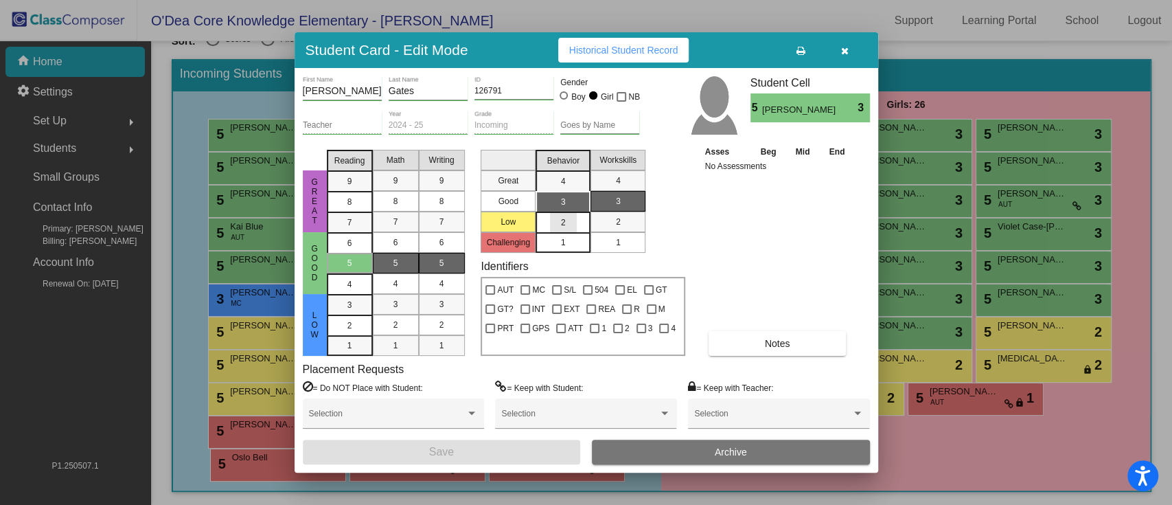
drag, startPoint x: 575, startPoint y: 223, endPoint x: 598, endPoint y: 218, distance: 23.8
click at [577, 222] on mat-list-option "2" at bounding box center [563, 222] width 55 height 21
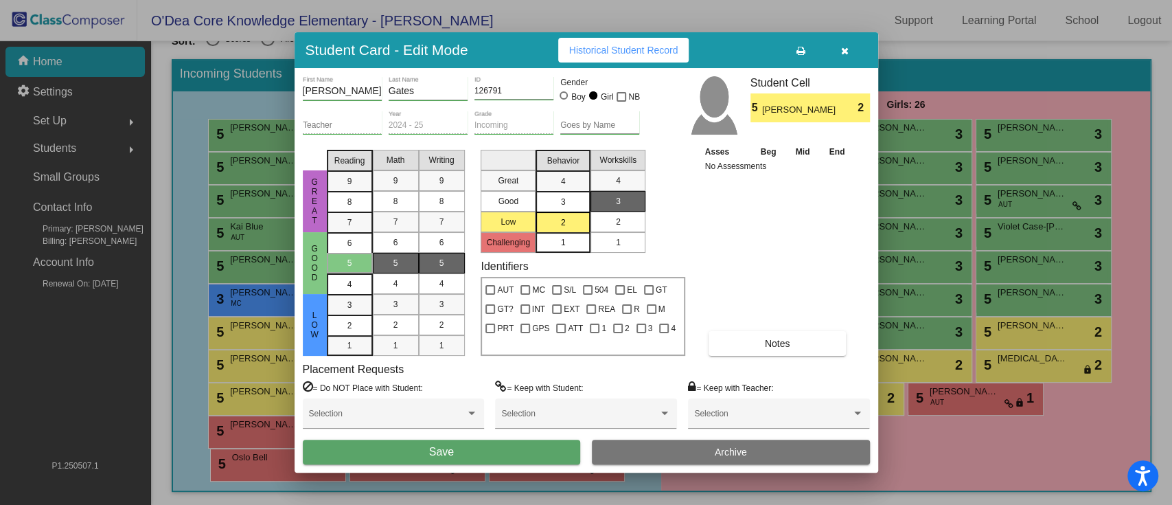
click at [622, 217] on div "2" at bounding box center [618, 222] width 27 height 21
click at [544, 199] on mat-list-option "3" at bounding box center [563, 201] width 55 height 21
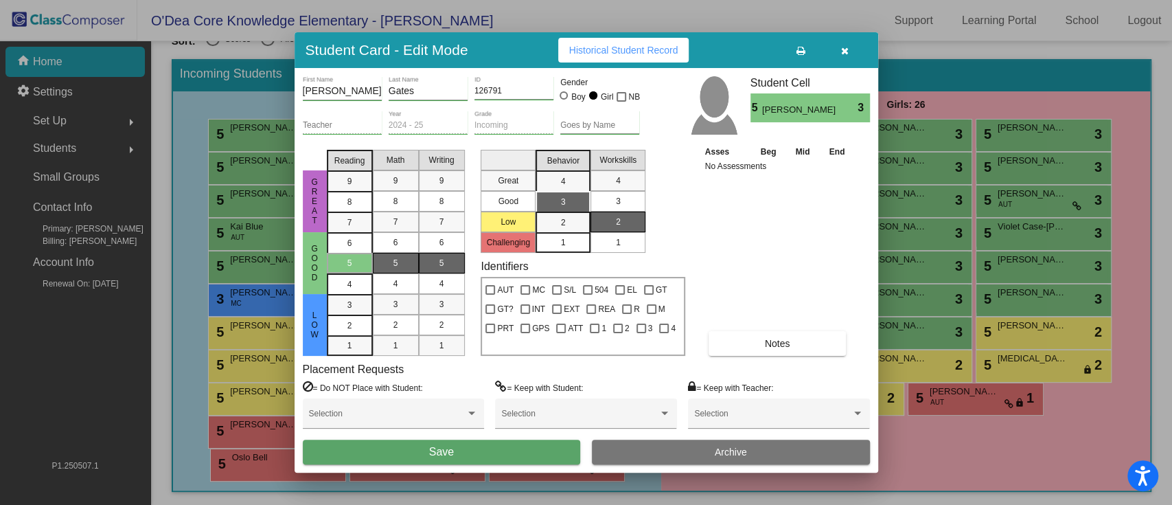
click at [624, 201] on div "3" at bounding box center [618, 201] width 27 height 21
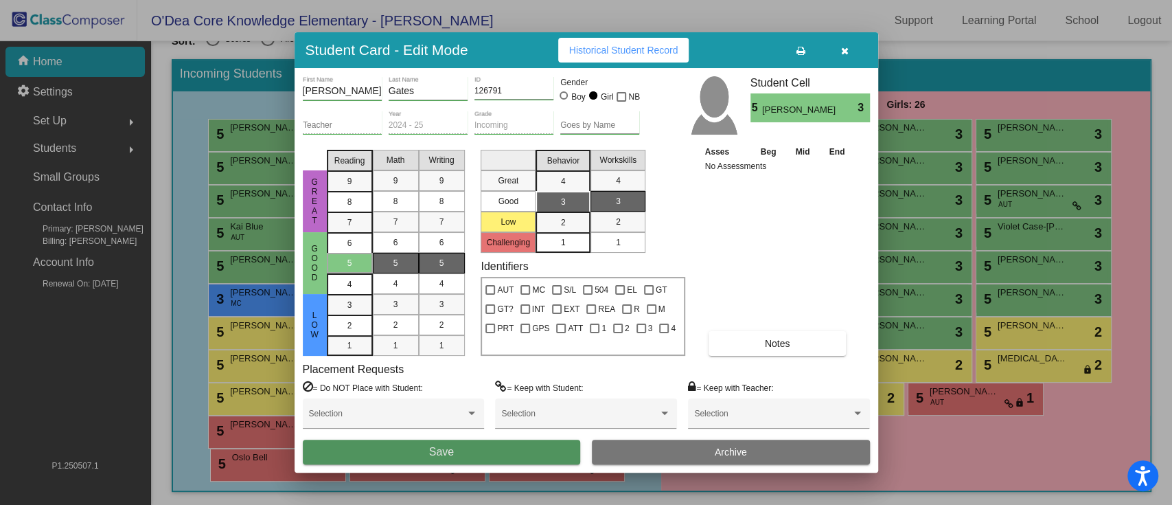
click at [506, 378] on button "Save" at bounding box center [442, 452] width 278 height 25
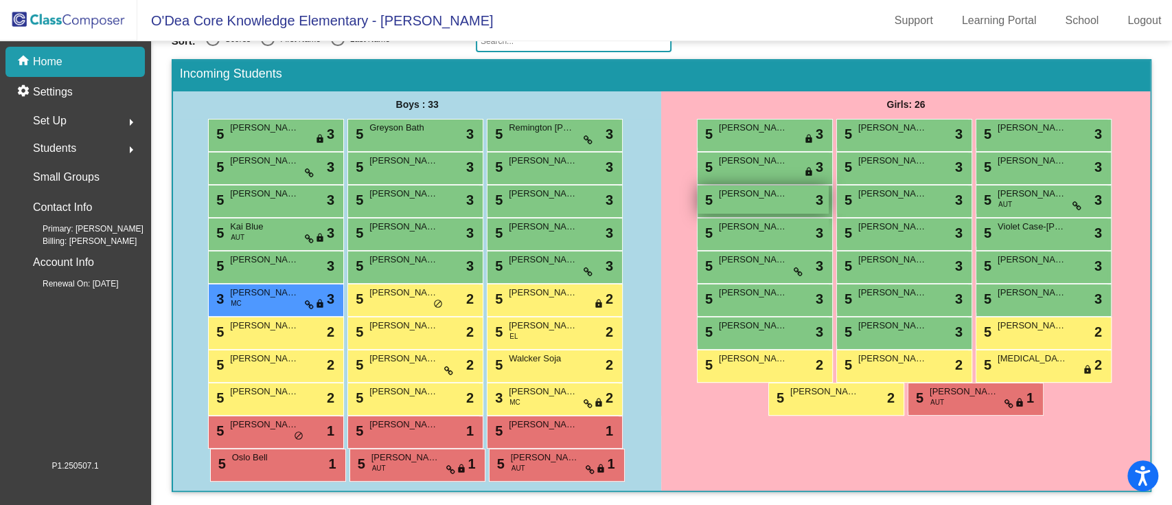
click at [769, 201] on div "5 [PERSON_NAME] lock do_not_disturb_alt 3" at bounding box center [763, 199] width 131 height 28
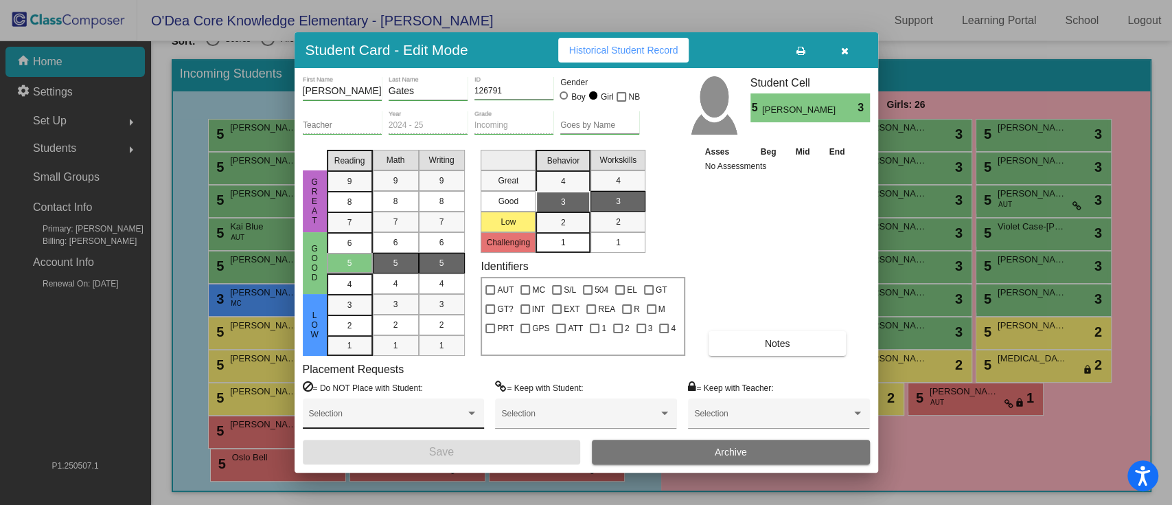
click at [415, 378] on div "Selection" at bounding box center [393, 417] width 169 height 25
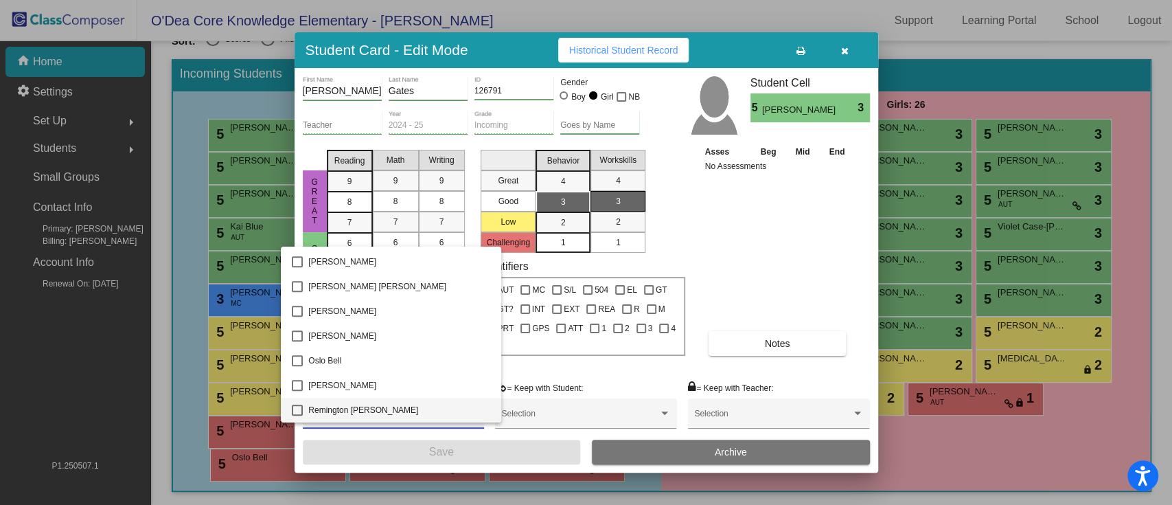
scroll to position [1102, 0]
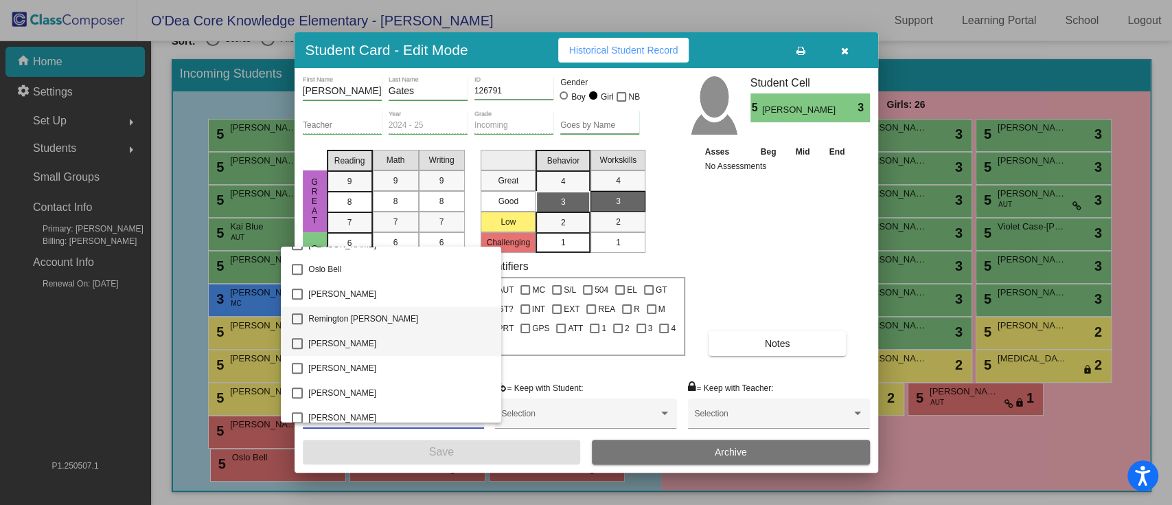
click at [387, 338] on span "[PERSON_NAME]" at bounding box center [399, 343] width 182 height 25
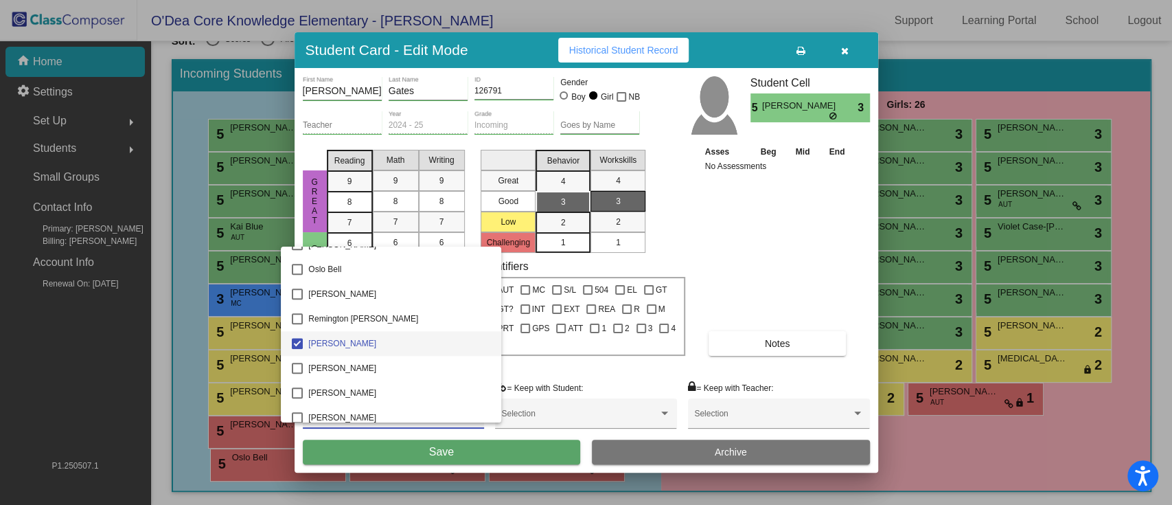
click at [379, 378] on div at bounding box center [586, 252] width 1172 height 505
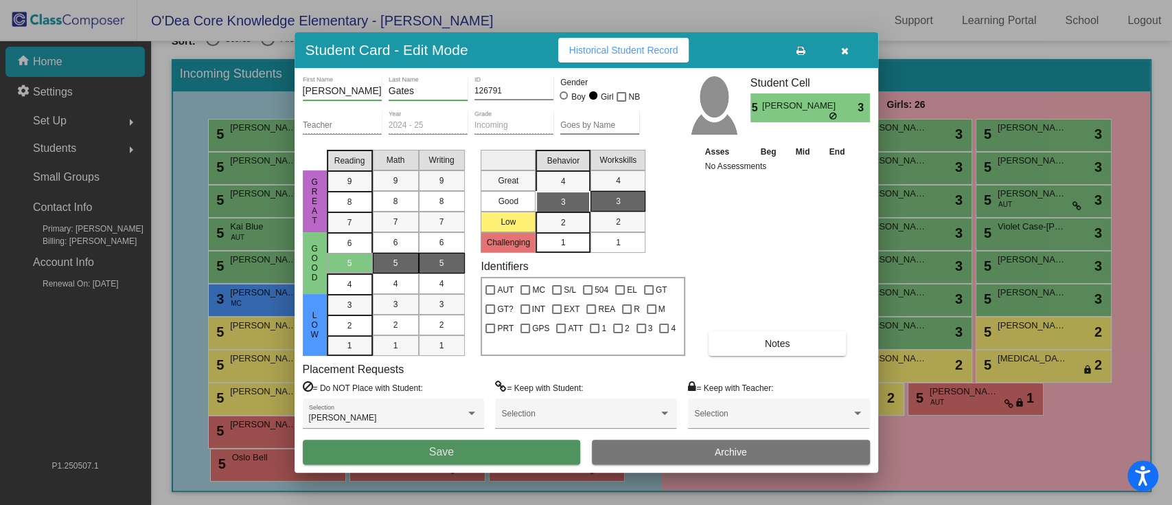
click at [379, 378] on button "Save" at bounding box center [442, 452] width 278 height 25
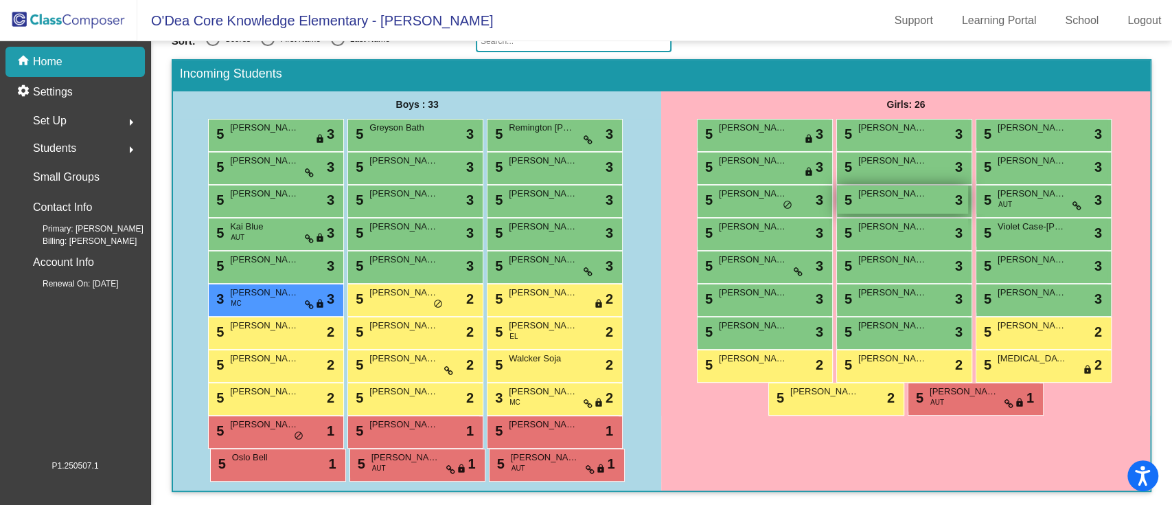
click at [878, 205] on div "5 [PERSON_NAME] lock do_not_disturb_alt 3" at bounding box center [902, 199] width 131 height 28
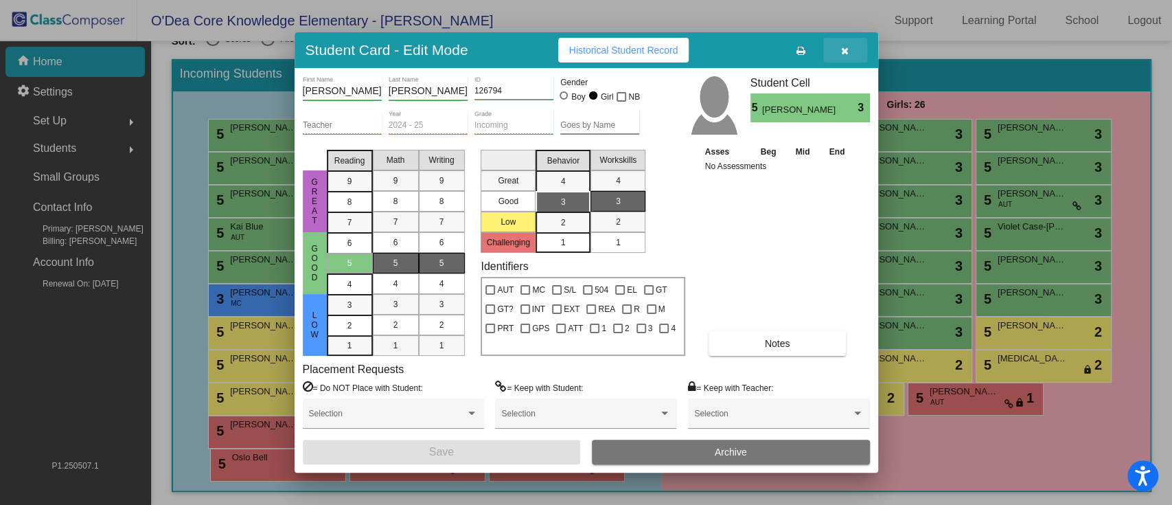
click at [850, 52] on button "button" at bounding box center [845, 50] width 44 height 25
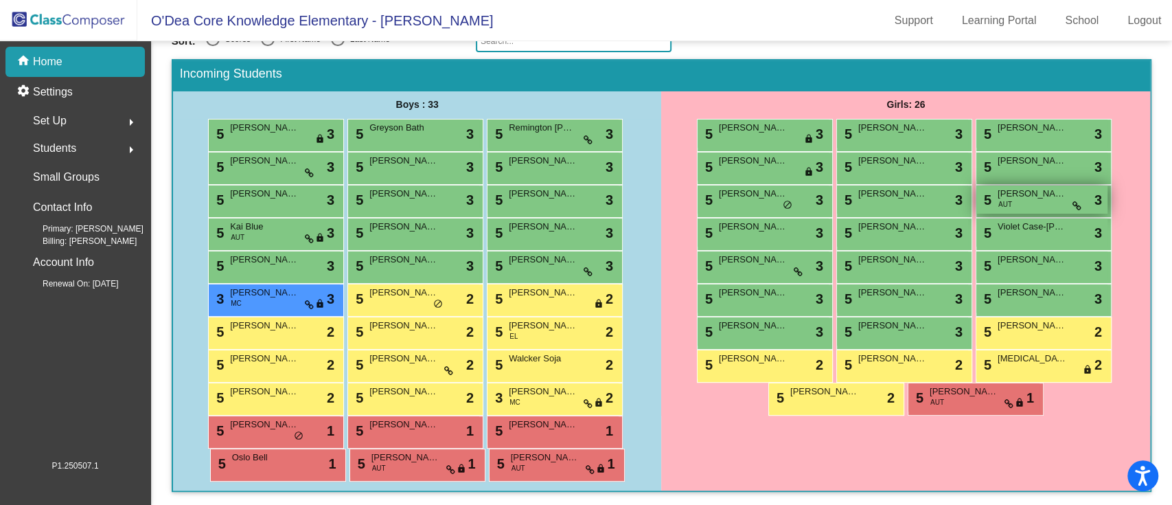
click at [878, 199] on span "[PERSON_NAME]" at bounding box center [1032, 194] width 69 height 14
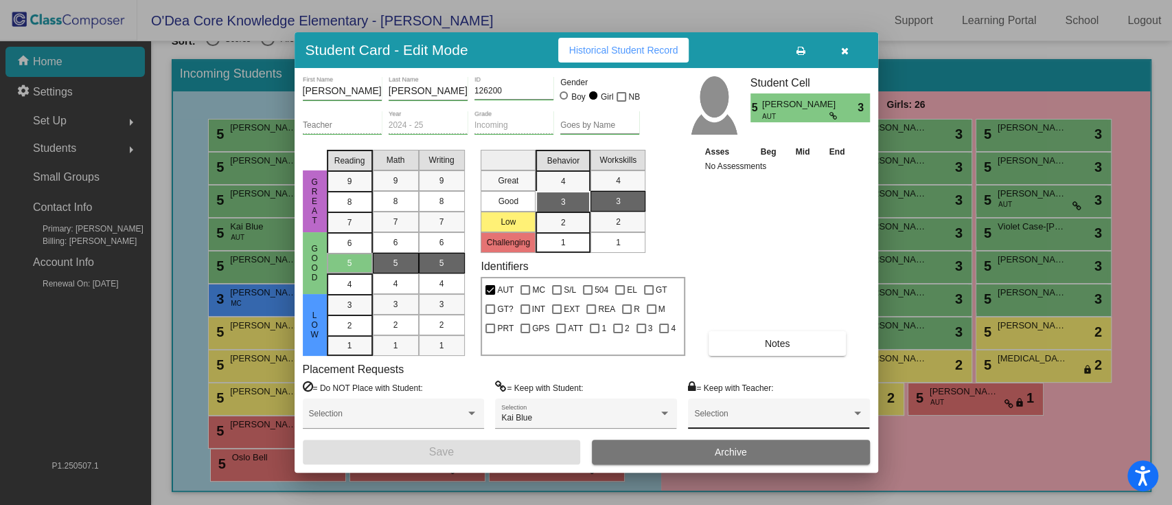
click at [725, 378] on div "Selection" at bounding box center [778, 417] width 169 height 25
click at [736, 358] on span "[PERSON_NAME]" at bounding box center [778, 360] width 169 height 25
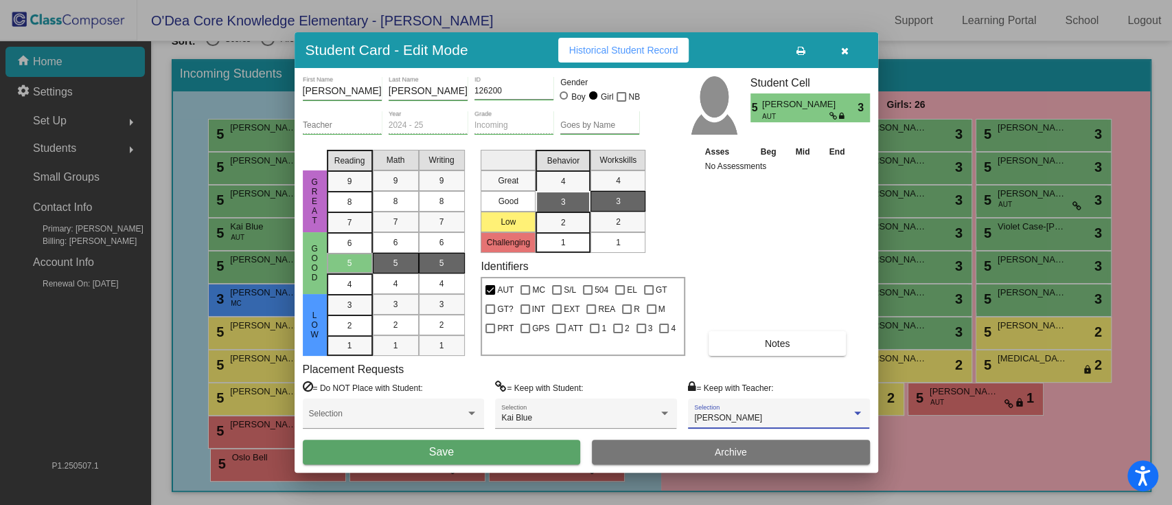
click at [578, 242] on mat-list-option "1" at bounding box center [563, 242] width 55 height 21
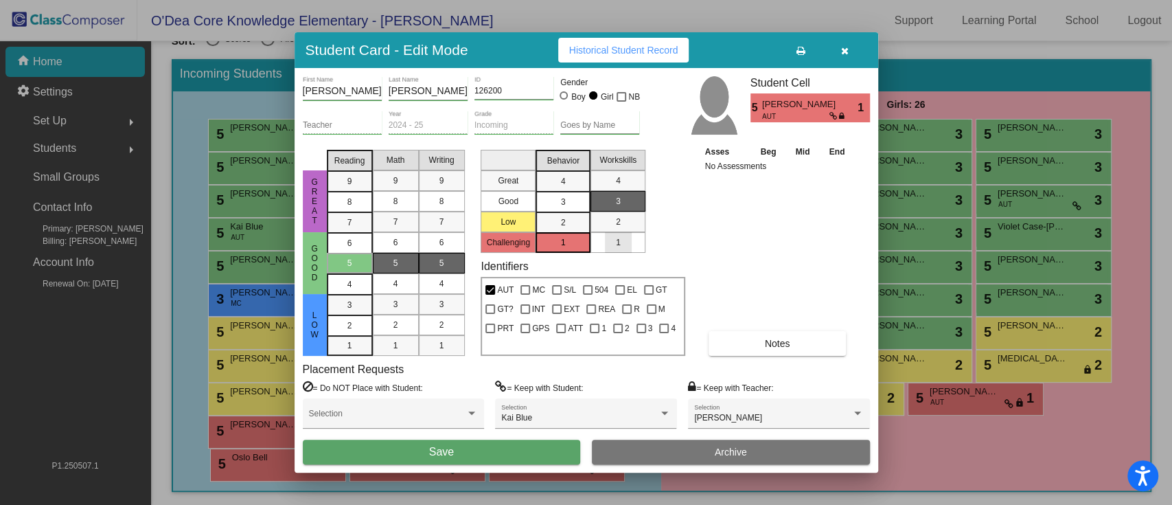
click at [639, 242] on mat-list-option "1" at bounding box center [618, 242] width 55 height 21
click at [509, 378] on button "Save" at bounding box center [442, 452] width 278 height 25
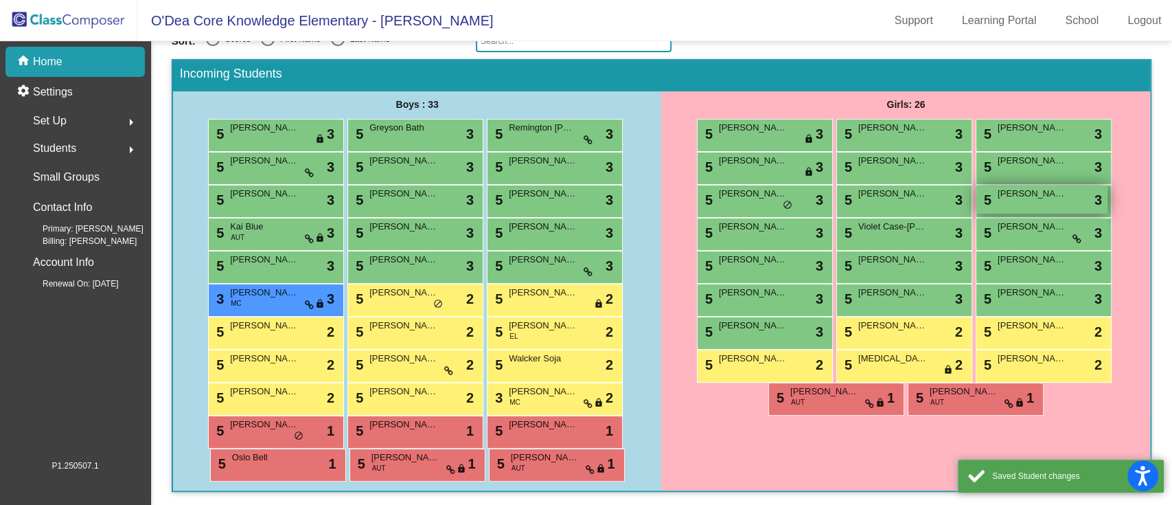
click at [878, 196] on span "[PERSON_NAME]" at bounding box center [1032, 194] width 69 height 14
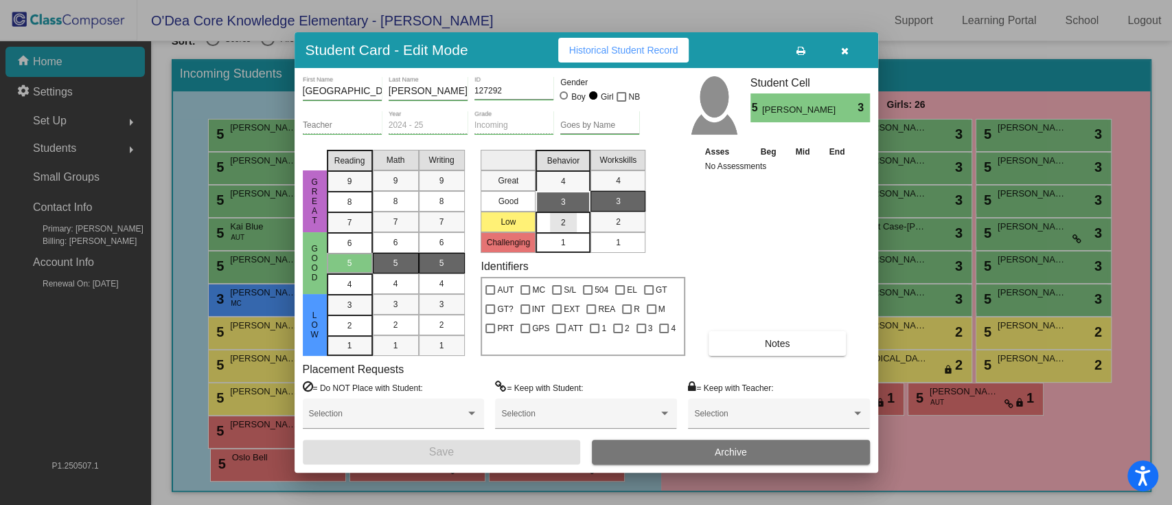
click at [571, 226] on div "2" at bounding box center [563, 222] width 27 height 21
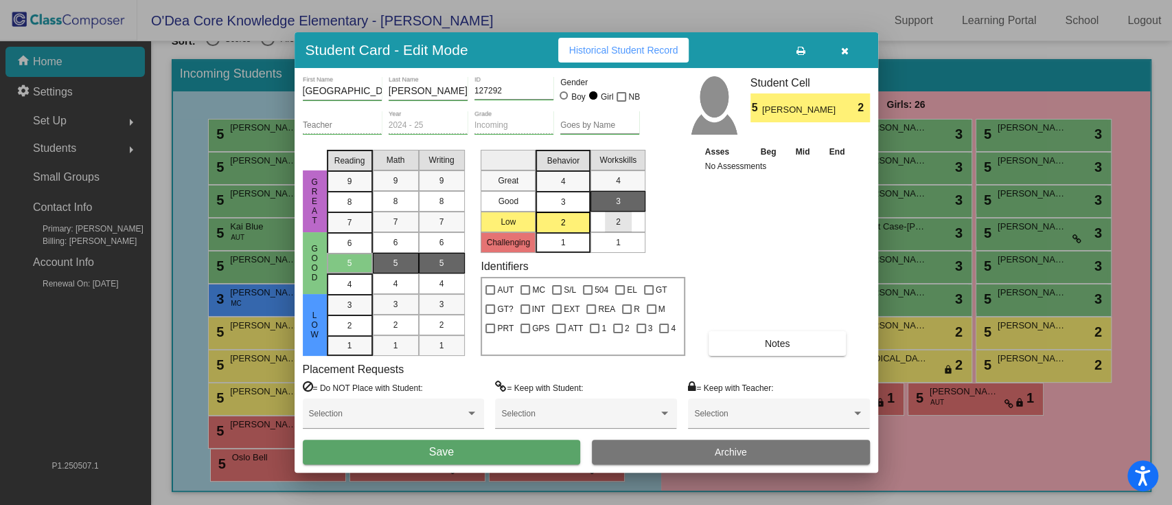
click at [632, 219] on mat-list-option "2" at bounding box center [618, 222] width 55 height 21
click at [718, 378] on div "Selection" at bounding box center [778, 417] width 169 height 25
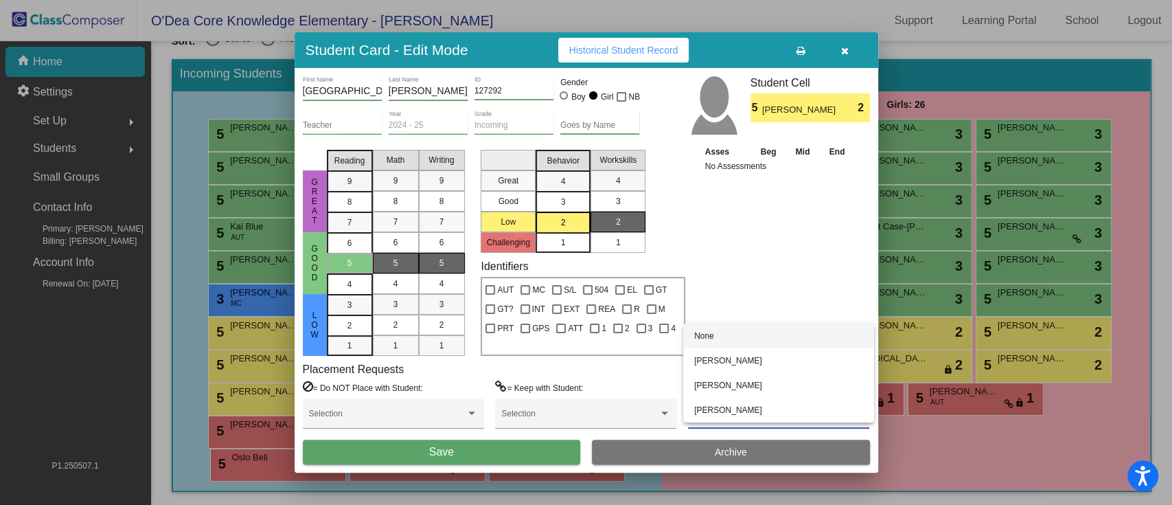
click at [571, 378] on div at bounding box center [586, 252] width 1172 height 505
click at [571, 378] on div "Selection" at bounding box center [585, 417] width 169 height 25
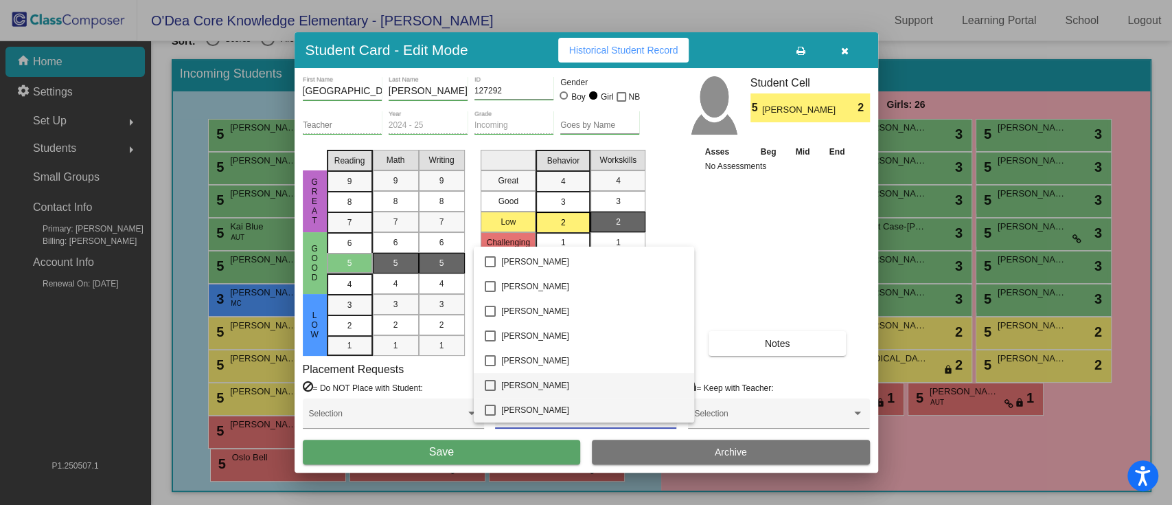
scroll to position [187, 0]
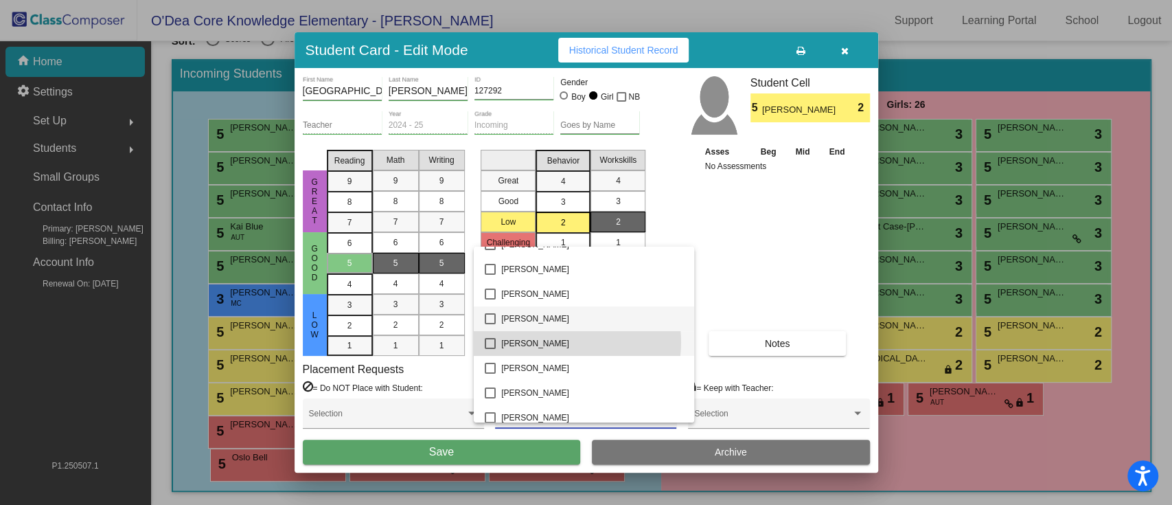
click at [562, 341] on span "[PERSON_NAME]" at bounding box center [592, 343] width 182 height 25
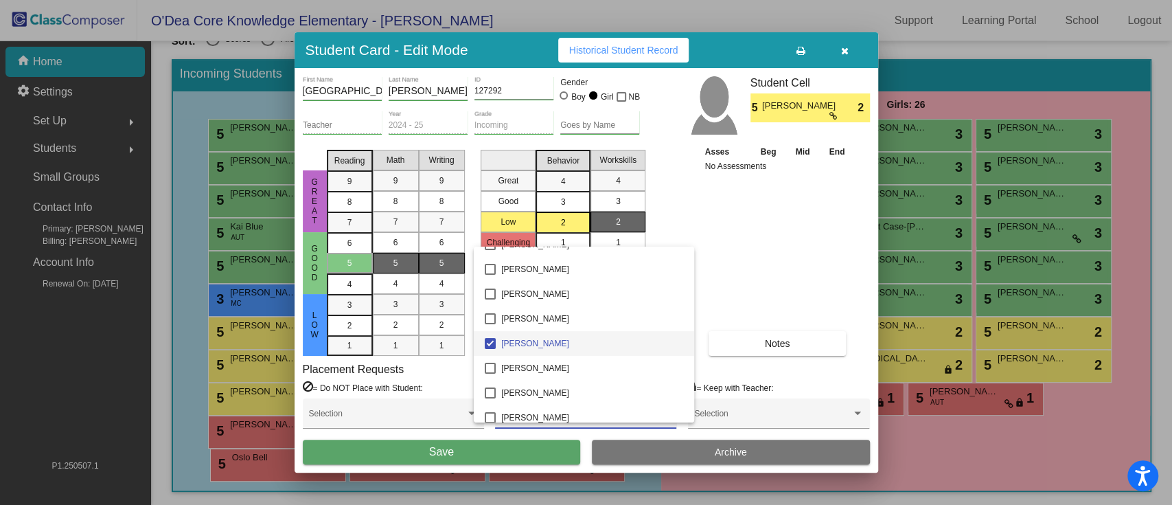
click at [488, 378] on div at bounding box center [586, 252] width 1172 height 505
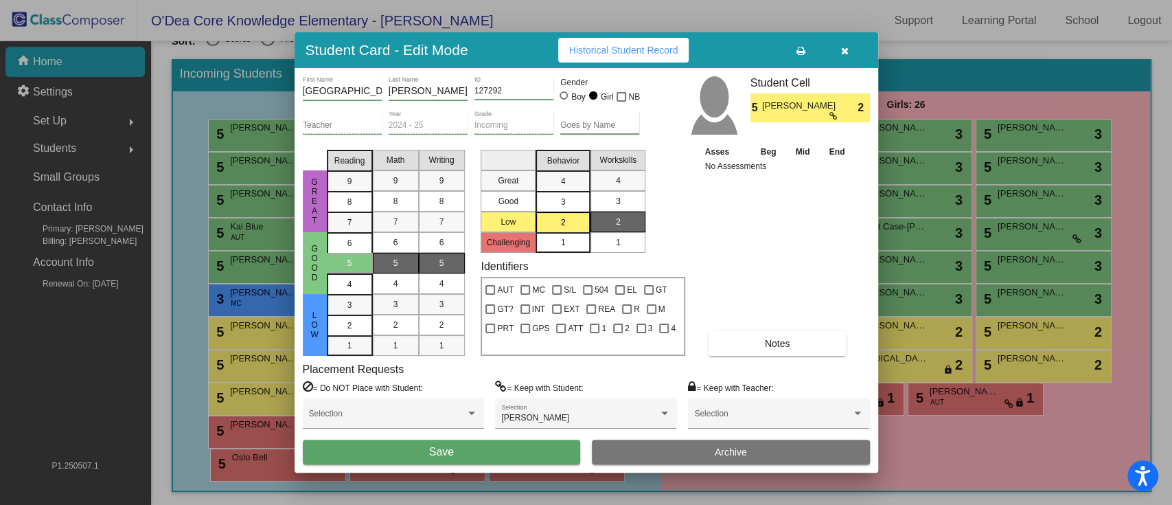
click at [488, 378] on button "Save" at bounding box center [442, 452] width 278 height 25
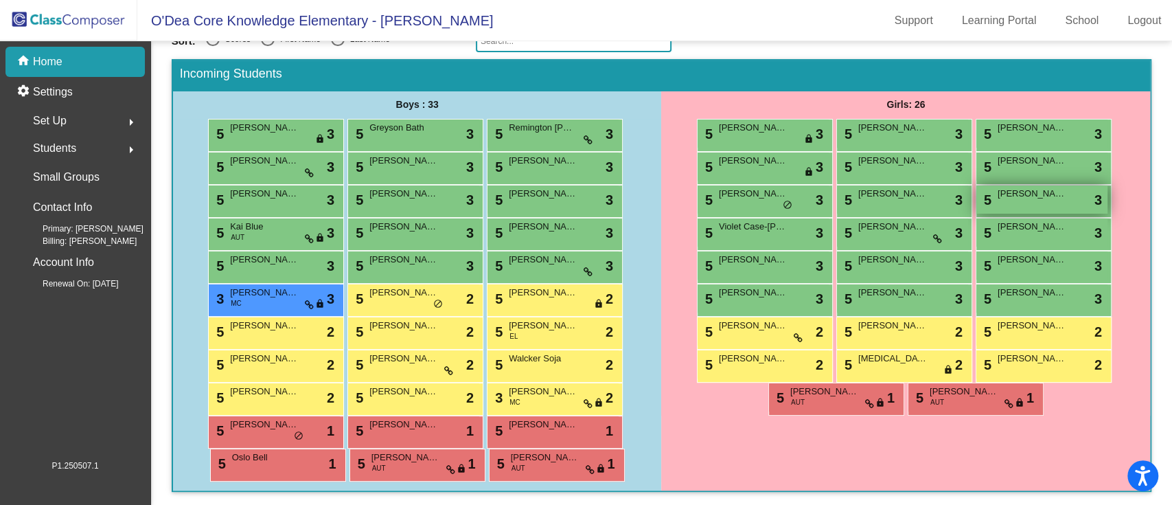
click at [878, 196] on span "[PERSON_NAME]" at bounding box center [1032, 194] width 69 height 14
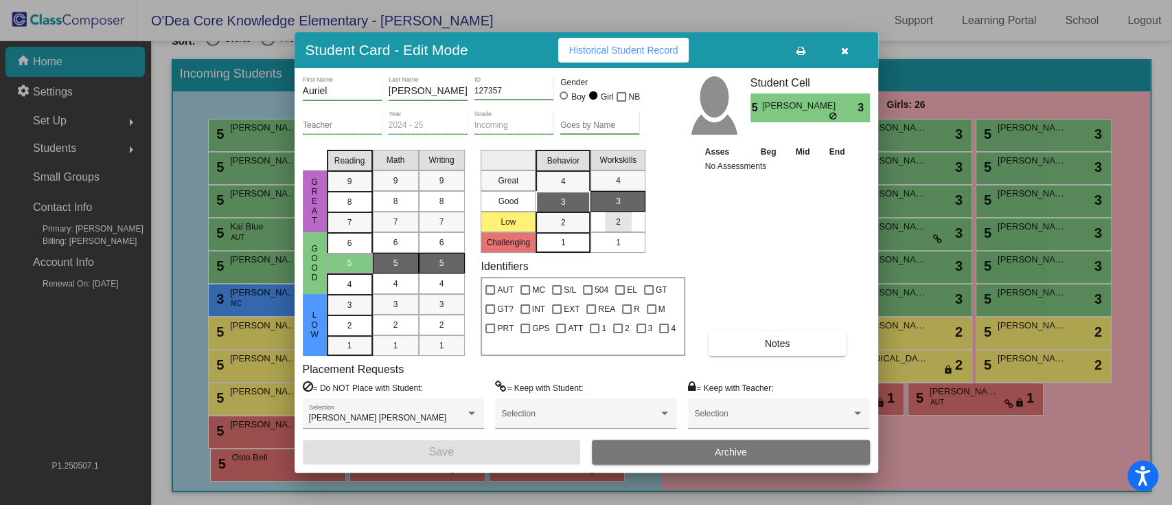
click at [626, 217] on div "2" at bounding box center [618, 222] width 27 height 21
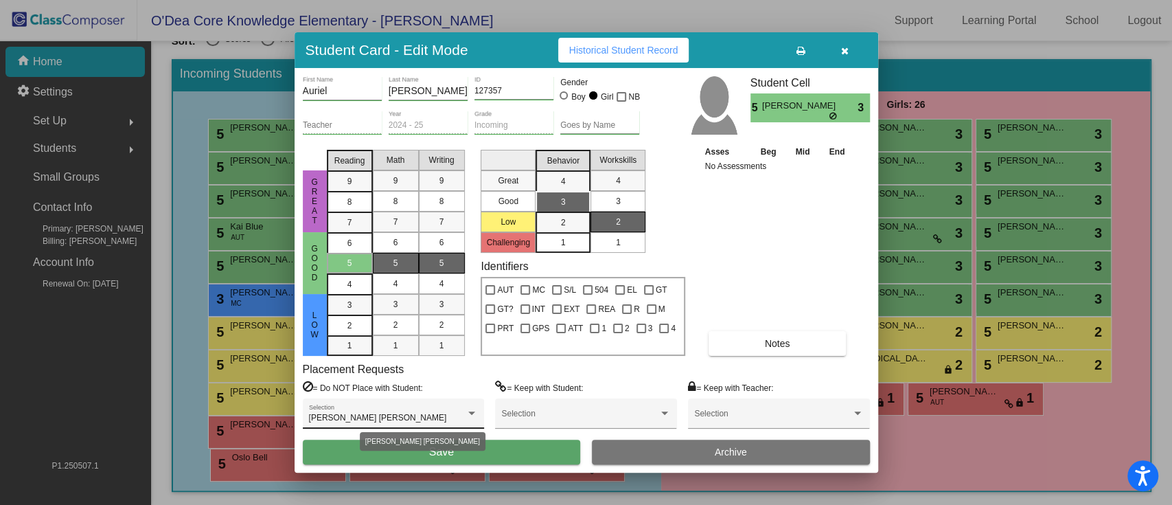
click at [469, 378] on div at bounding box center [472, 414] width 12 height 10
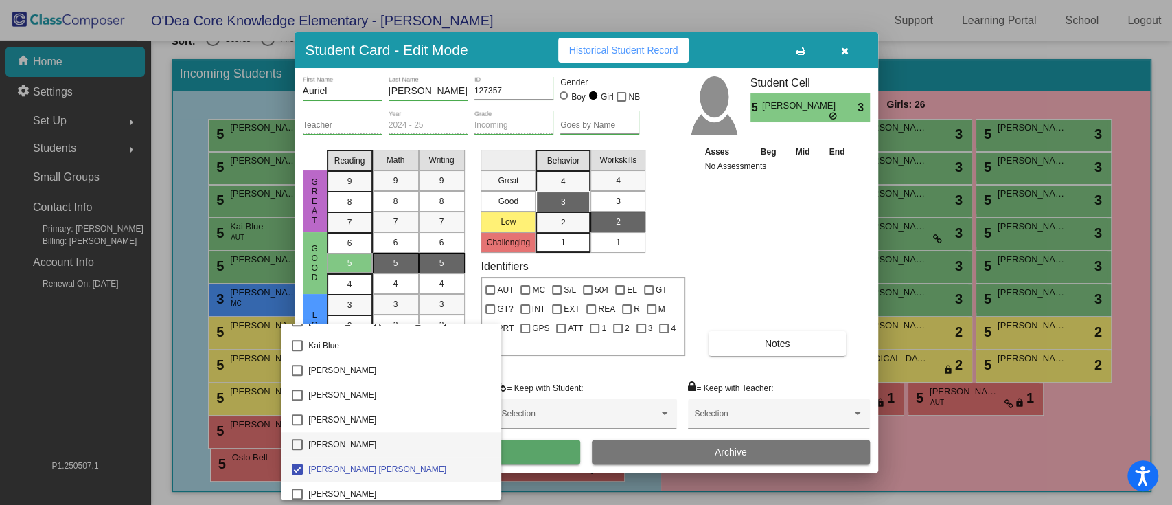
scroll to position [824, 0]
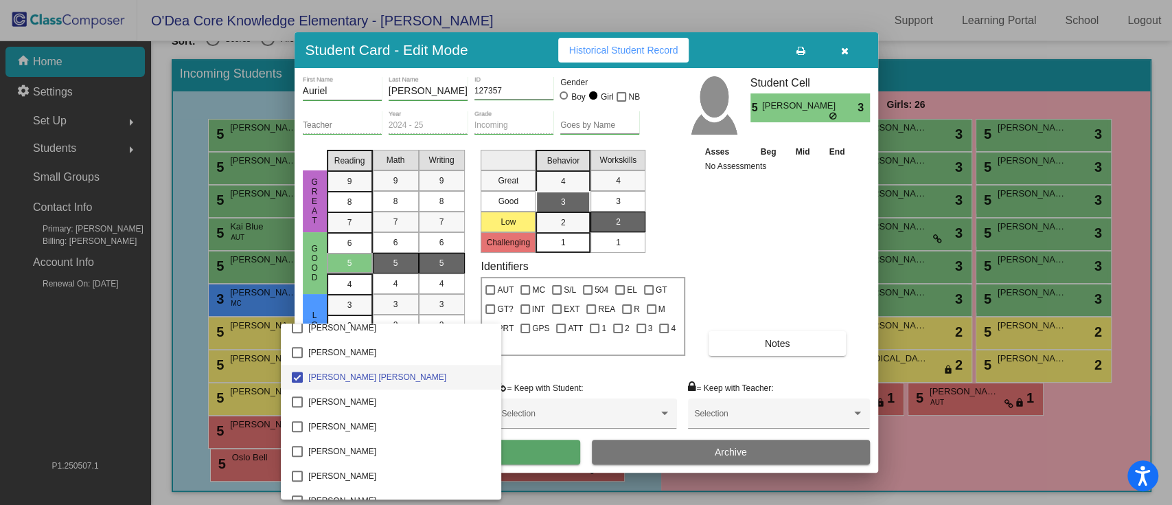
click at [363, 378] on span "[PERSON_NAME] [PERSON_NAME]" at bounding box center [399, 377] width 182 height 25
click at [615, 367] on div at bounding box center [586, 252] width 1172 height 505
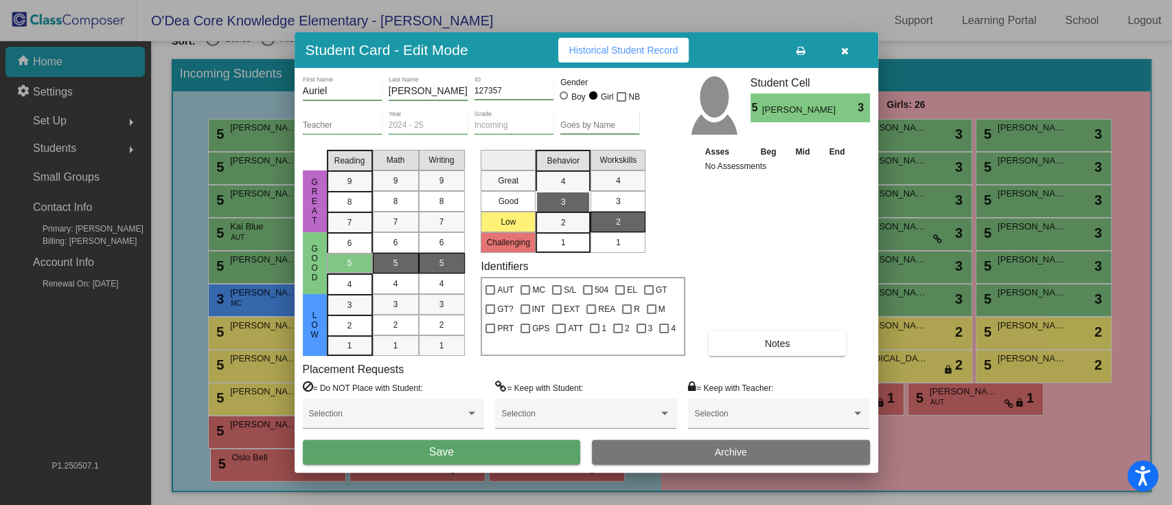
click at [453, 378] on span "Save" at bounding box center [441, 452] width 25 height 12
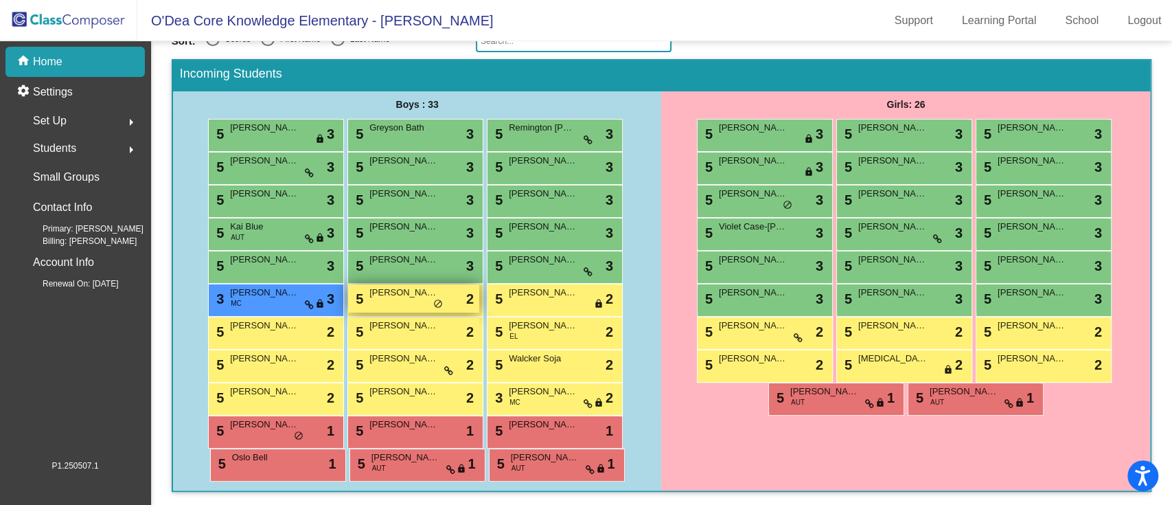
click at [405, 308] on div "5 [PERSON_NAME] [PERSON_NAME] lock do_not_disturb_alt 2" at bounding box center [413, 298] width 131 height 28
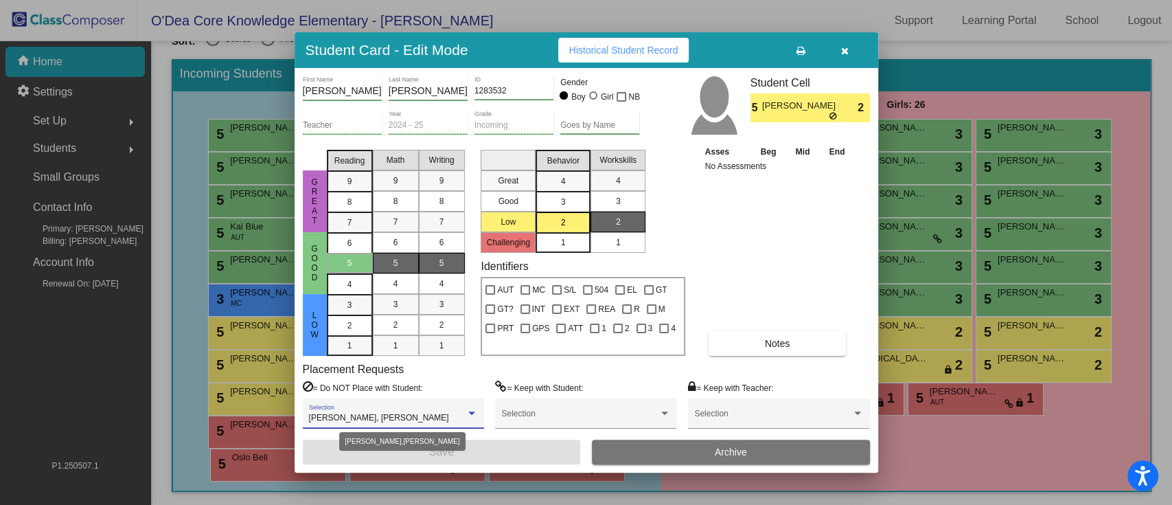
click at [468, 378] on div at bounding box center [471, 412] width 7 height 3
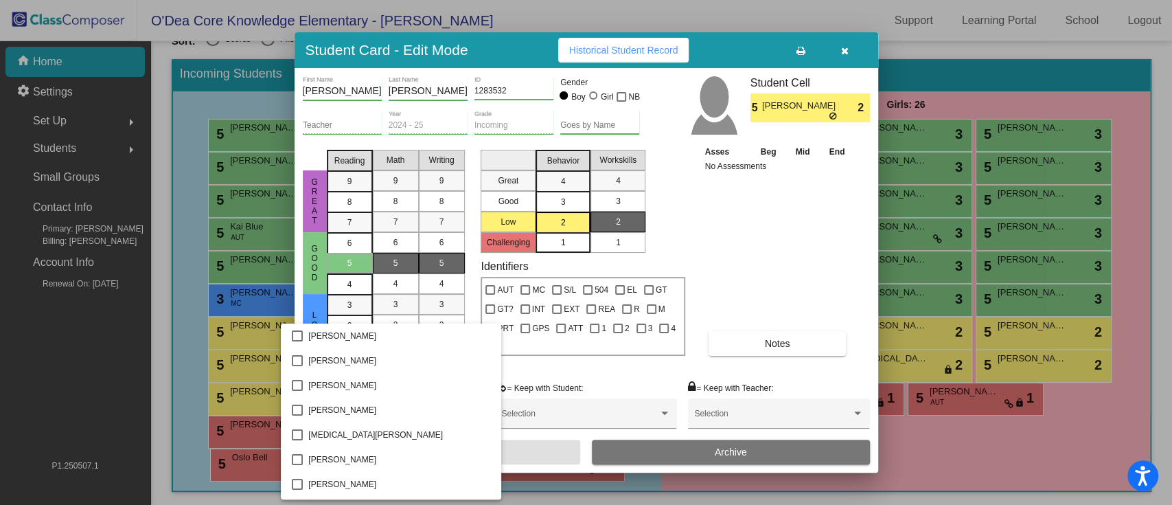
scroll to position [115, 0]
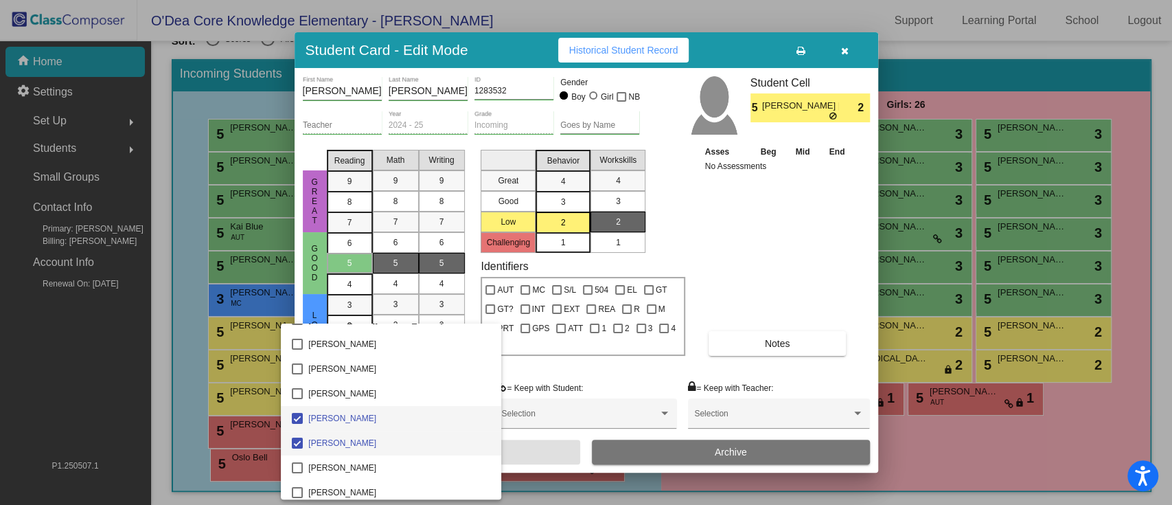
click at [361, 378] on span "[PERSON_NAME]" at bounding box center [399, 443] width 182 height 25
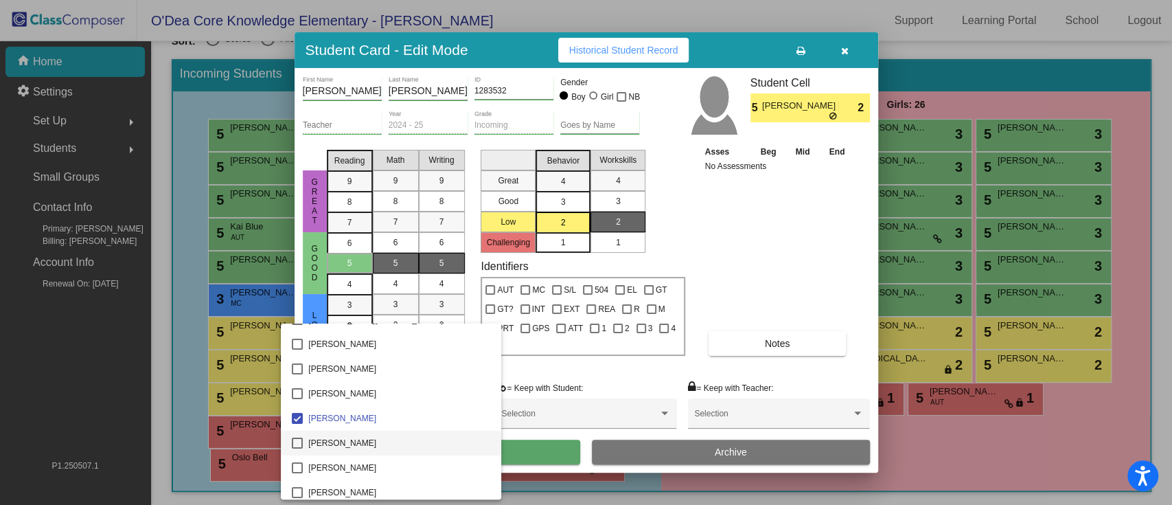
click at [510, 378] on div at bounding box center [586, 252] width 1172 height 505
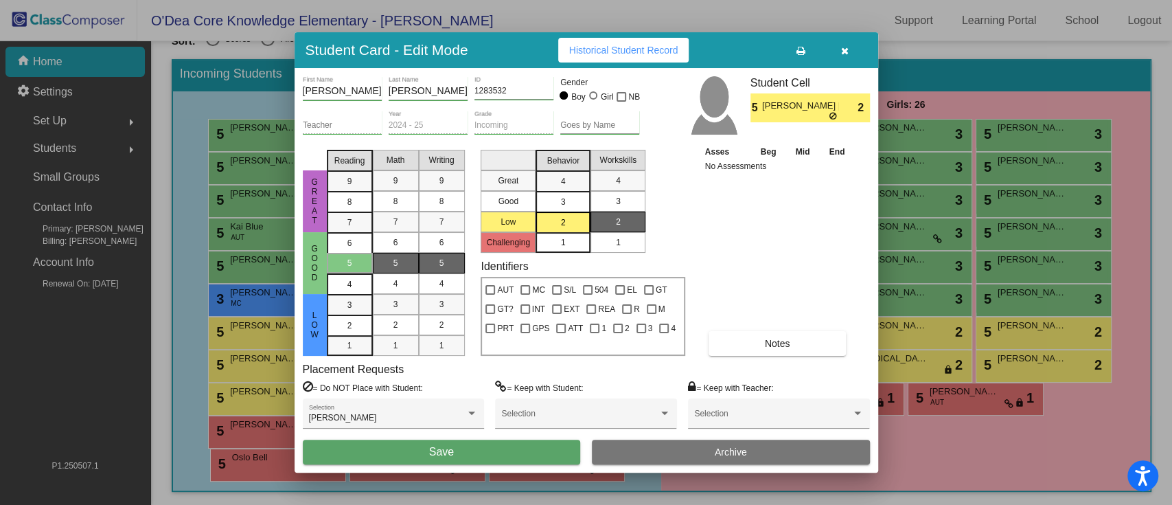
click at [510, 378] on button "Save" at bounding box center [442, 452] width 278 height 25
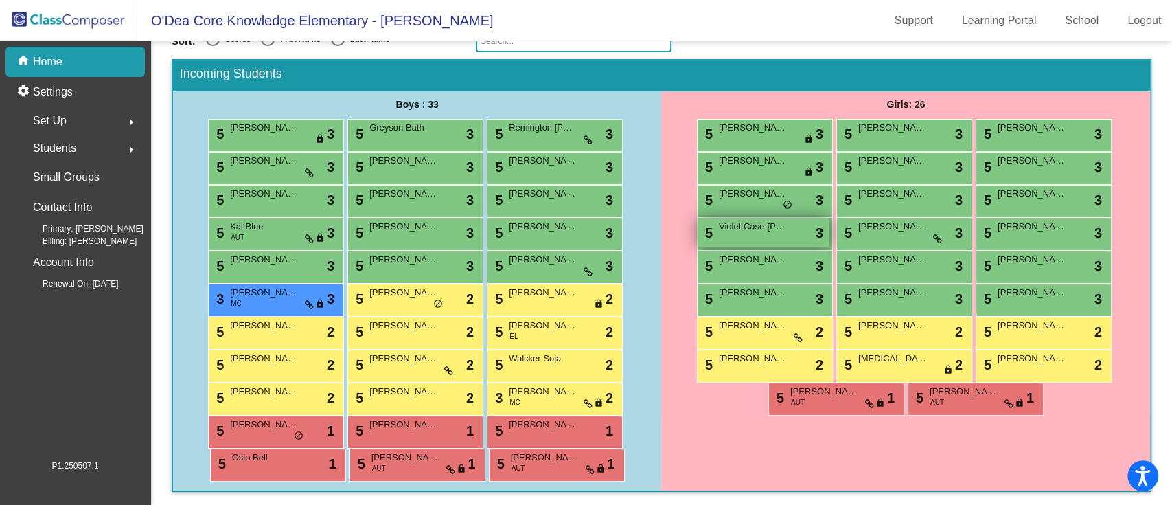
click at [765, 240] on div "5 Violet Case-[PERSON_NAME] lock do_not_disturb_alt 3" at bounding box center [763, 232] width 131 height 28
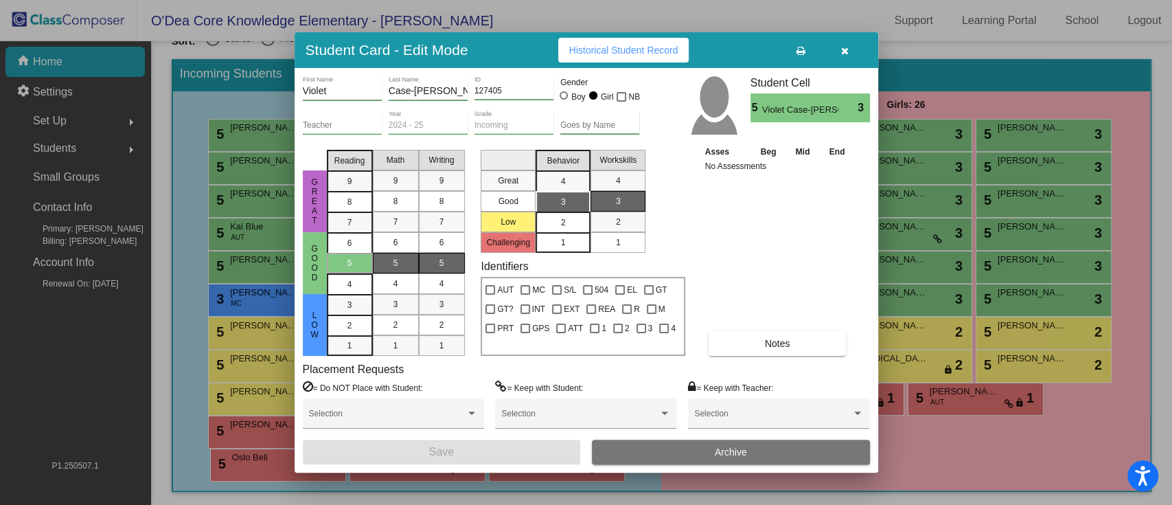
click at [584, 227] on mat-list-option "2" at bounding box center [563, 222] width 55 height 21
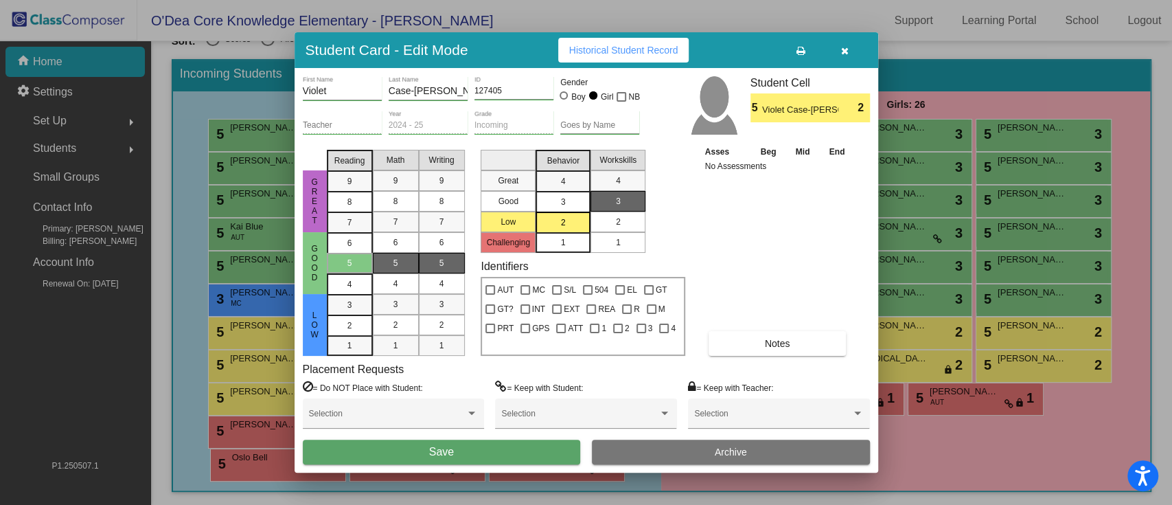
click at [617, 224] on span "2" at bounding box center [618, 222] width 5 height 12
click at [523, 378] on button "Save" at bounding box center [442, 452] width 278 height 25
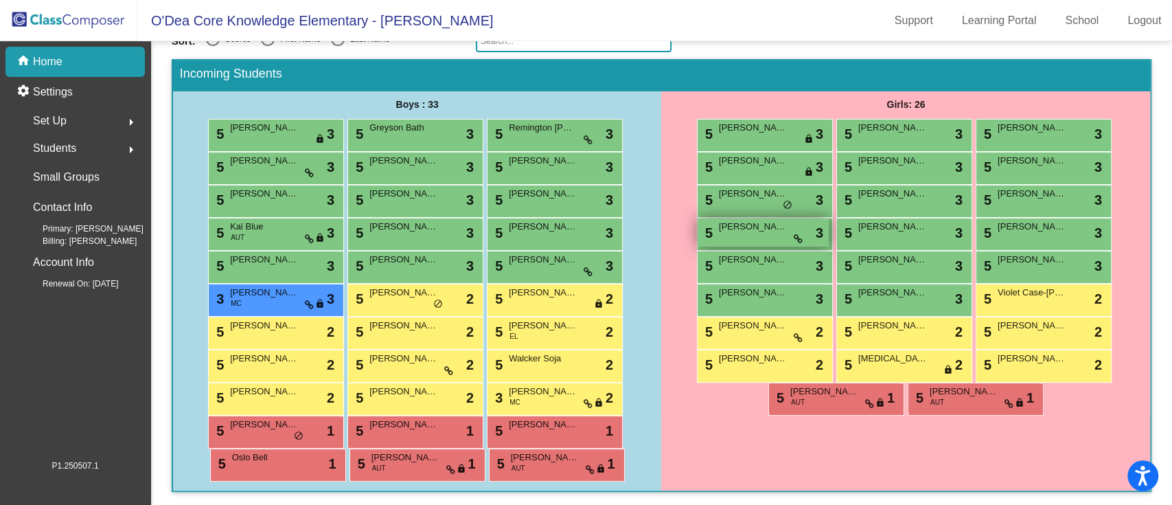
click at [725, 235] on div "5 [PERSON_NAME] lock do_not_disturb_alt 3" at bounding box center [763, 232] width 131 height 28
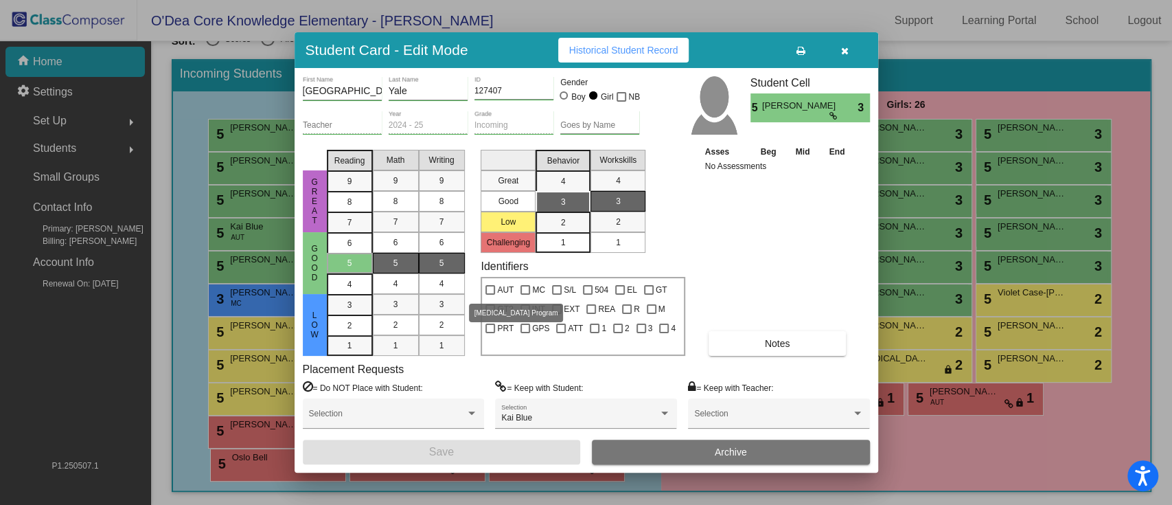
click at [490, 292] on div at bounding box center [491, 290] width 10 height 10
click at [490, 295] on input "AUT" at bounding box center [490, 295] width 1 height 1
checkbox input "true"
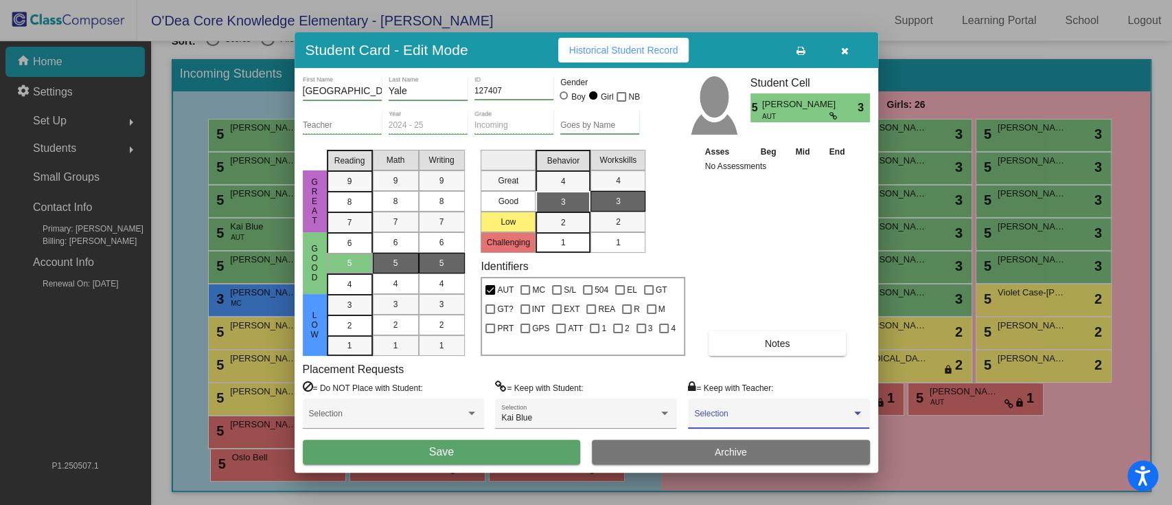
click at [761, 378] on span at bounding box center [772, 418] width 157 height 10
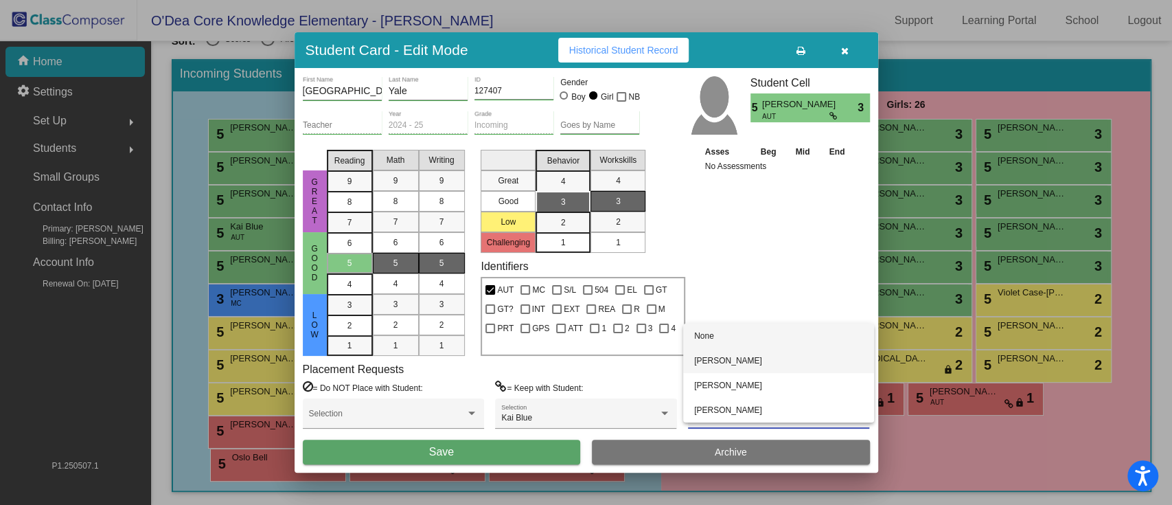
click at [743, 368] on span "[PERSON_NAME]" at bounding box center [778, 360] width 169 height 25
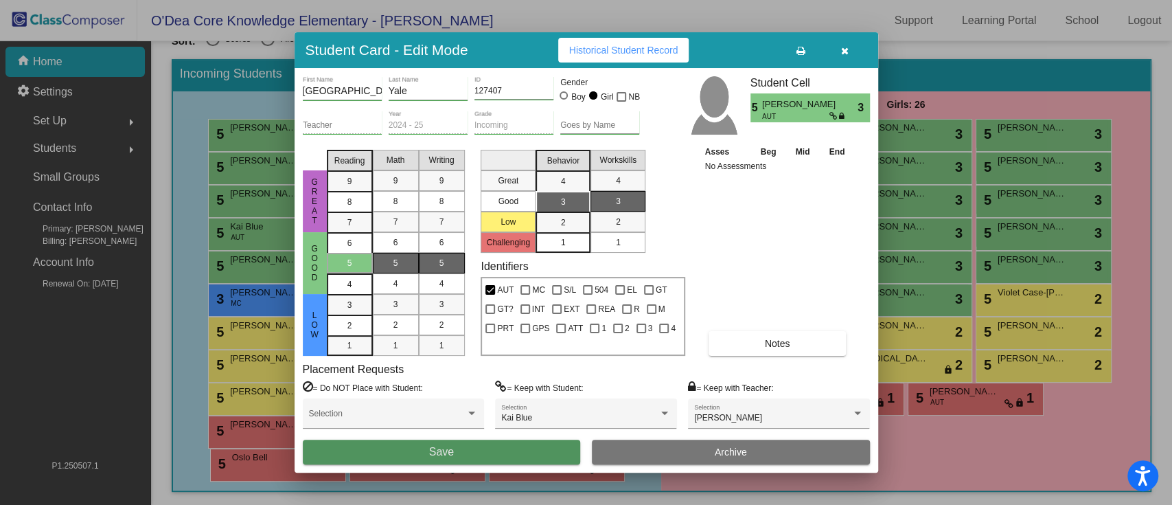
click at [531, 378] on button "Save" at bounding box center [442, 452] width 278 height 25
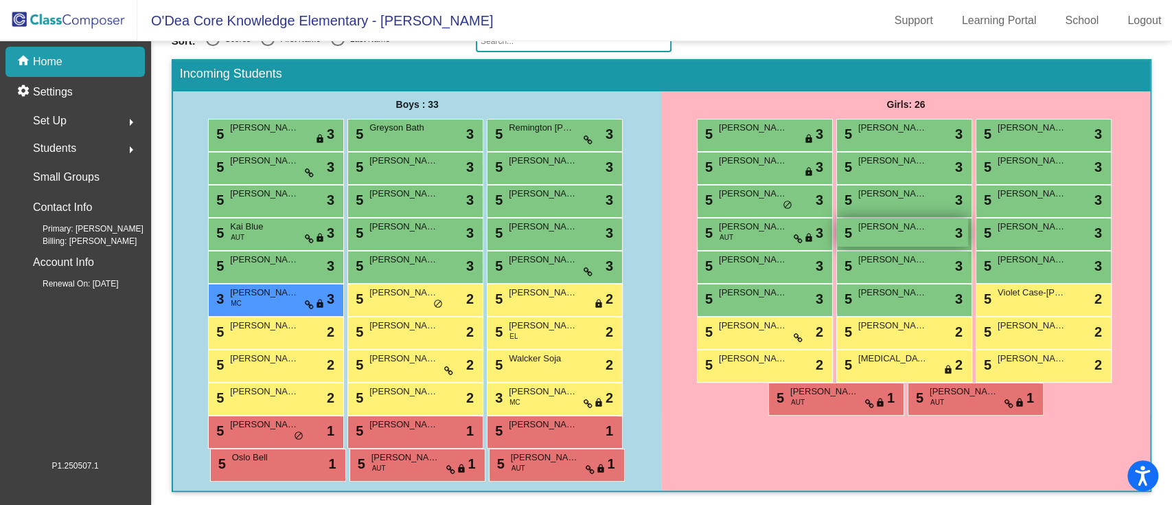
click at [876, 230] on span "[PERSON_NAME]" at bounding box center [892, 227] width 69 height 14
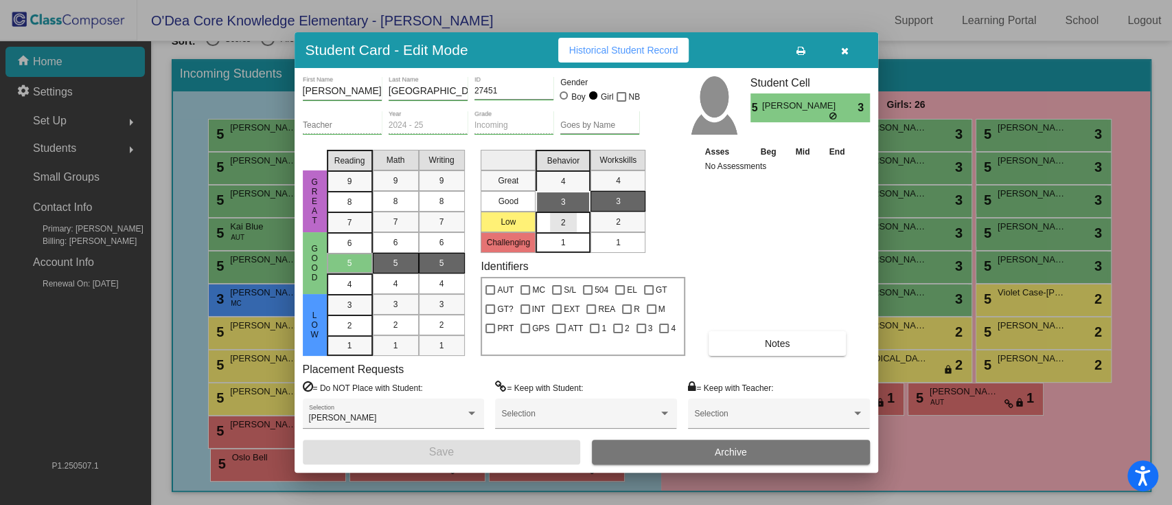
click at [567, 227] on div "2" at bounding box center [563, 222] width 27 height 21
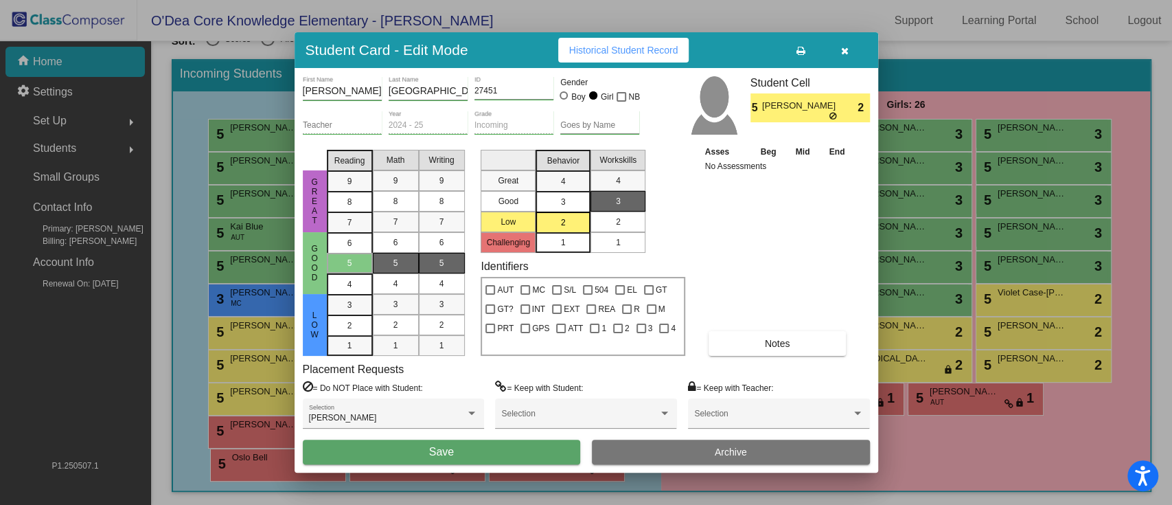
click at [613, 218] on div "2" at bounding box center [618, 222] width 27 height 21
click at [502, 378] on button "Save" at bounding box center [442, 452] width 278 height 25
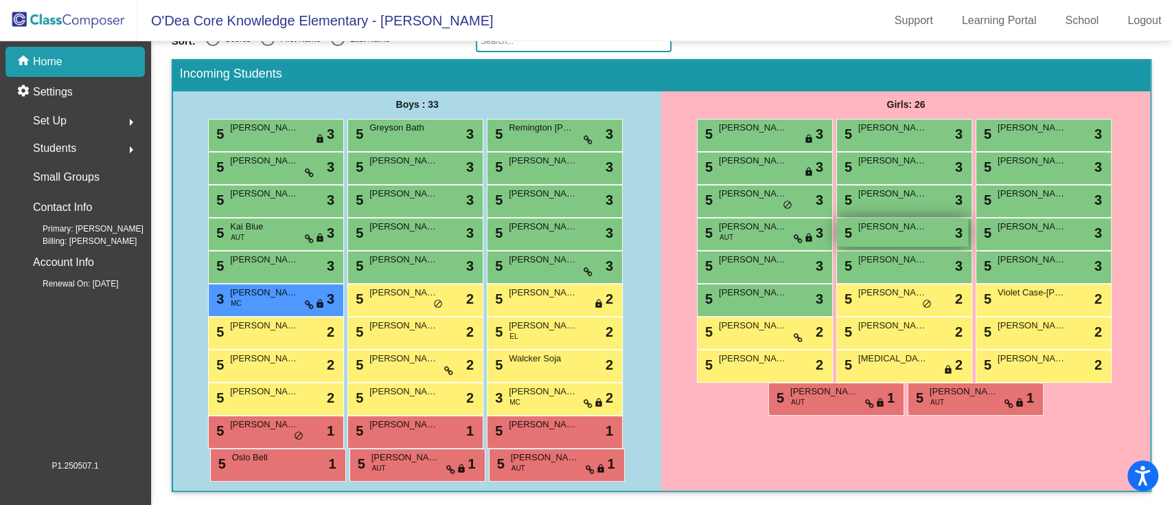
click at [878, 234] on div "5 [PERSON_NAME] lock do_not_disturb_alt 3" at bounding box center [902, 232] width 131 height 28
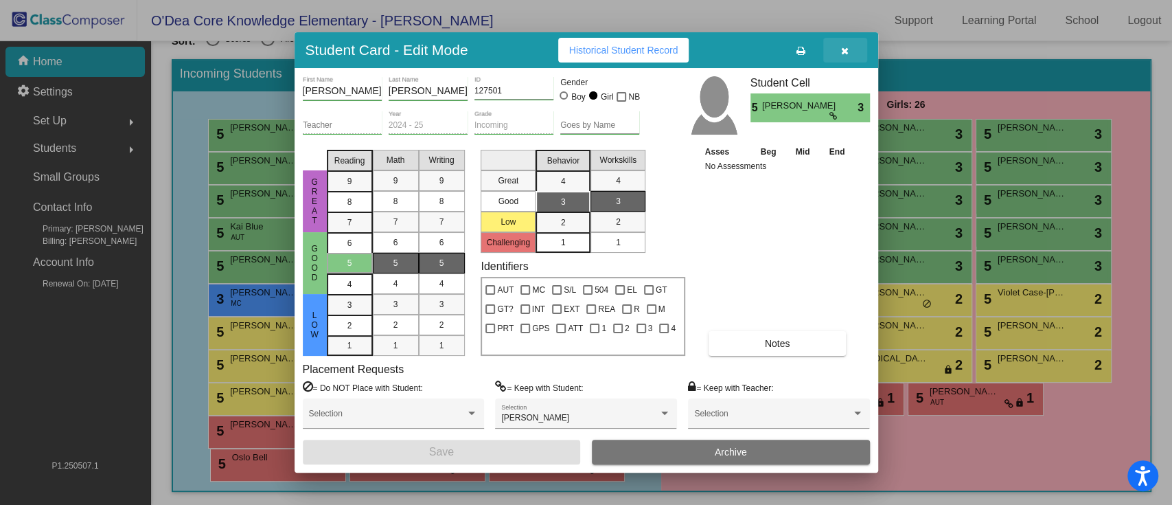
click at [843, 49] on icon "button" at bounding box center [845, 51] width 8 height 10
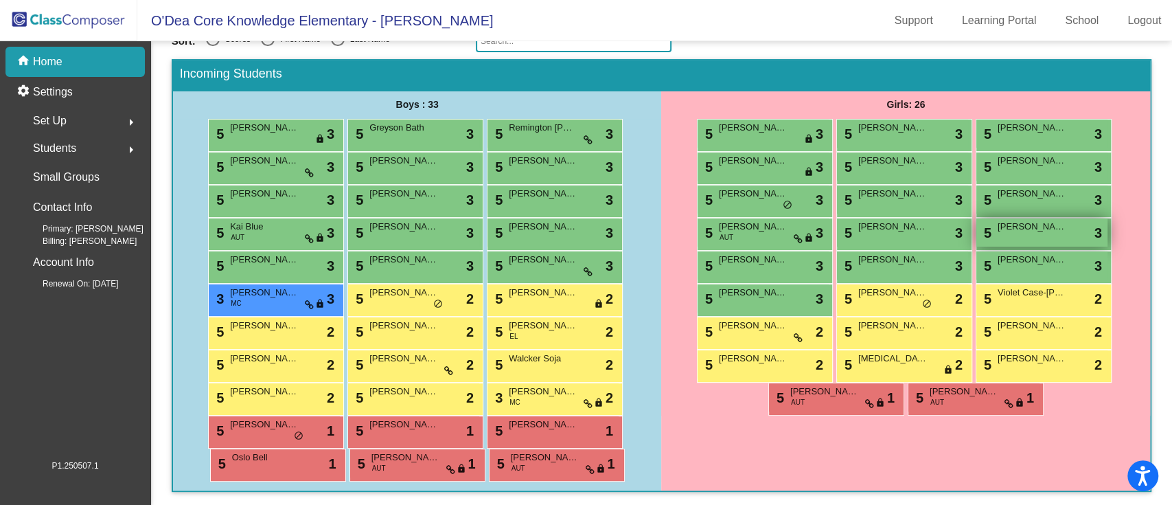
click at [878, 225] on span "[PERSON_NAME]" at bounding box center [1032, 227] width 69 height 14
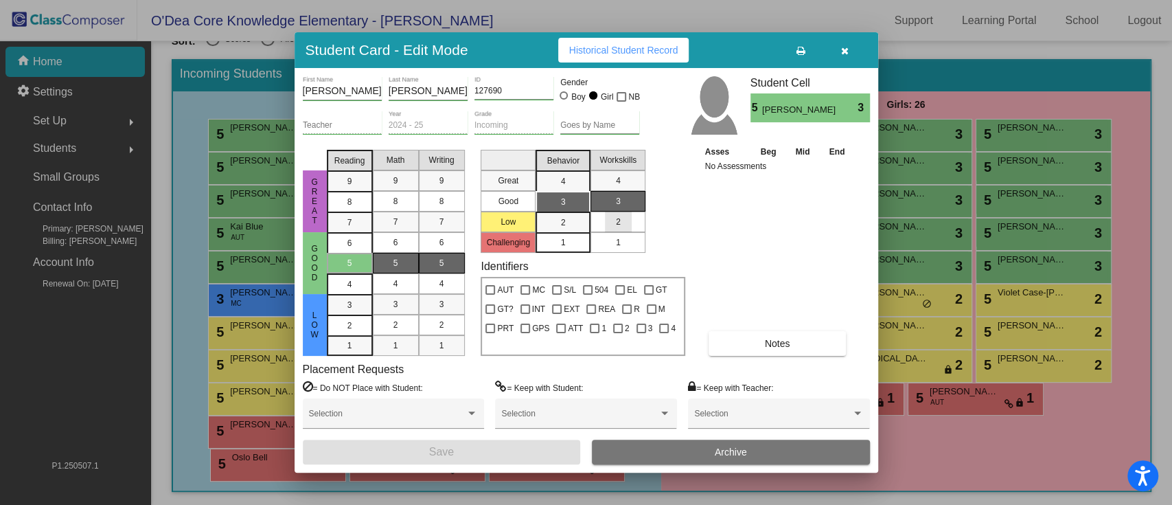
click at [626, 223] on div "2" at bounding box center [618, 222] width 27 height 21
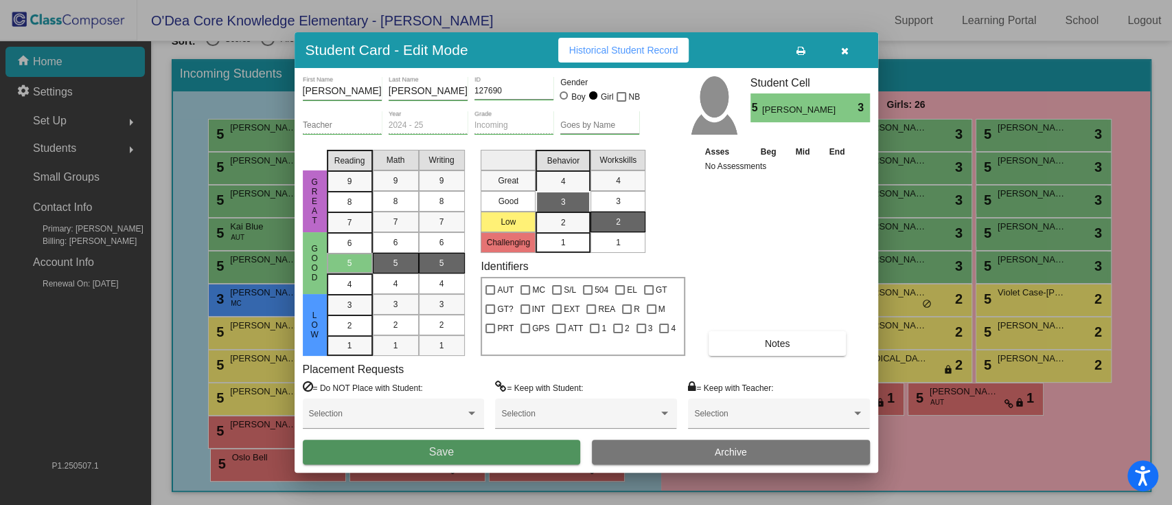
click at [446, 378] on span "Save" at bounding box center [441, 452] width 25 height 12
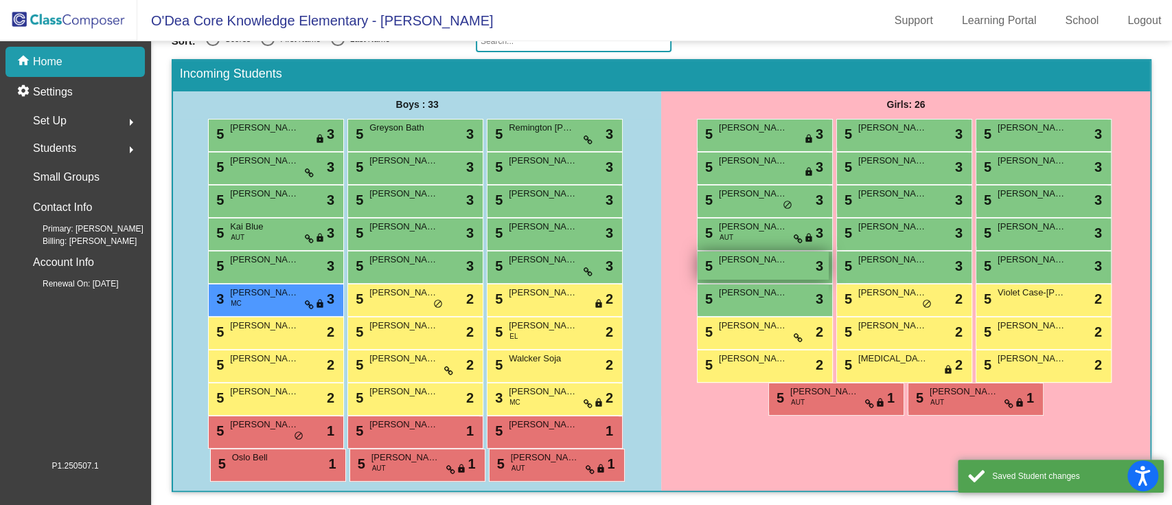
click at [769, 260] on span "[PERSON_NAME]" at bounding box center [753, 260] width 69 height 14
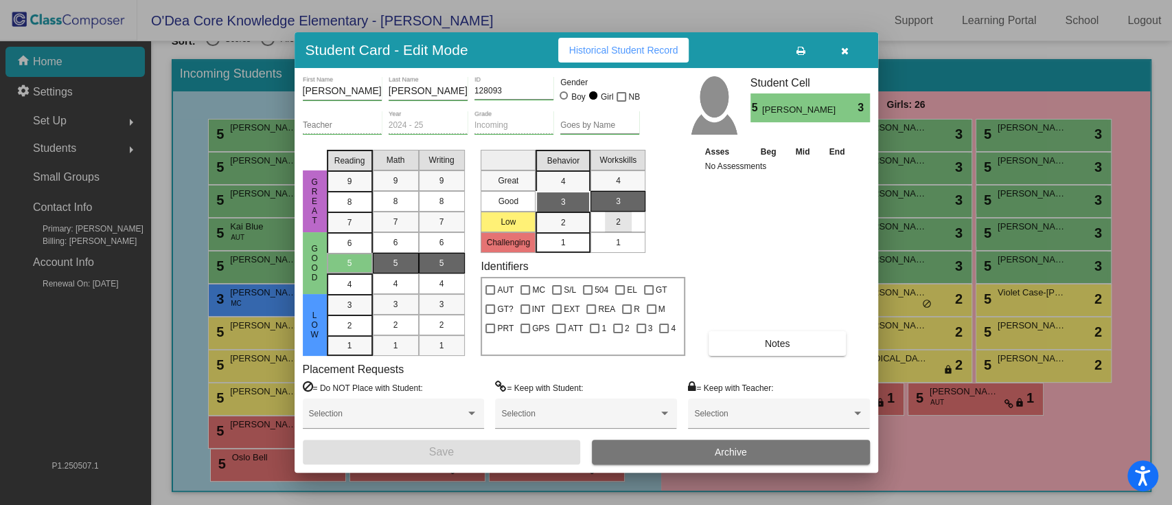
click at [626, 224] on div "2" at bounding box center [618, 222] width 27 height 21
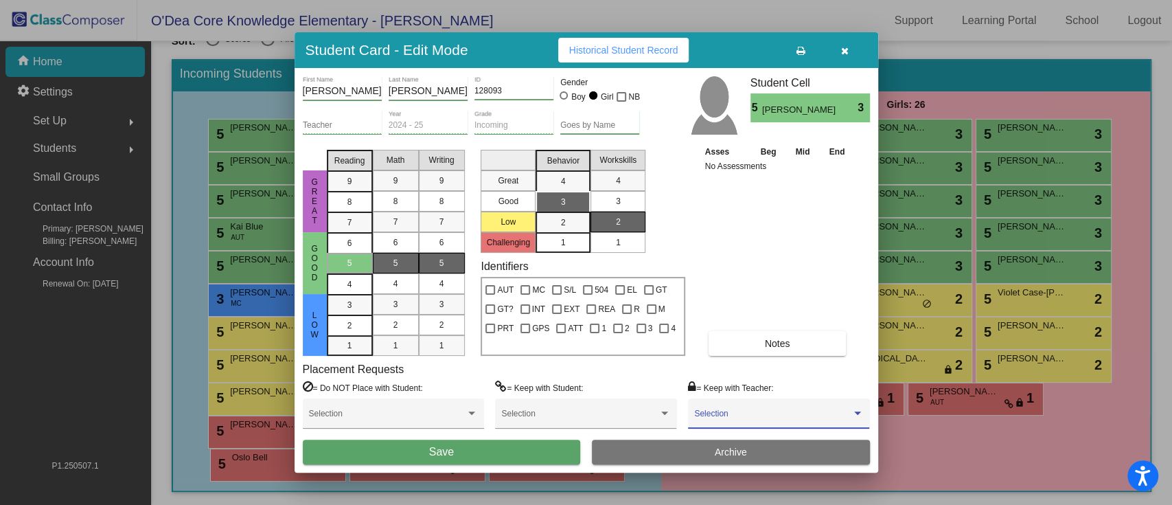
click at [702, 378] on span at bounding box center [772, 418] width 157 height 10
click at [720, 378] on span "[PERSON_NAME]" at bounding box center [778, 410] width 169 height 25
click at [544, 378] on button "Save" at bounding box center [442, 452] width 278 height 25
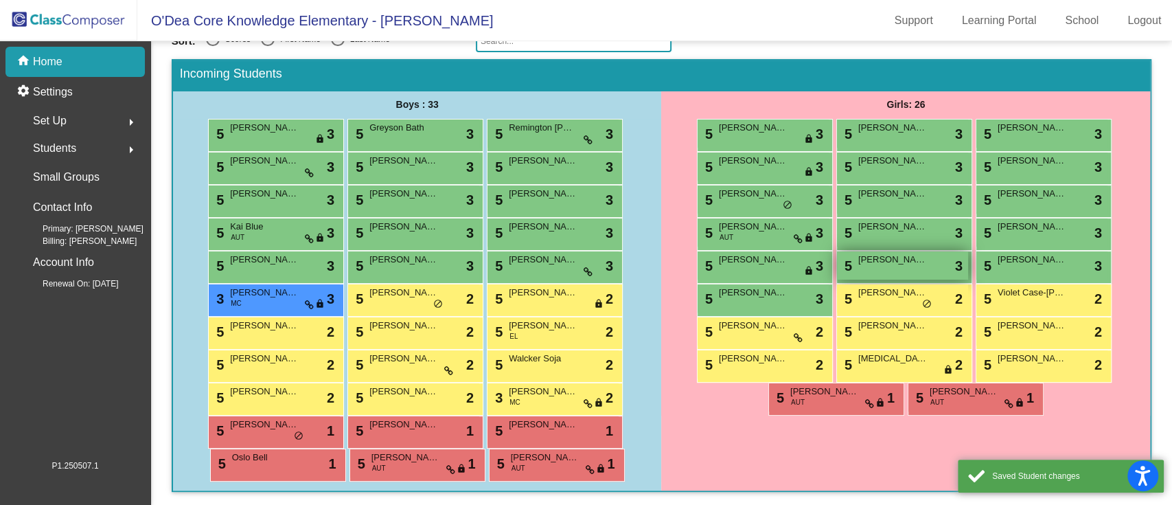
click at [878, 260] on span "[PERSON_NAME]" at bounding box center [892, 260] width 69 height 14
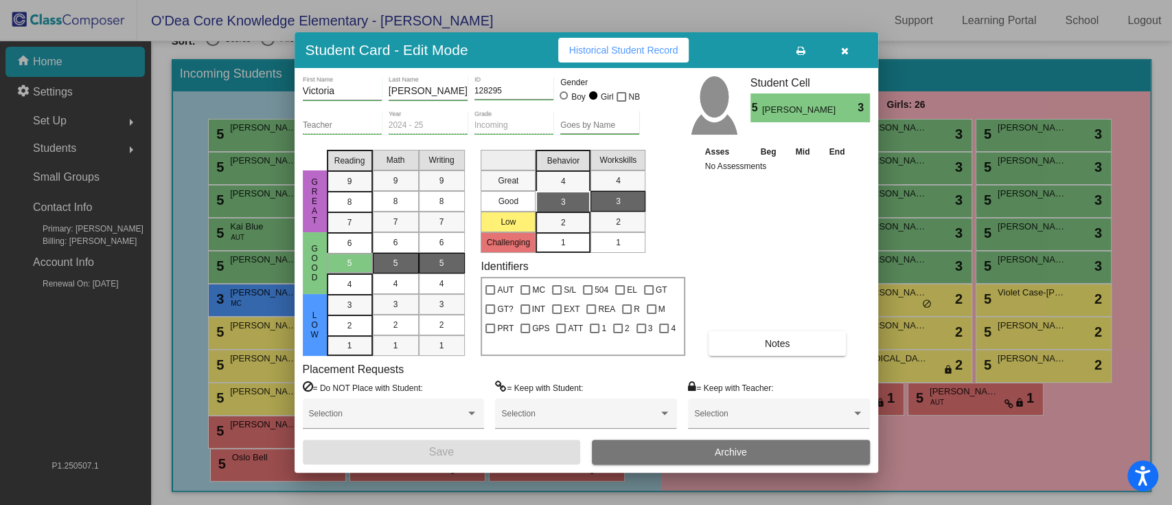
click at [846, 54] on icon "button" at bounding box center [845, 51] width 8 height 10
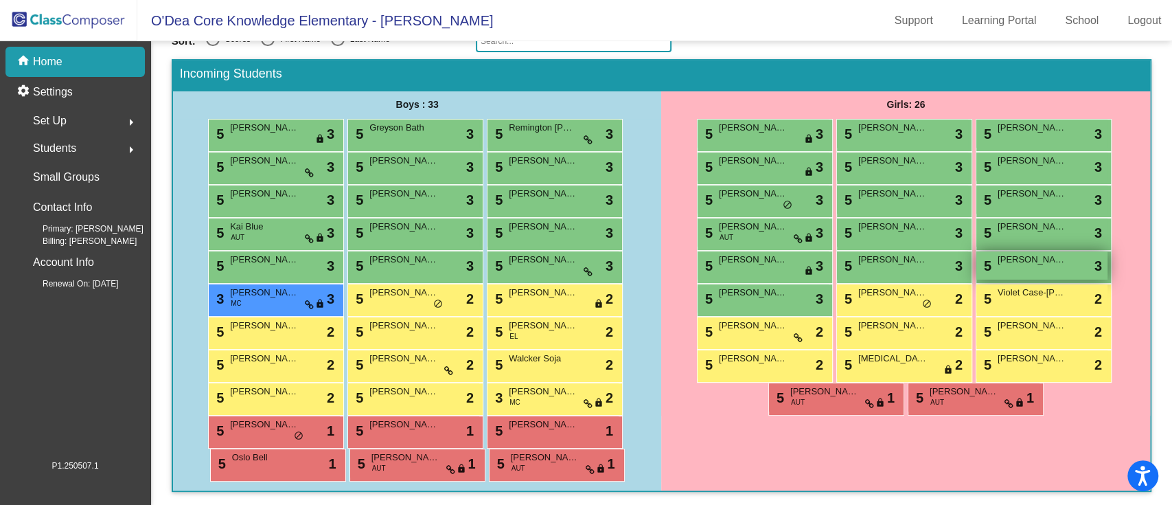
click at [878, 255] on span "[PERSON_NAME]" at bounding box center [1032, 260] width 69 height 14
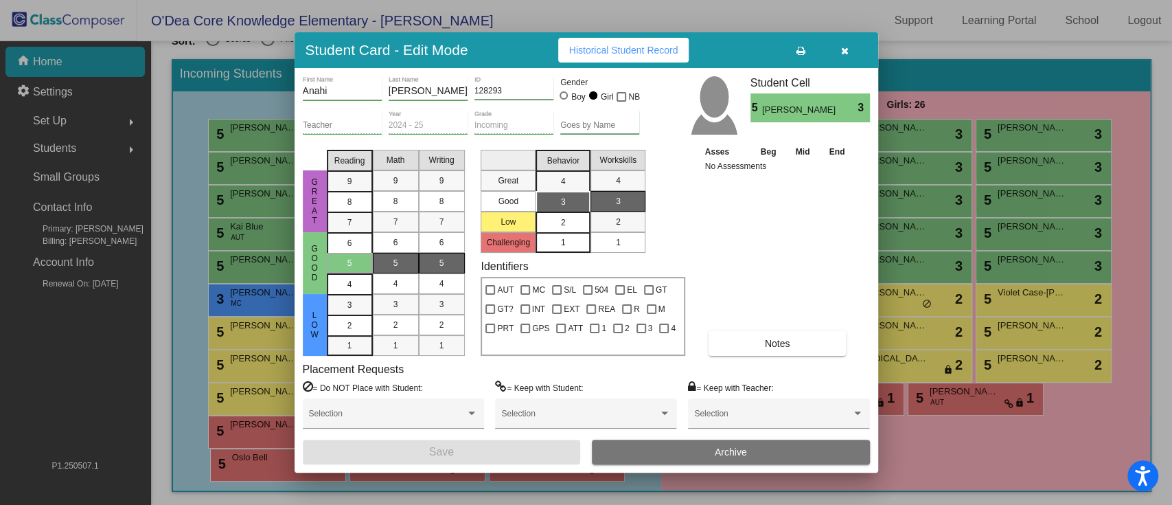
click at [559, 215] on div "2" at bounding box center [563, 222] width 27 height 21
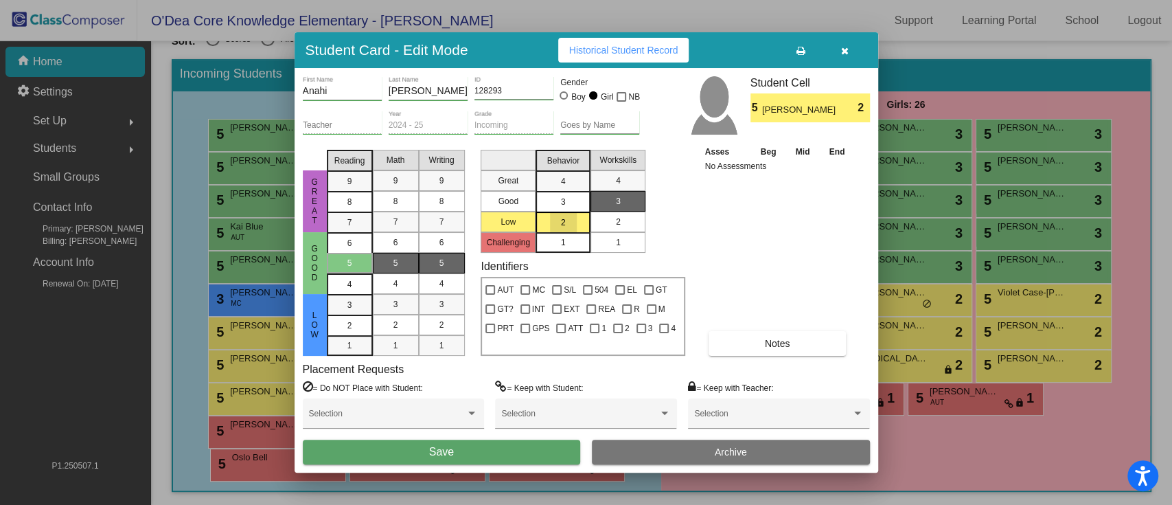
click at [605, 216] on div "2" at bounding box center [618, 222] width 27 height 21
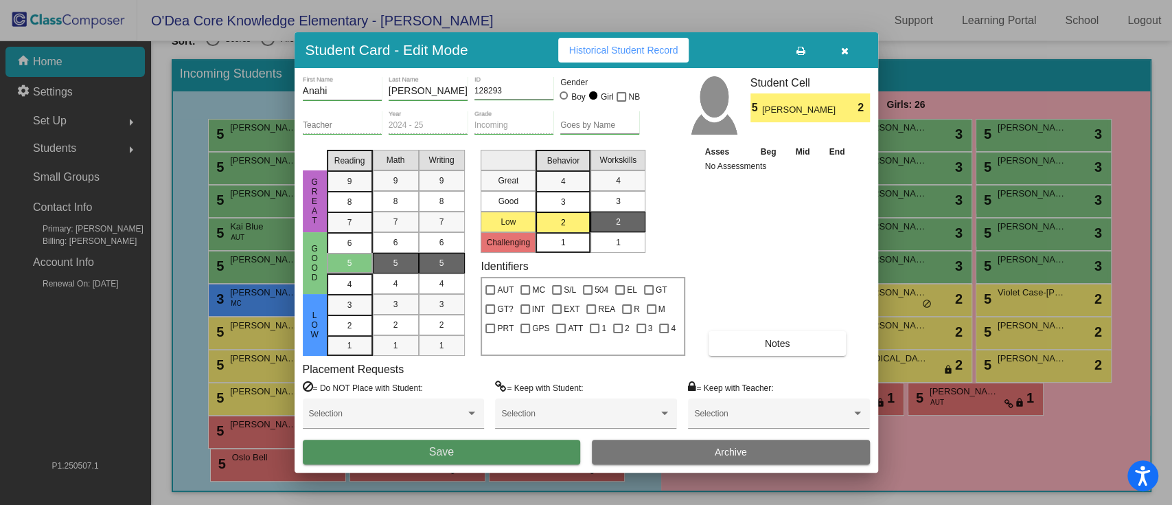
click at [492, 378] on button "Save" at bounding box center [442, 452] width 278 height 25
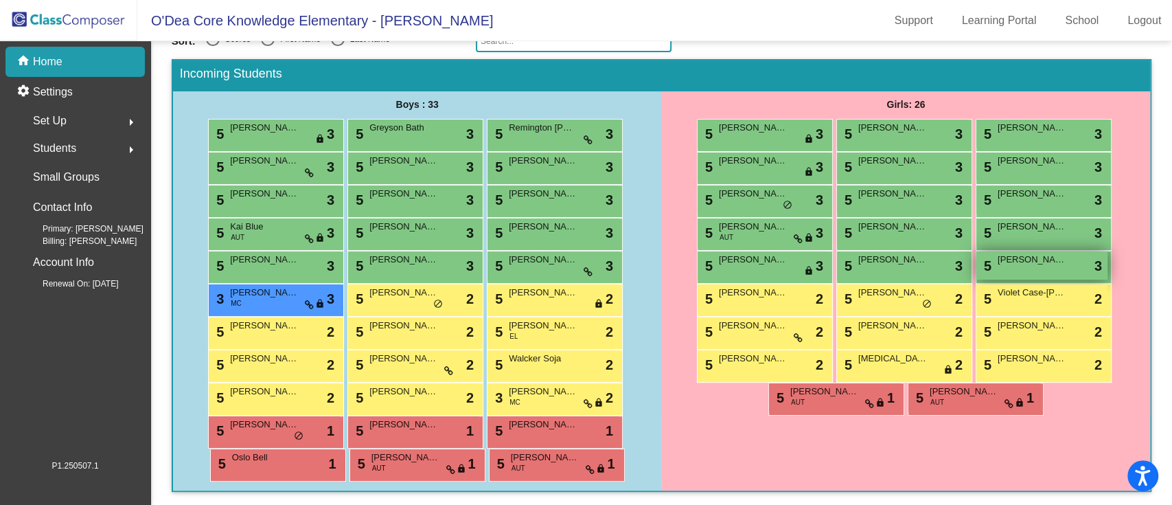
click at [878, 262] on span "[PERSON_NAME]" at bounding box center [1032, 260] width 69 height 14
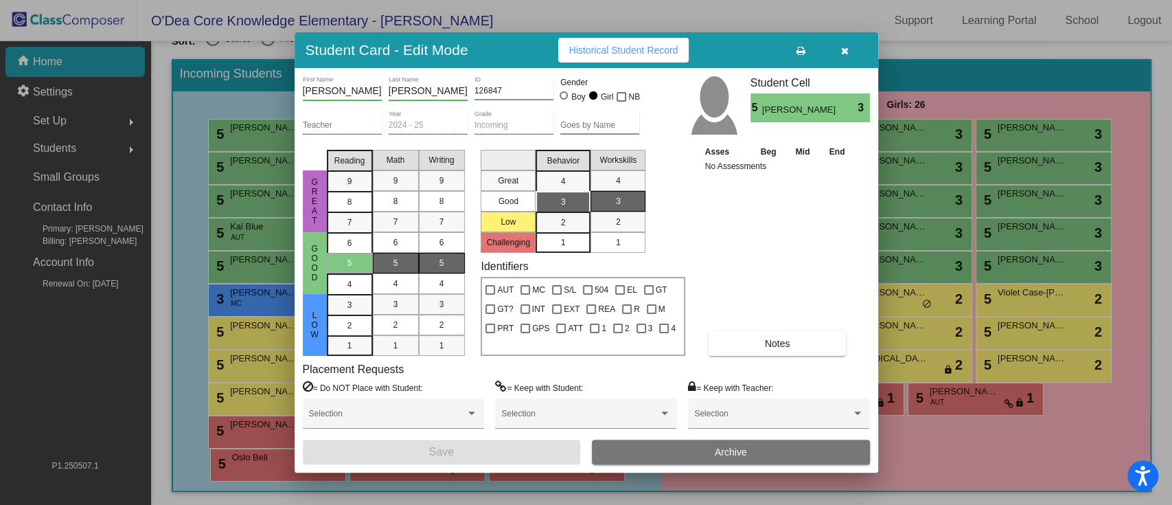
click at [843, 47] on icon "button" at bounding box center [845, 51] width 8 height 10
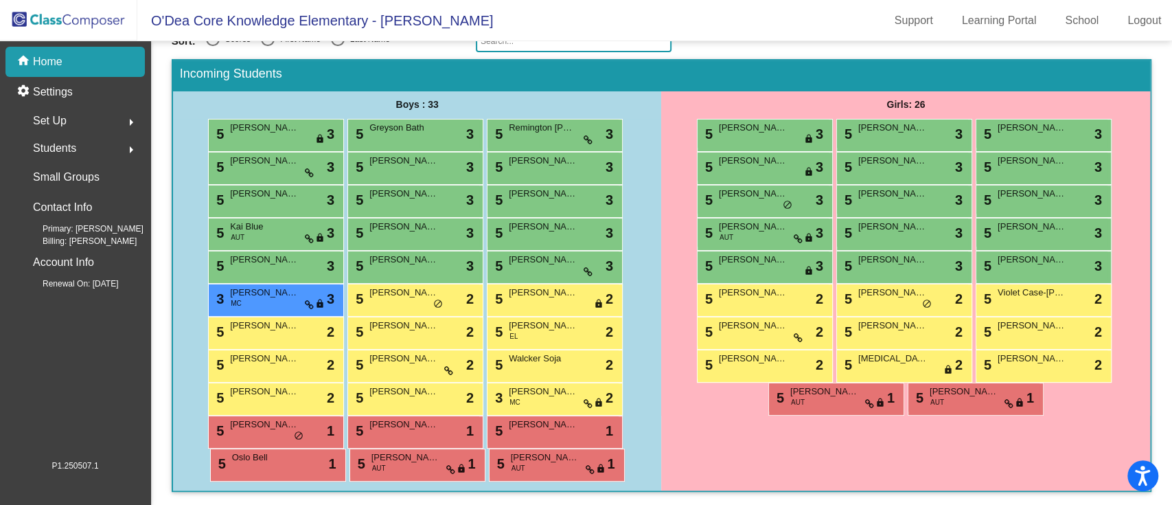
scroll to position [0, 0]
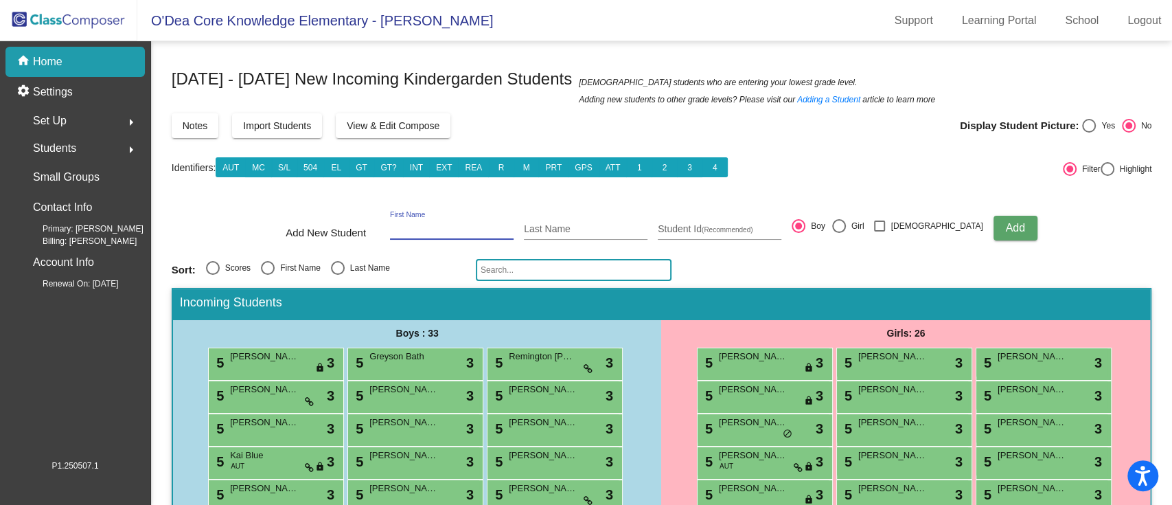
click at [464, 228] on input "First Name" at bounding box center [452, 229] width 124 height 11
type input "Eden"
type input "Bright"
click at [846, 231] on div at bounding box center [839, 226] width 14 height 14
click at [839, 233] on input "Girl" at bounding box center [839, 233] width 1 height 1
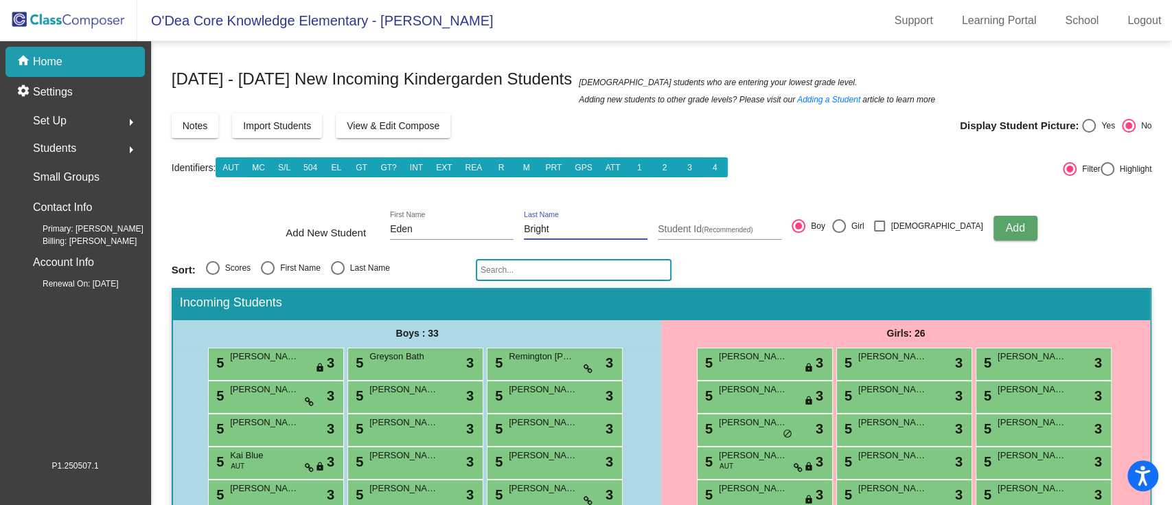
radio input "true"
click at [878, 217] on button "Add" at bounding box center [1016, 228] width 44 height 25
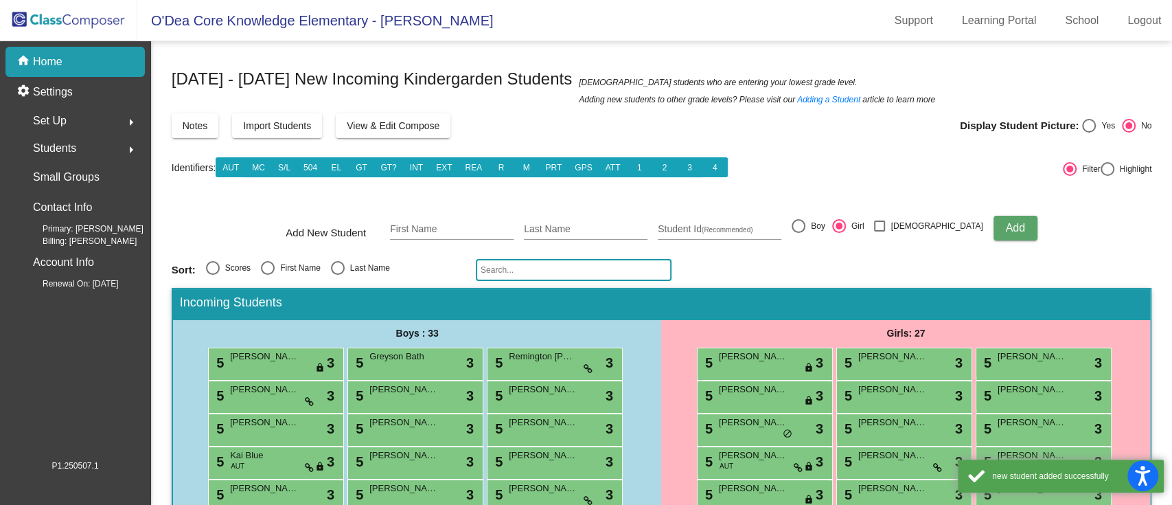
scroll to position [229, 0]
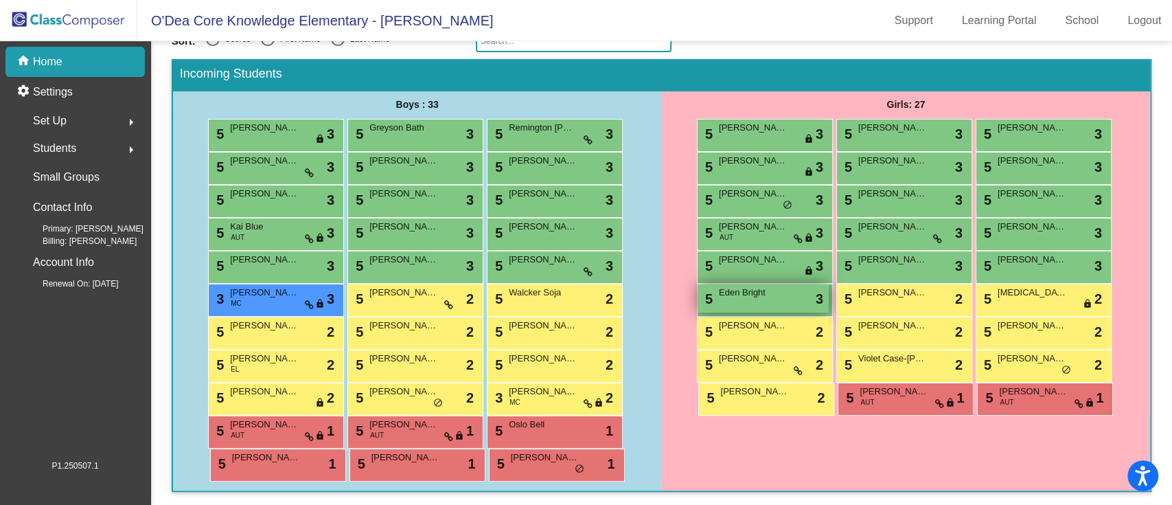
click at [740, 298] on span "Eden Bright" at bounding box center [753, 293] width 69 height 14
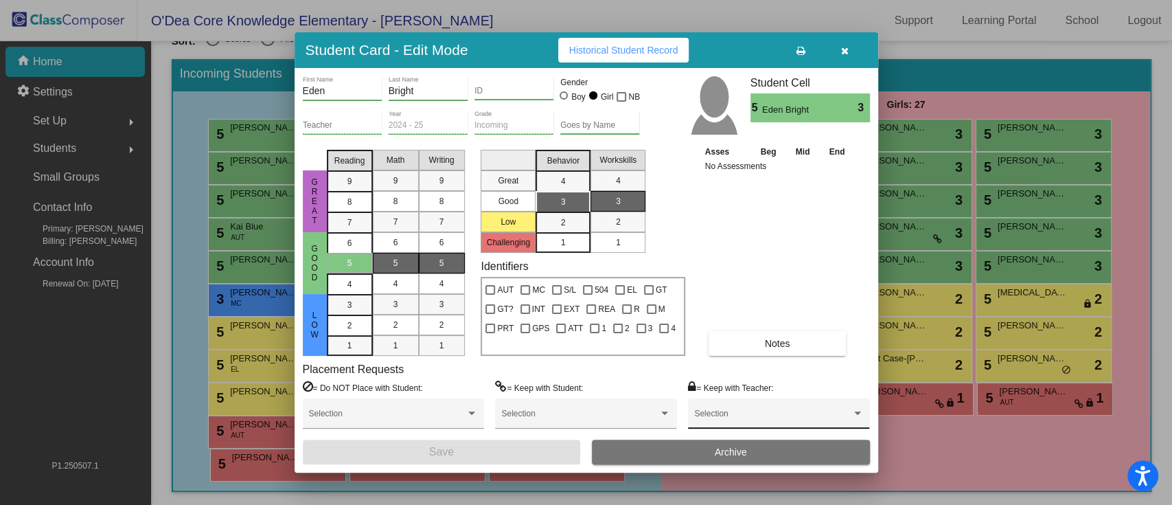
click at [751, 378] on div "Selection" at bounding box center [778, 417] width 169 height 25
click at [763, 378] on span "[PERSON_NAME]" at bounding box center [778, 385] width 169 height 25
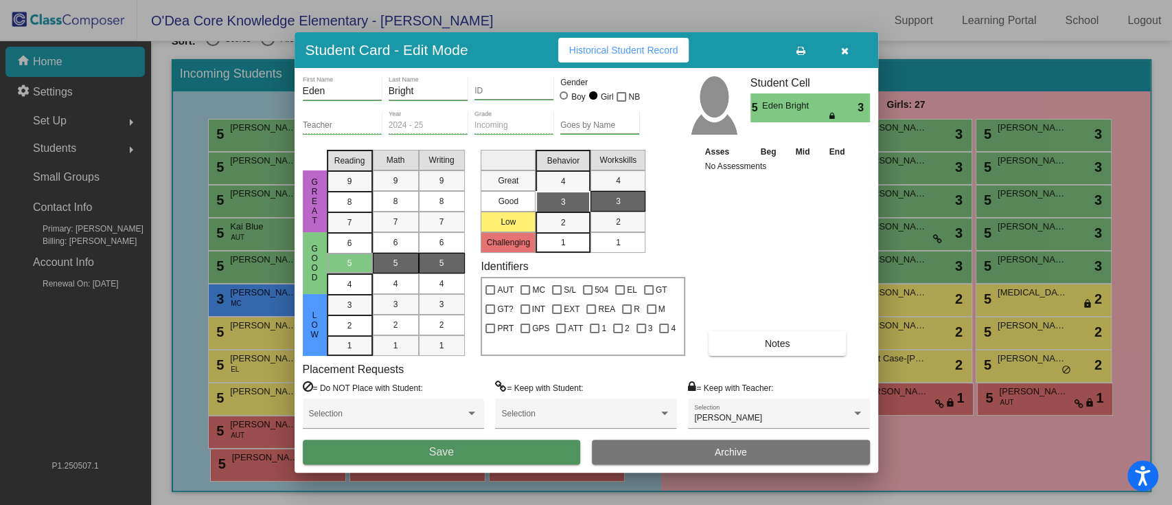
click at [538, 378] on button "Save" at bounding box center [442, 452] width 278 height 25
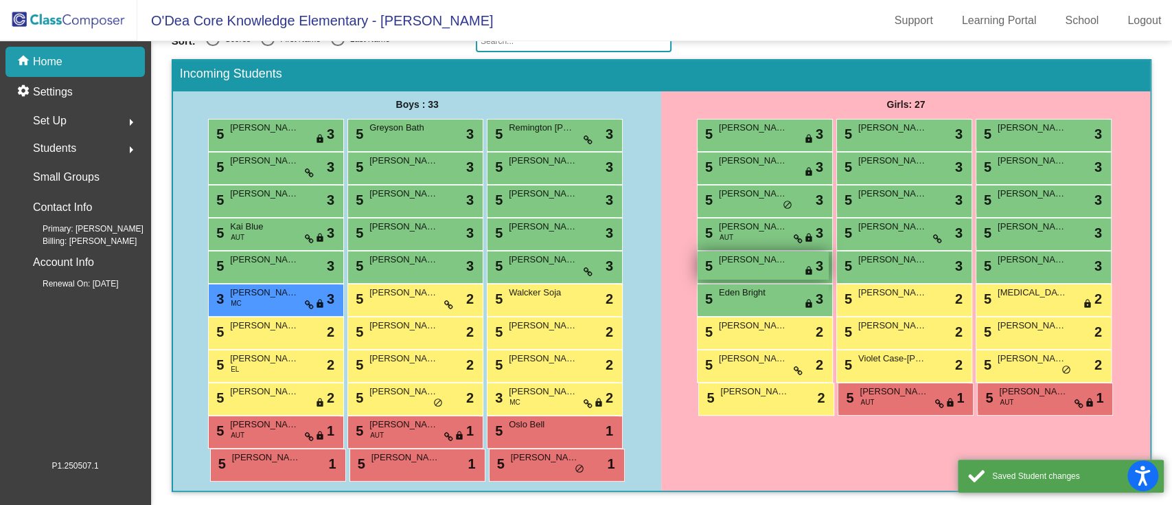
scroll to position [0, 0]
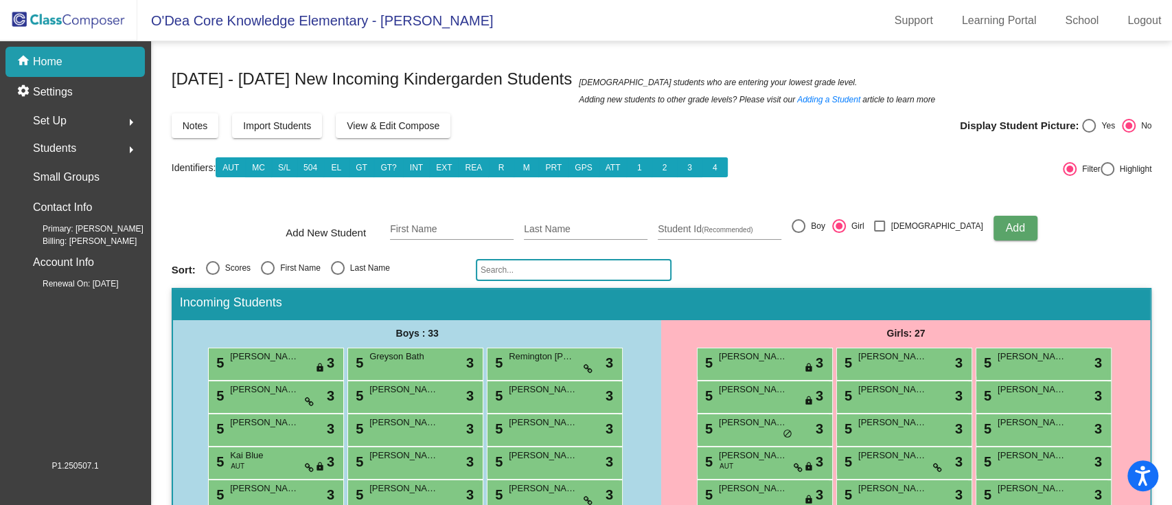
click at [376, 128] on span "View & Edit Compose" at bounding box center [393, 125] width 93 height 11
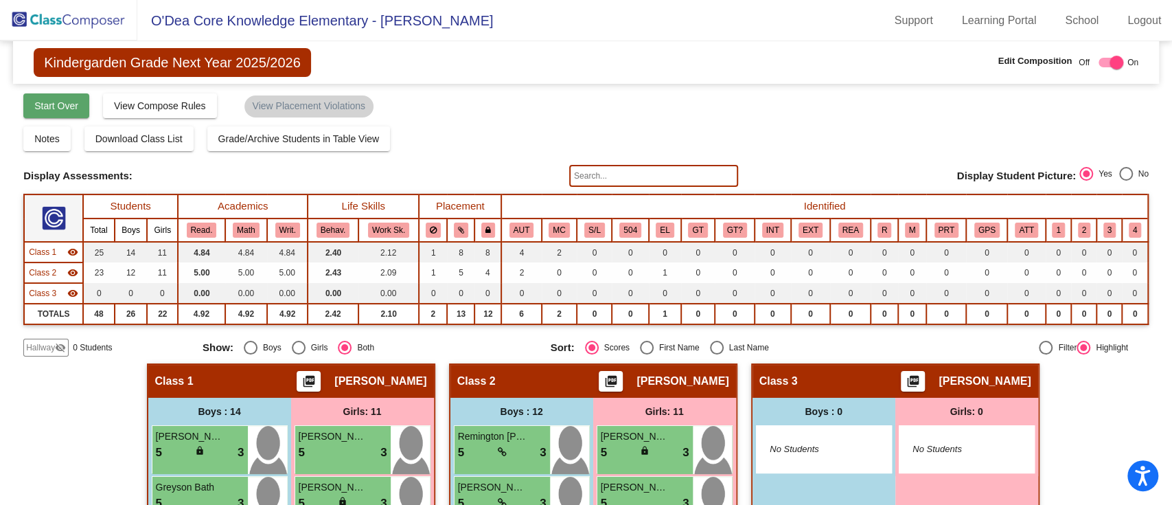
click at [73, 101] on span "Start Over" at bounding box center [56, 105] width 44 height 11
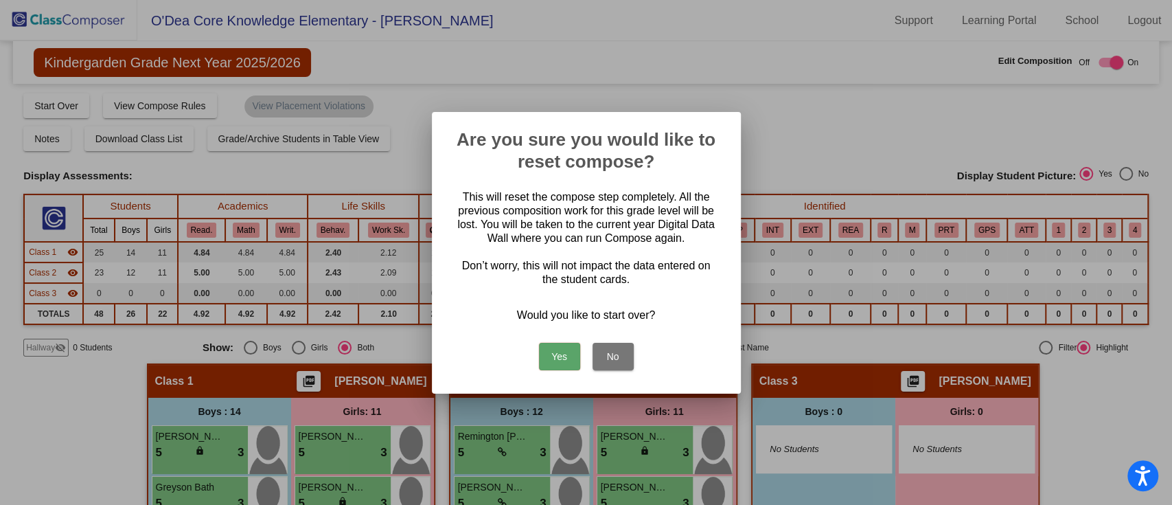
click at [554, 346] on button "Yes" at bounding box center [559, 356] width 41 height 27
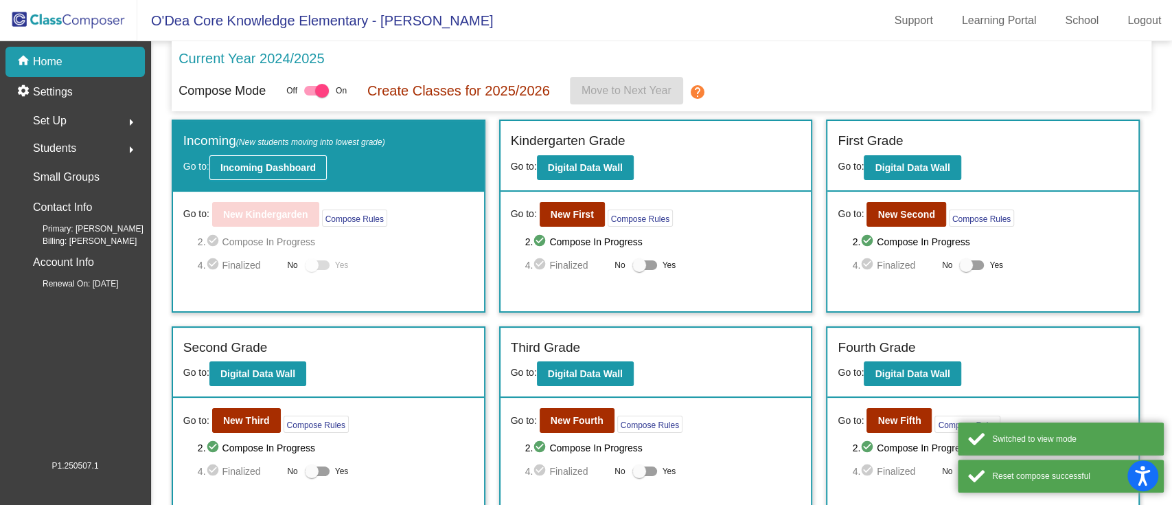
click at [262, 172] on b "Incoming Dashboard" at bounding box center [267, 167] width 95 height 11
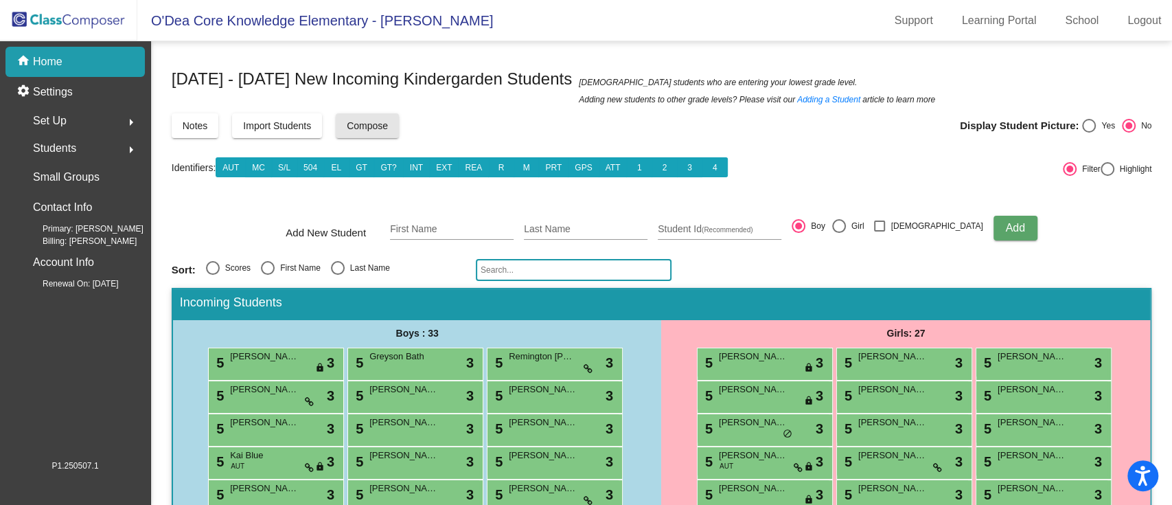
click at [371, 120] on span "Compose" at bounding box center [367, 125] width 41 height 11
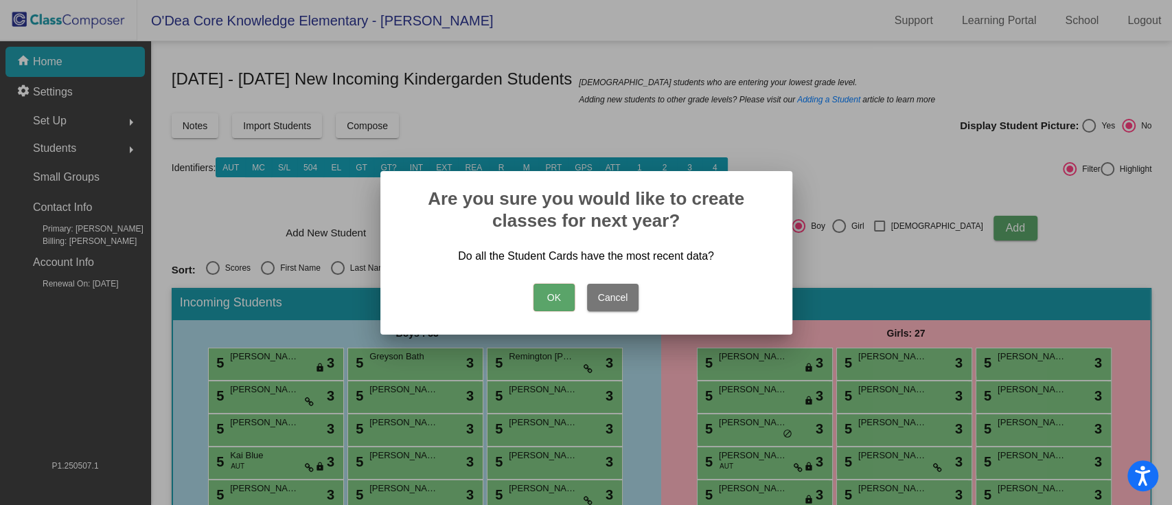
click at [551, 294] on button "OK" at bounding box center [554, 297] width 41 height 27
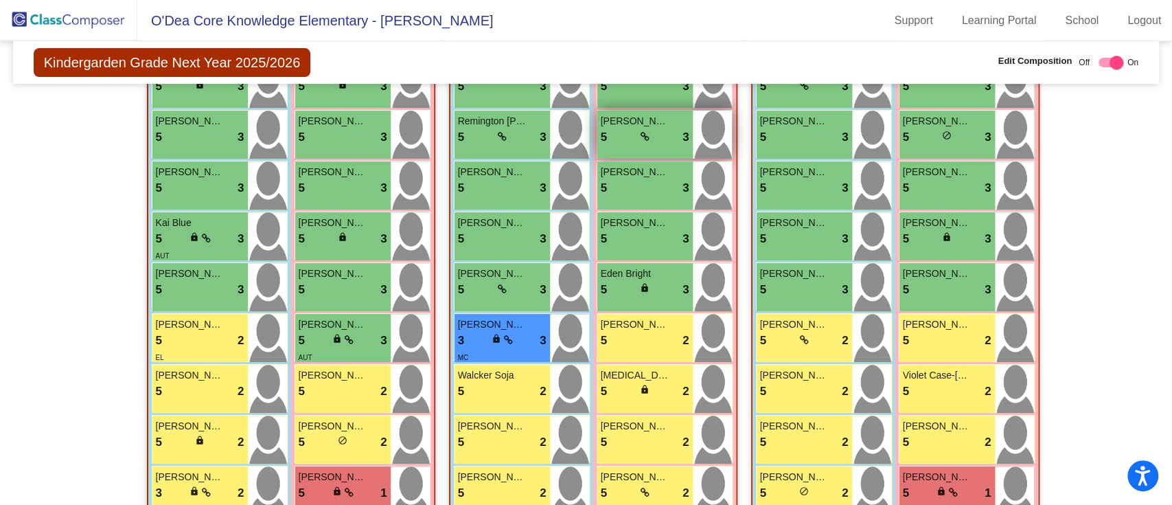
scroll to position [457, 0]
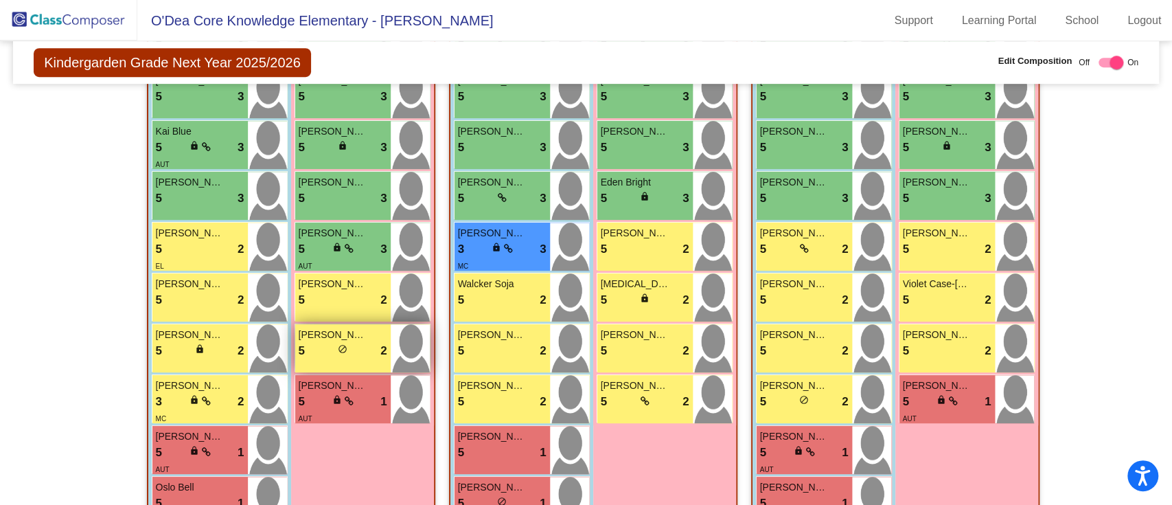
click at [330, 349] on div "5 lock do_not_disturb_alt 2" at bounding box center [343, 351] width 89 height 18
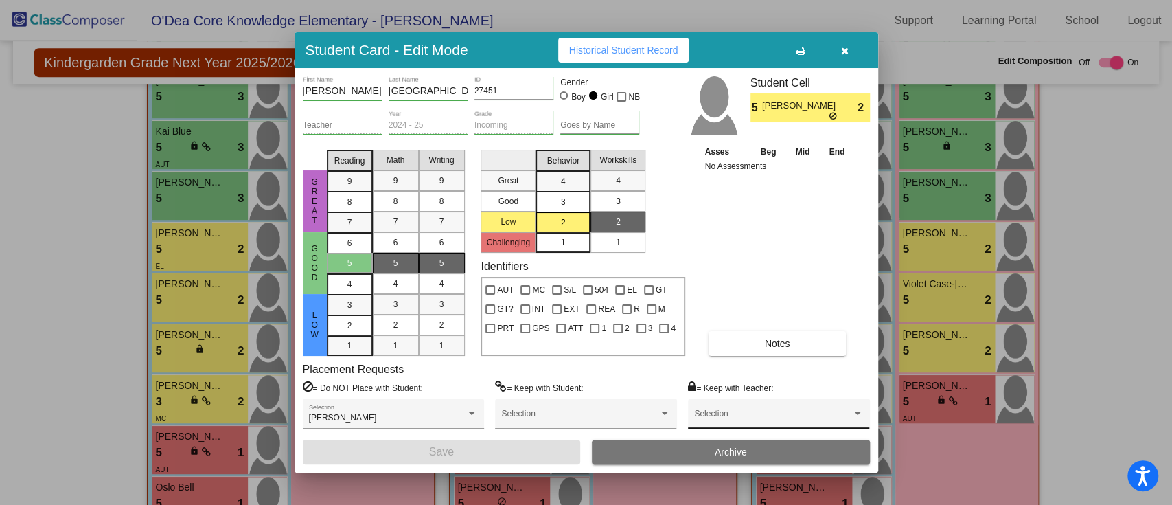
click at [727, 378] on div "Selection" at bounding box center [778, 417] width 169 height 25
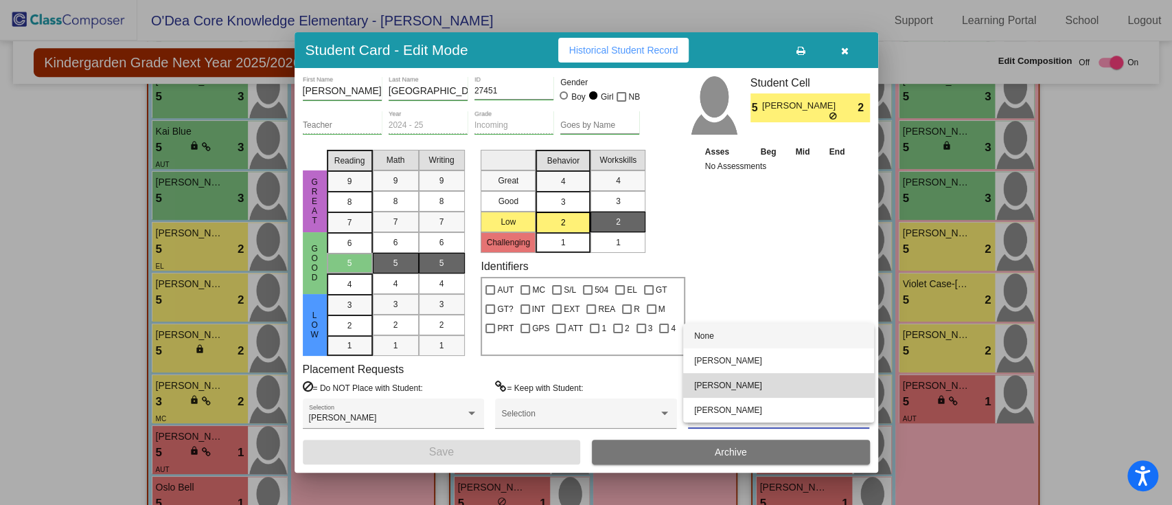
click at [725, 378] on span "[PERSON_NAME]" at bounding box center [778, 385] width 169 height 25
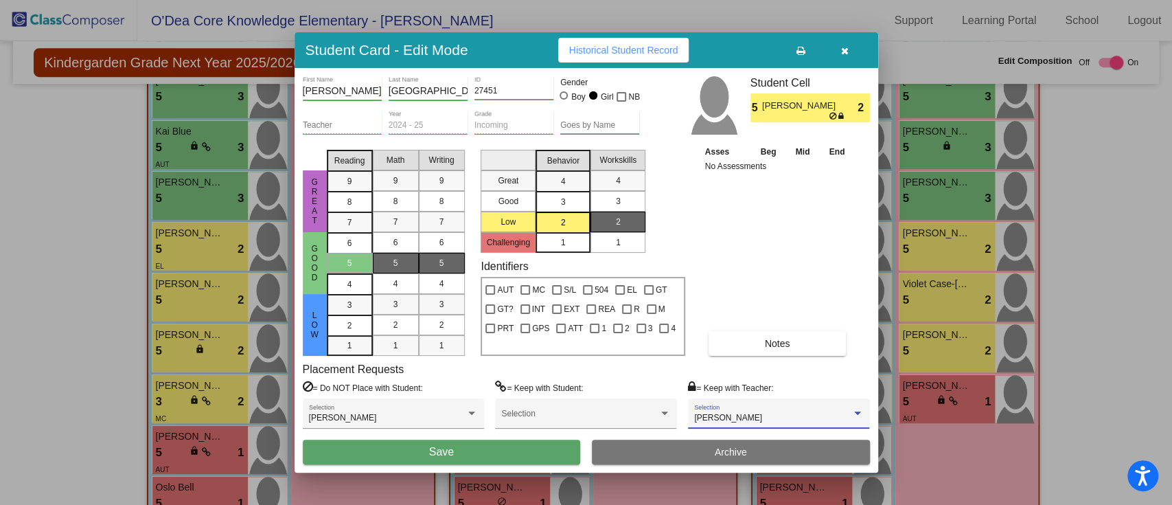
click at [494, 378] on button "Save" at bounding box center [442, 452] width 278 height 25
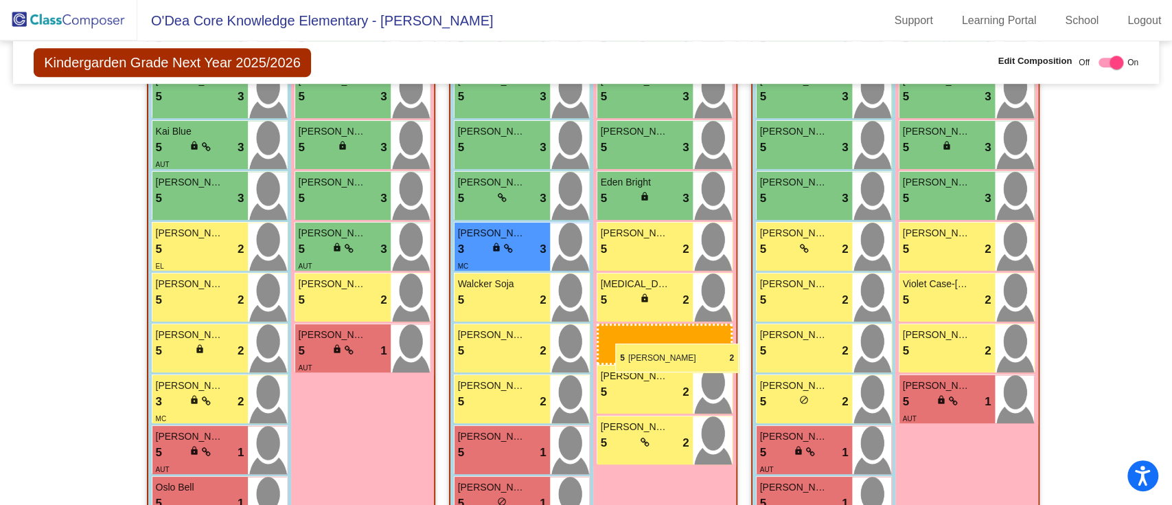
drag, startPoint x: 326, startPoint y: 337, endPoint x: 615, endPoint y: 343, distance: 289.2
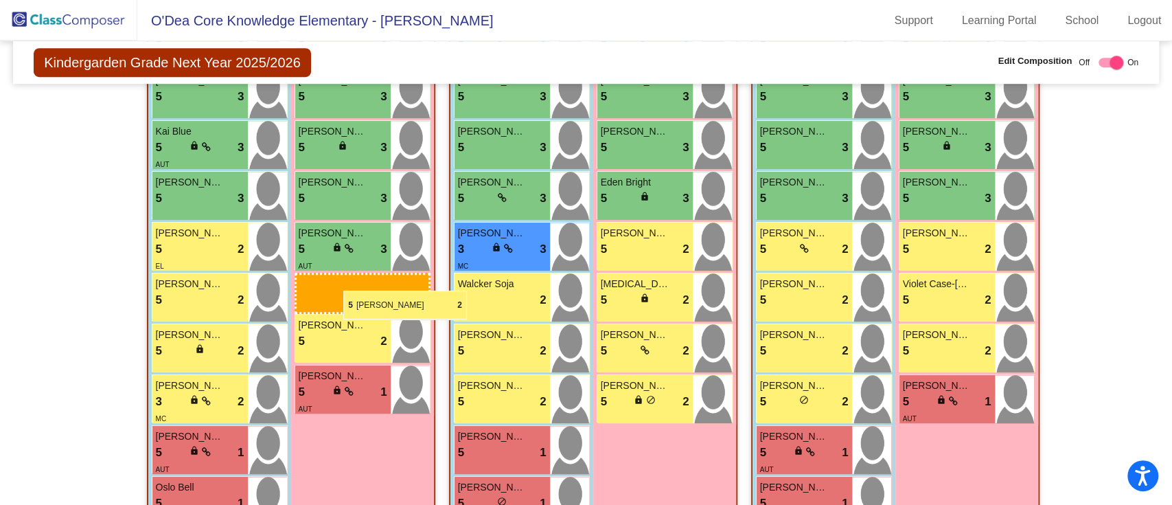
drag, startPoint x: 637, startPoint y: 330, endPoint x: 343, endPoint y: 291, distance: 296.6
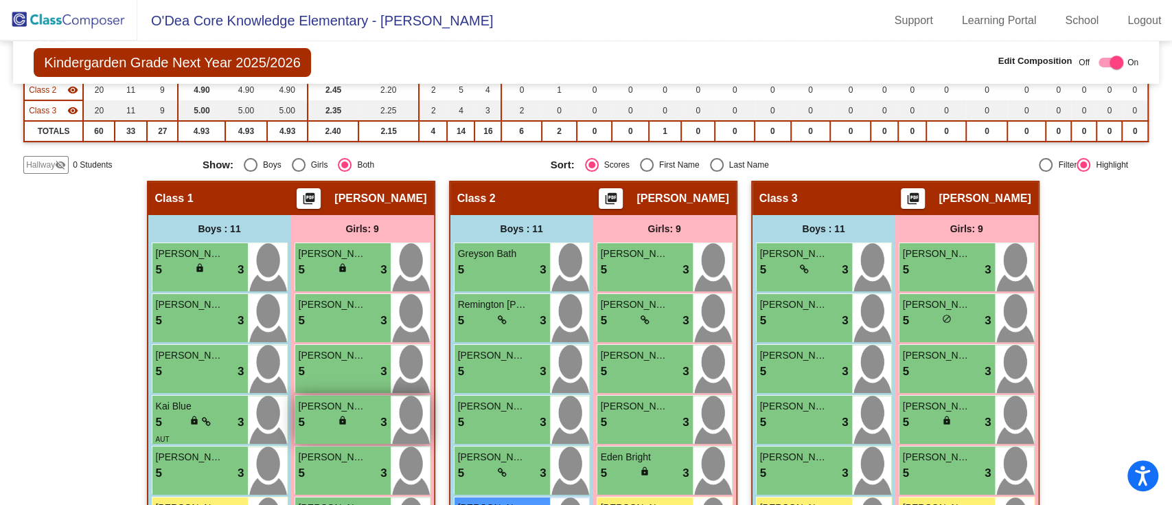
scroll to position [275, 0]
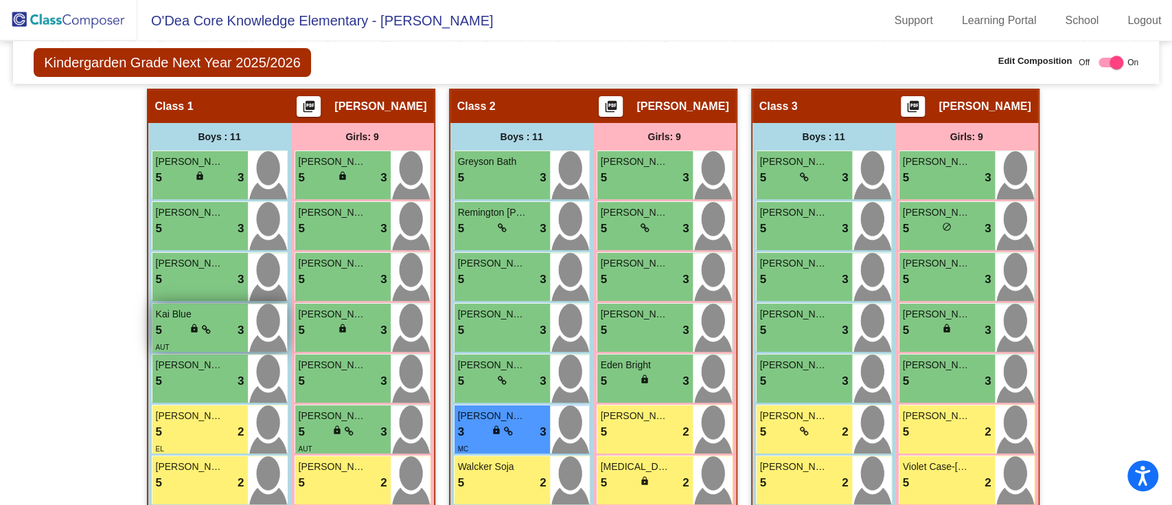
click at [207, 312] on span "Kai Blue" at bounding box center [190, 314] width 69 height 14
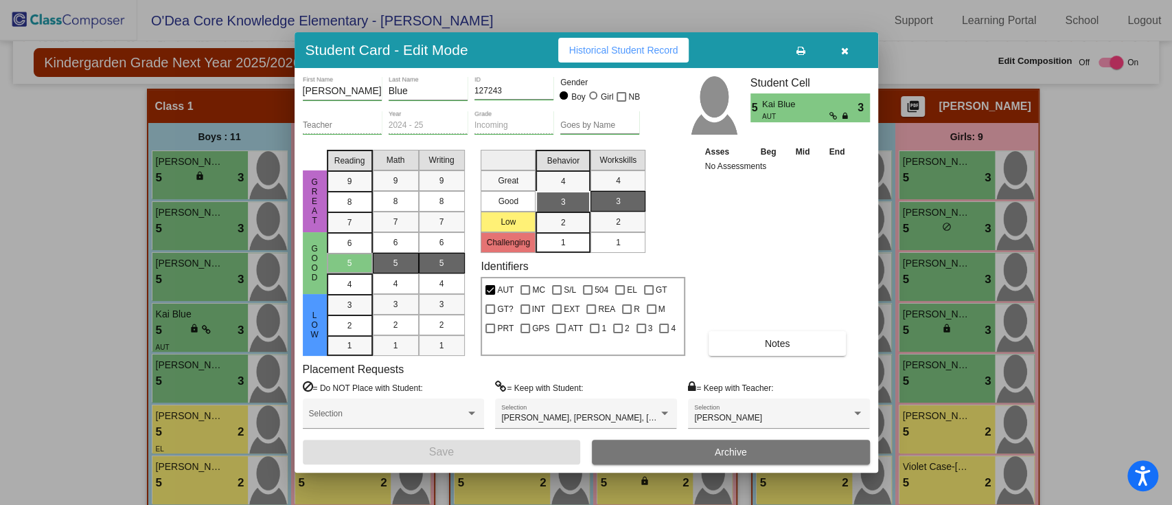
click at [554, 237] on div "1" at bounding box center [563, 242] width 27 height 21
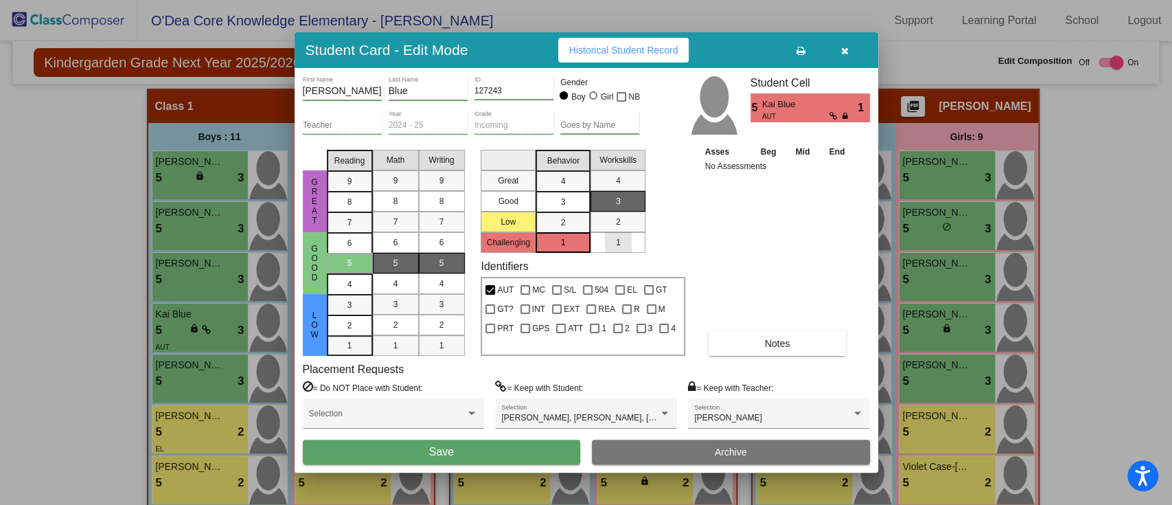
click at [600, 234] on mat-list-option "1" at bounding box center [618, 242] width 55 height 21
click at [516, 378] on button "Save" at bounding box center [442, 452] width 278 height 25
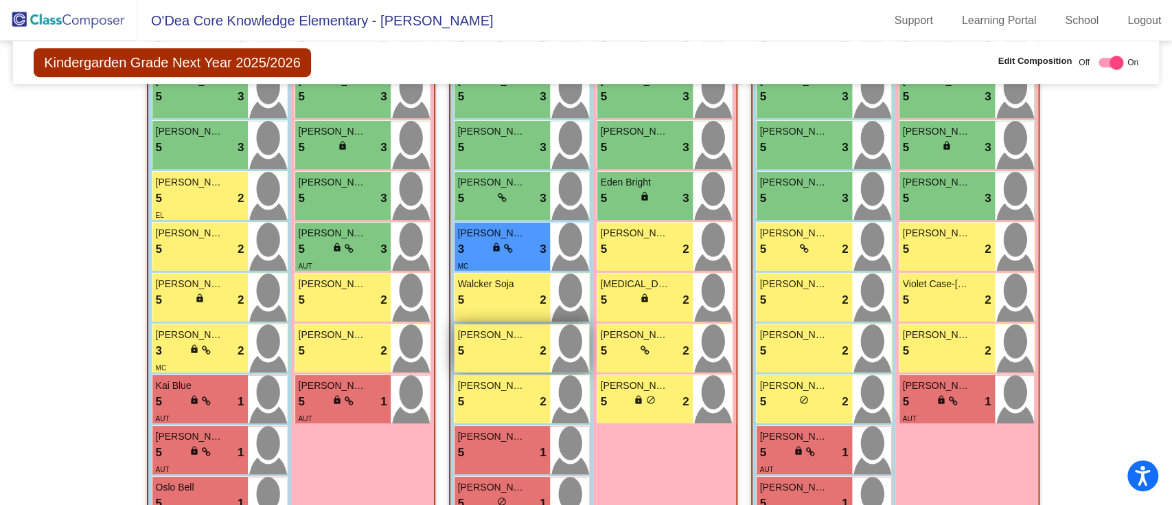
scroll to position [499, 0]
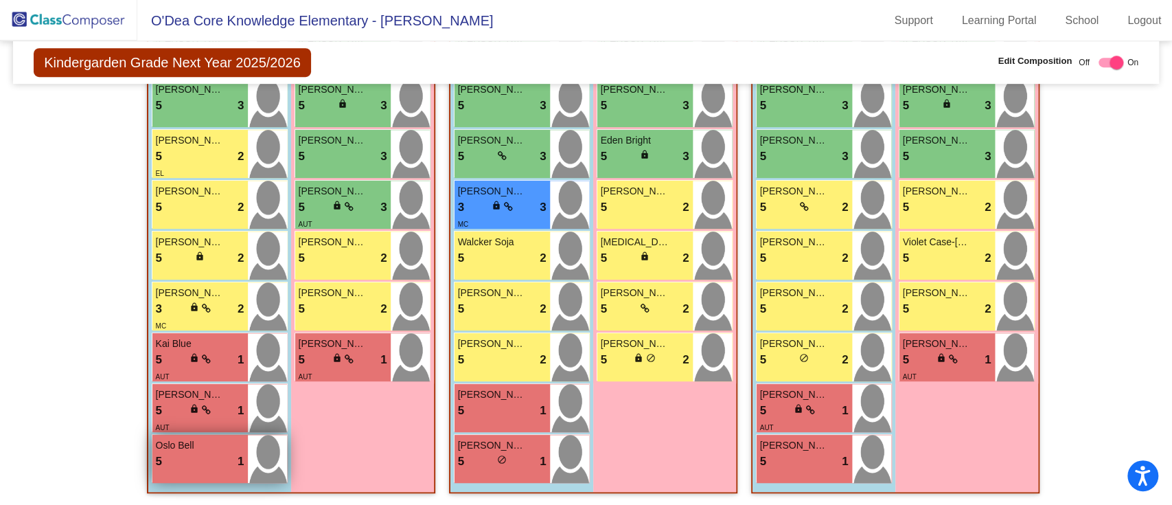
click at [188, 378] on div "5 lock do_not_disturb_alt 1" at bounding box center [200, 462] width 89 height 18
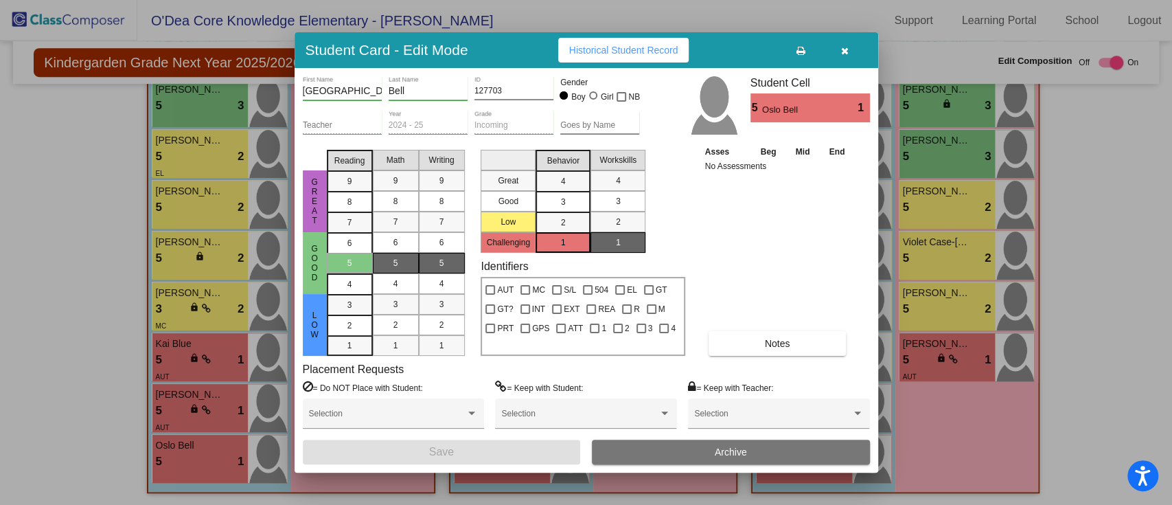
click at [845, 46] on icon "button" at bounding box center [845, 51] width 8 height 10
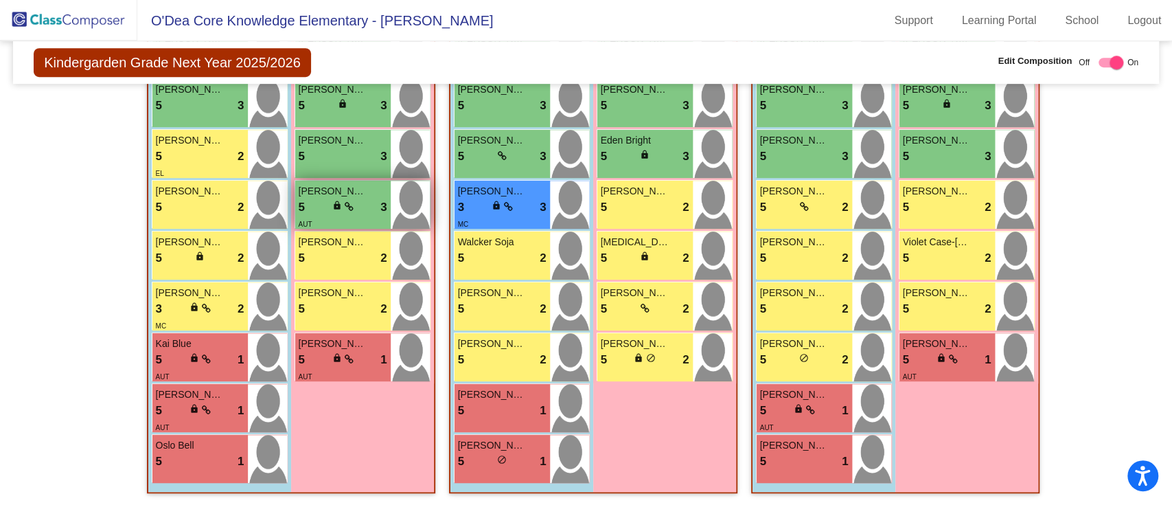
click at [357, 203] on div "5 lock do_not_disturb_alt 3" at bounding box center [343, 207] width 89 height 18
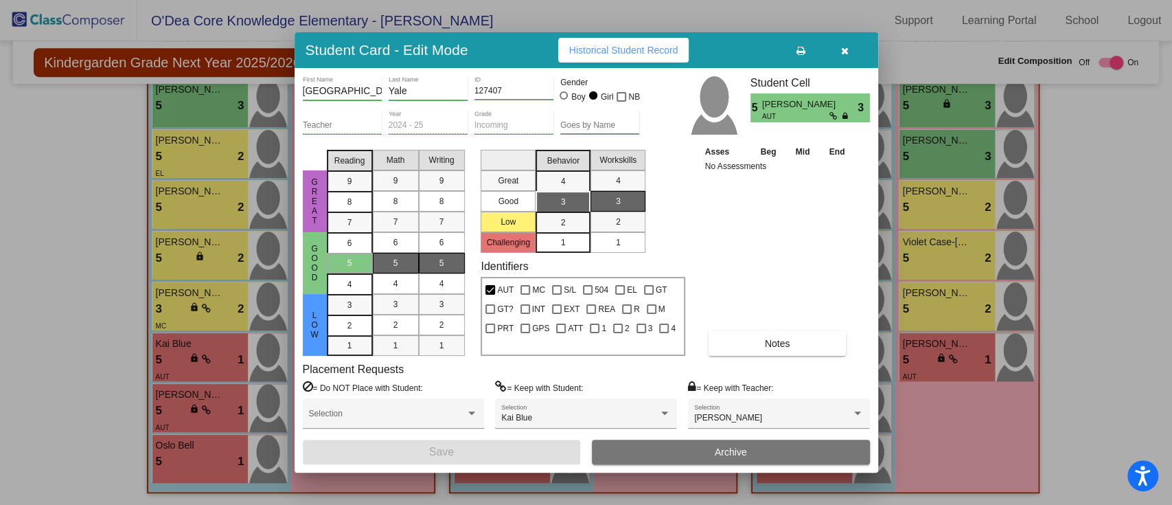
drag, startPoint x: 561, startPoint y: 250, endPoint x: 575, endPoint y: 244, distance: 14.8
click at [562, 249] on div "1" at bounding box center [563, 242] width 27 height 21
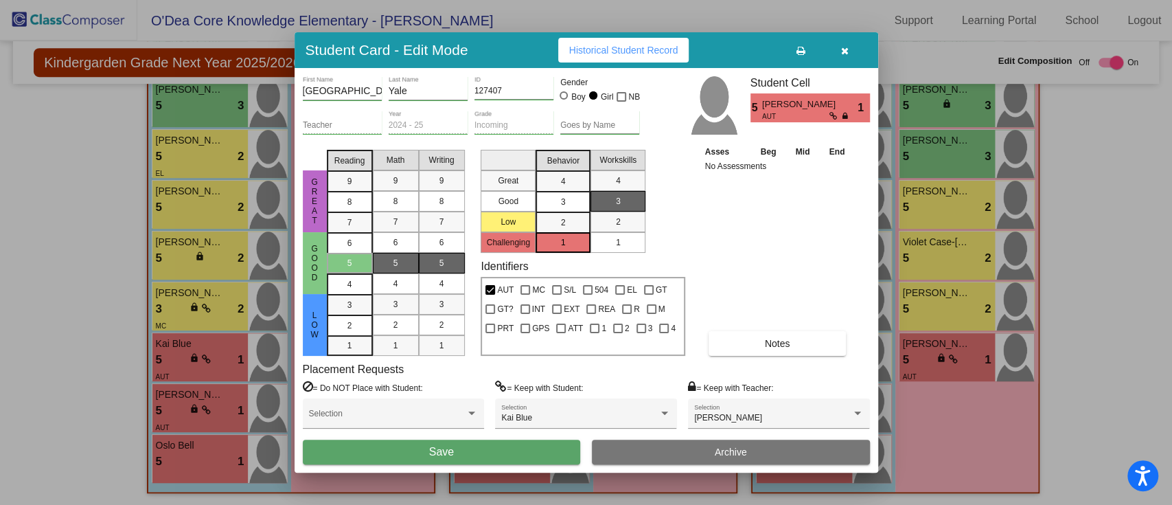
click at [631, 244] on div "1" at bounding box center [618, 242] width 27 height 21
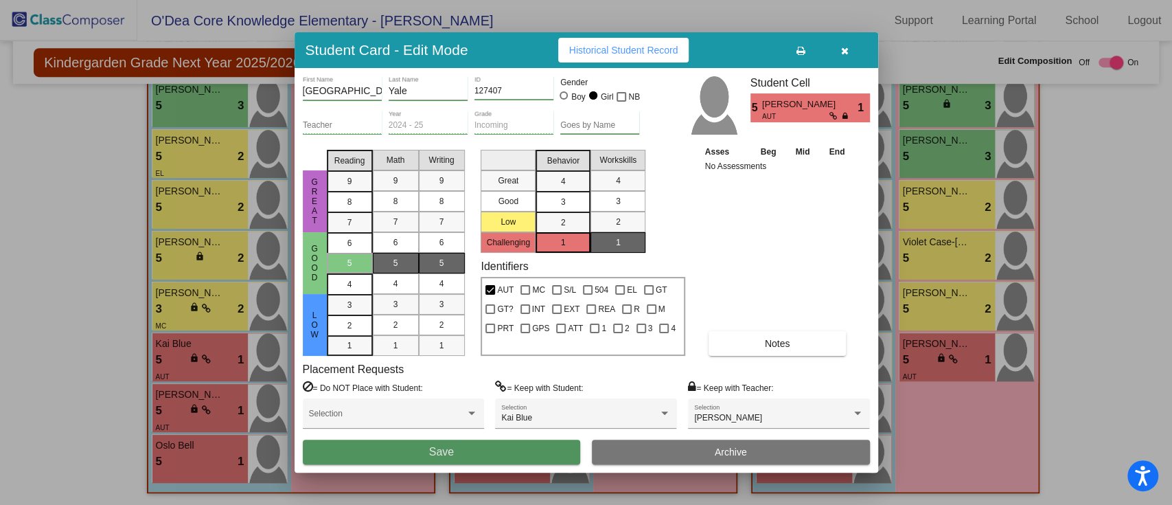
click at [523, 378] on button "Save" at bounding box center [442, 452] width 278 height 25
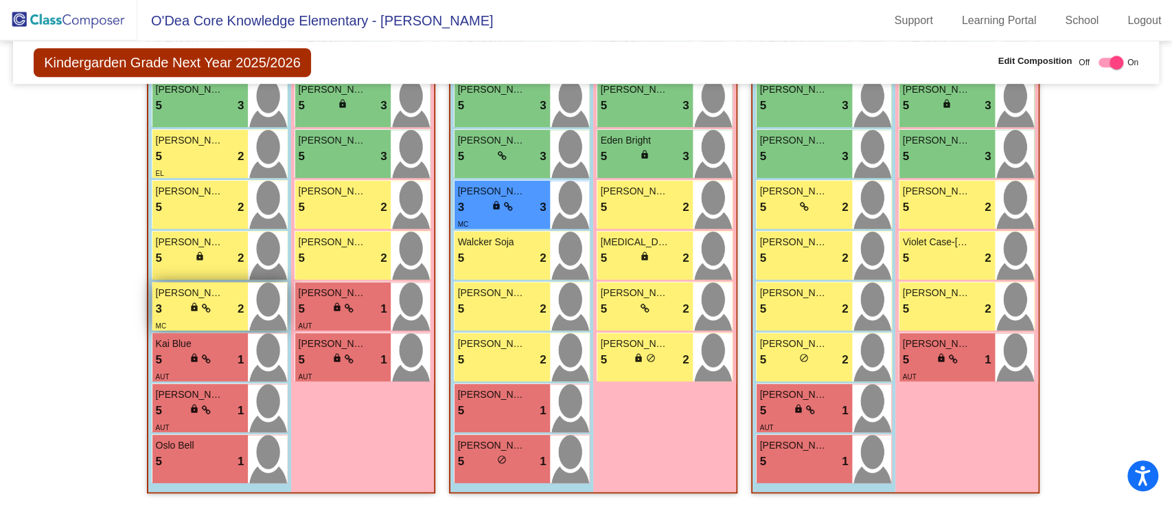
click at [202, 305] on icon at bounding box center [206, 309] width 9 height 10
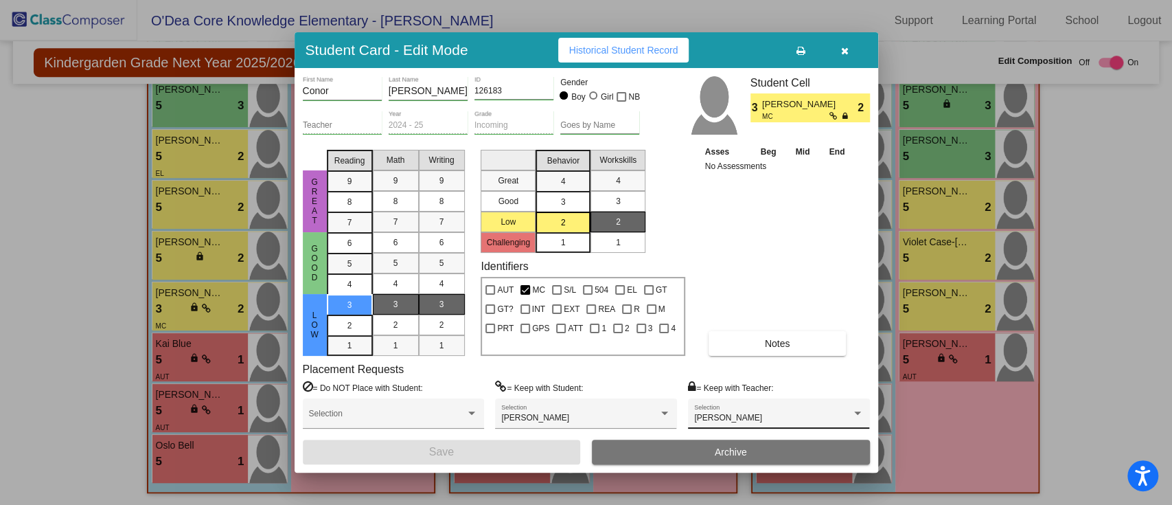
click at [737, 378] on div "[PERSON_NAME]" at bounding box center [772, 418] width 157 height 10
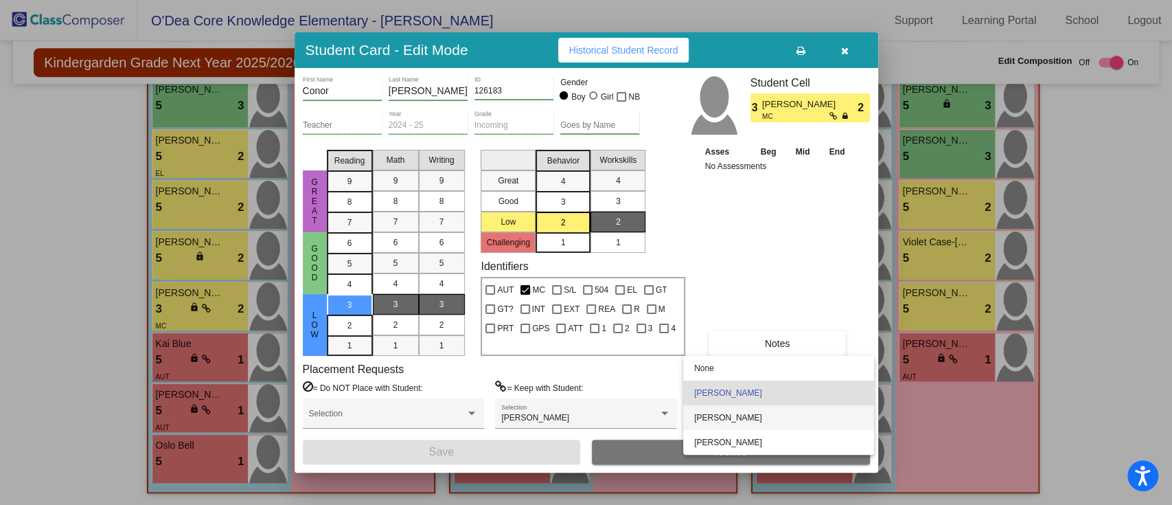
click at [738, 378] on span "[PERSON_NAME]" at bounding box center [778, 417] width 169 height 25
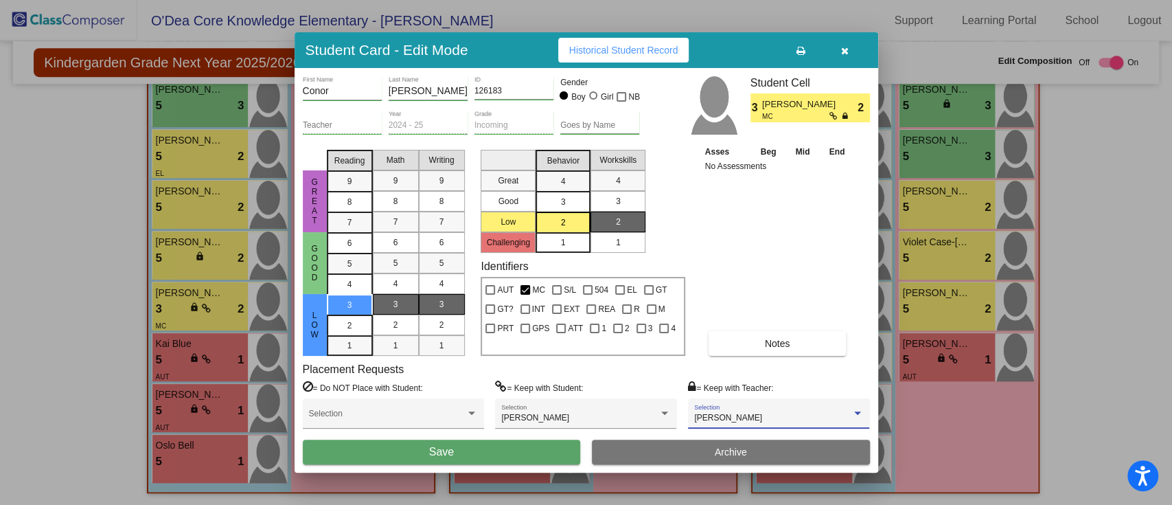
click at [549, 378] on button "Save" at bounding box center [442, 452] width 278 height 25
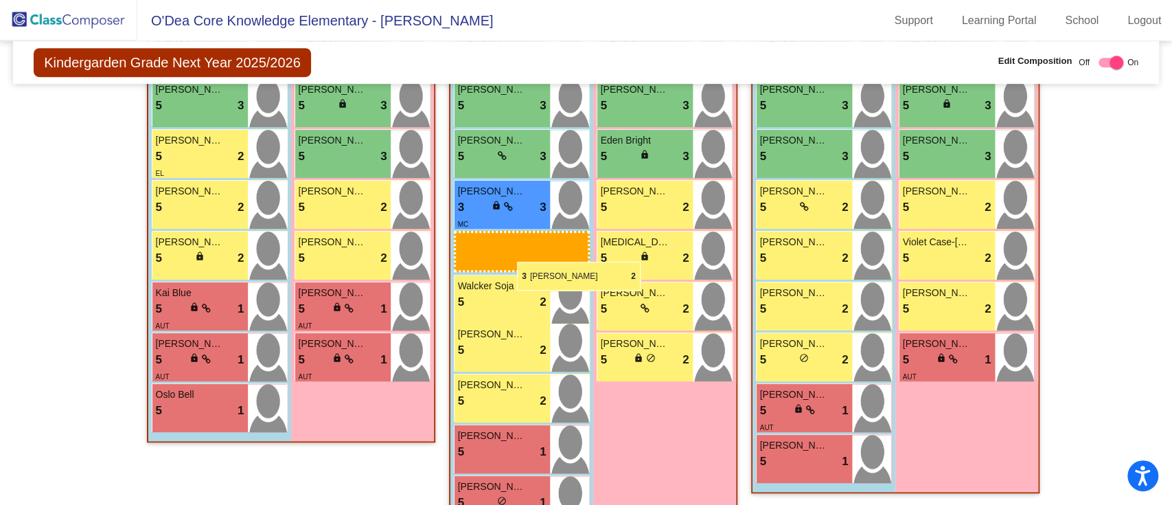
drag, startPoint x: 181, startPoint y: 285, endPoint x: 517, endPoint y: 262, distance: 337.3
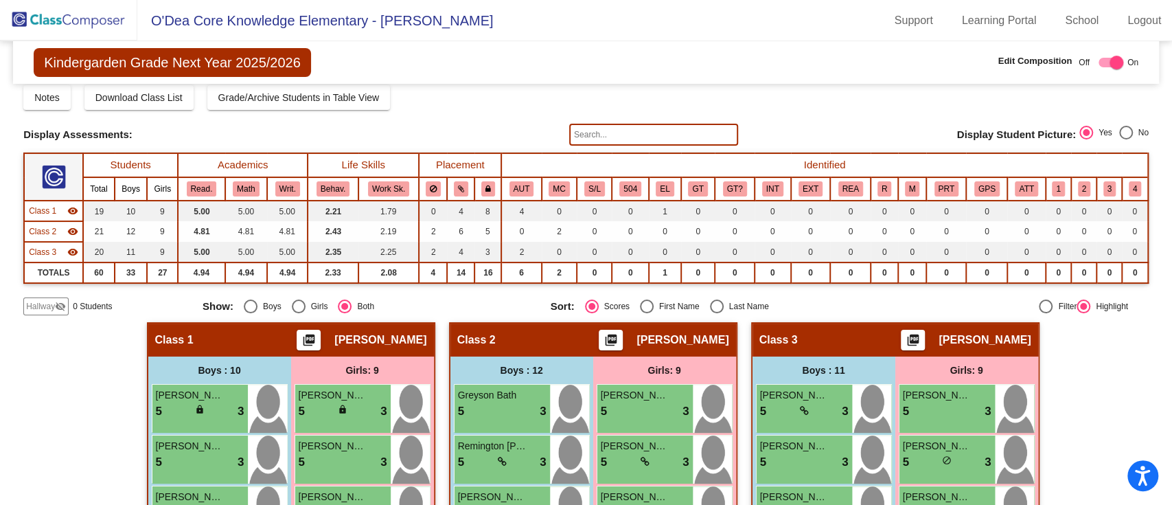
scroll to position [0, 0]
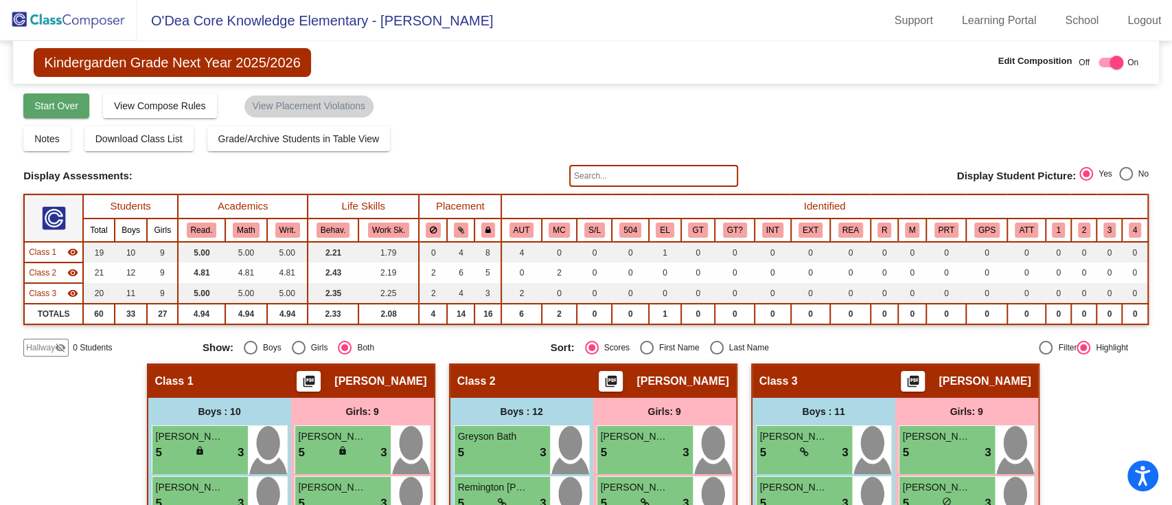
click at [67, 104] on span "Start Over" at bounding box center [56, 105] width 44 height 11
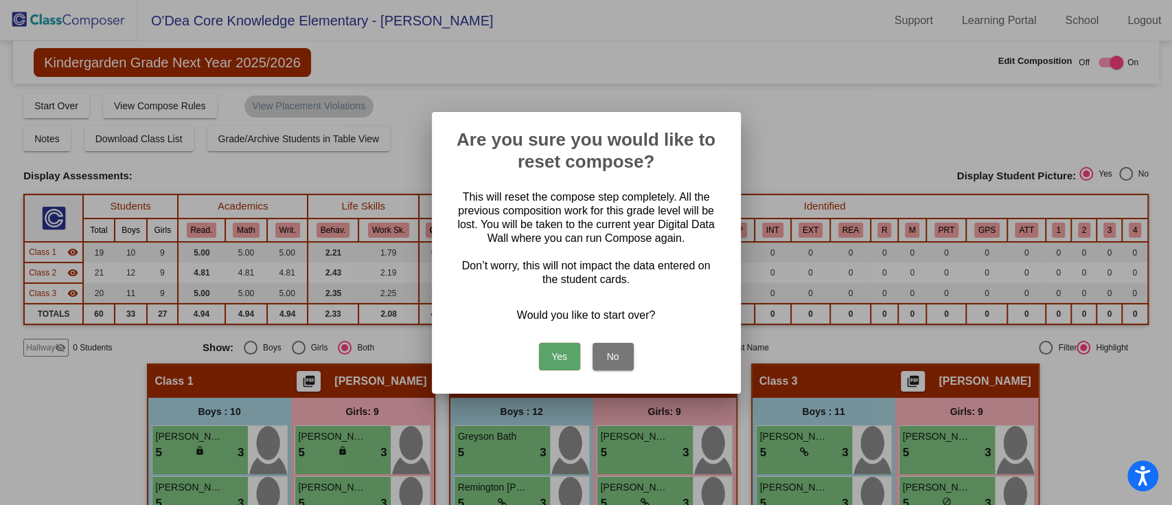
click at [615, 352] on button "No" at bounding box center [613, 356] width 41 height 27
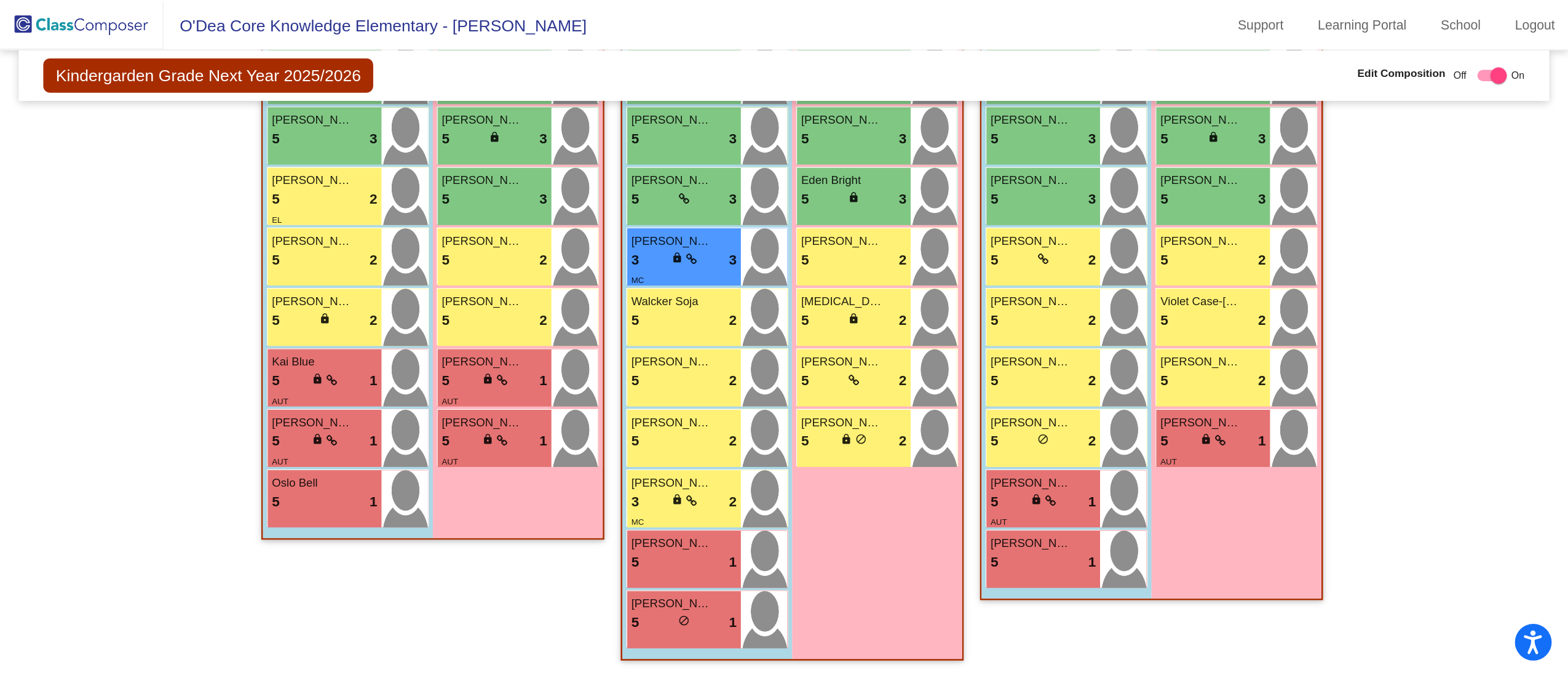
scroll to position [266, 0]
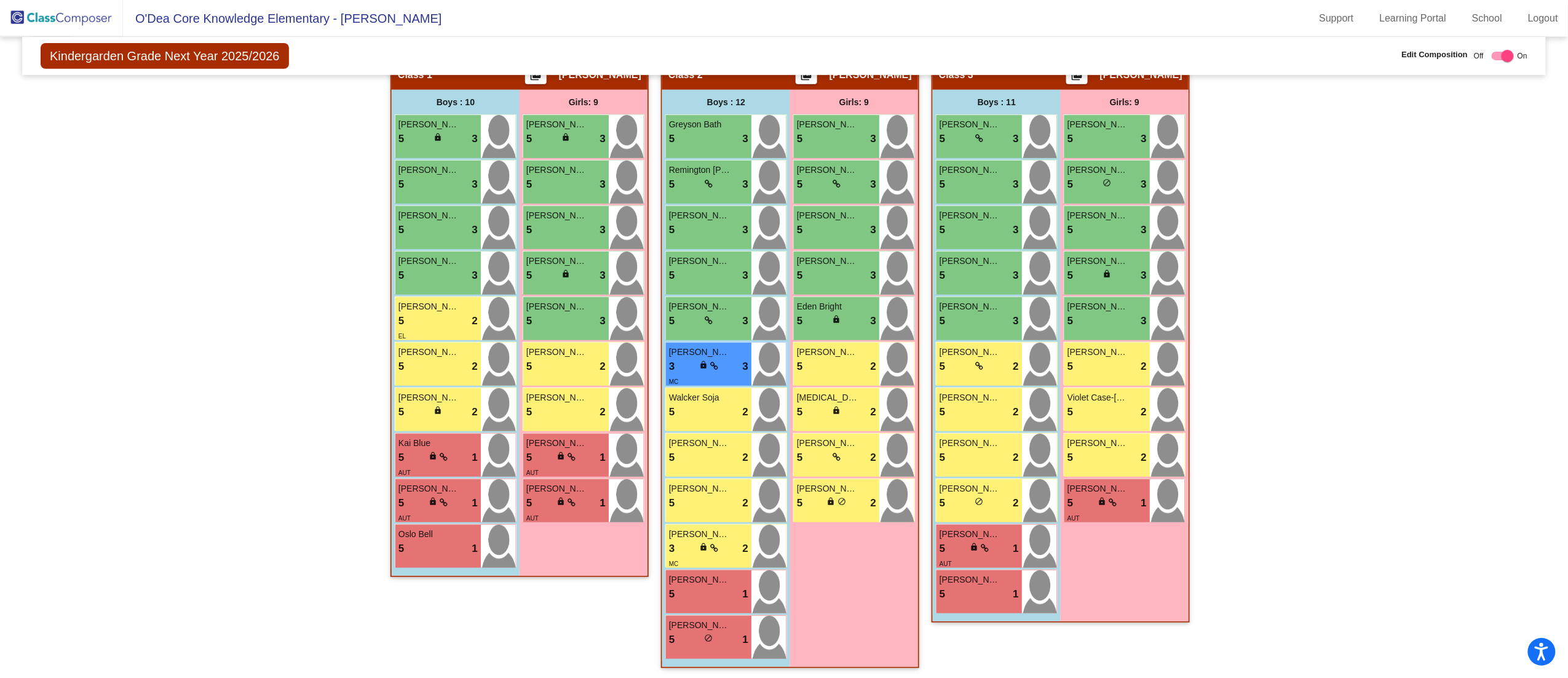
drag, startPoint x: 826, startPoint y: 7, endPoint x: 298, endPoint y: 225, distance: 571.2
click at [301, 225] on div "Hallway - Hallway Class picture_as_pdf Add Student First Name Last Name Student…" at bounding box center [784, 370] width 1505 height 622
click at [439, 227] on div "5 lock do_not_disturb_alt 3" at bounding box center [438, 230] width 80 height 16
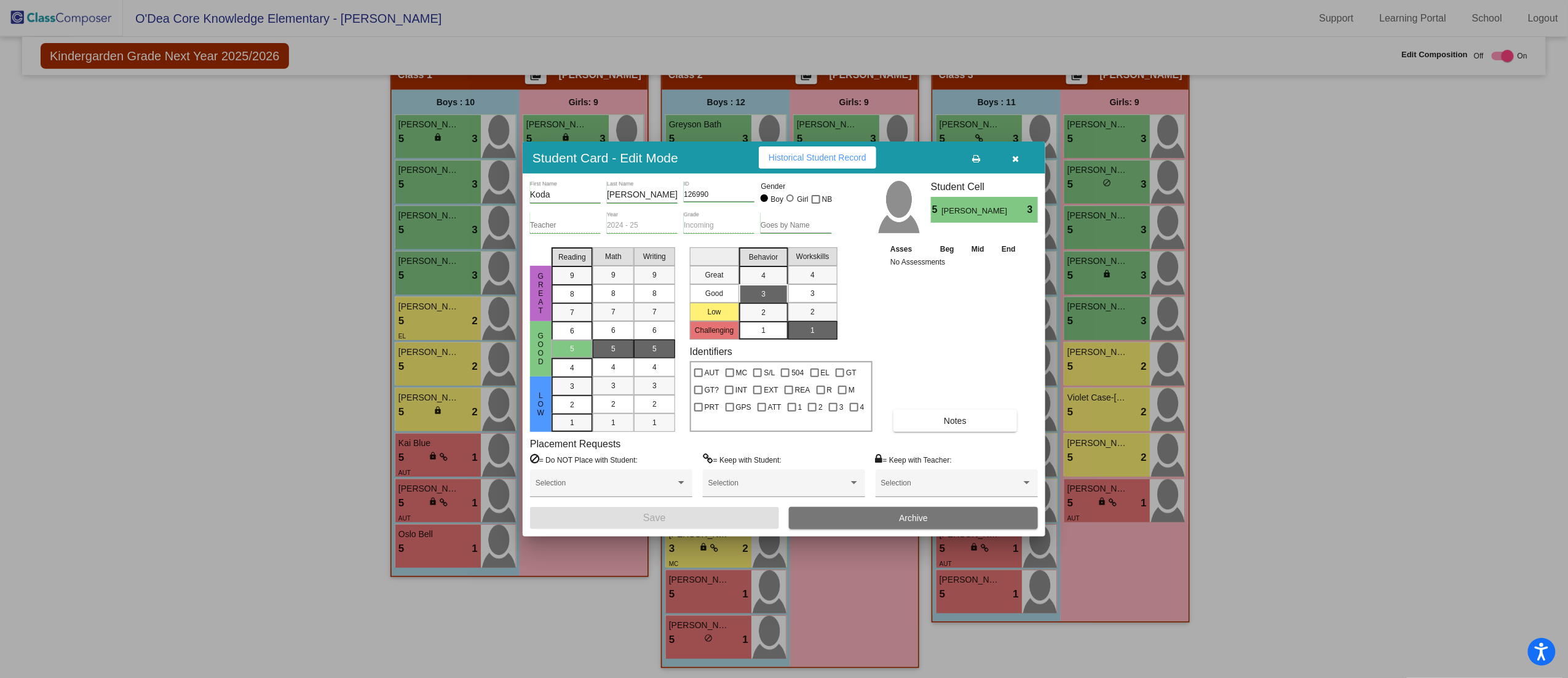
click at [786, 157] on icon "button" at bounding box center [1016, 159] width 7 height 9
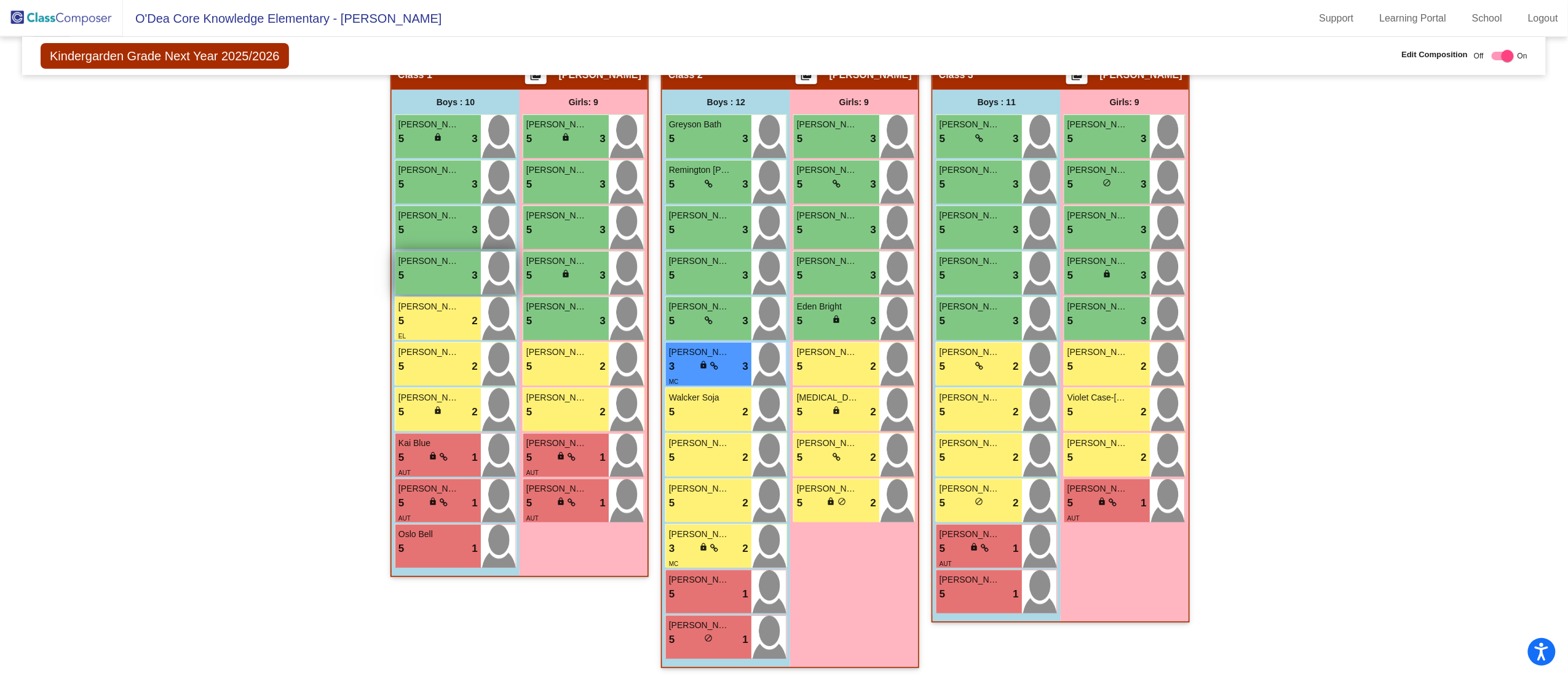
click at [449, 262] on span "[PERSON_NAME]" at bounding box center [429, 261] width 62 height 13
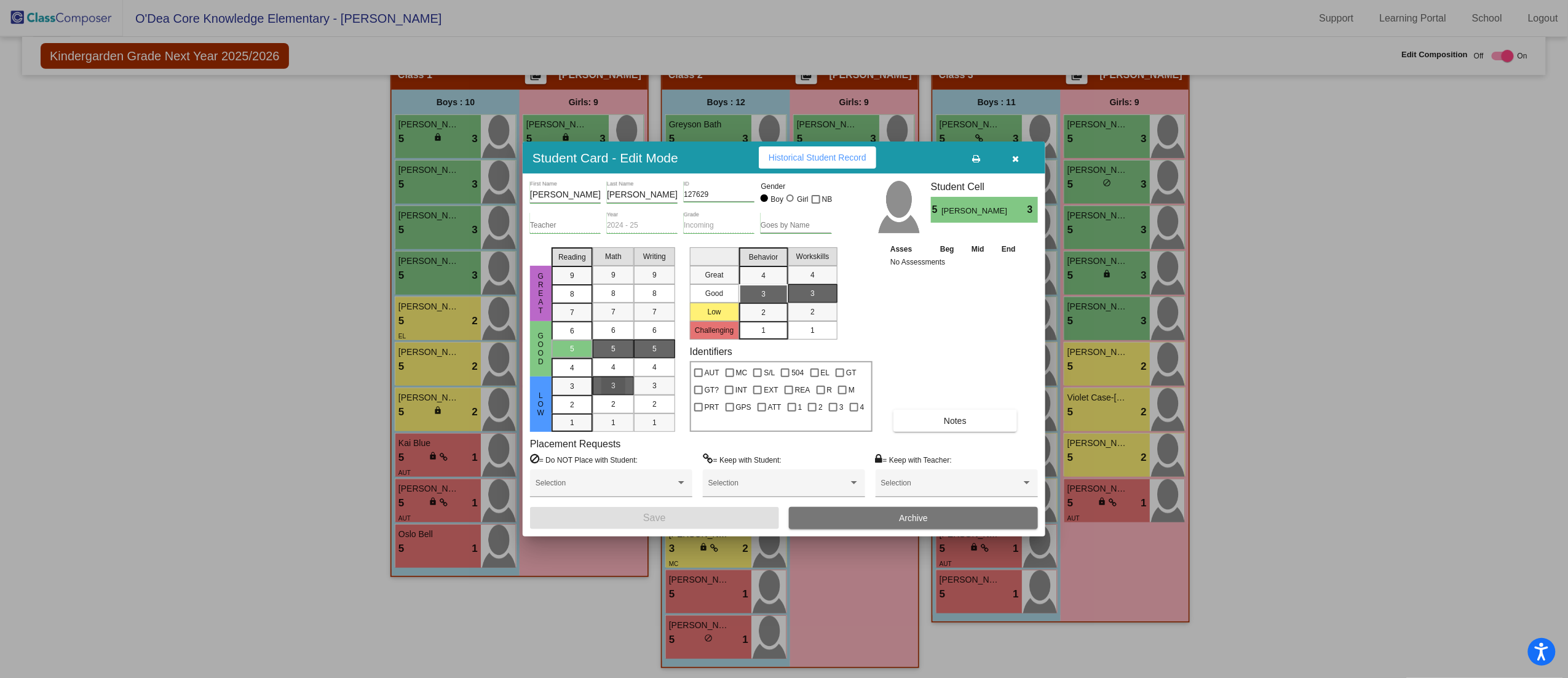
click at [608, 339] on div "3" at bounding box center [613, 385] width 24 height 19
click at [638, 339] on button "Save" at bounding box center [655, 518] width 249 height 22
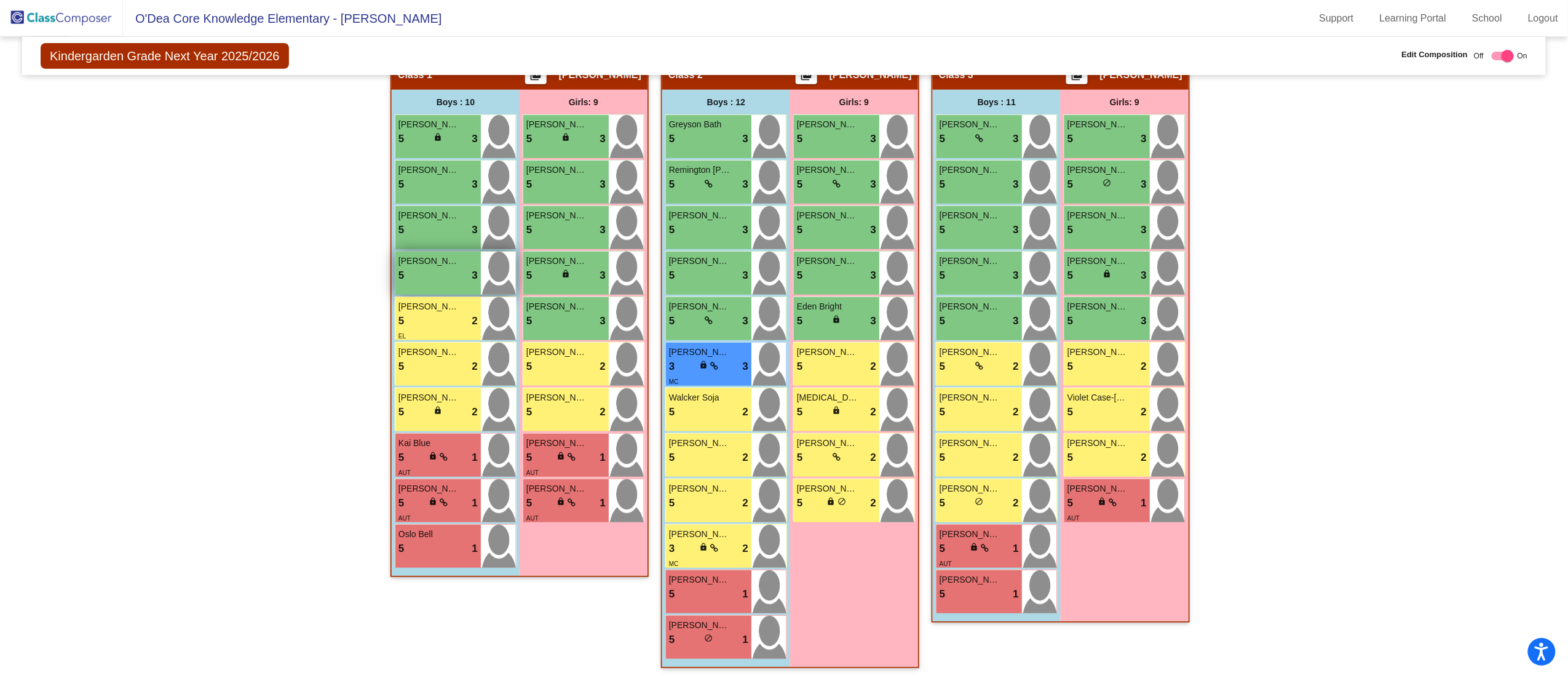
click at [441, 287] on div "[PERSON_NAME] 5 lock do_not_disturb_alt 3" at bounding box center [438, 273] width 85 height 43
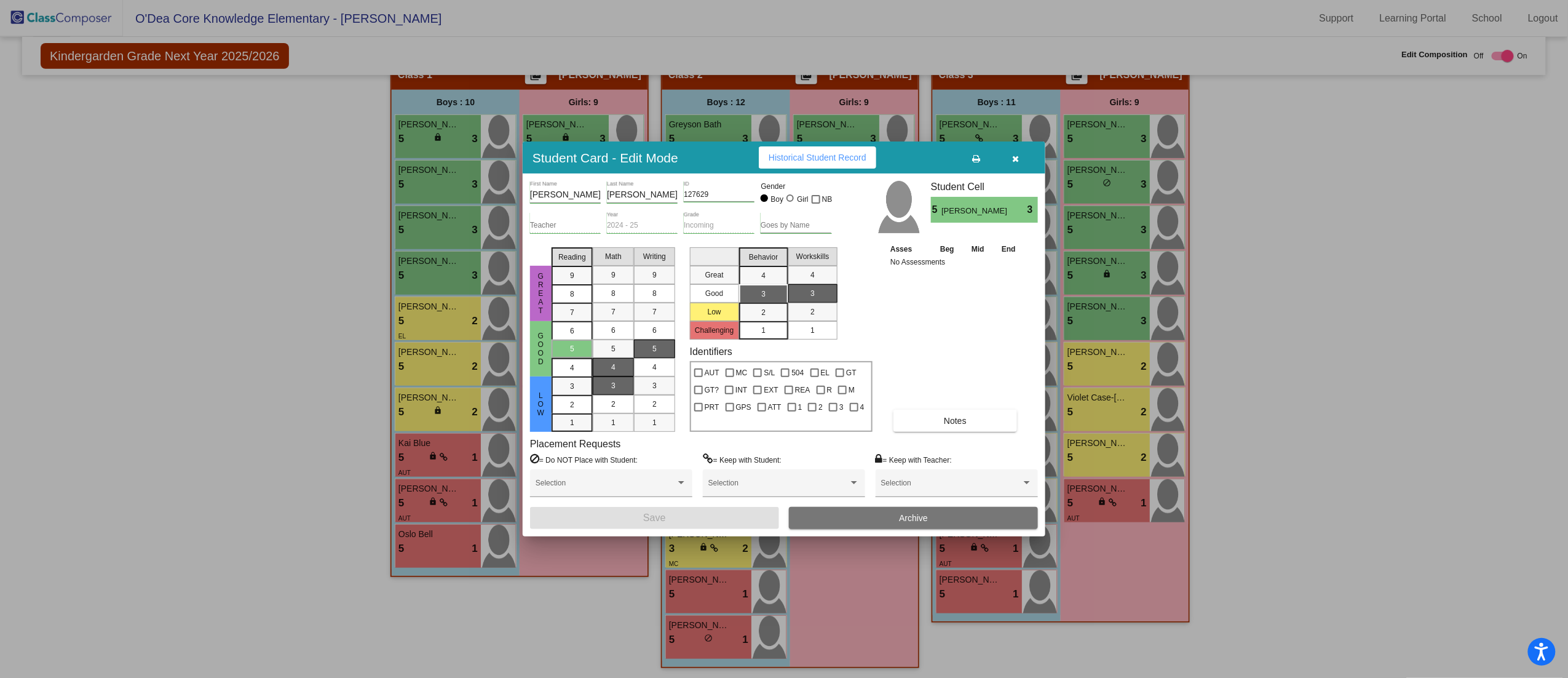
click at [620, 339] on div "4" at bounding box center [613, 367] width 24 height 19
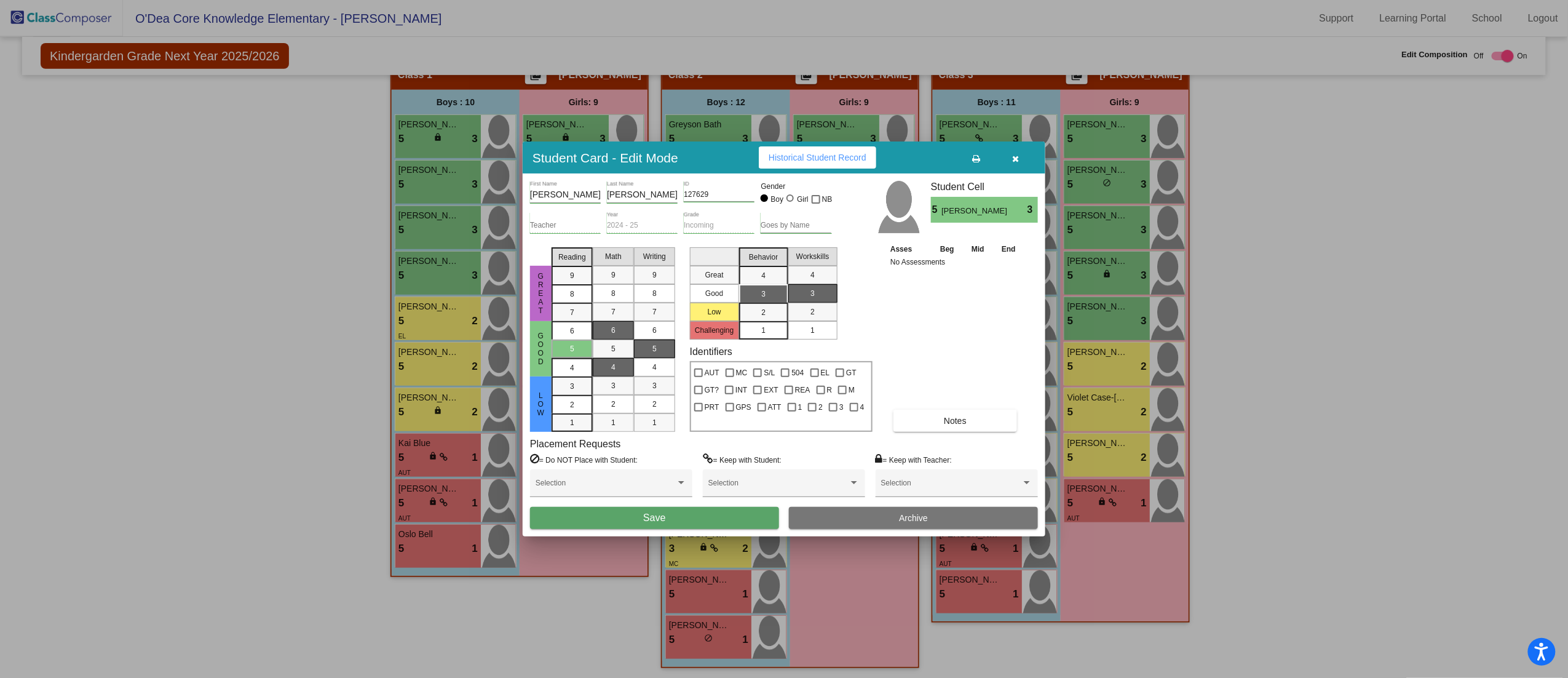
click at [610, 339] on div "6" at bounding box center [613, 330] width 24 height 19
click at [610, 339] on div "5" at bounding box center [613, 348] width 24 height 19
click at [749, 339] on button "Save" at bounding box center [655, 518] width 249 height 22
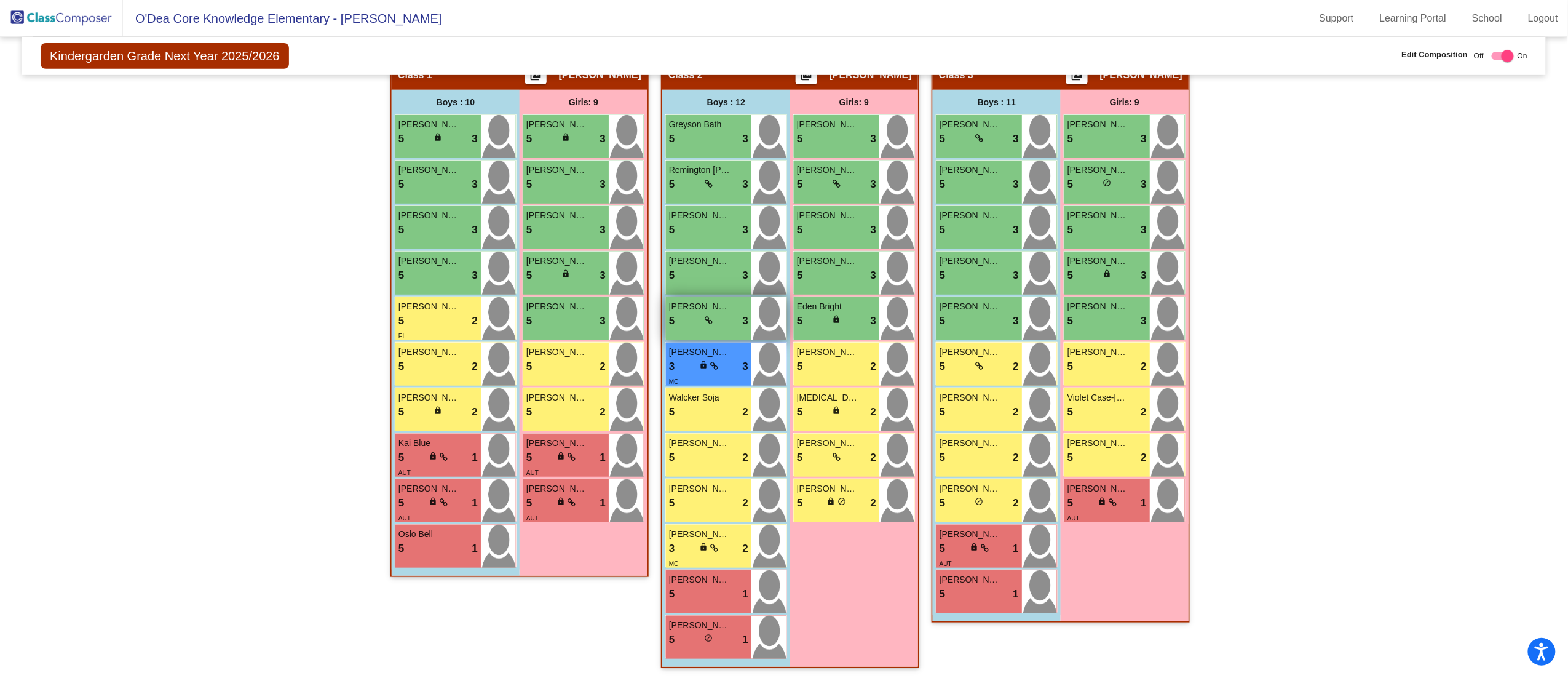
click at [701, 307] on span "[PERSON_NAME]" at bounding box center [699, 306] width 62 height 13
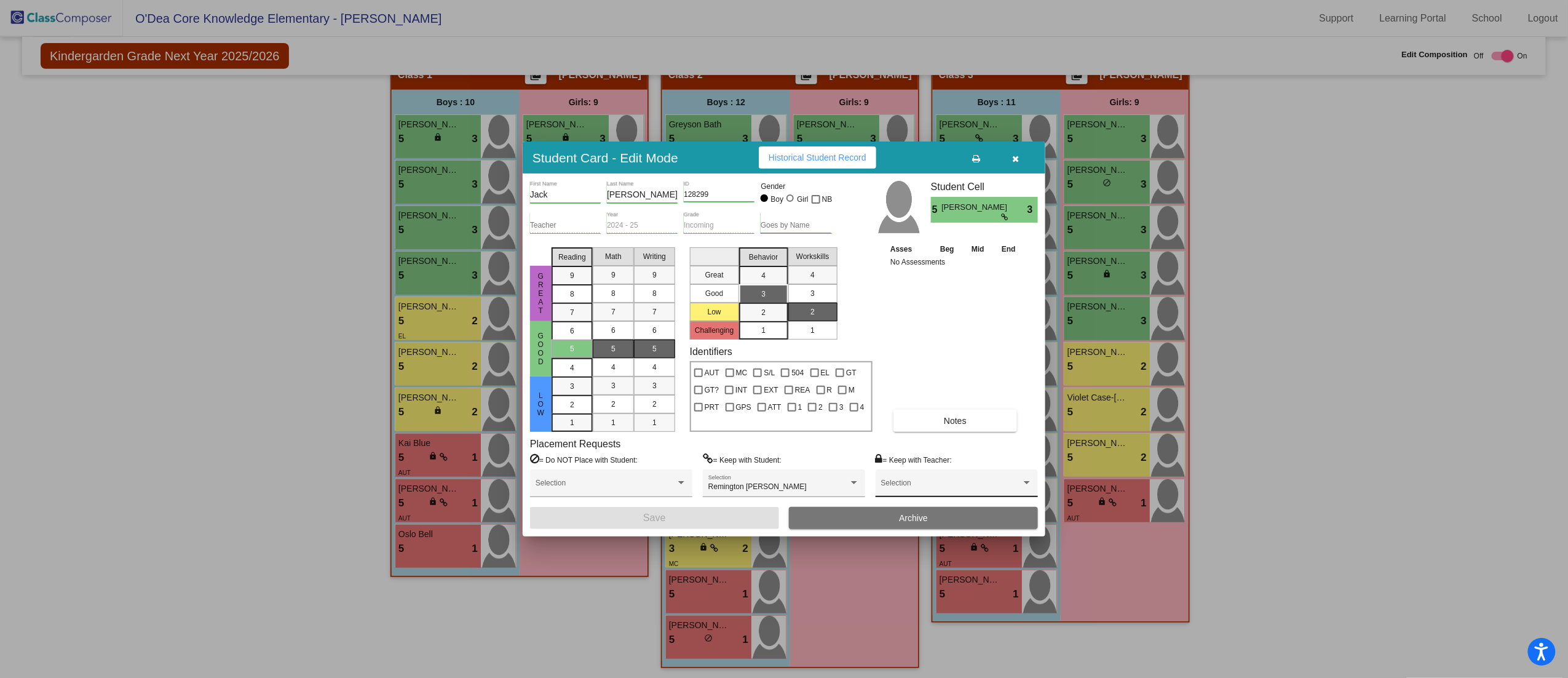
click at [786, 339] on div "Selection" at bounding box center [956, 485] width 151 height 22
click at [786, 339] on span "[PERSON_NAME]" at bounding box center [956, 531] width 151 height 22
click at [766, 339] on button "Save" at bounding box center [655, 518] width 249 height 22
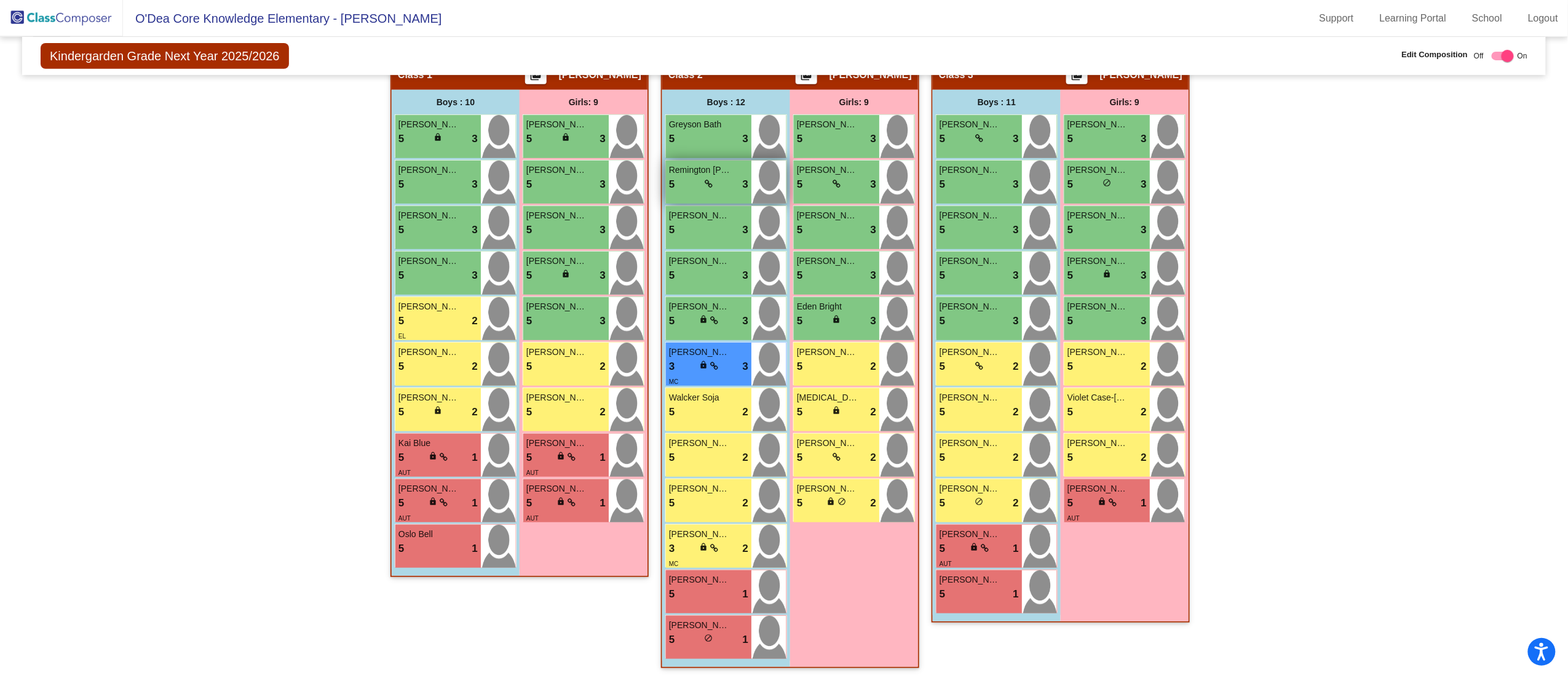
click at [690, 185] on div "5 lock do_not_disturb_alt 3" at bounding box center [708, 185] width 80 height 16
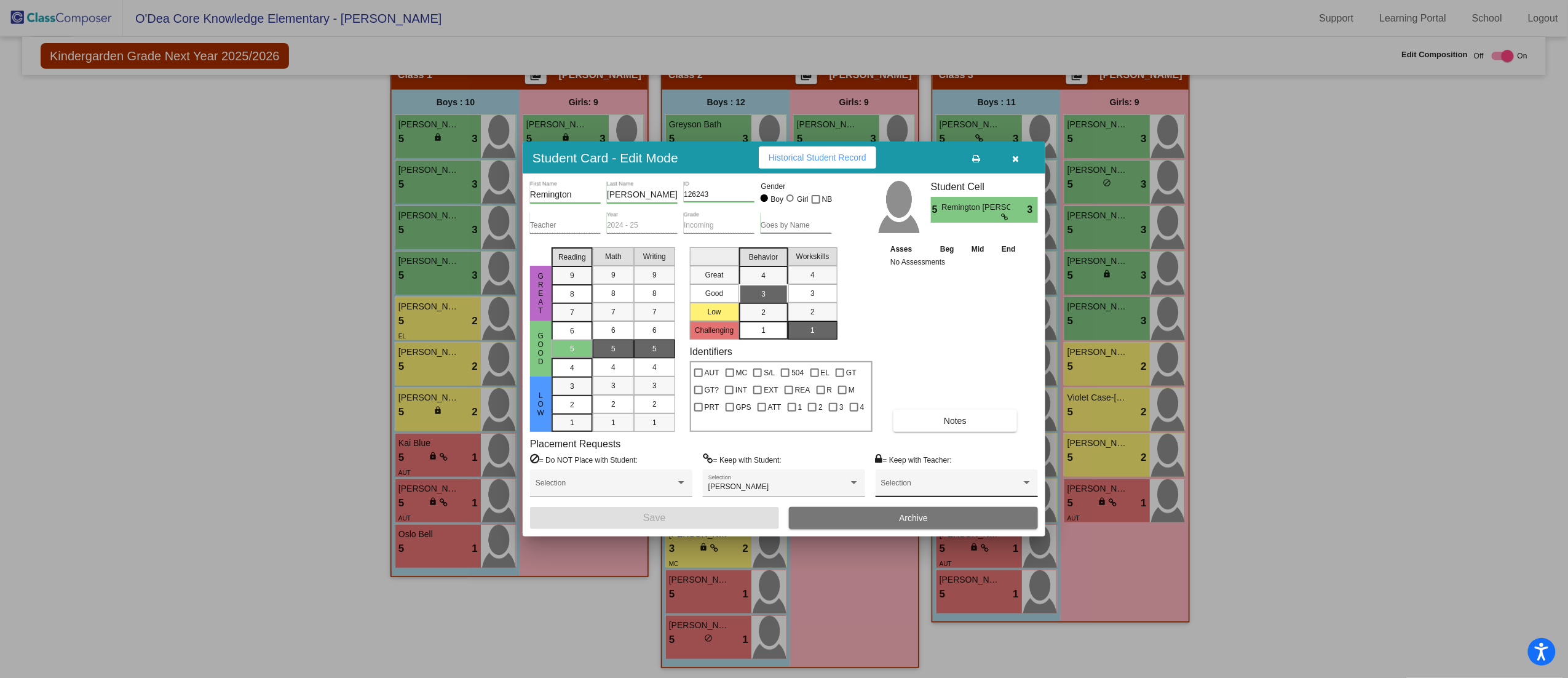
click at [786, 339] on div "Selection" at bounding box center [956, 485] width 151 height 22
click at [786, 339] on span "[PERSON_NAME]" at bounding box center [956, 531] width 151 height 22
click at [760, 339] on button "Save" at bounding box center [655, 518] width 249 height 22
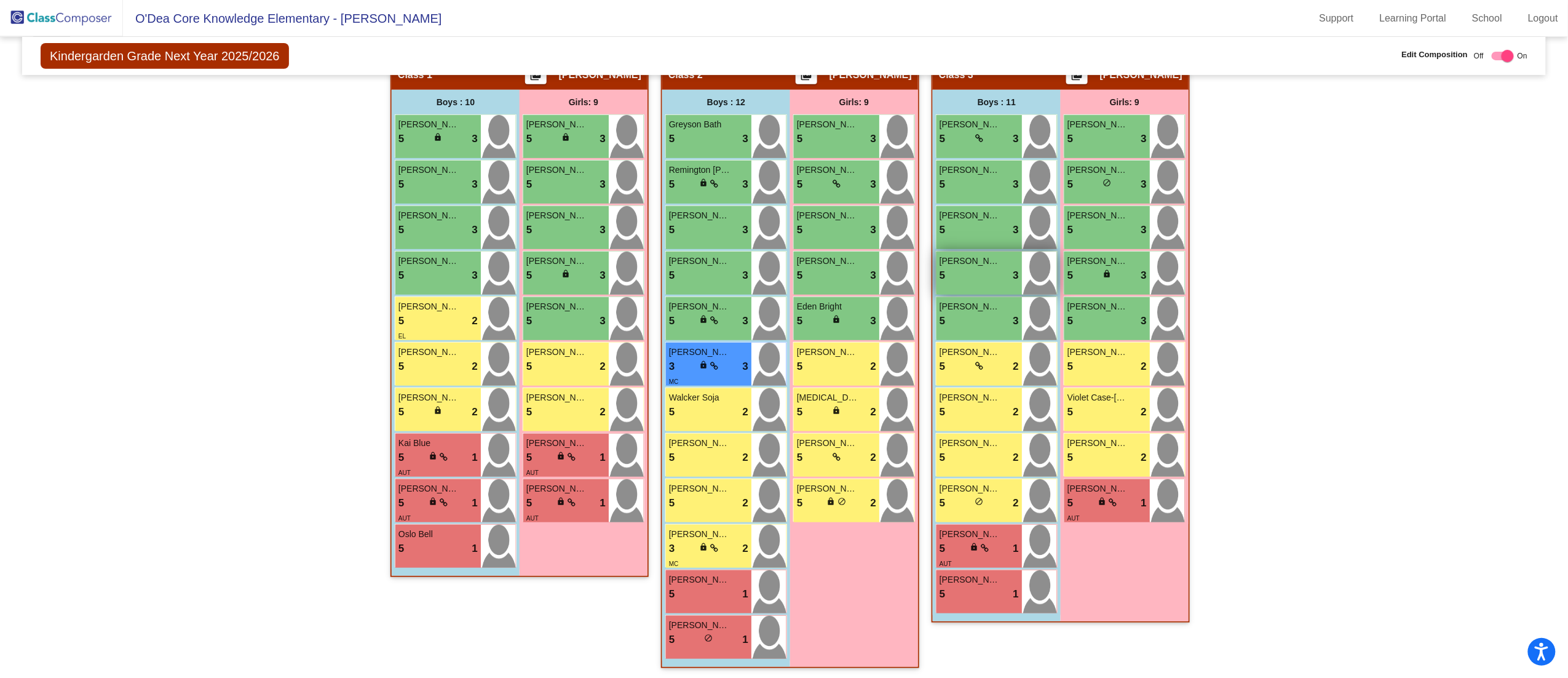
click at [786, 276] on div "5 lock do_not_disturb_alt 3" at bounding box center [979, 276] width 80 height 16
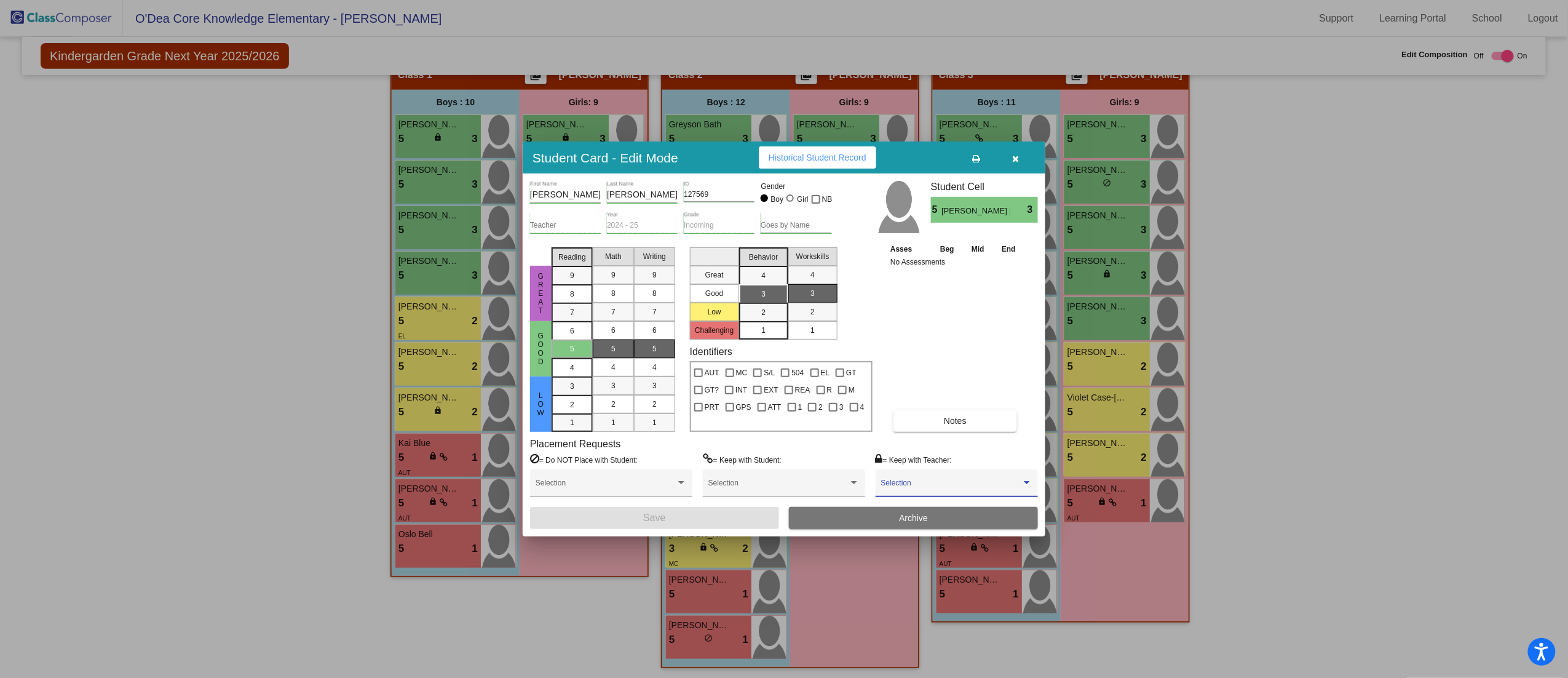
click at [786, 339] on span at bounding box center [951, 487] width 141 height 9
click at [786, 339] on span "[PERSON_NAME]" at bounding box center [956, 554] width 151 height 22
click at [749, 339] on button "Save" at bounding box center [655, 518] width 249 height 22
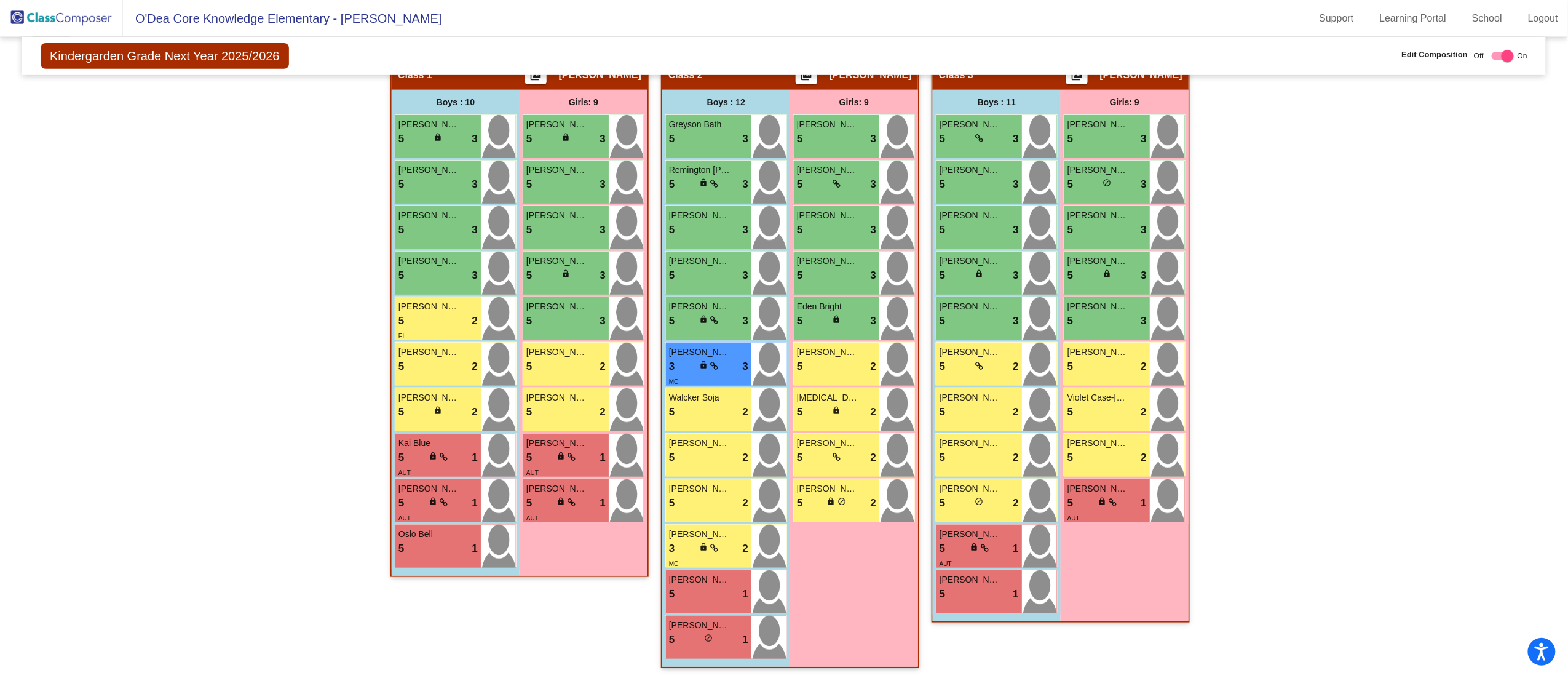
scroll to position [0, 0]
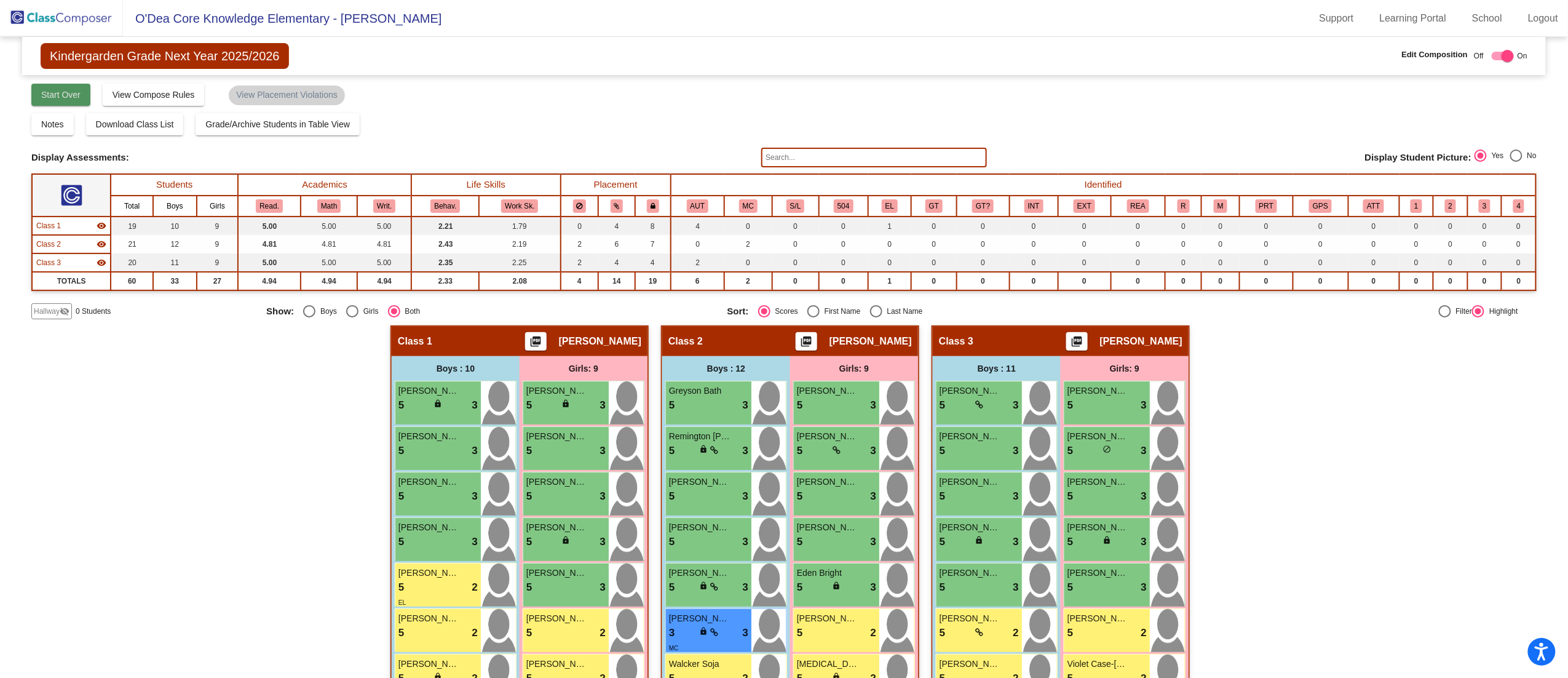
click at [64, 92] on span "Start Over" at bounding box center [61, 94] width 39 height 10
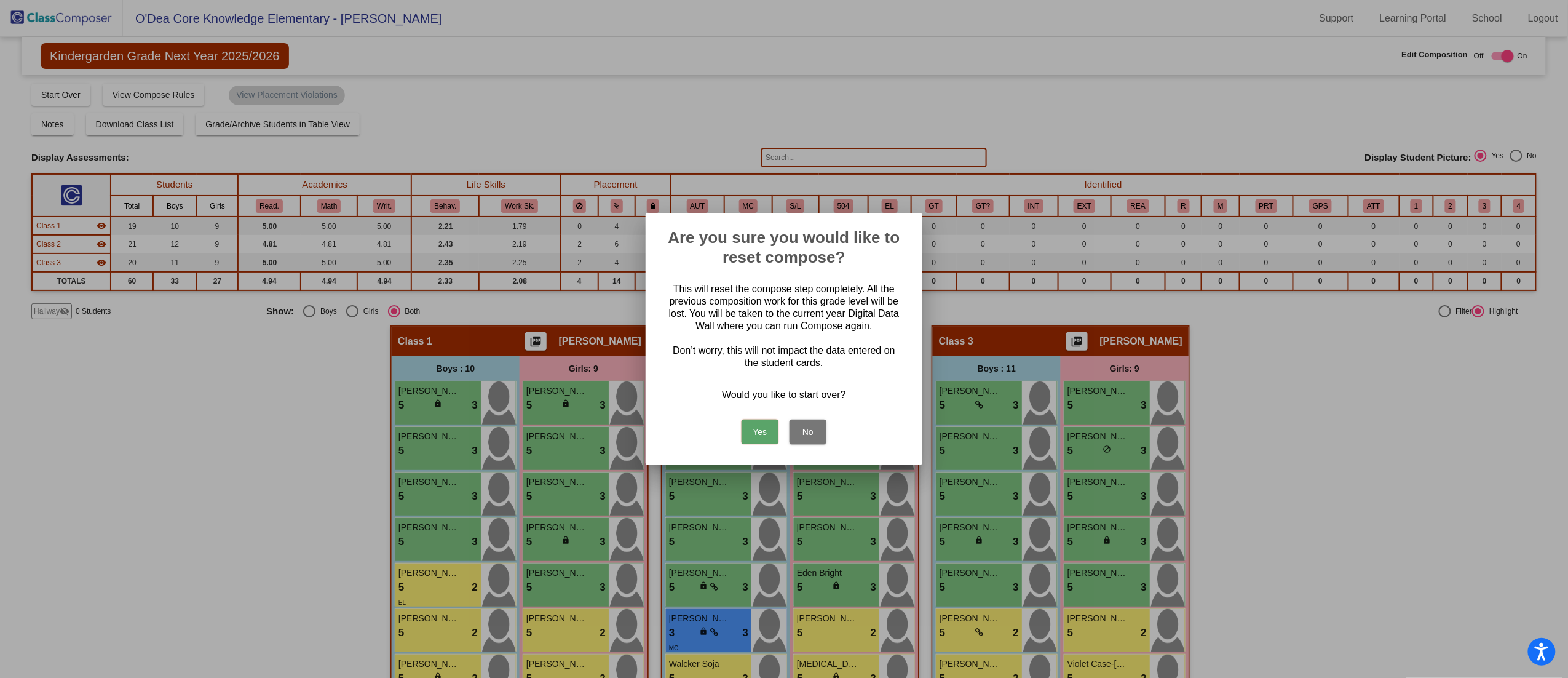
click at [758, 339] on button "Yes" at bounding box center [759, 431] width 37 height 24
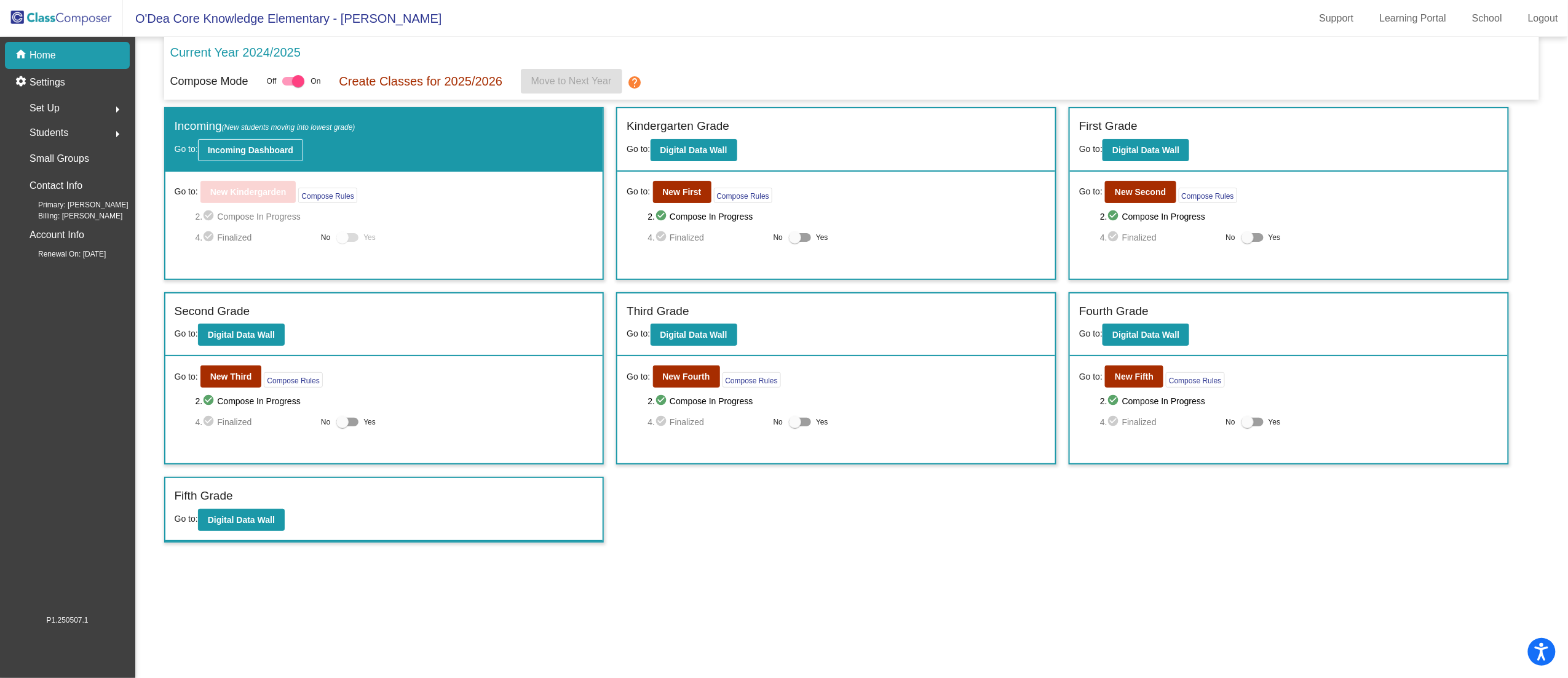
click at [272, 150] on b "Incoming Dashboard" at bounding box center [250, 150] width 85 height 10
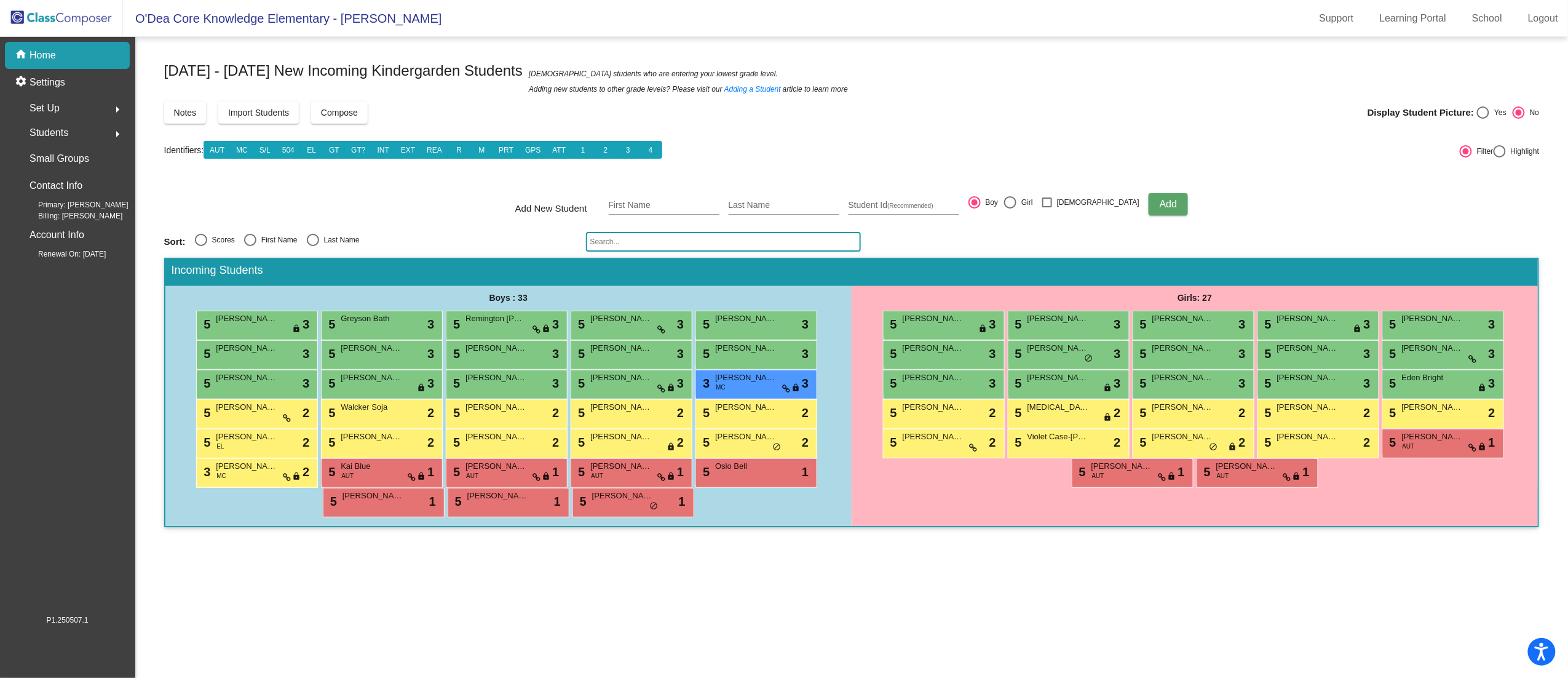
click at [337, 112] on span "Compose" at bounding box center [338, 112] width 37 height 10
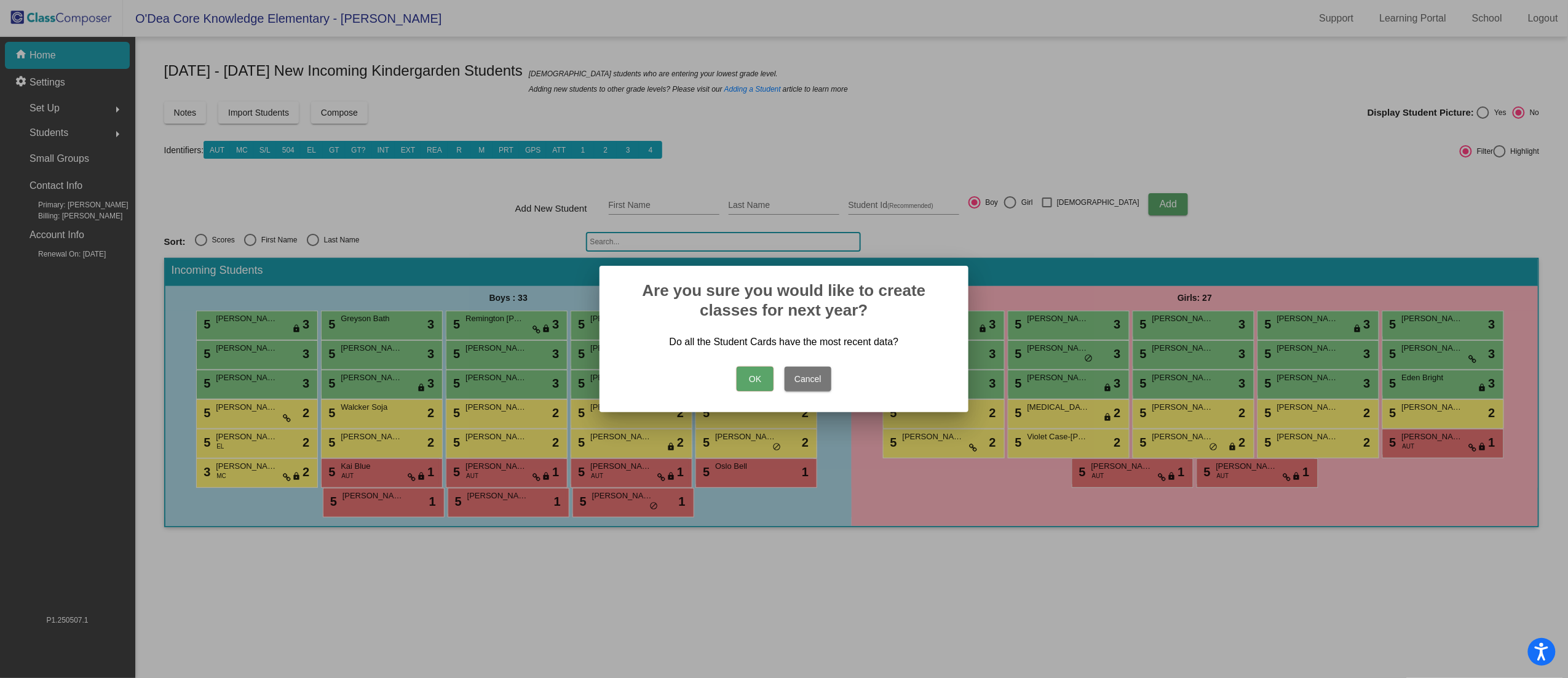
click at [758, 339] on button "OK" at bounding box center [755, 378] width 37 height 24
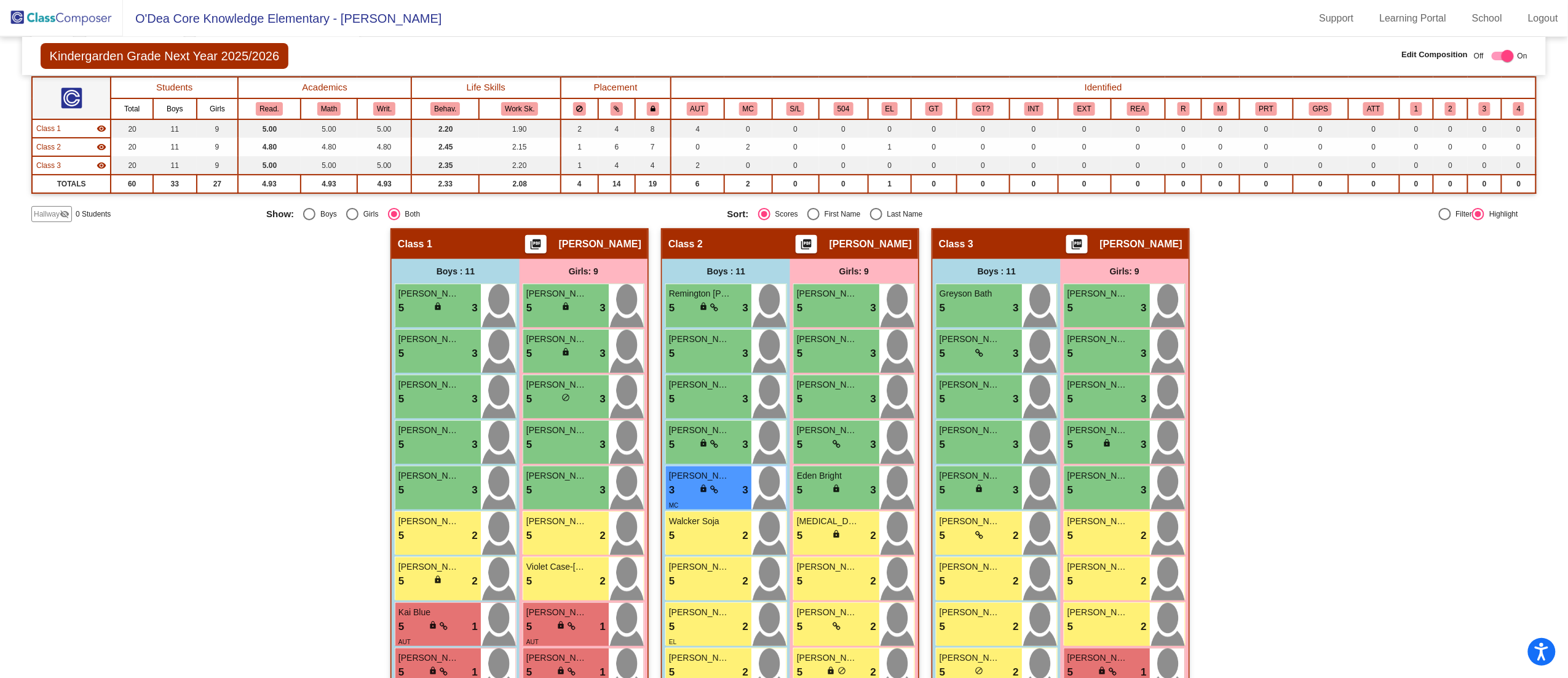
scroll to position [220, 0]
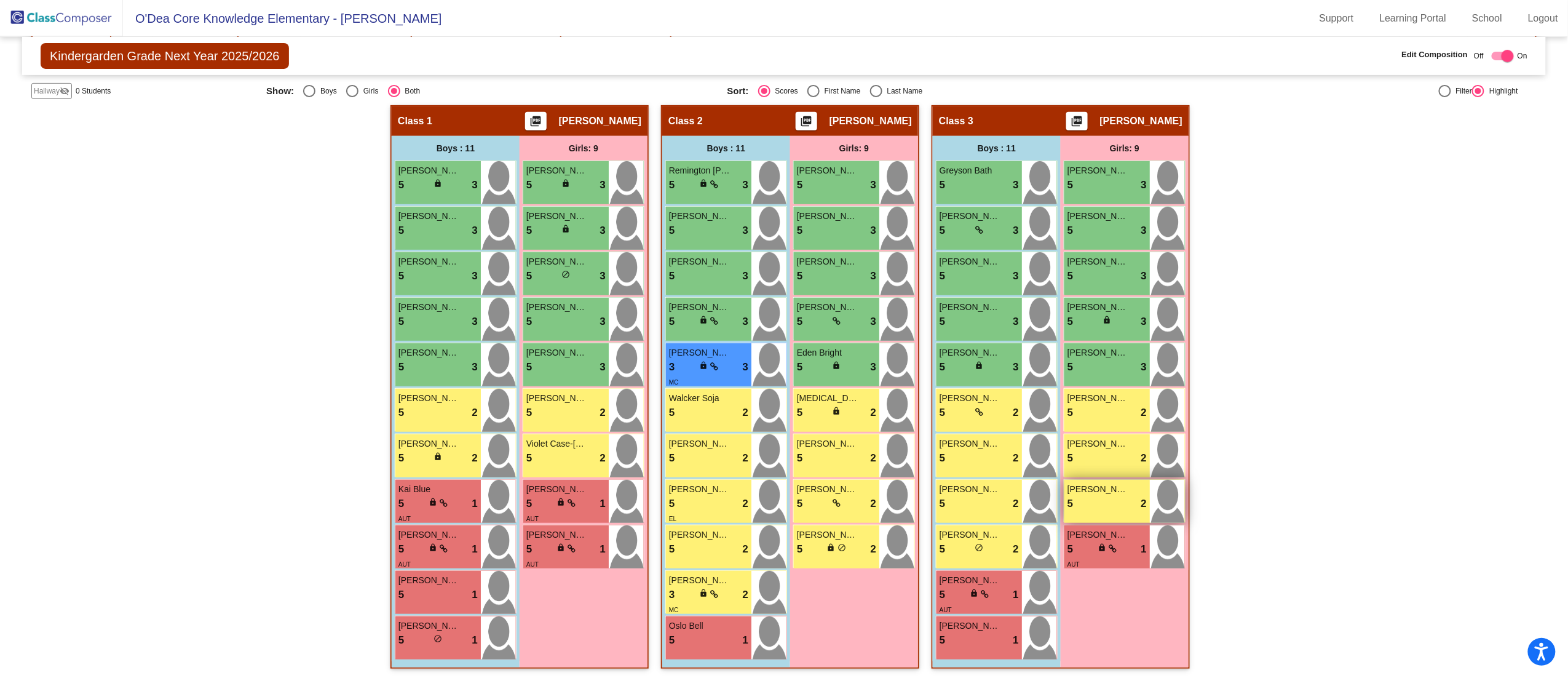
click at [786, 339] on span "[PERSON_NAME]" at bounding box center [1098, 489] width 62 height 13
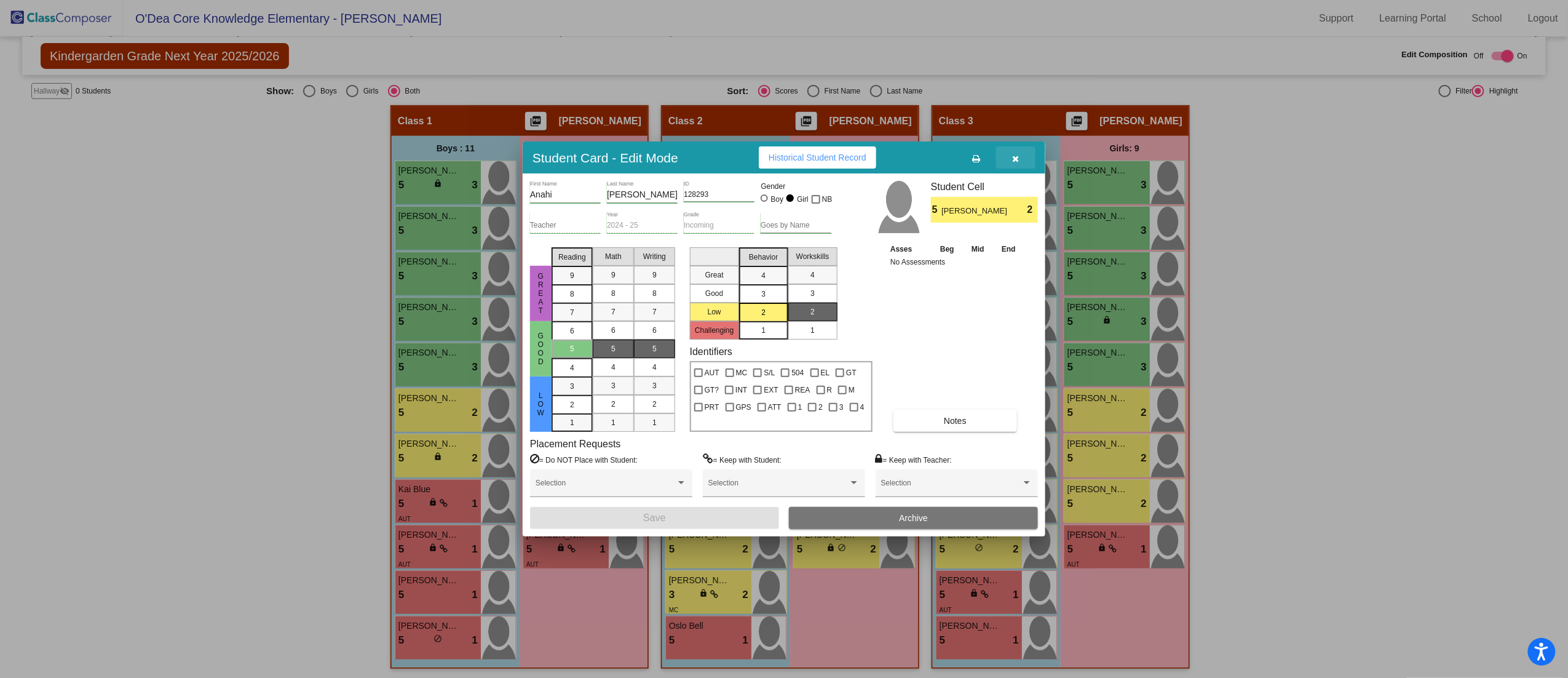
click at [786, 161] on icon "button" at bounding box center [1016, 159] width 7 height 9
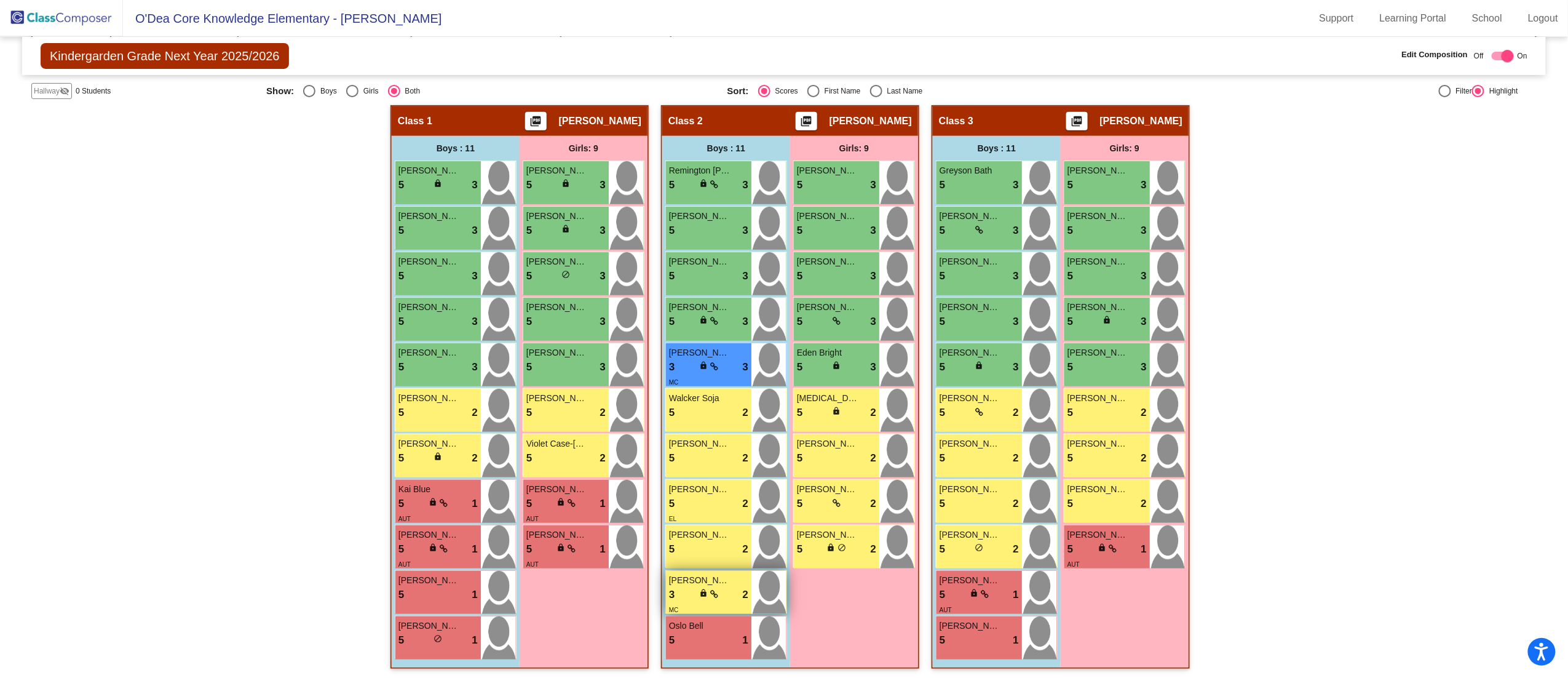
click at [717, 339] on div "3 lock do_not_disturb_alt 2" at bounding box center [708, 595] width 80 height 16
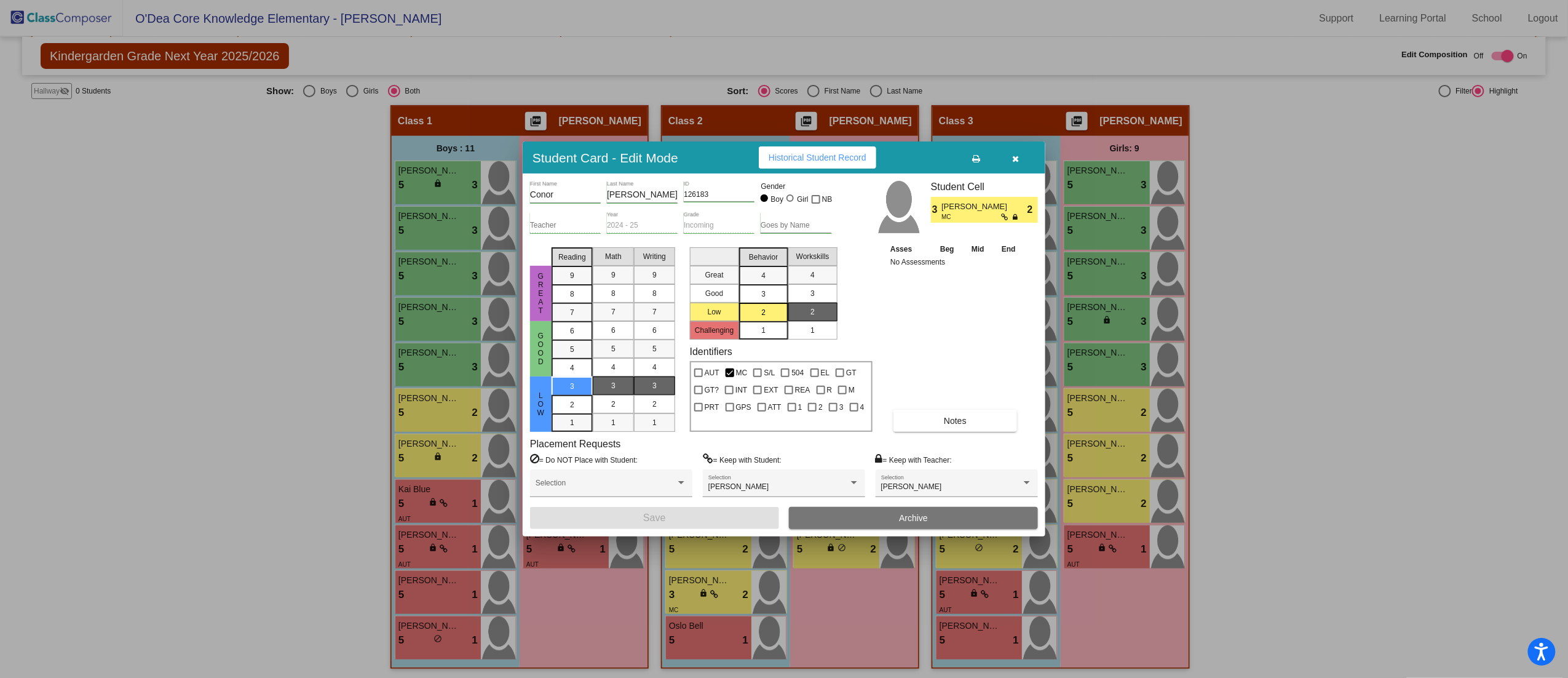
click at [776, 332] on mat-list-option "1" at bounding box center [764, 330] width 49 height 19
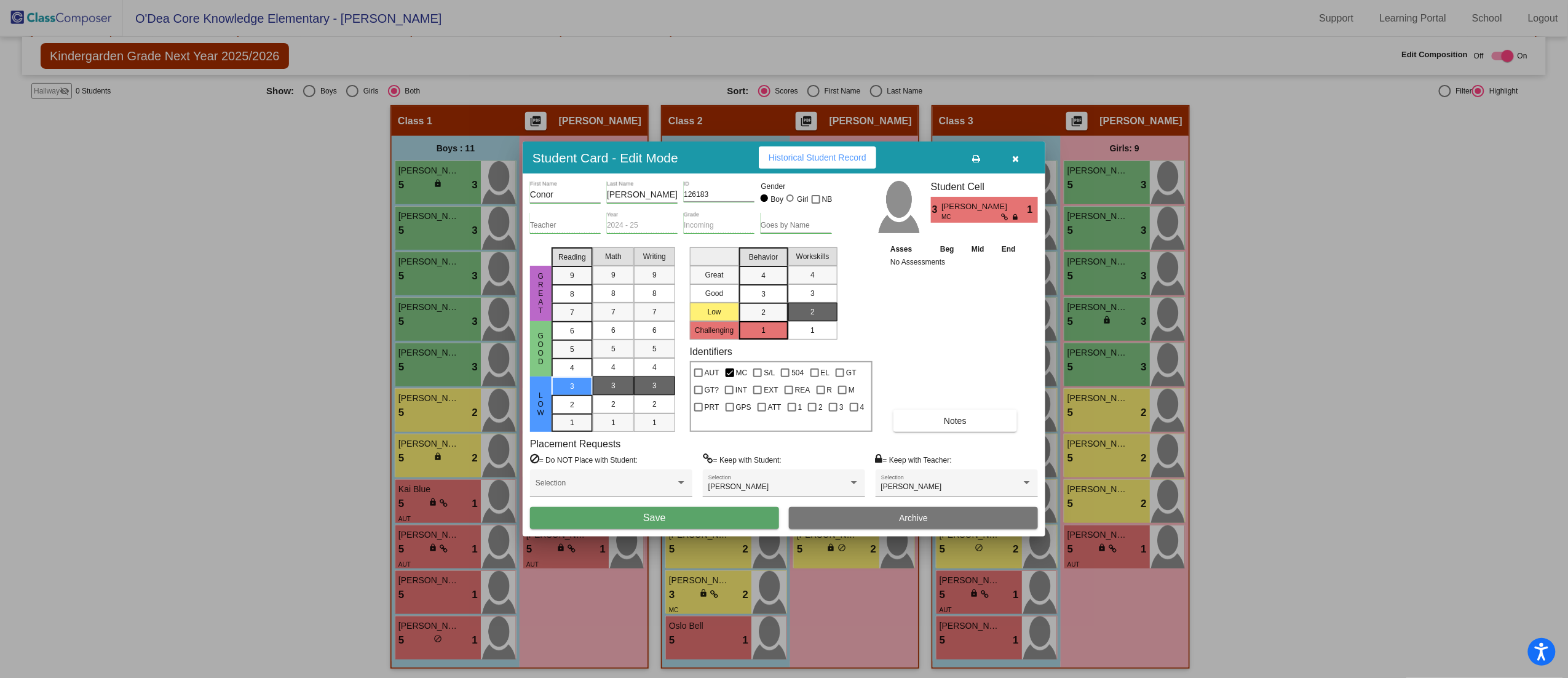
click at [786, 334] on div "1" at bounding box center [812, 330] width 24 height 19
click at [721, 339] on button "Save" at bounding box center [655, 518] width 249 height 22
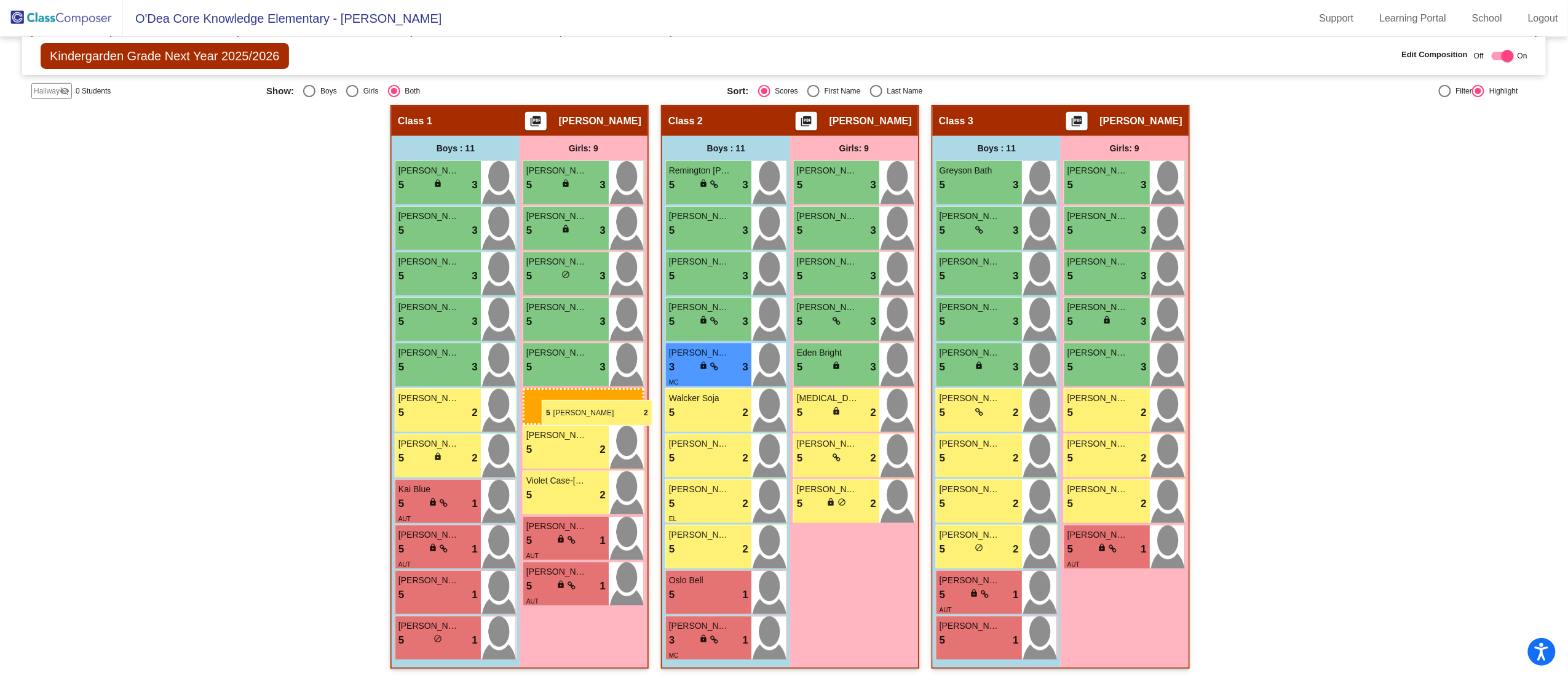
drag, startPoint x: 846, startPoint y: 447, endPoint x: 542, endPoint y: 399, distance: 307.8
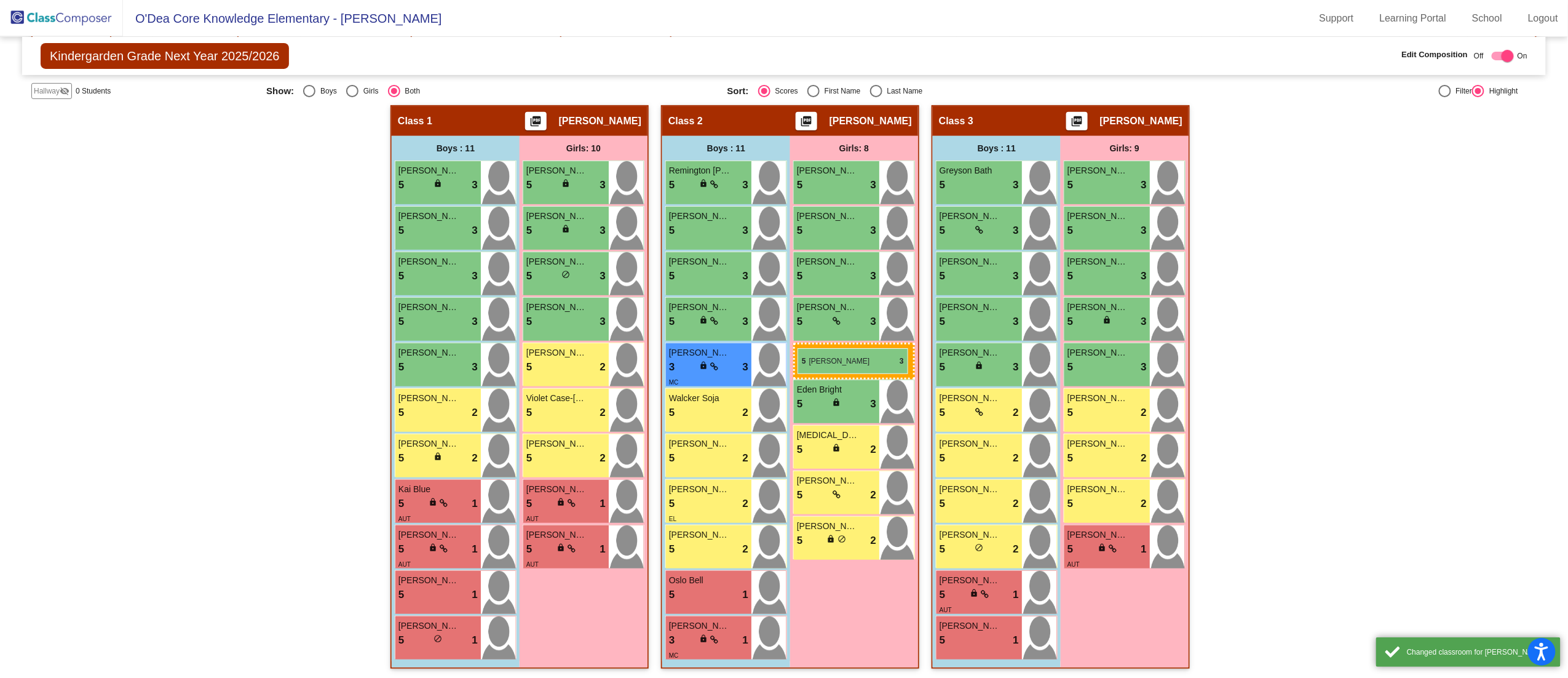
drag, startPoint x: 549, startPoint y: 366, endPoint x: 798, endPoint y: 348, distance: 249.6
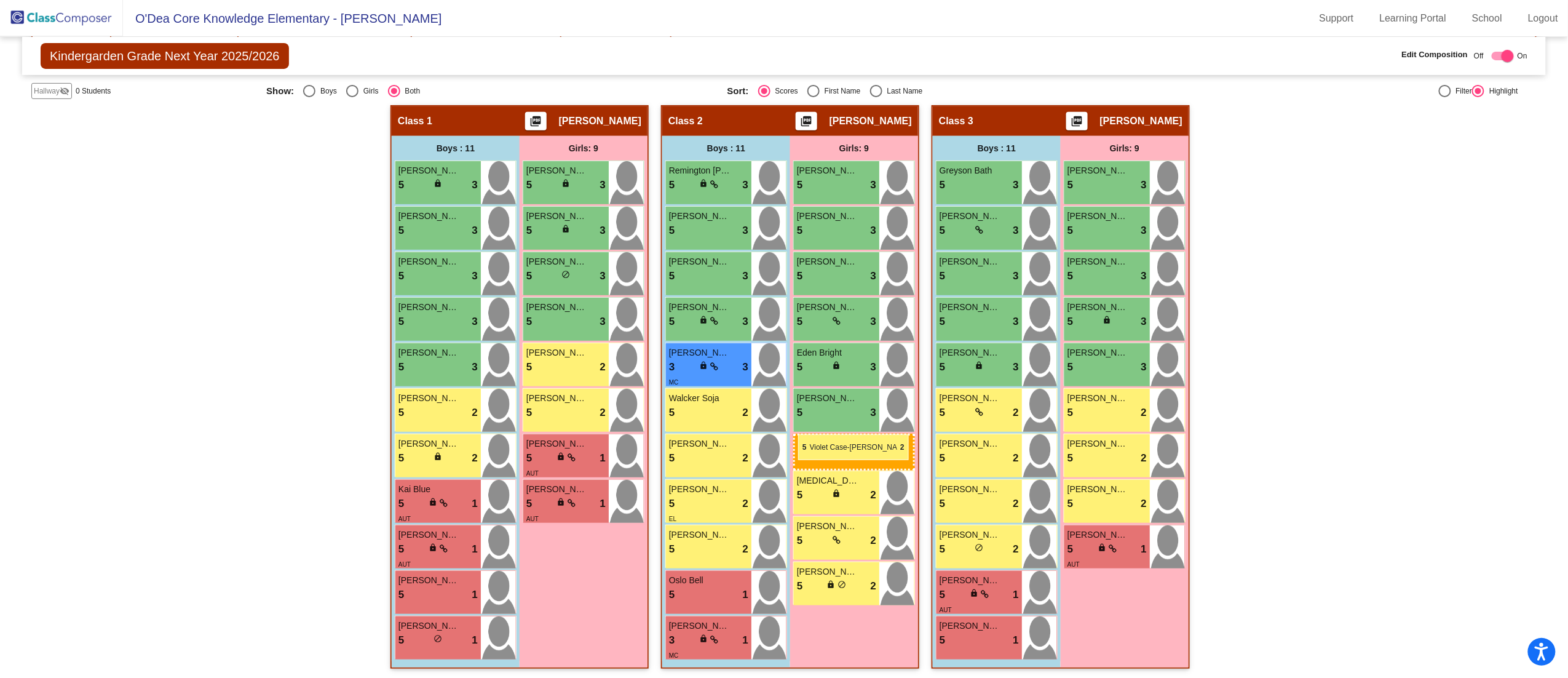
drag, startPoint x: 550, startPoint y: 402, endPoint x: 798, endPoint y: 434, distance: 250.1
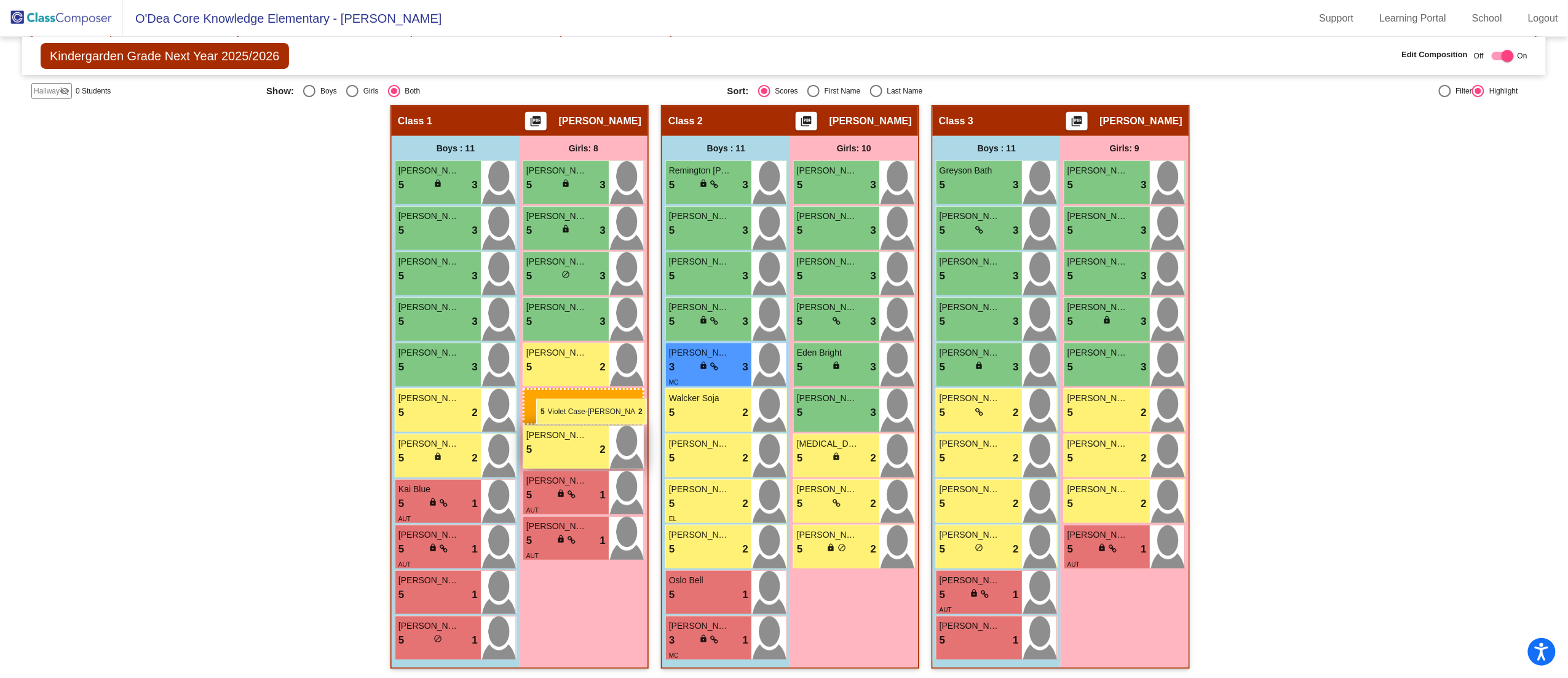
drag, startPoint x: 819, startPoint y: 582, endPoint x: 541, endPoint y: 399, distance: 332.8
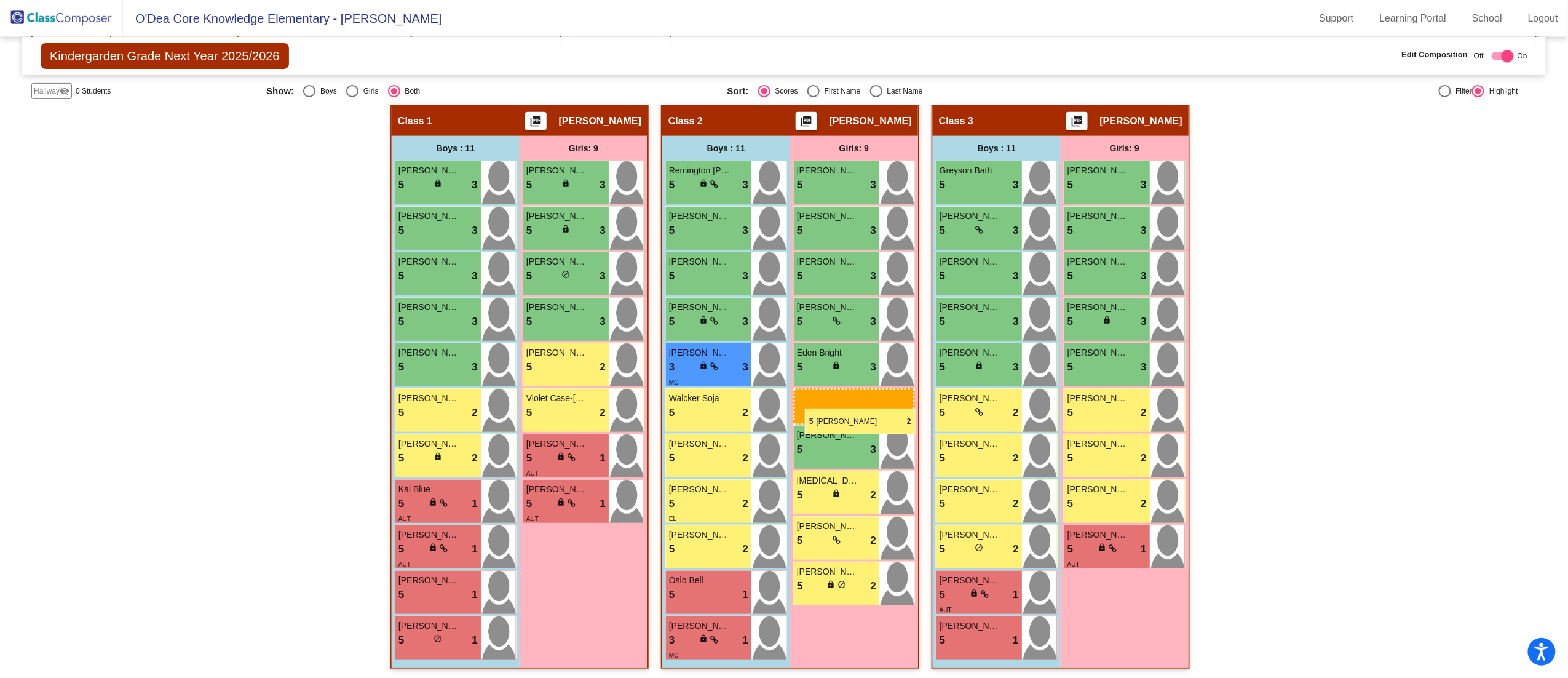
drag, startPoint x: 547, startPoint y: 399, endPoint x: 805, endPoint y: 408, distance: 258.2
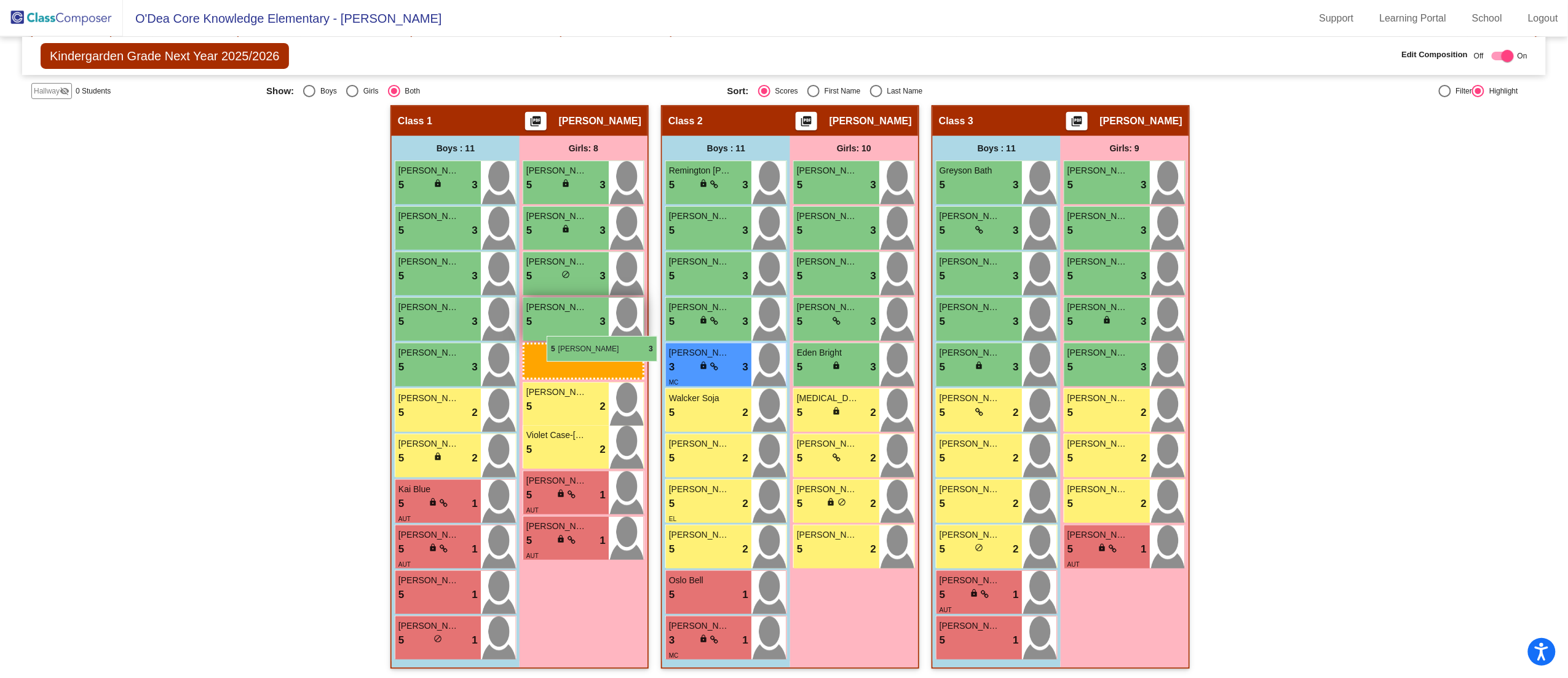
drag, startPoint x: 819, startPoint y: 413, endPoint x: 547, endPoint y: 336, distance: 282.7
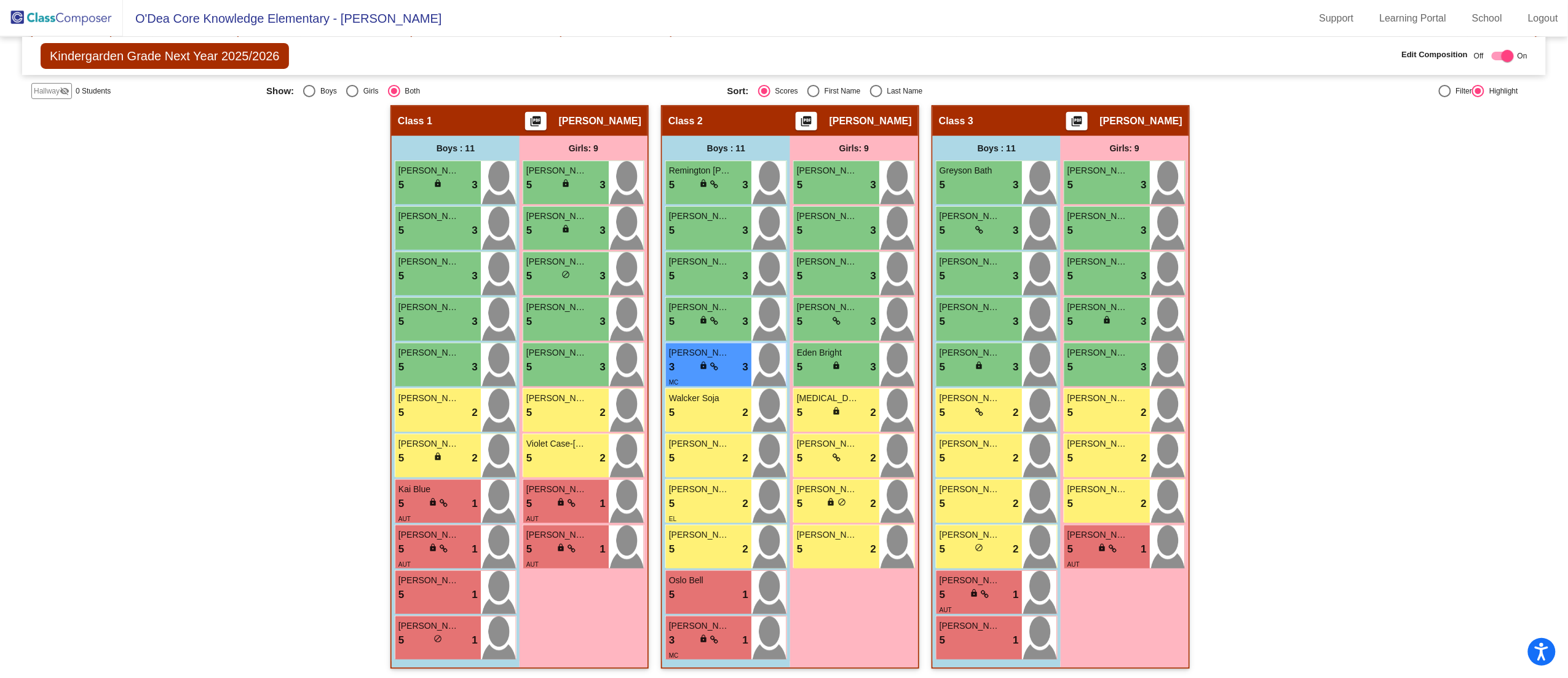
click at [308, 92] on div "Select an option" at bounding box center [310, 91] width 13 height 13
click at [309, 98] on input "Boys" at bounding box center [309, 98] width 1 height 1
radio input "true"
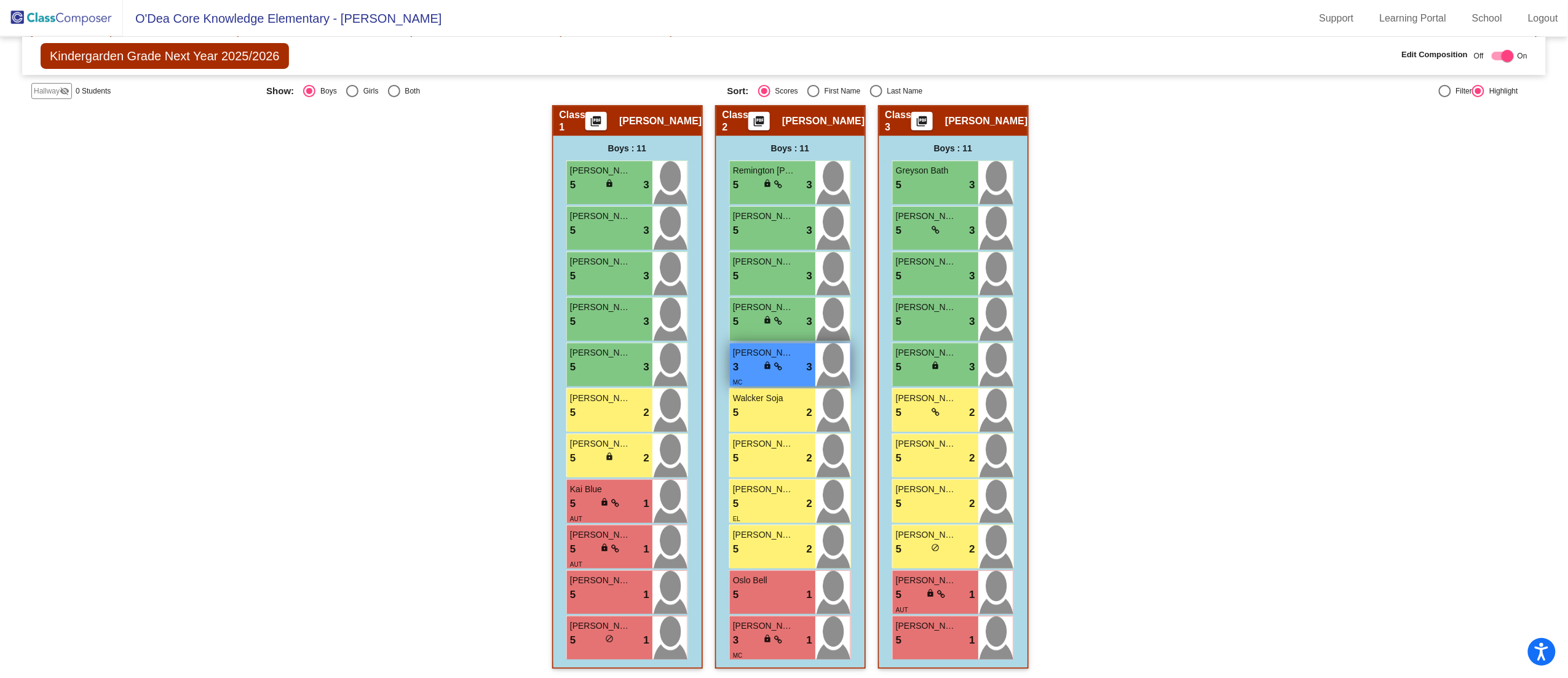
click at [758, 339] on span "[PERSON_NAME]" at bounding box center [764, 353] width 62 height 13
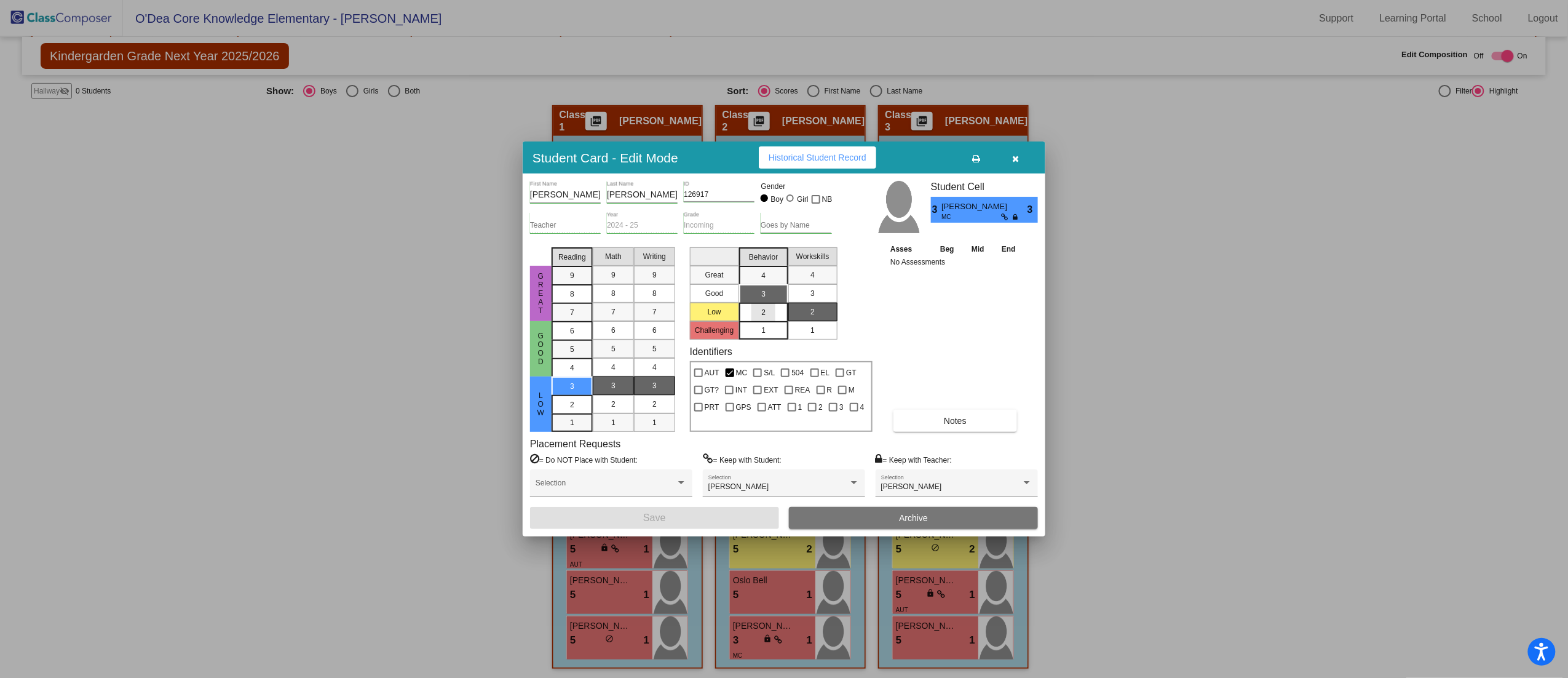
click at [755, 312] on div "2" at bounding box center [763, 313] width 24 height 19
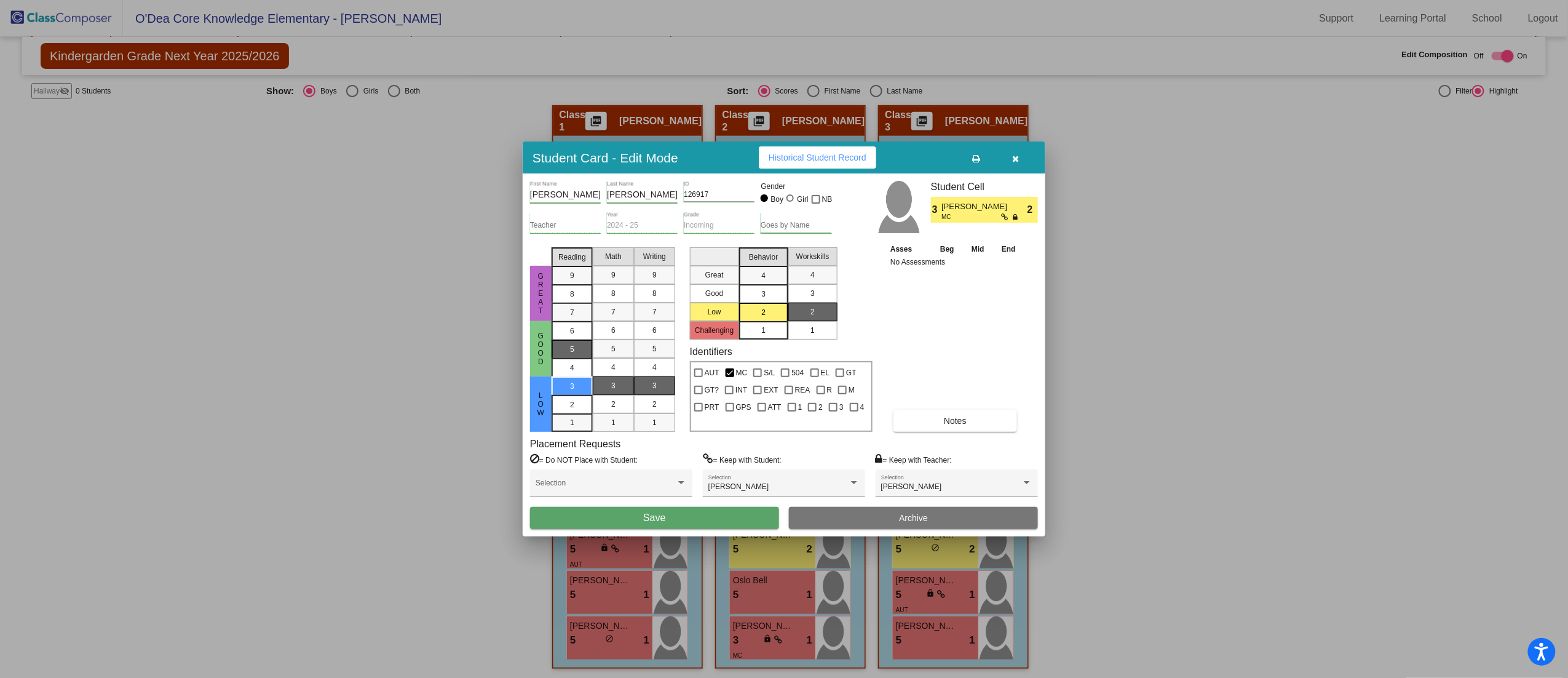
click at [587, 339] on mat-list-option "5" at bounding box center [572, 348] width 41 height 19
drag, startPoint x: 603, startPoint y: 347, endPoint x: 628, endPoint y: 345, distance: 25.1
click at [605, 339] on div "5" at bounding box center [613, 348] width 24 height 19
click at [656, 339] on span "5" at bounding box center [655, 348] width 4 height 11
click at [639, 339] on button "Save" at bounding box center [655, 518] width 249 height 22
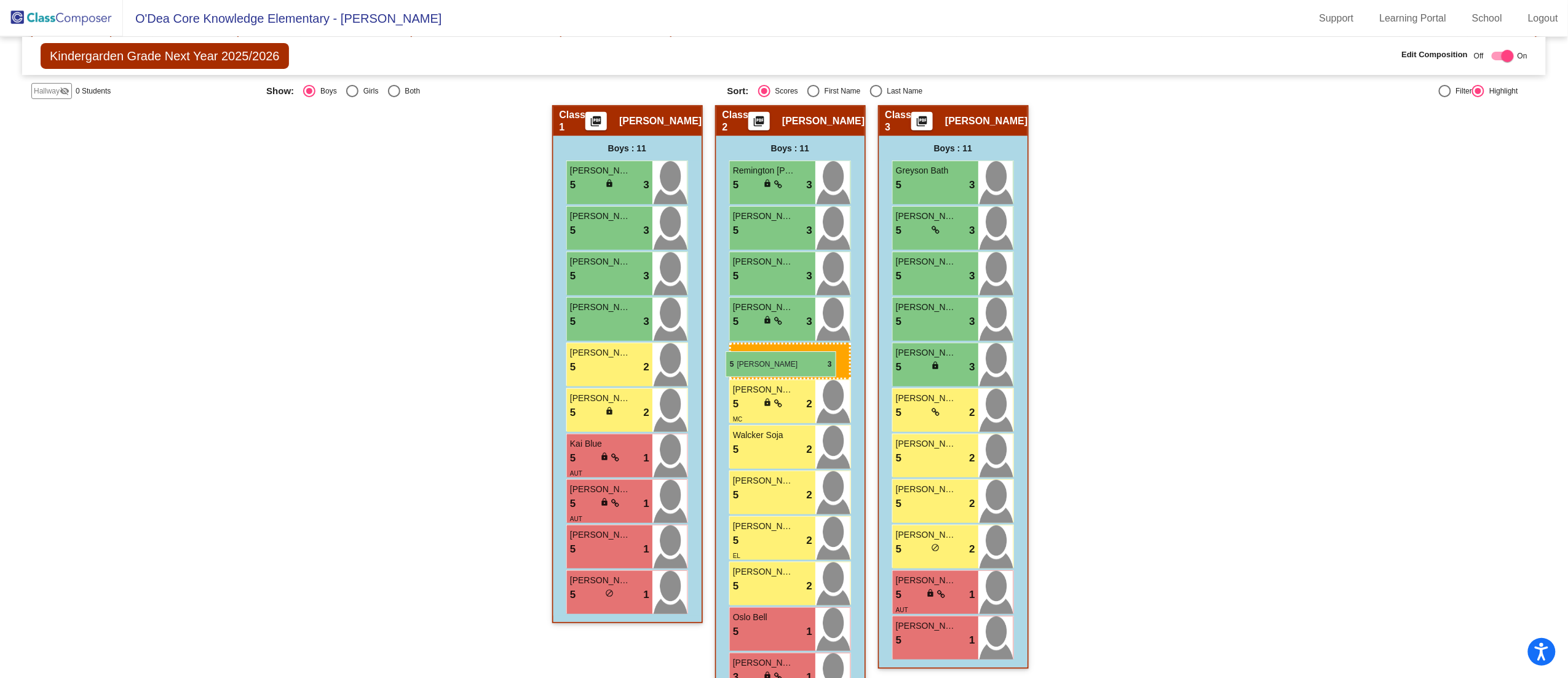
drag, startPoint x: 611, startPoint y: 366, endPoint x: 725, endPoint y: 351, distance: 115.0
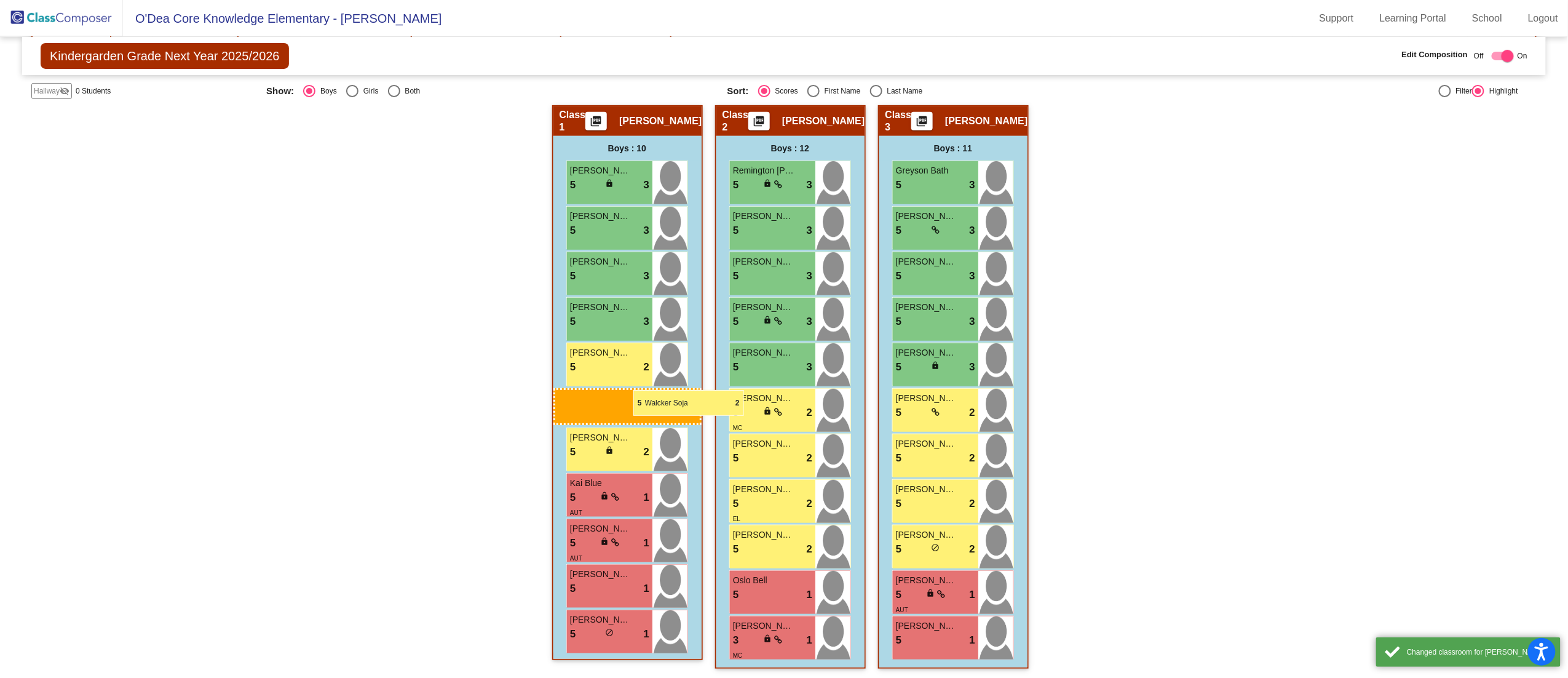
drag, startPoint x: 754, startPoint y: 447, endPoint x: 633, endPoint y: 390, distance: 133.8
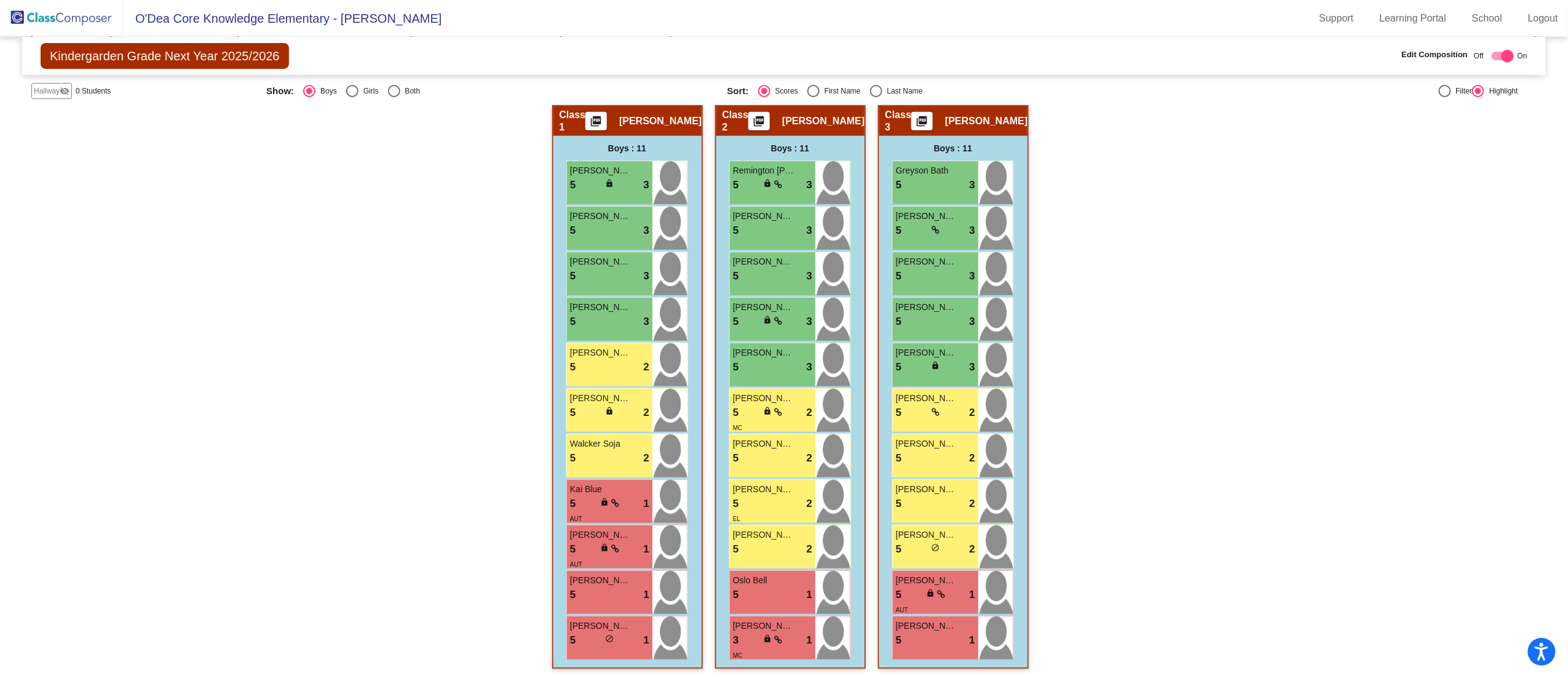
click at [388, 89] on div "Select an option" at bounding box center [394, 91] width 13 height 13
click at [394, 98] on input "Both" at bounding box center [394, 98] width 1 height 1
radio input "true"
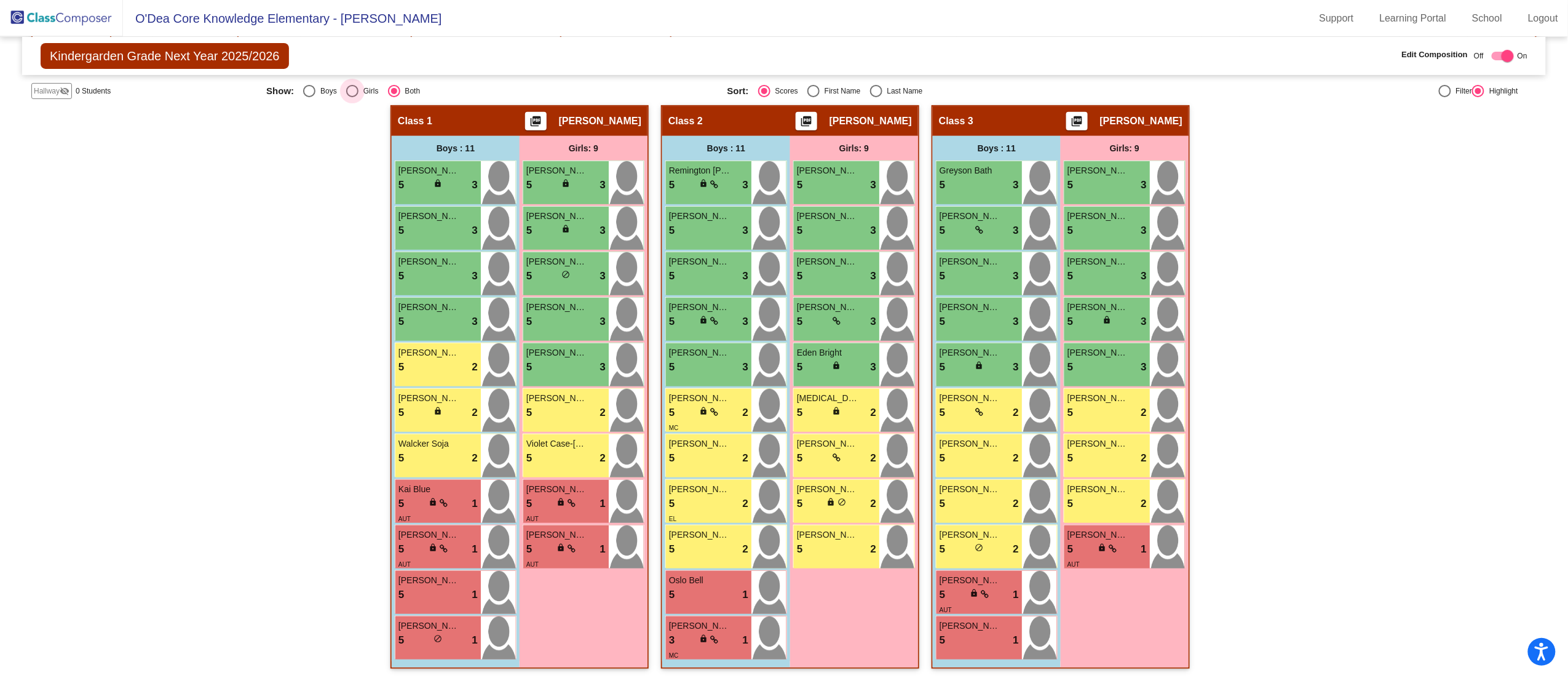
click at [347, 85] on div "Select an option" at bounding box center [353, 91] width 13 height 13
click at [352, 98] on input "Girls" at bounding box center [352, 98] width 1 height 1
radio input "true"
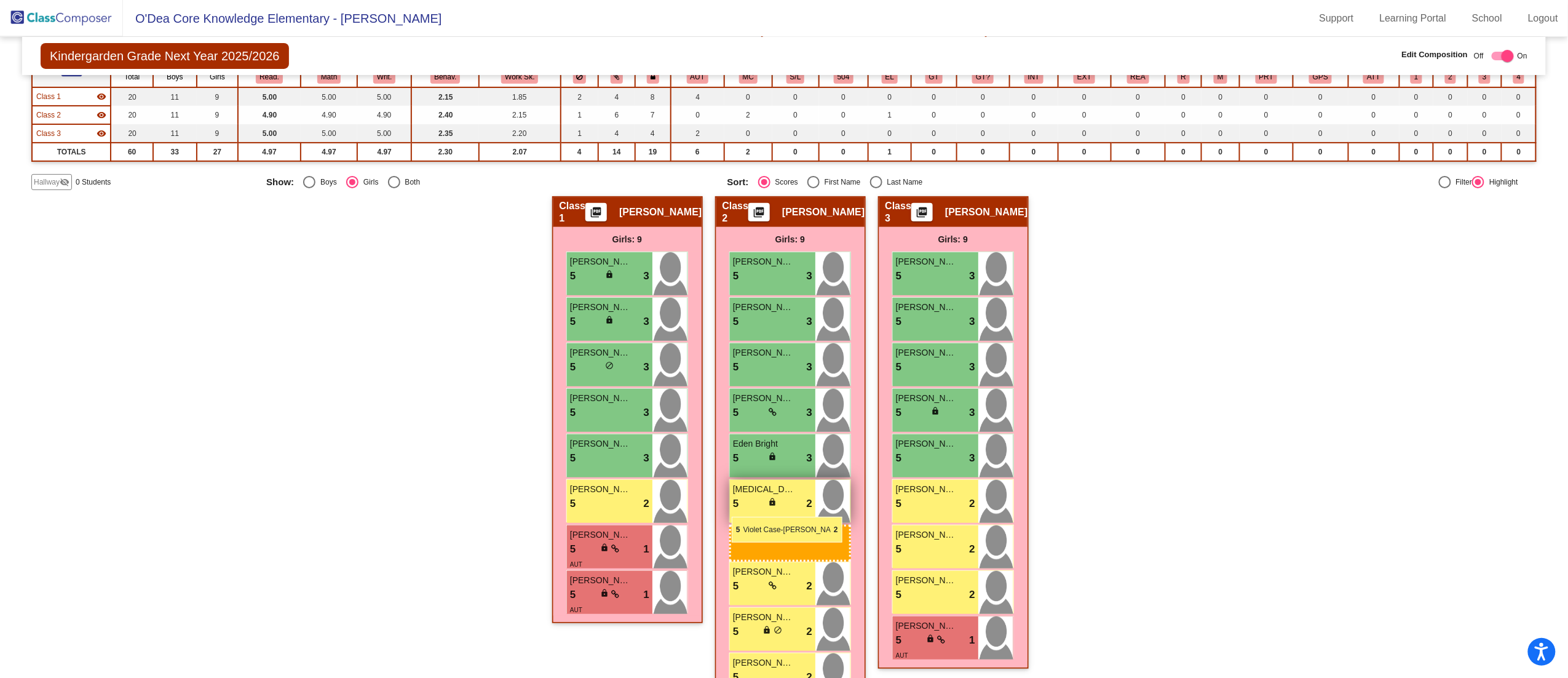
drag, startPoint x: 611, startPoint y: 543, endPoint x: 732, endPoint y: 517, distance: 123.8
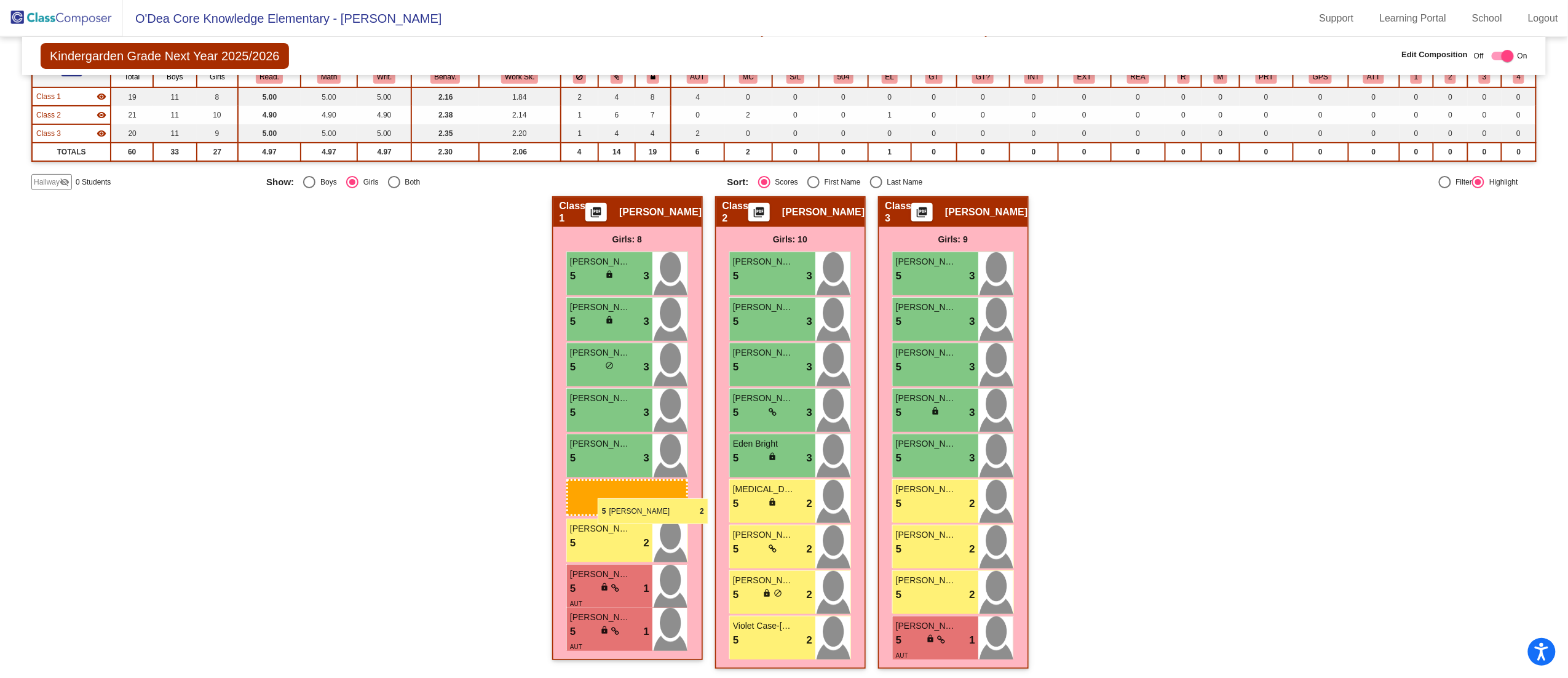
drag, startPoint x: 766, startPoint y: 600, endPoint x: 598, endPoint y: 498, distance: 196.5
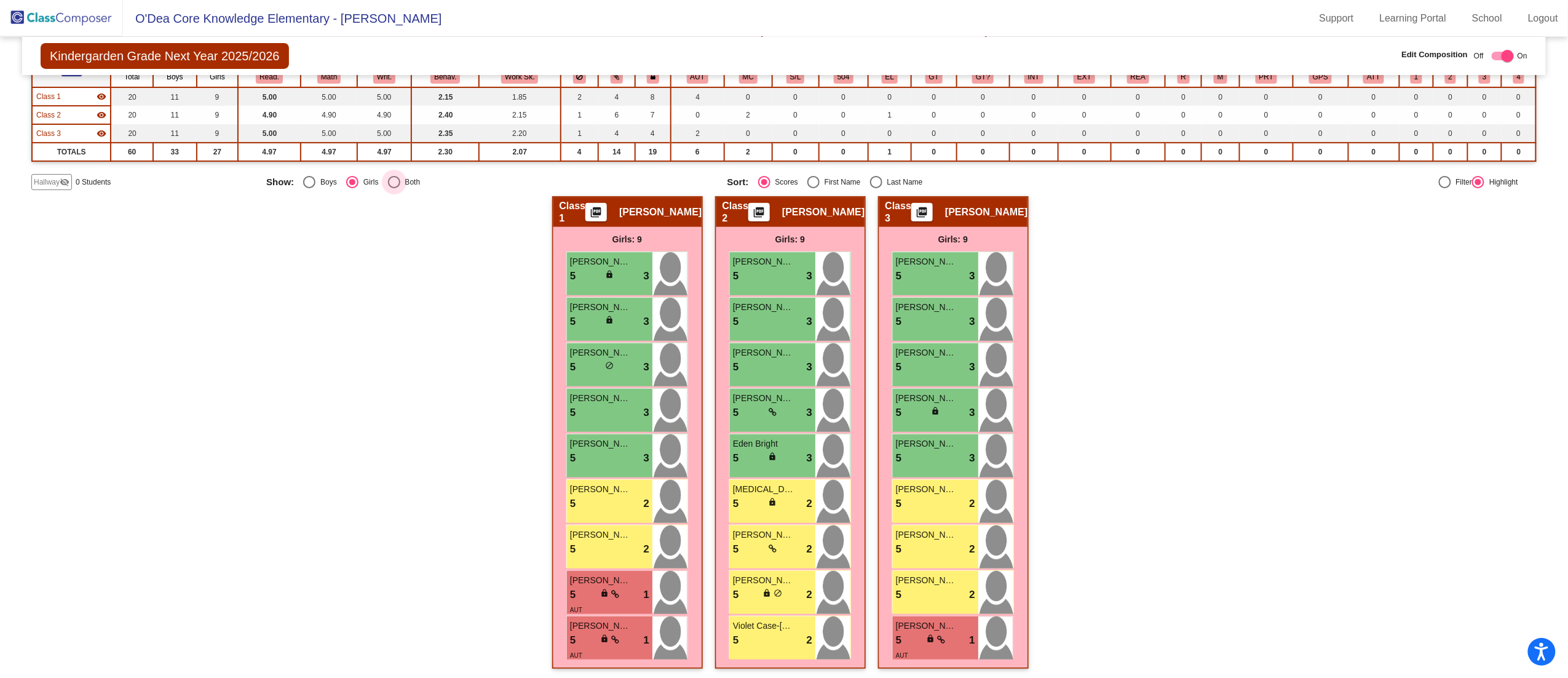
click at [394, 184] on div "Select an option" at bounding box center [394, 182] width 13 height 13
click at [394, 188] on input "Both" at bounding box center [394, 188] width 1 height 1
radio input "true"
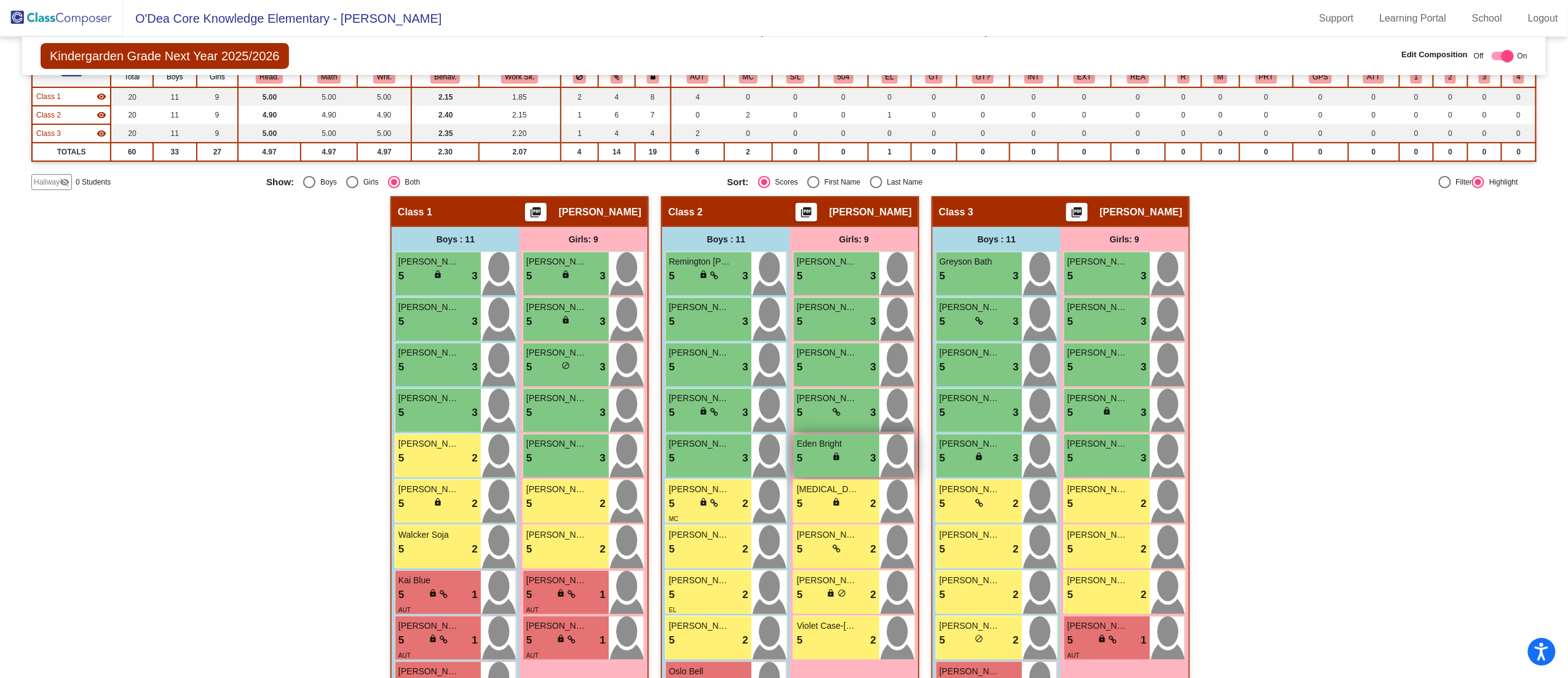
scroll to position [220, 0]
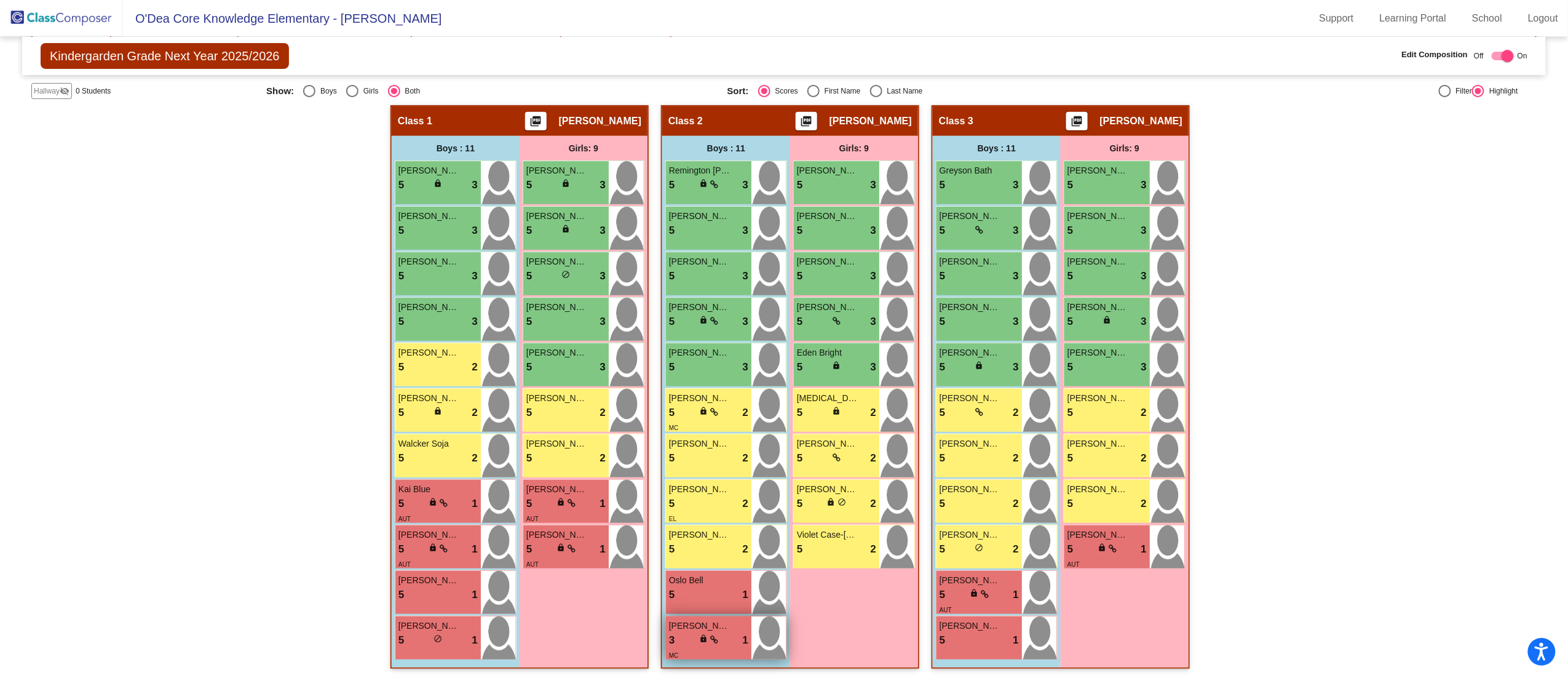
click at [689, 339] on div "3 lock do_not_disturb_alt 1" at bounding box center [708, 640] width 80 height 16
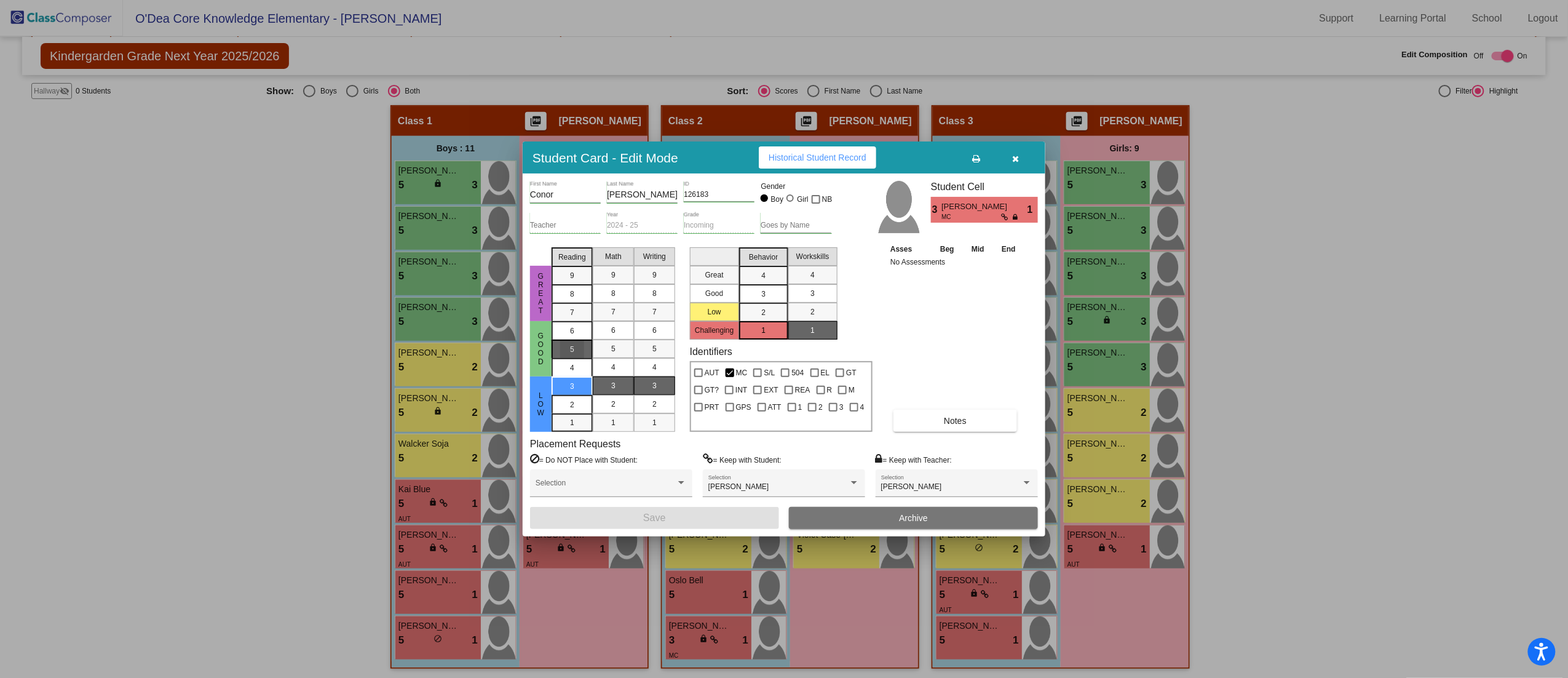
click at [571, 337] on span "5" at bounding box center [572, 330] width 4 height 11
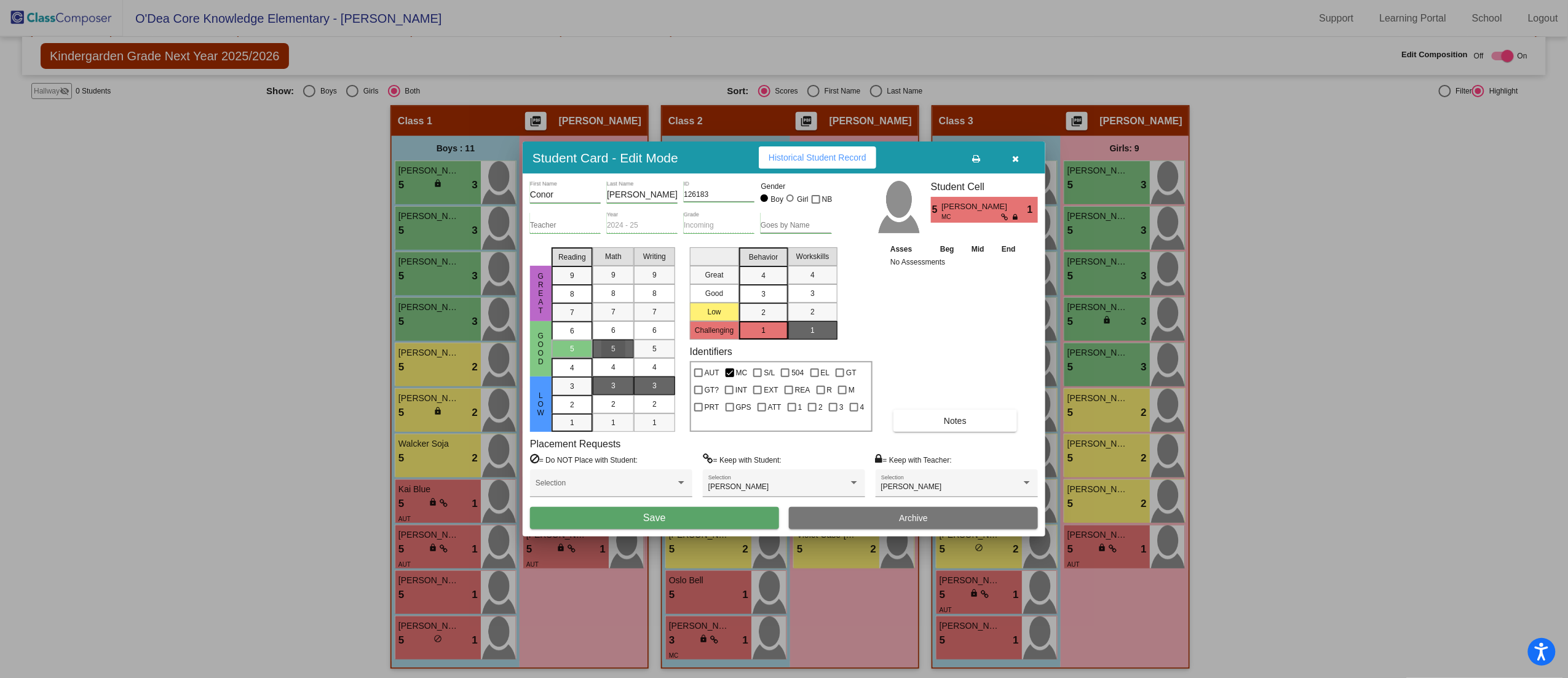
click at [619, 339] on div "5" at bounding box center [613, 348] width 24 height 19
click at [641, 339] on mat-list-option "5" at bounding box center [655, 348] width 41 height 19
click at [643, 339] on button "Save" at bounding box center [655, 518] width 249 height 22
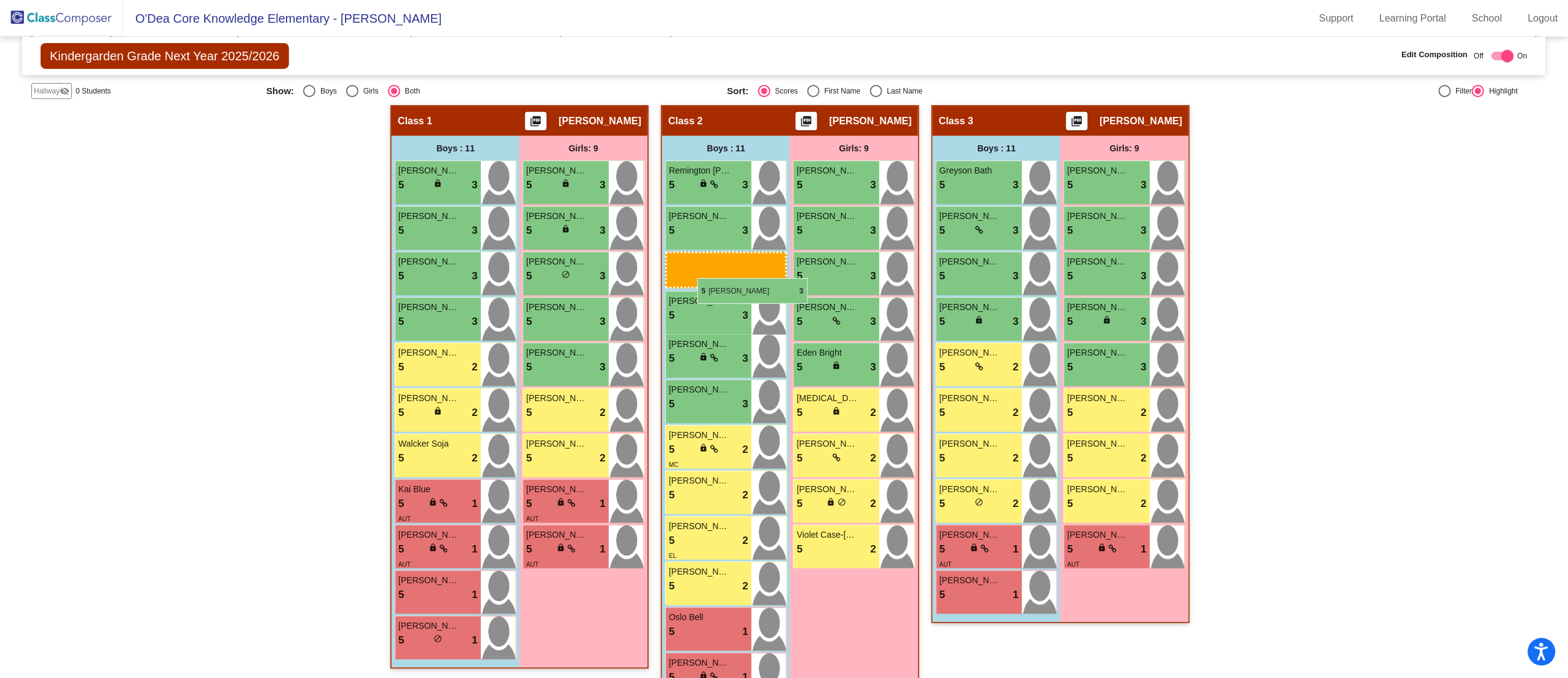
drag, startPoint x: 977, startPoint y: 319, endPoint x: 698, endPoint y: 278, distance: 282.0
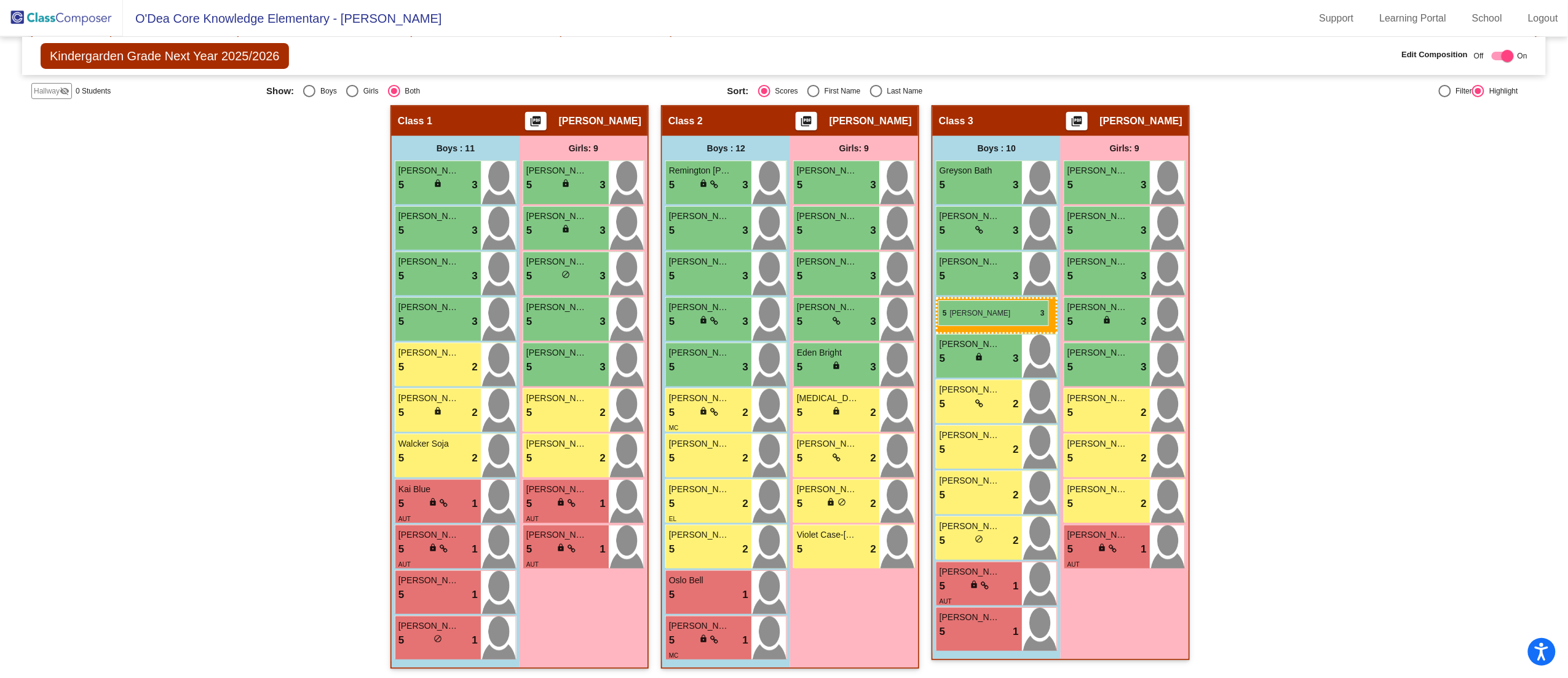
drag, startPoint x: 700, startPoint y: 378, endPoint x: 938, endPoint y: 300, distance: 250.5
